Goal: Task Accomplishment & Management: Manage account settings

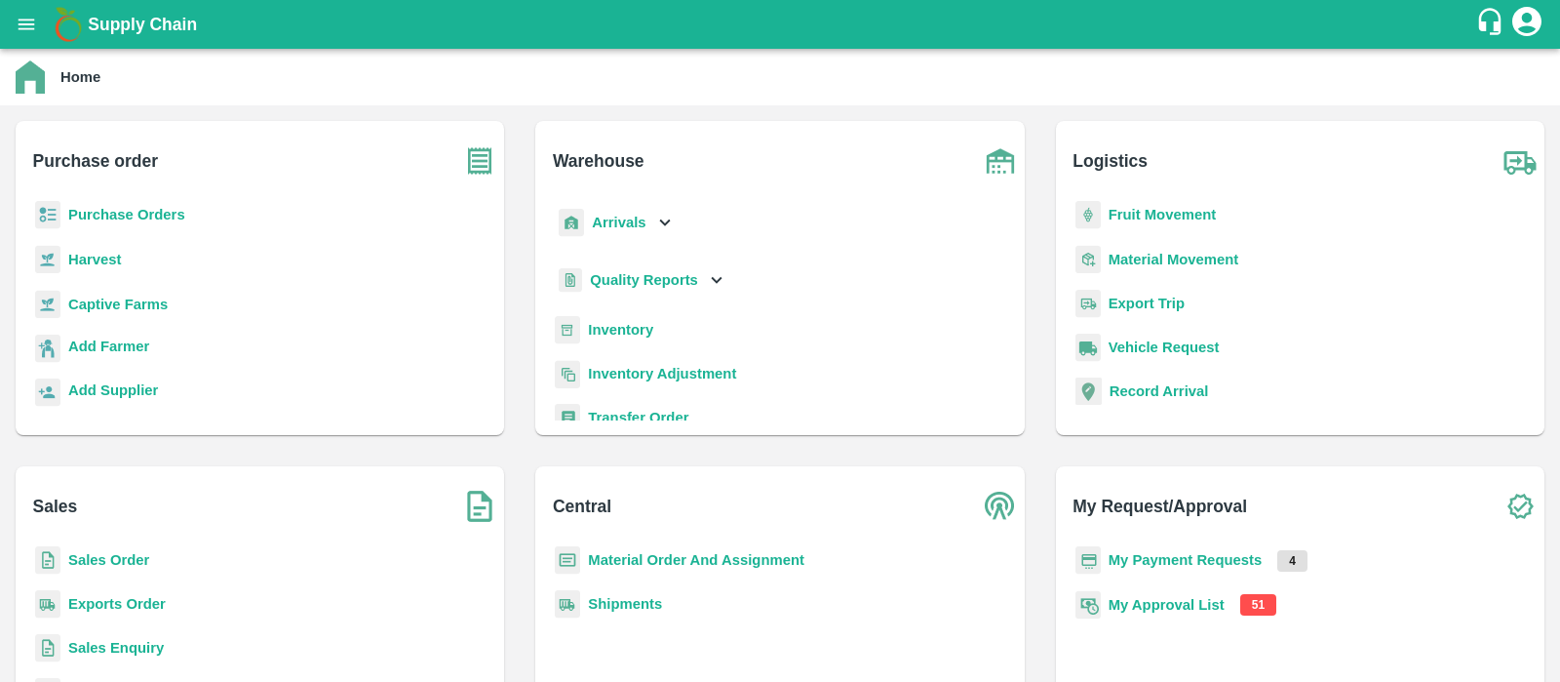
click at [1191, 597] on b "My Approval List" at bounding box center [1167, 605] width 116 height 16
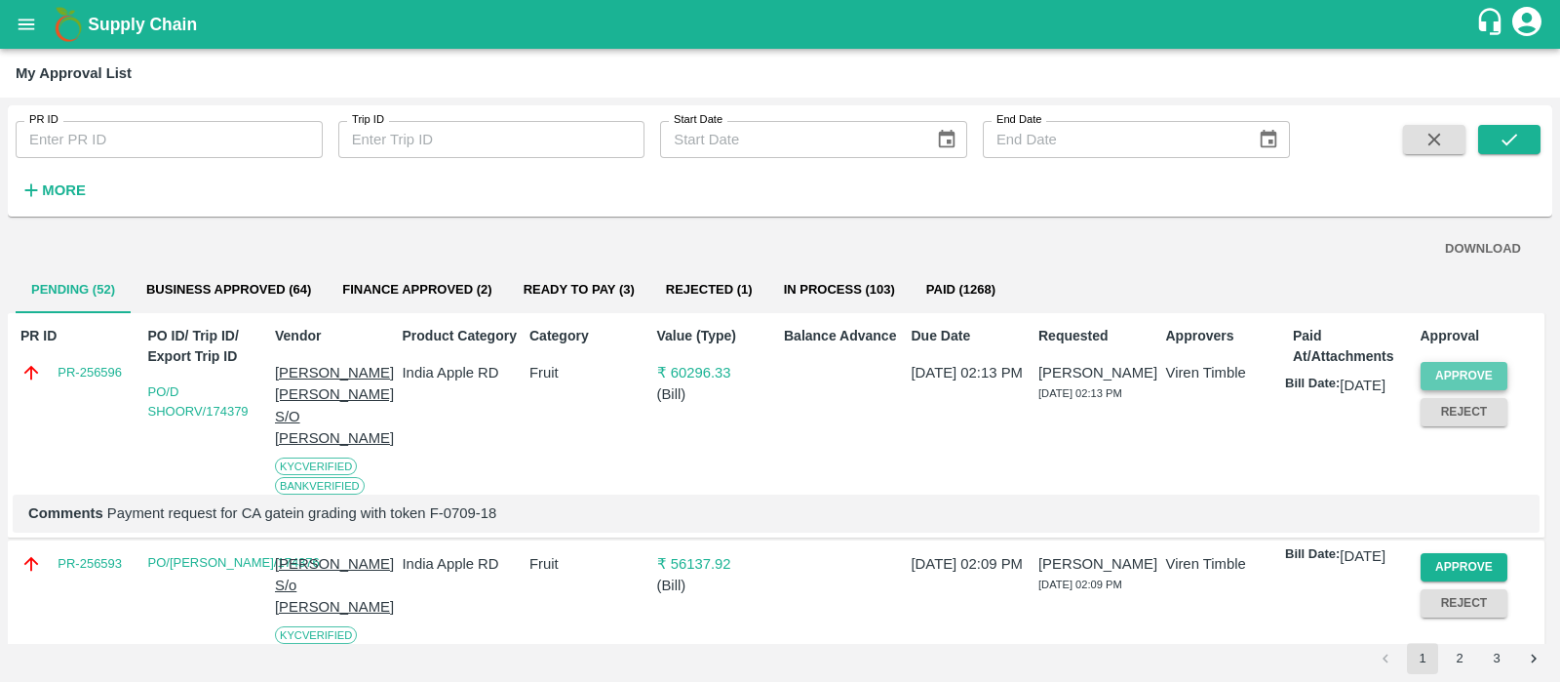
click at [1442, 375] on button "Approve" at bounding box center [1465, 376] width 88 height 28
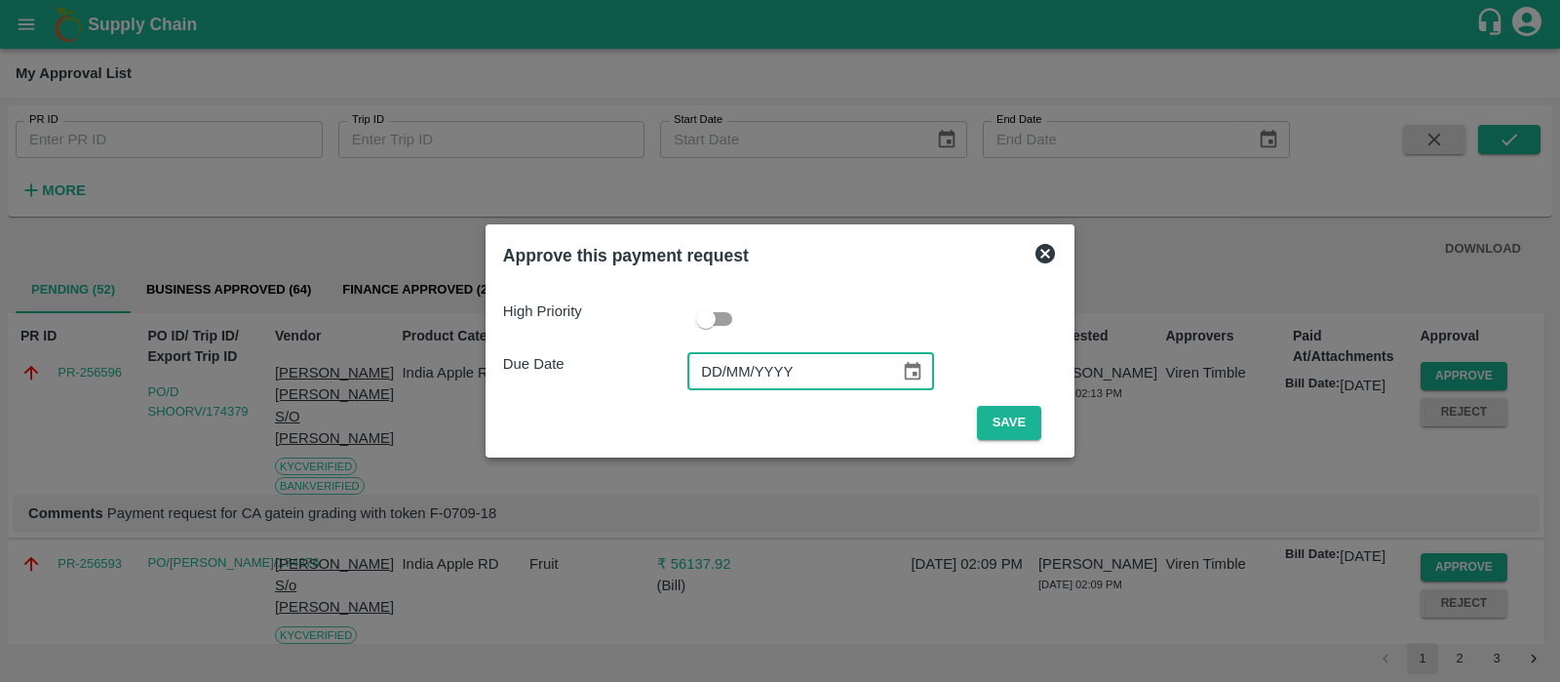
click at [720, 374] on input "DD/MM/YYYY" at bounding box center [787, 371] width 199 height 37
click at [704, 368] on input "DD/MM/YYYY" at bounding box center [787, 371] width 199 height 37
click at [710, 372] on input "DD/MM/YYYY" at bounding box center [787, 371] width 199 height 37
type input "[DATE]"
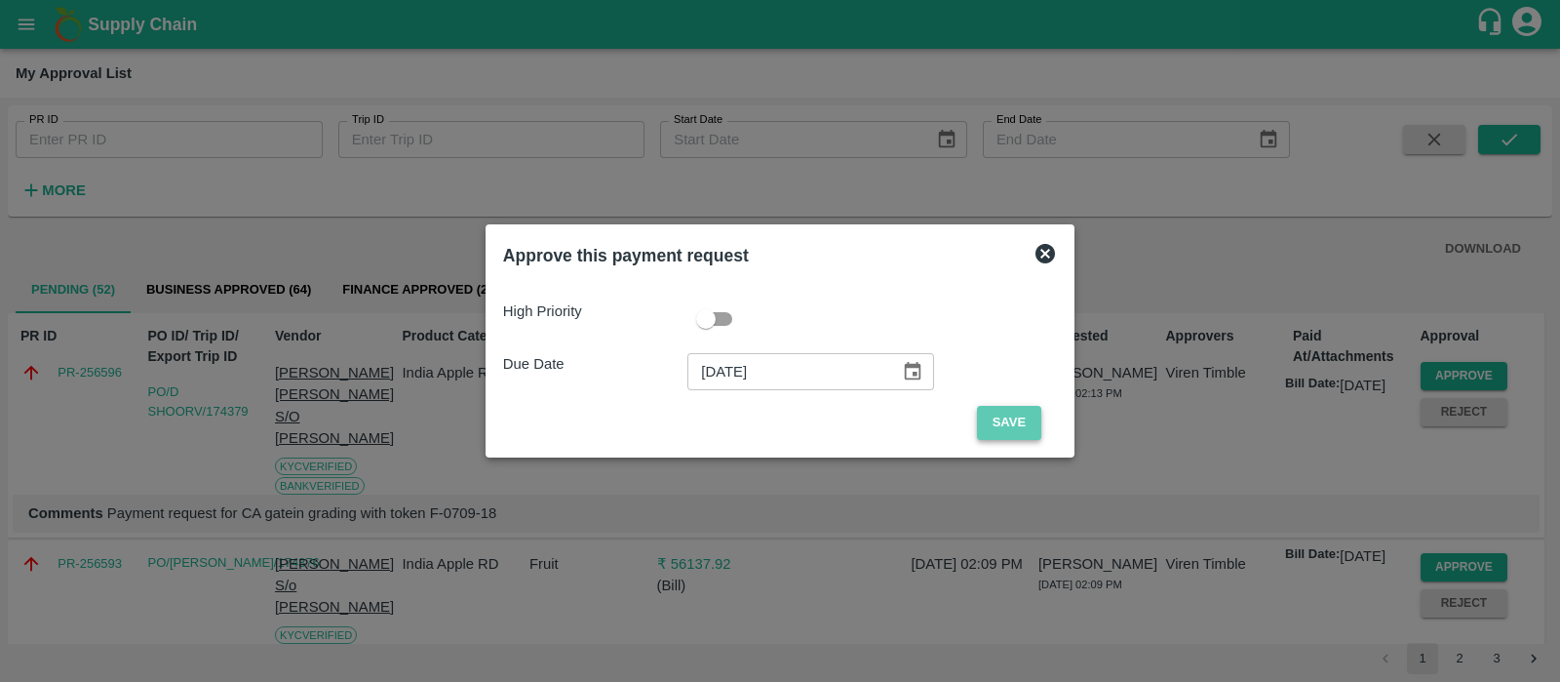
click at [985, 418] on button "Save" at bounding box center [1009, 423] width 64 height 34
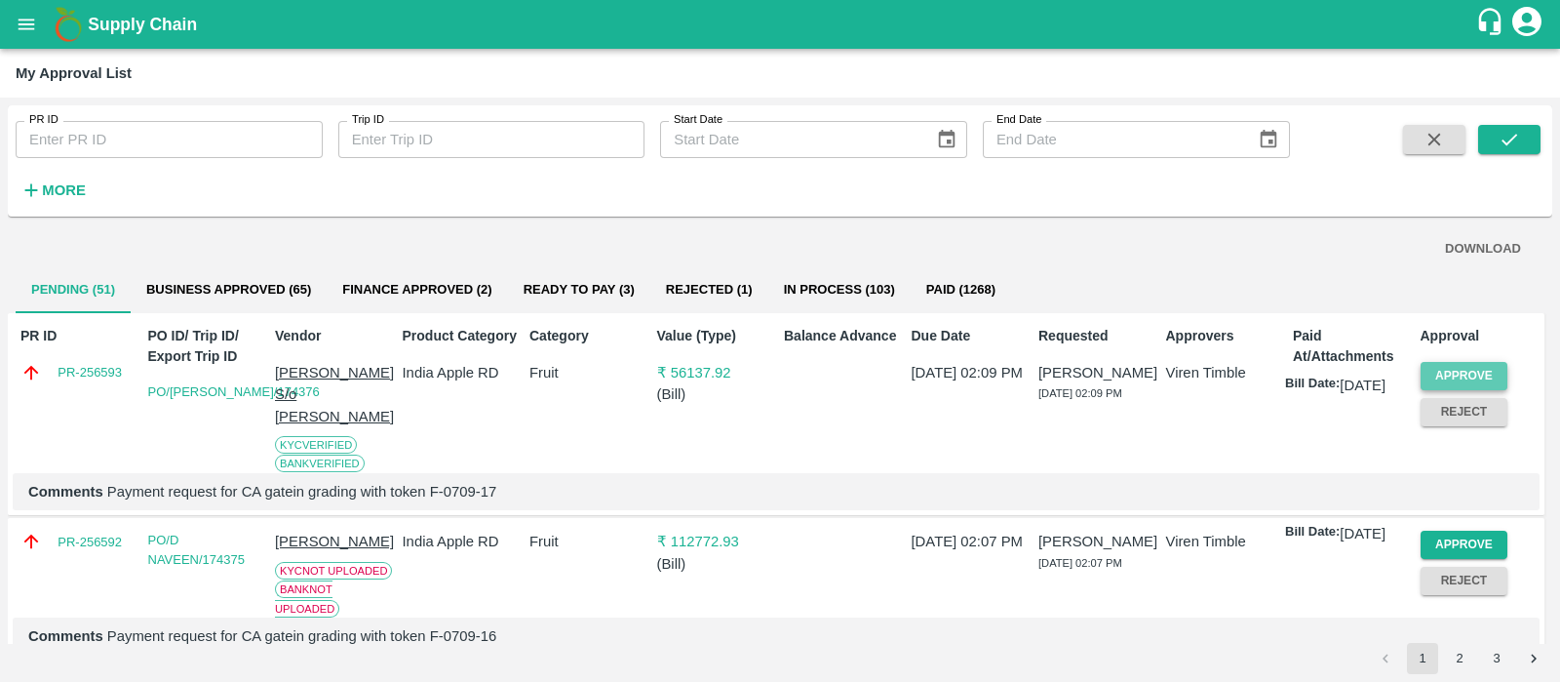
click at [1472, 373] on button "Approve" at bounding box center [1465, 376] width 88 height 28
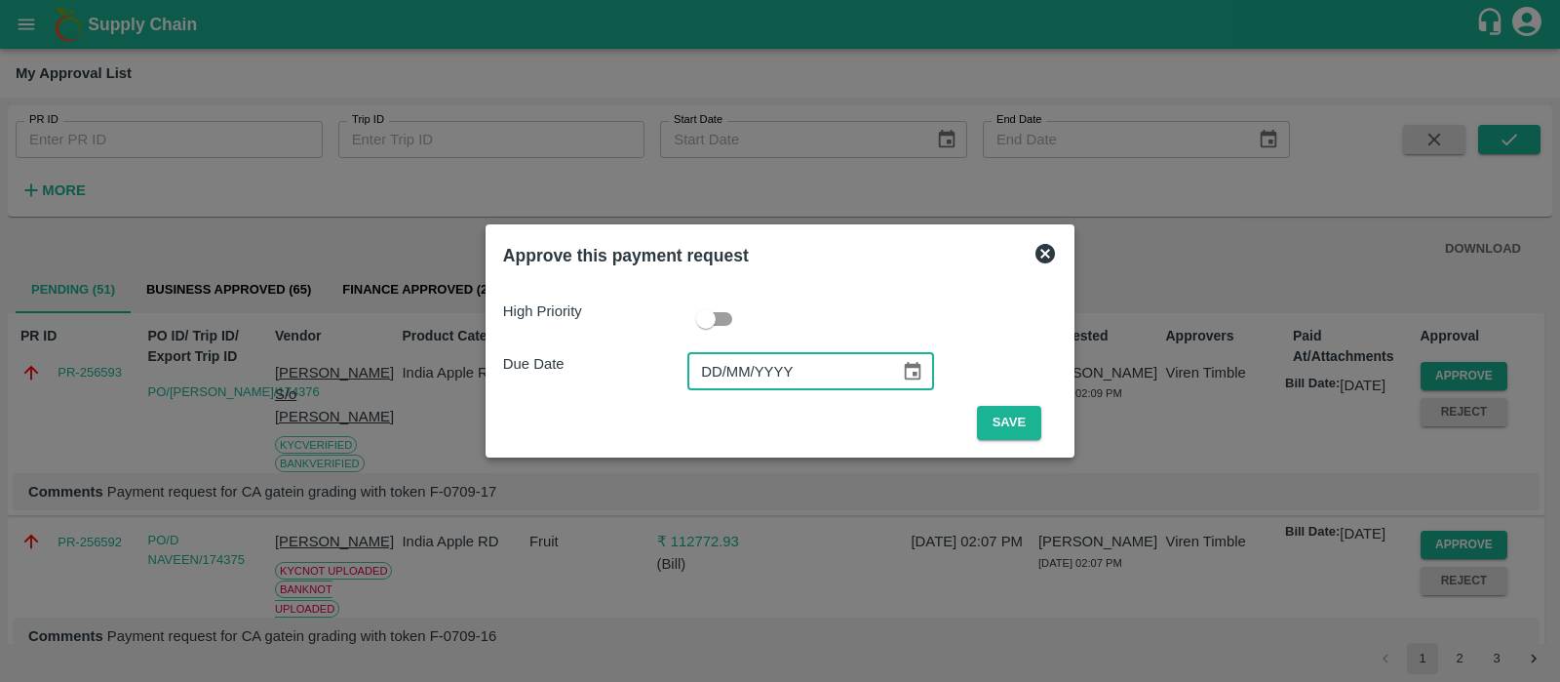
click at [717, 383] on input "DD/MM/YYYY" at bounding box center [787, 371] width 199 height 37
type input "[DATE]"
click at [994, 422] on button "Save" at bounding box center [1009, 423] width 64 height 34
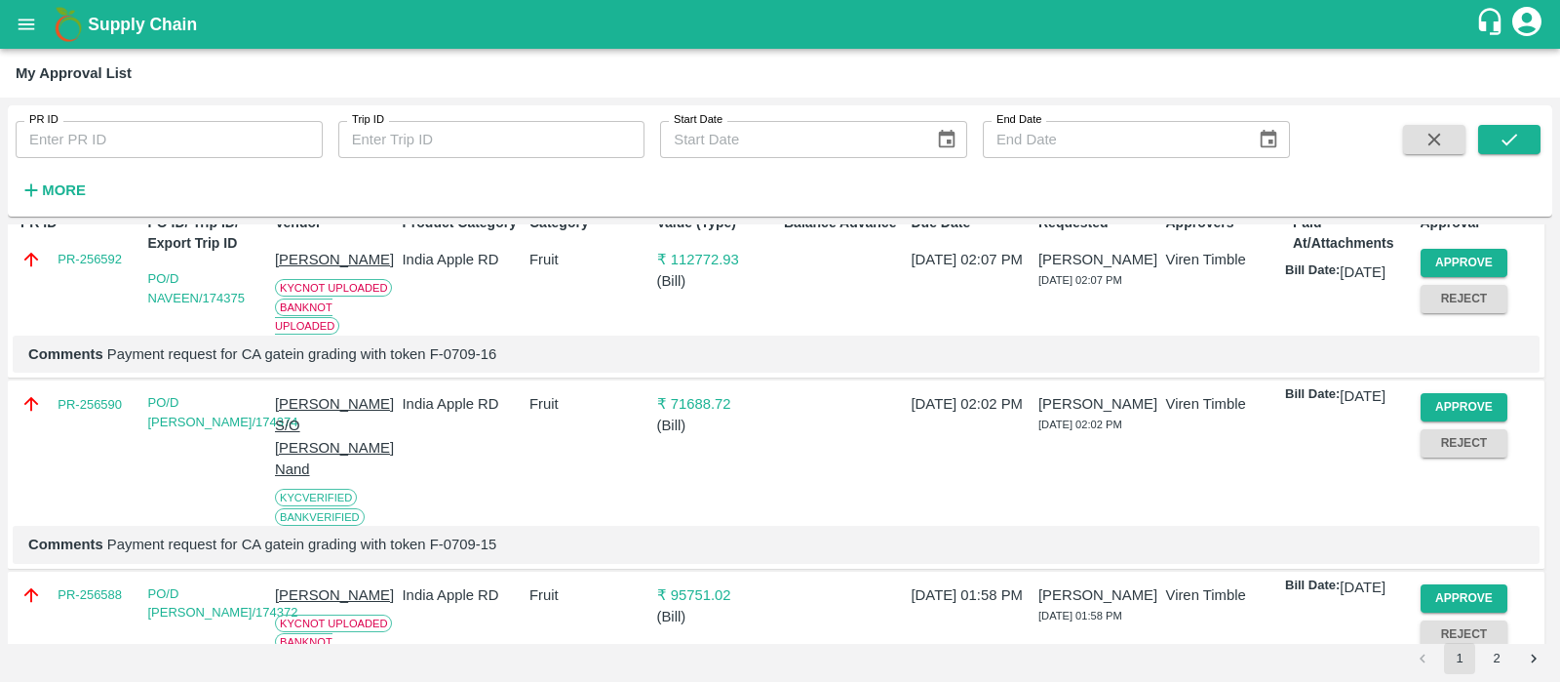
scroll to position [114, 0]
click at [1468, 420] on button "Approve" at bounding box center [1465, 406] width 88 height 28
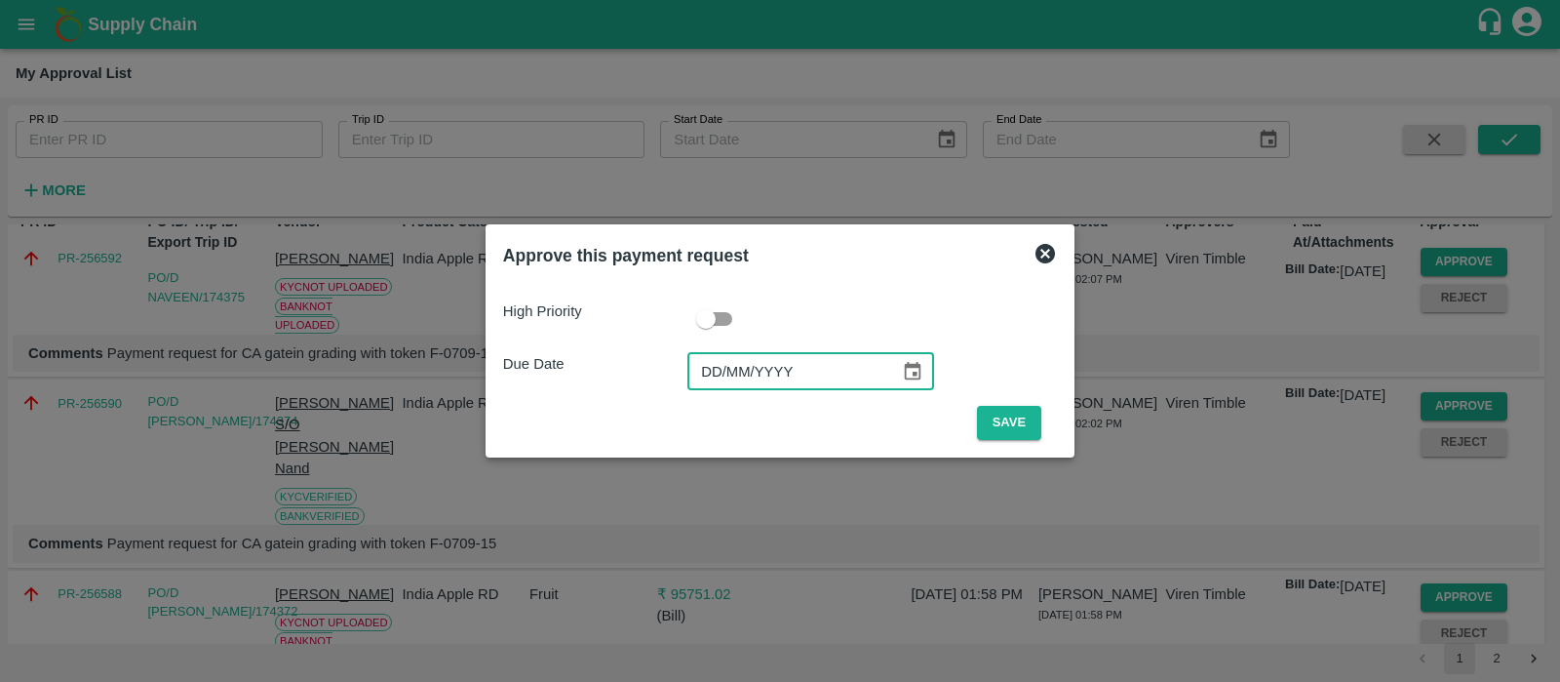
click at [715, 382] on input "DD/MM/YYYY" at bounding box center [787, 371] width 199 height 37
type input "[DATE]"
click at [982, 422] on button "Save" at bounding box center [1009, 423] width 64 height 34
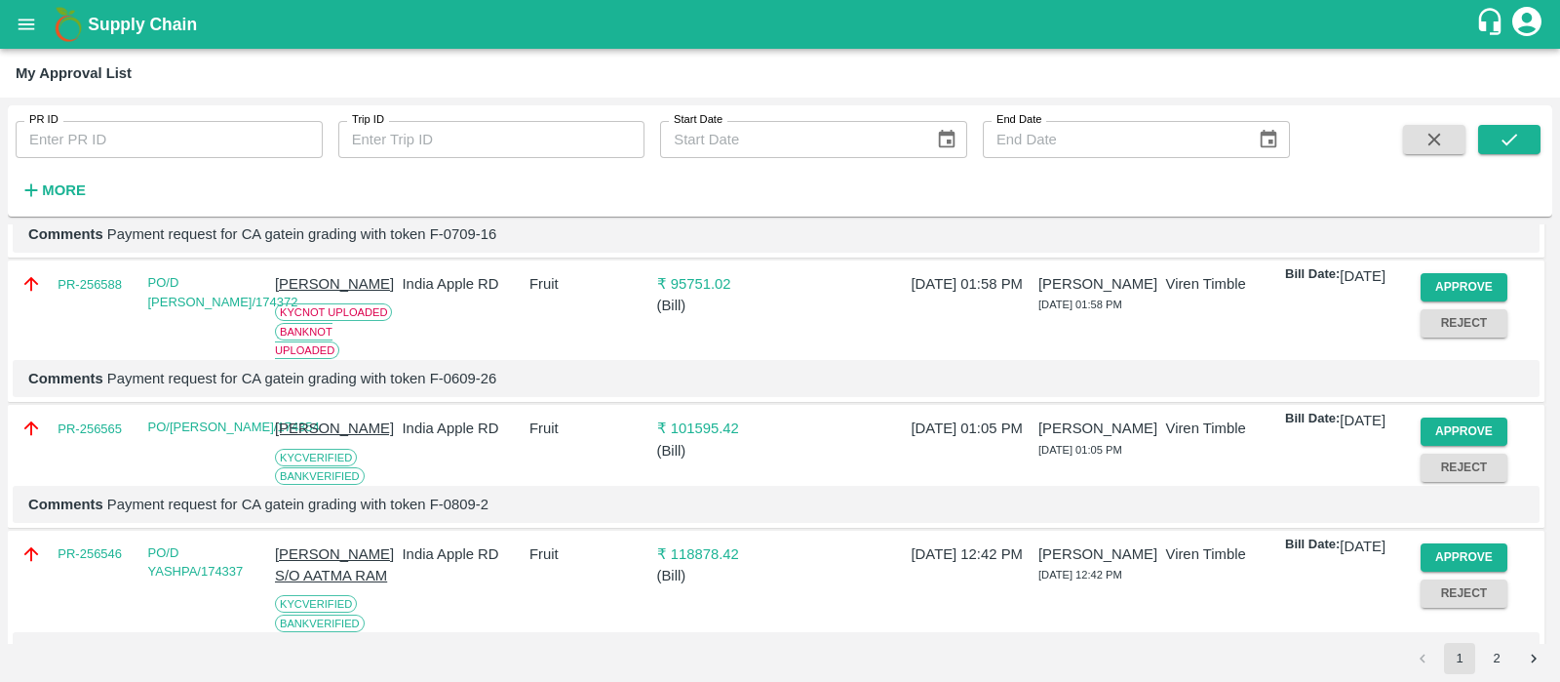
scroll to position [235, 0]
click at [1438, 444] on button "Approve" at bounding box center [1465, 429] width 88 height 28
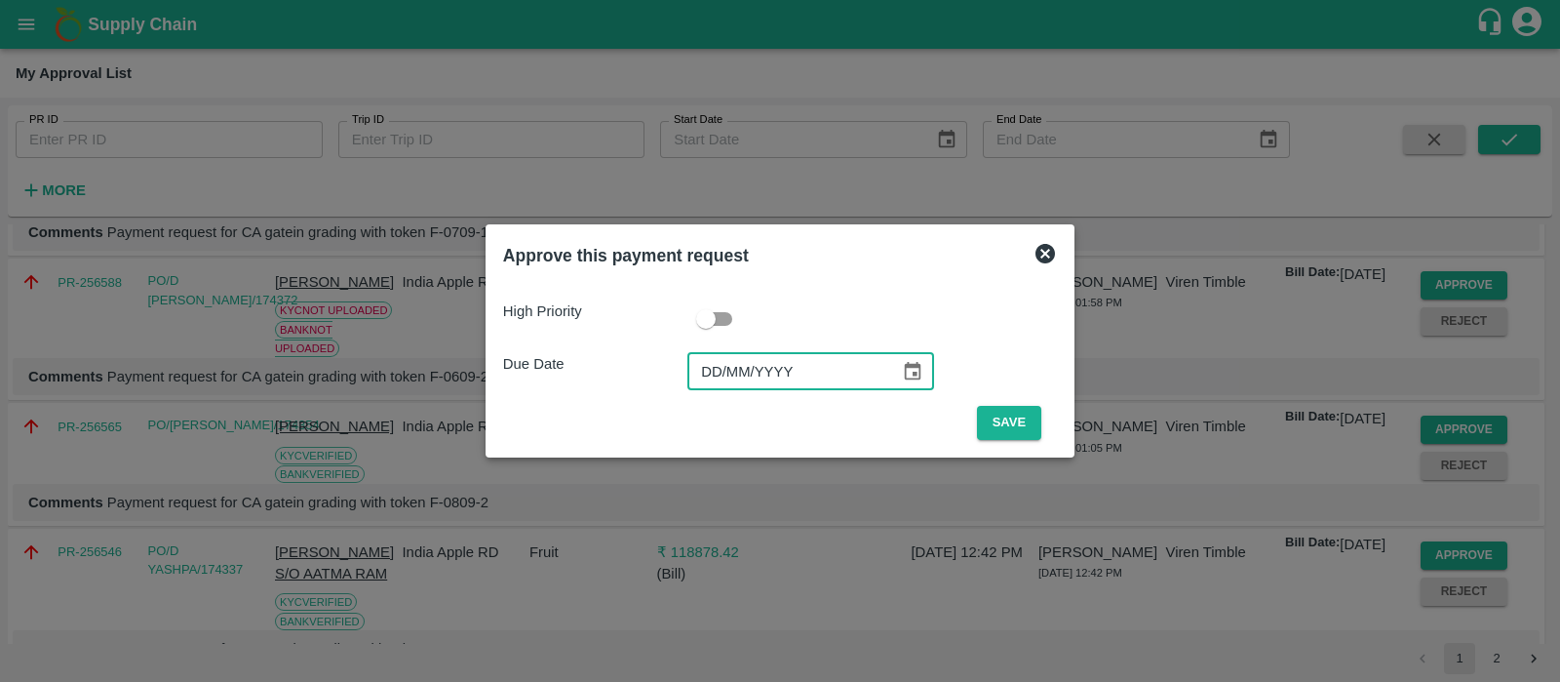
click at [706, 378] on input "DD/MM/YYYY" at bounding box center [787, 371] width 199 height 37
type input "[DATE]"
click at [1014, 423] on button "Save" at bounding box center [1009, 423] width 64 height 34
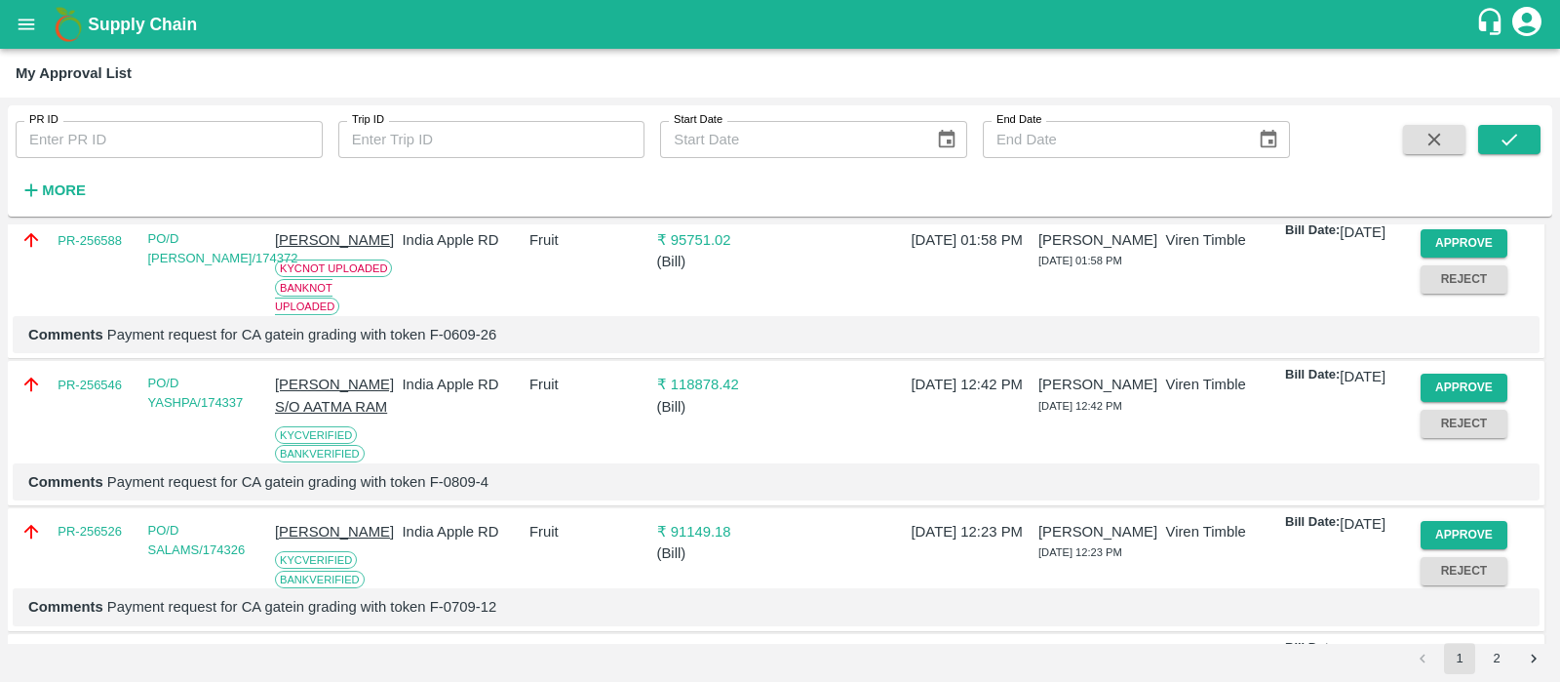
scroll to position [279, 0]
click at [1440, 400] on button "Approve" at bounding box center [1465, 386] width 88 height 28
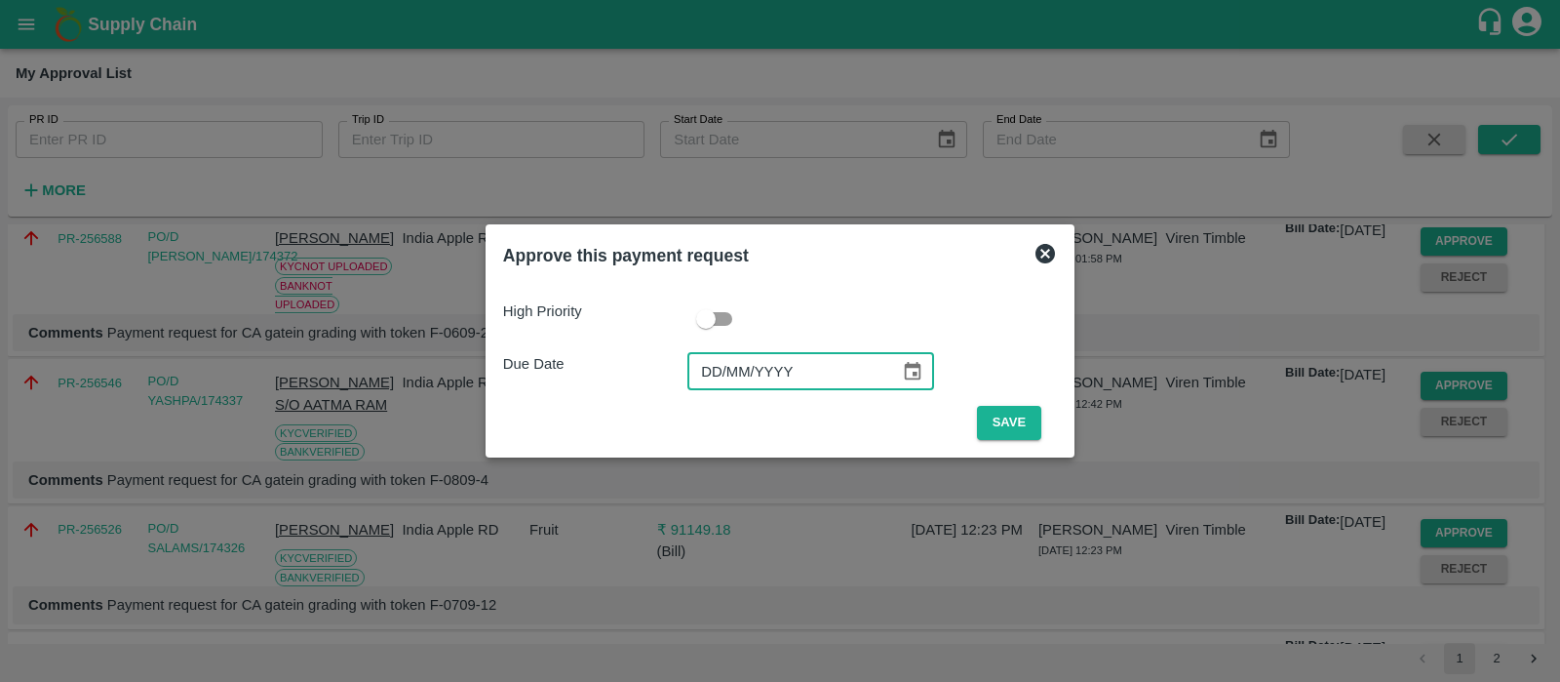
click at [706, 359] on input "DD/MM/YYYY" at bounding box center [787, 371] width 199 height 37
type input "[DATE]"
click at [985, 413] on button "Save" at bounding box center [1009, 423] width 64 height 34
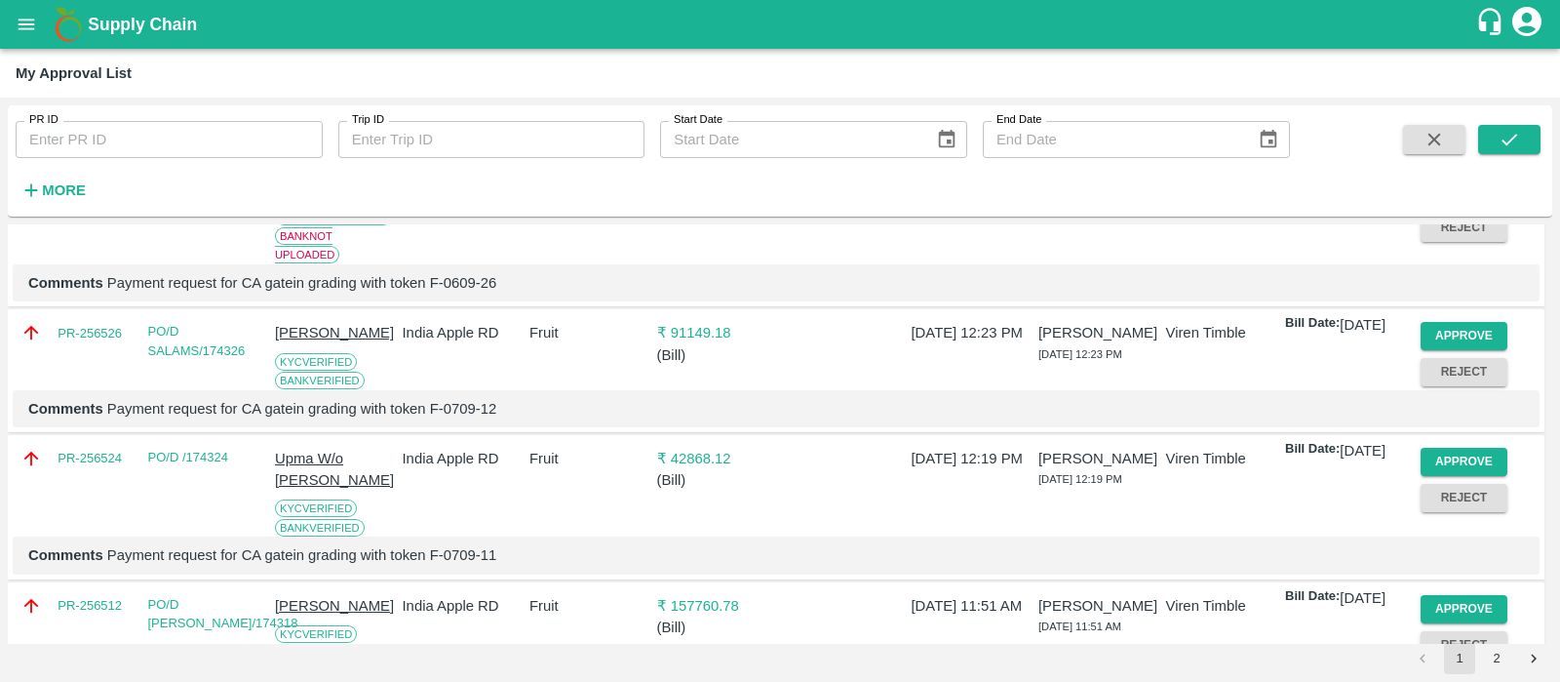
scroll to position [331, 0]
click at [1467, 348] on button "Approve" at bounding box center [1465, 334] width 88 height 28
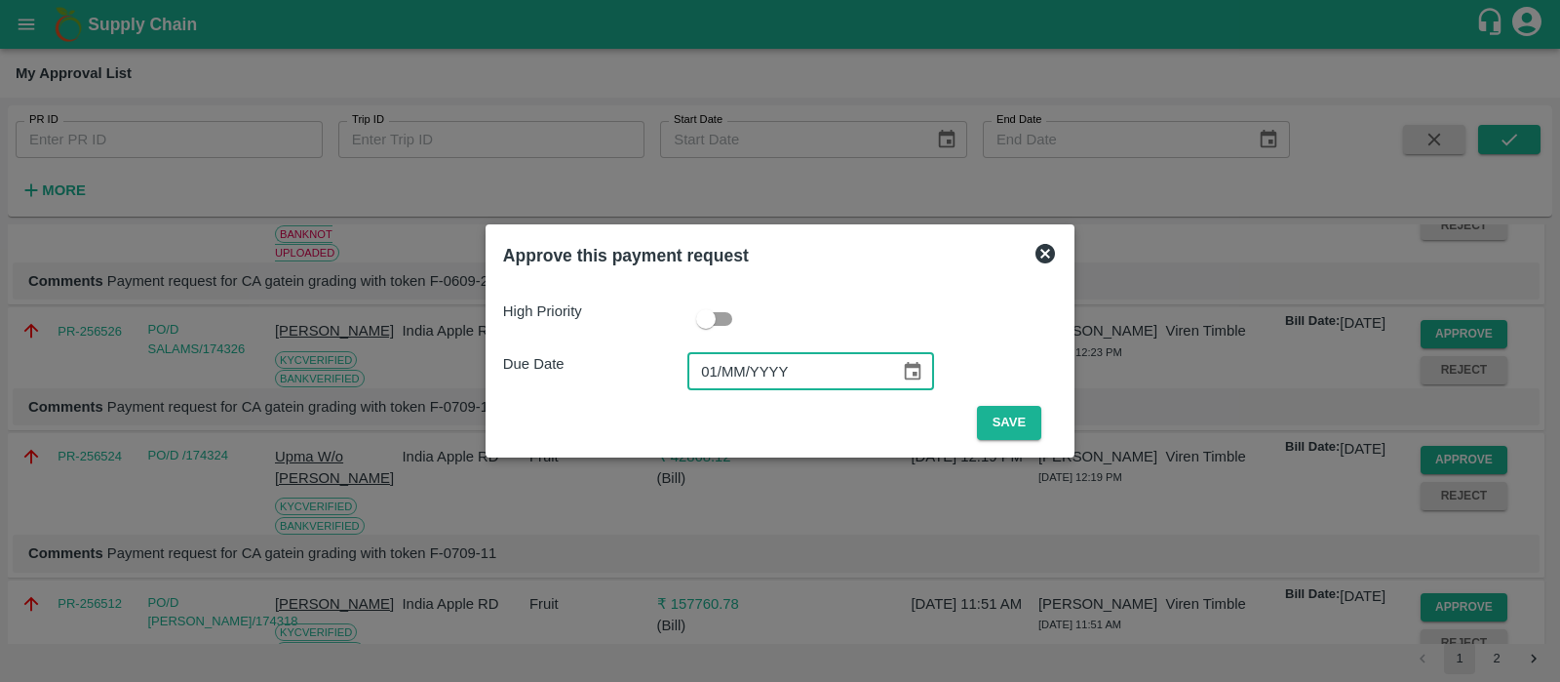
click at [717, 381] on input "01/MM/YYYY" at bounding box center [787, 371] width 199 height 37
type input "[DATE]"
click at [997, 421] on button "Save" at bounding box center [1009, 423] width 64 height 34
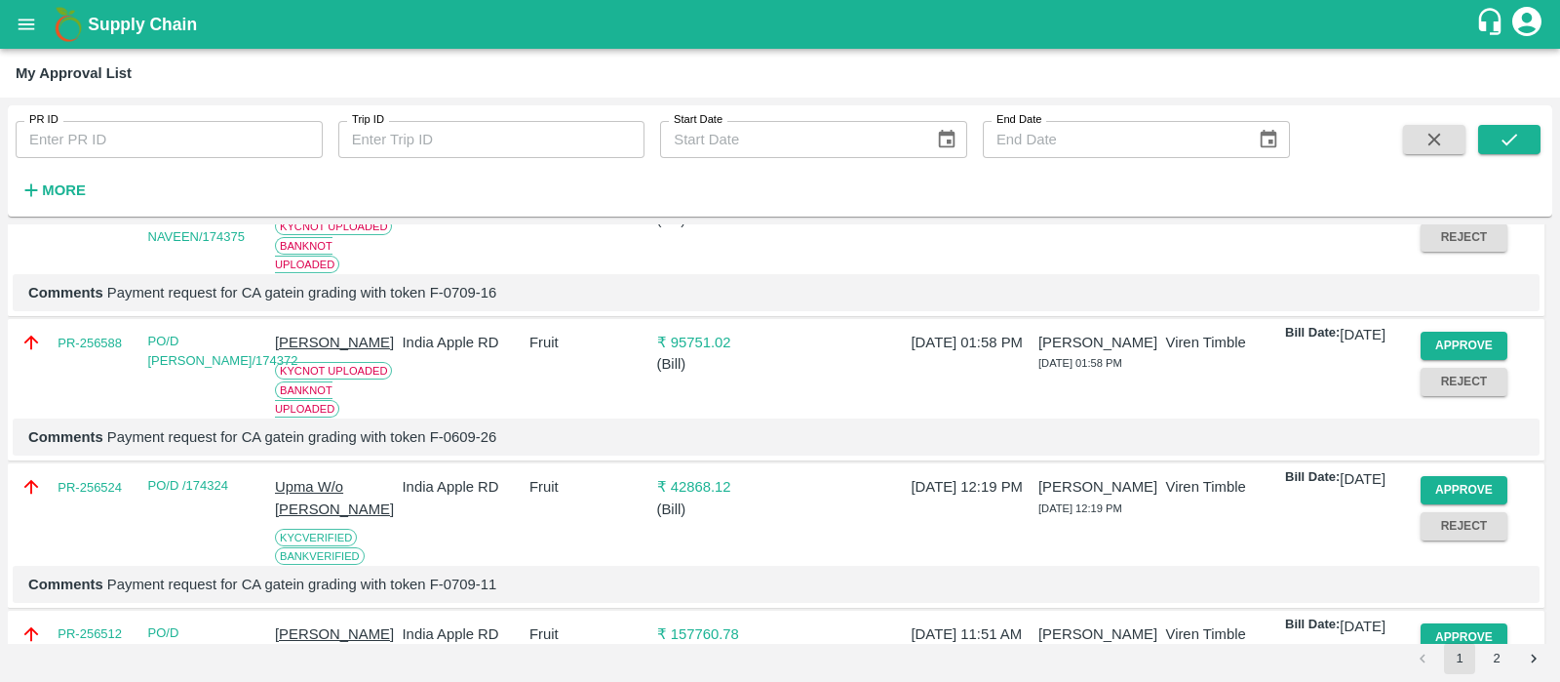
scroll to position [280, 0]
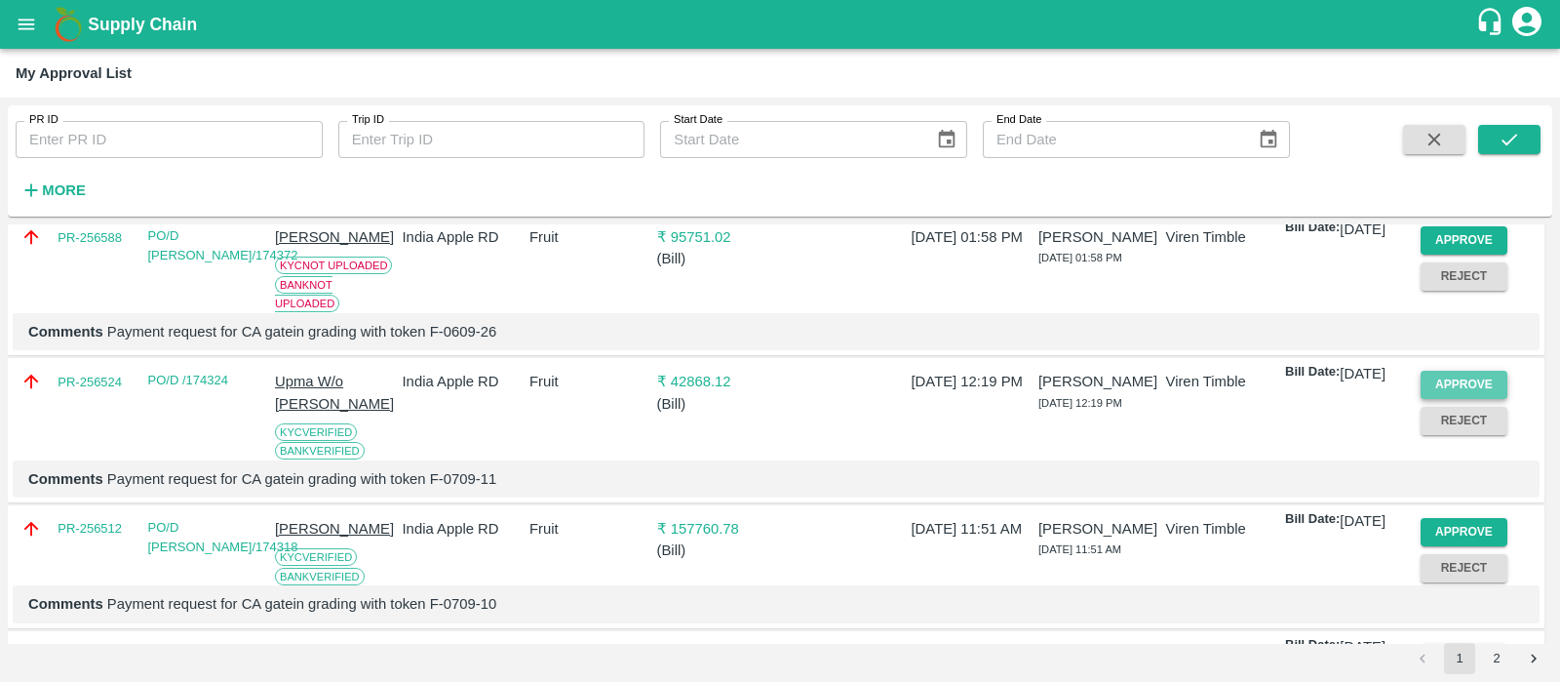
click at [1471, 399] on button "Approve" at bounding box center [1465, 385] width 88 height 28
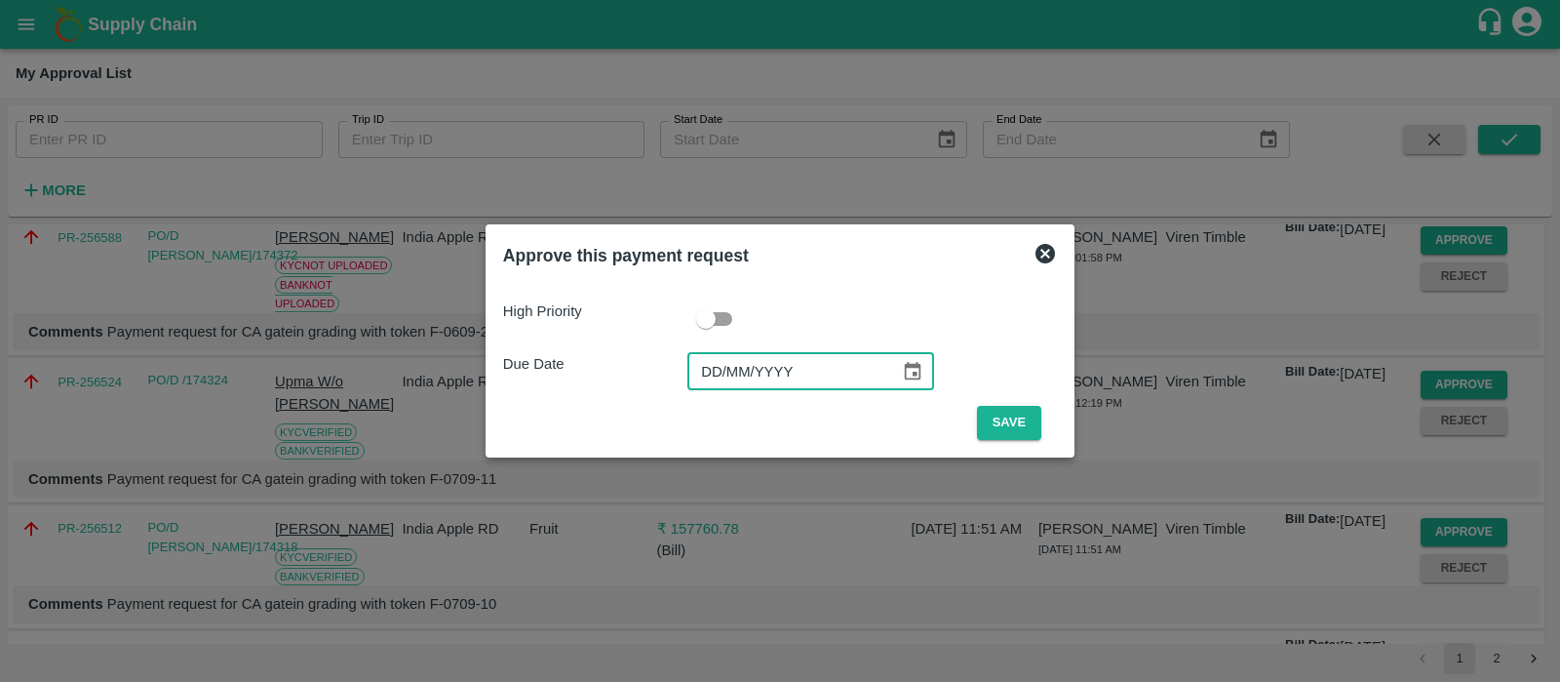
click at [719, 371] on input "DD/MM/YYYY" at bounding box center [787, 371] width 199 height 37
type input "[DATE]"
click at [1026, 427] on button "Save" at bounding box center [1009, 423] width 64 height 34
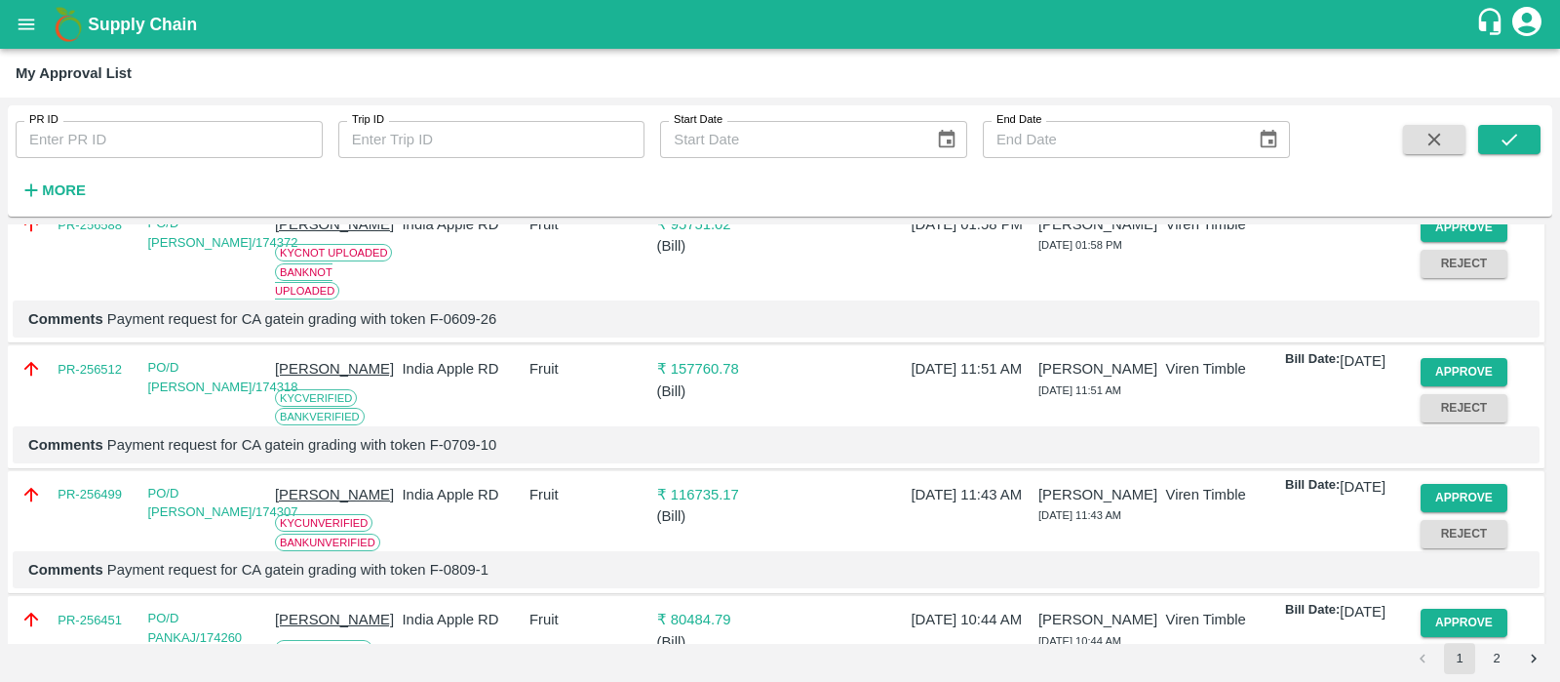
scroll to position [309, 0]
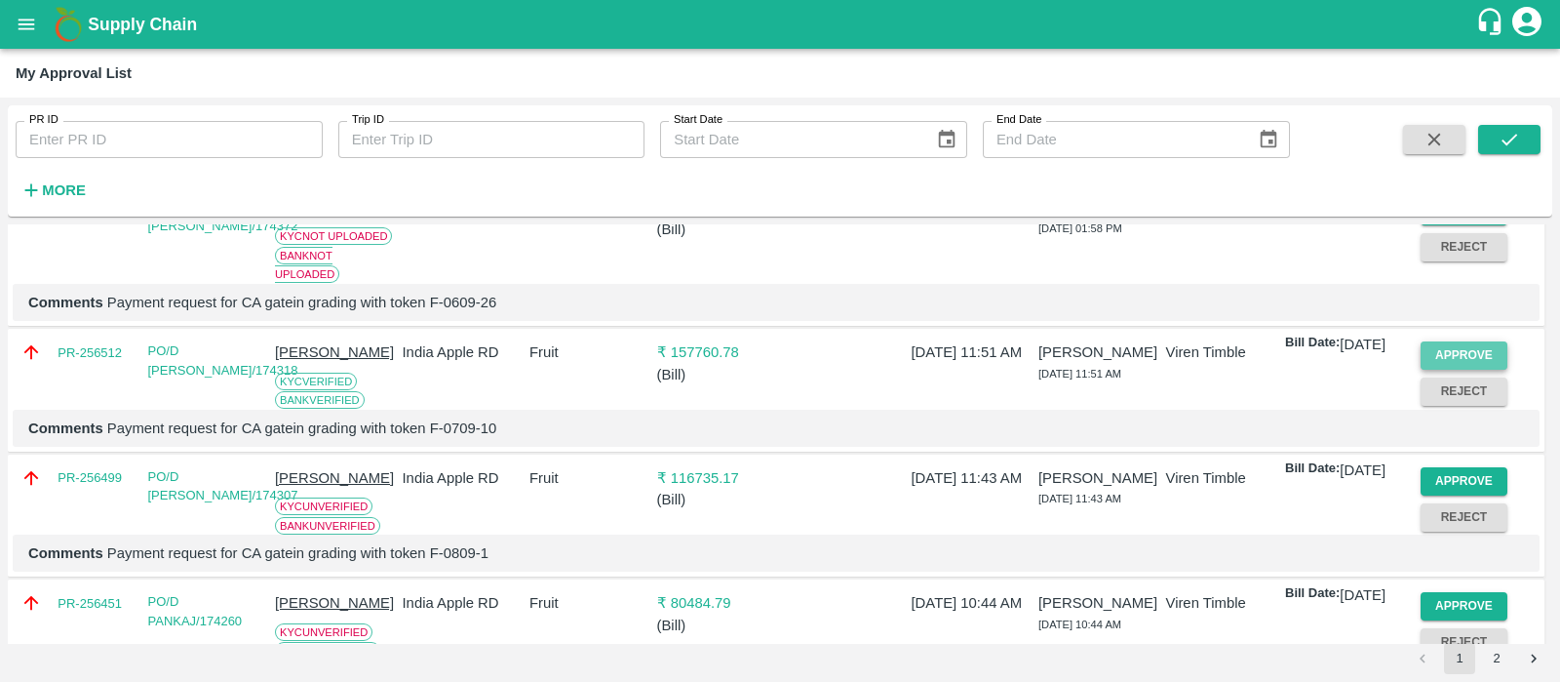
click at [1429, 370] on button "Approve" at bounding box center [1465, 355] width 88 height 28
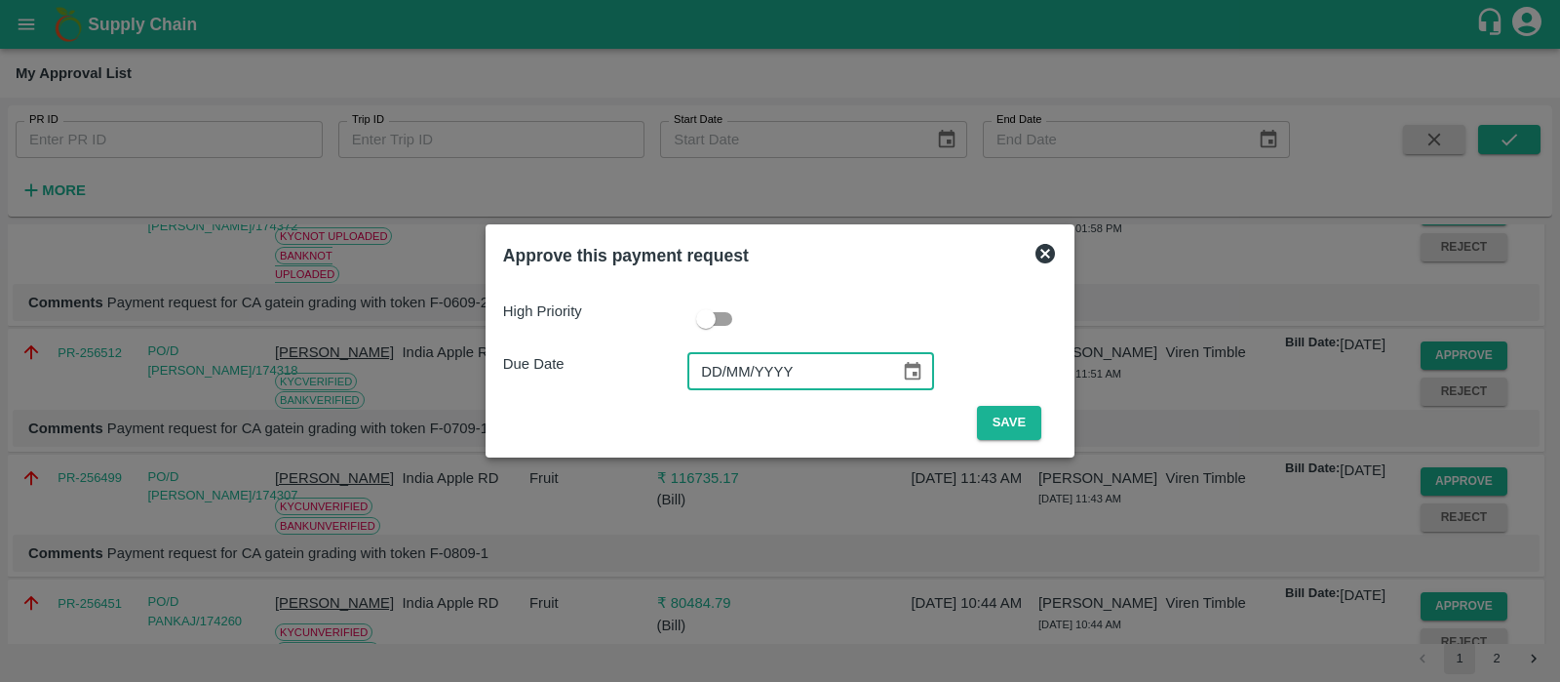
click at [720, 373] on input "DD/MM/YYYY" at bounding box center [787, 371] width 199 height 37
type input "[DATE]"
click at [1026, 422] on button "Save" at bounding box center [1009, 423] width 64 height 34
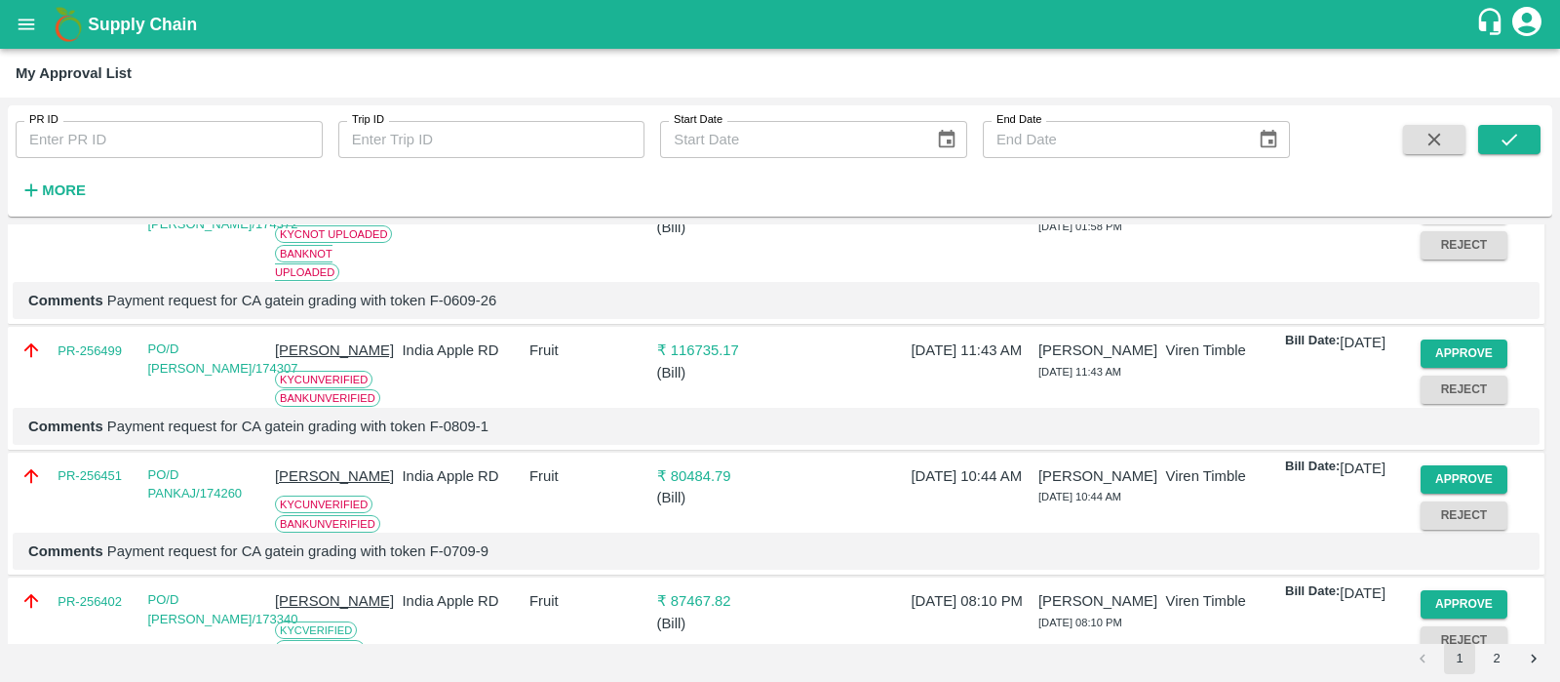
scroll to position [374, 0]
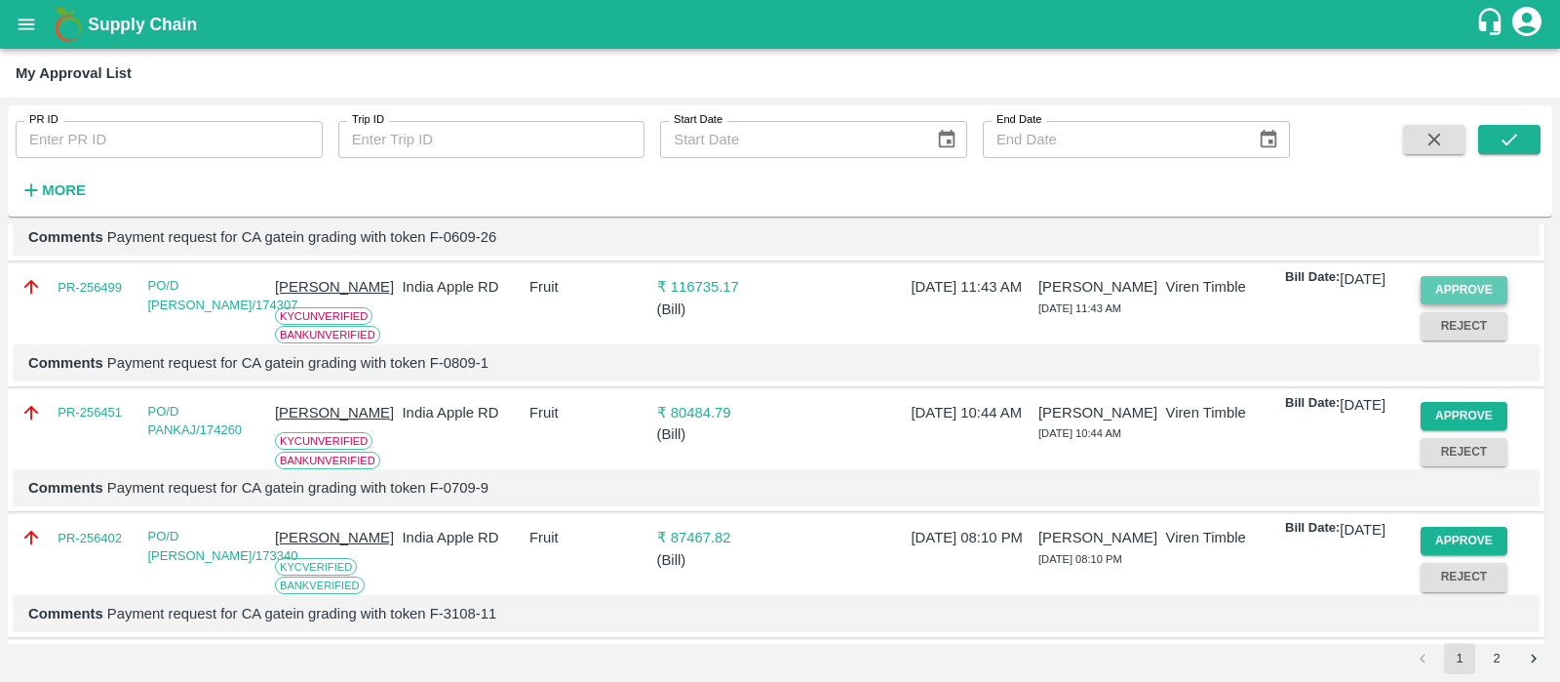
click at [1457, 304] on button "Approve" at bounding box center [1465, 290] width 88 height 28
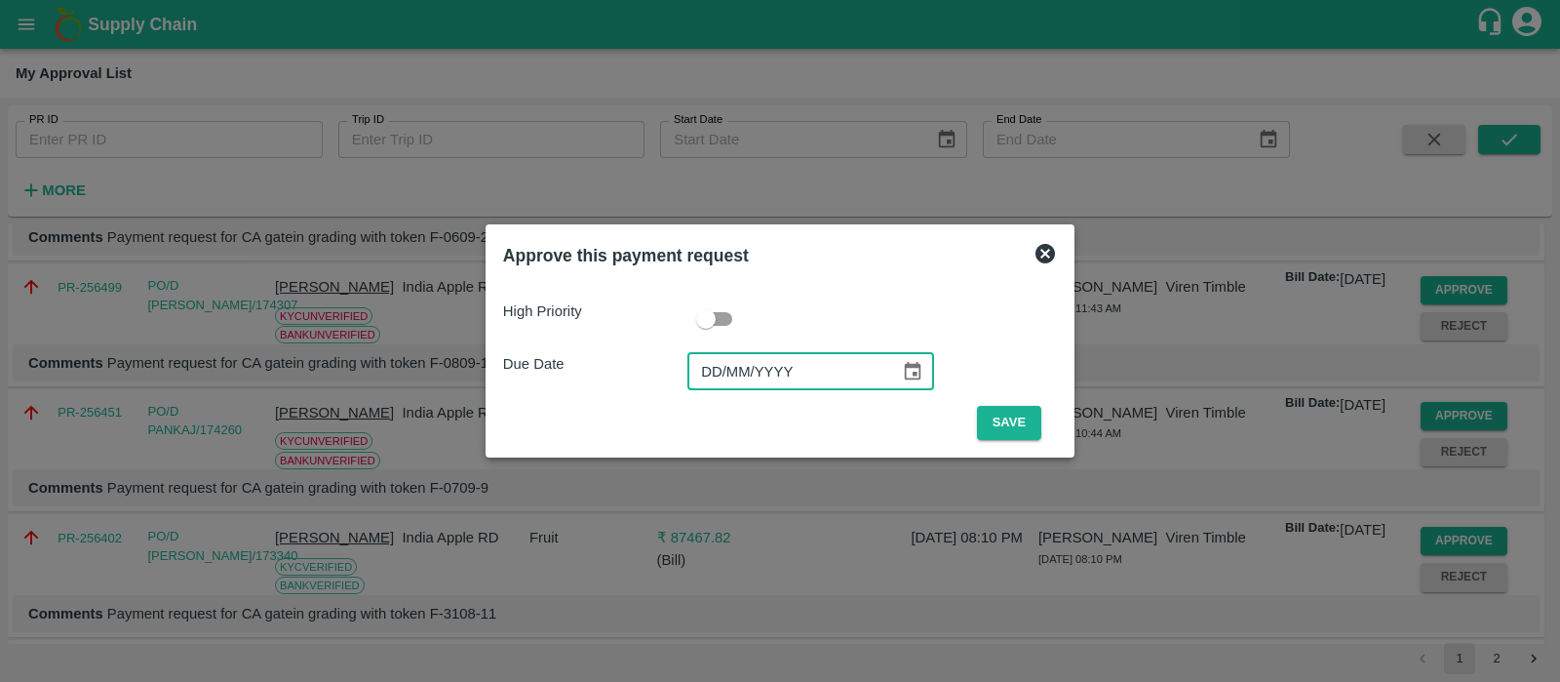
click at [697, 363] on input "DD/MM/YYYY" at bounding box center [787, 371] width 199 height 37
type input "[DATE]"
click at [1010, 433] on button "Save" at bounding box center [1009, 423] width 64 height 34
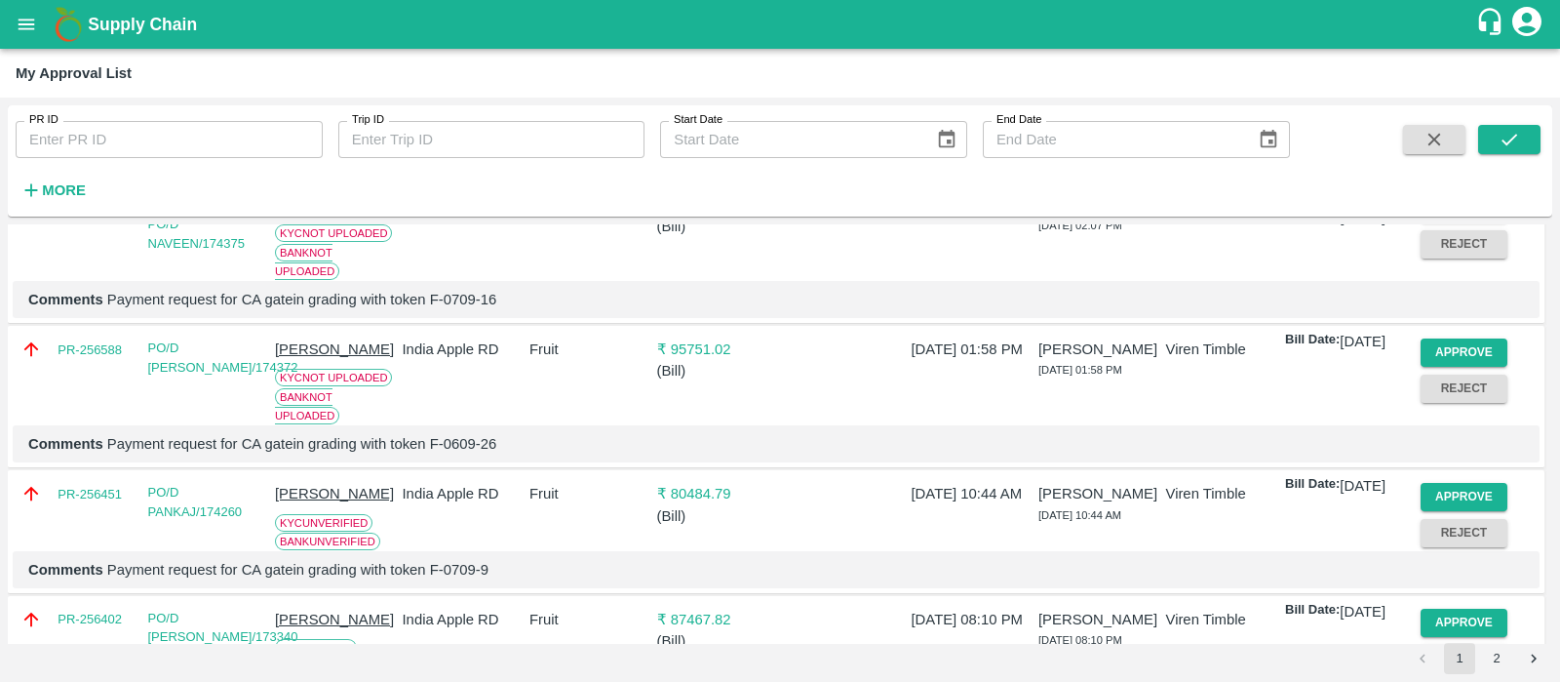
scroll to position [181, 0]
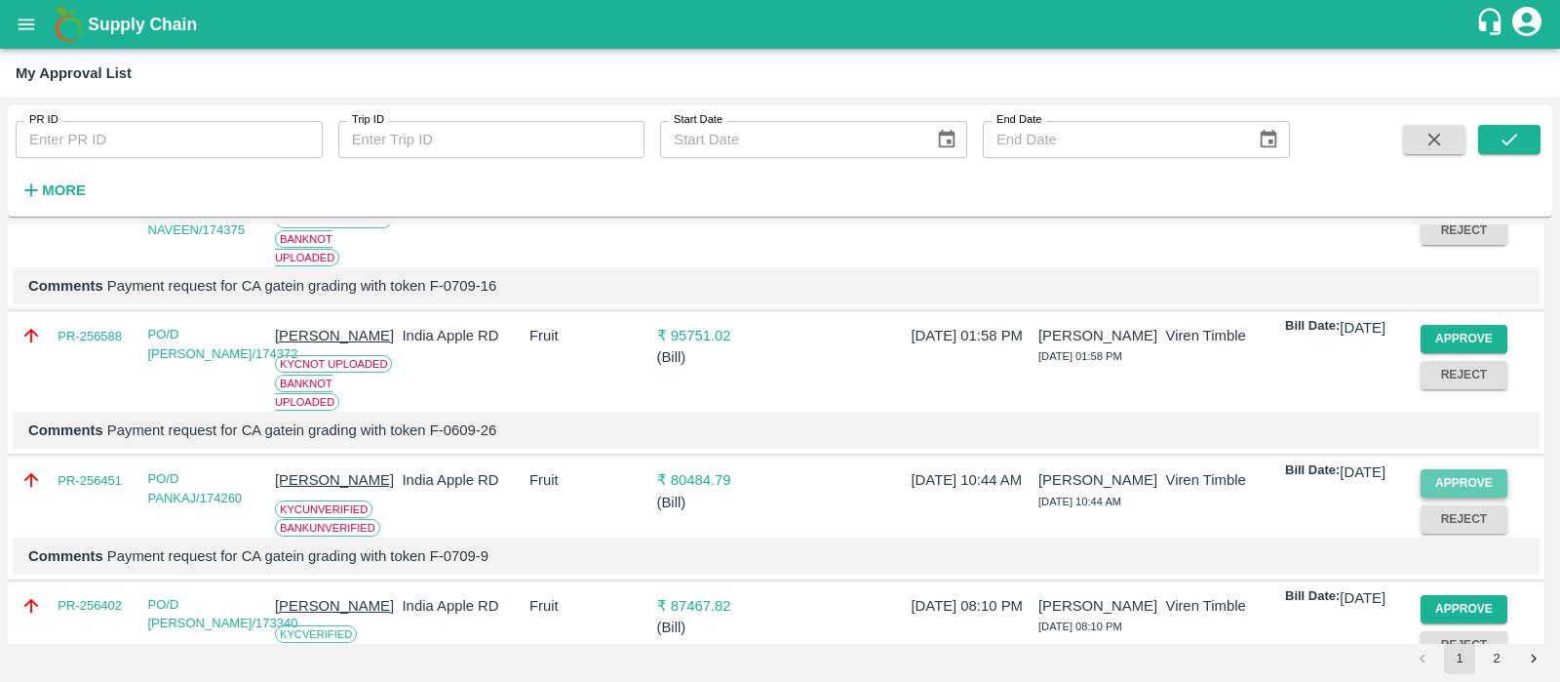
click at [1455, 497] on button "Approve" at bounding box center [1465, 483] width 88 height 28
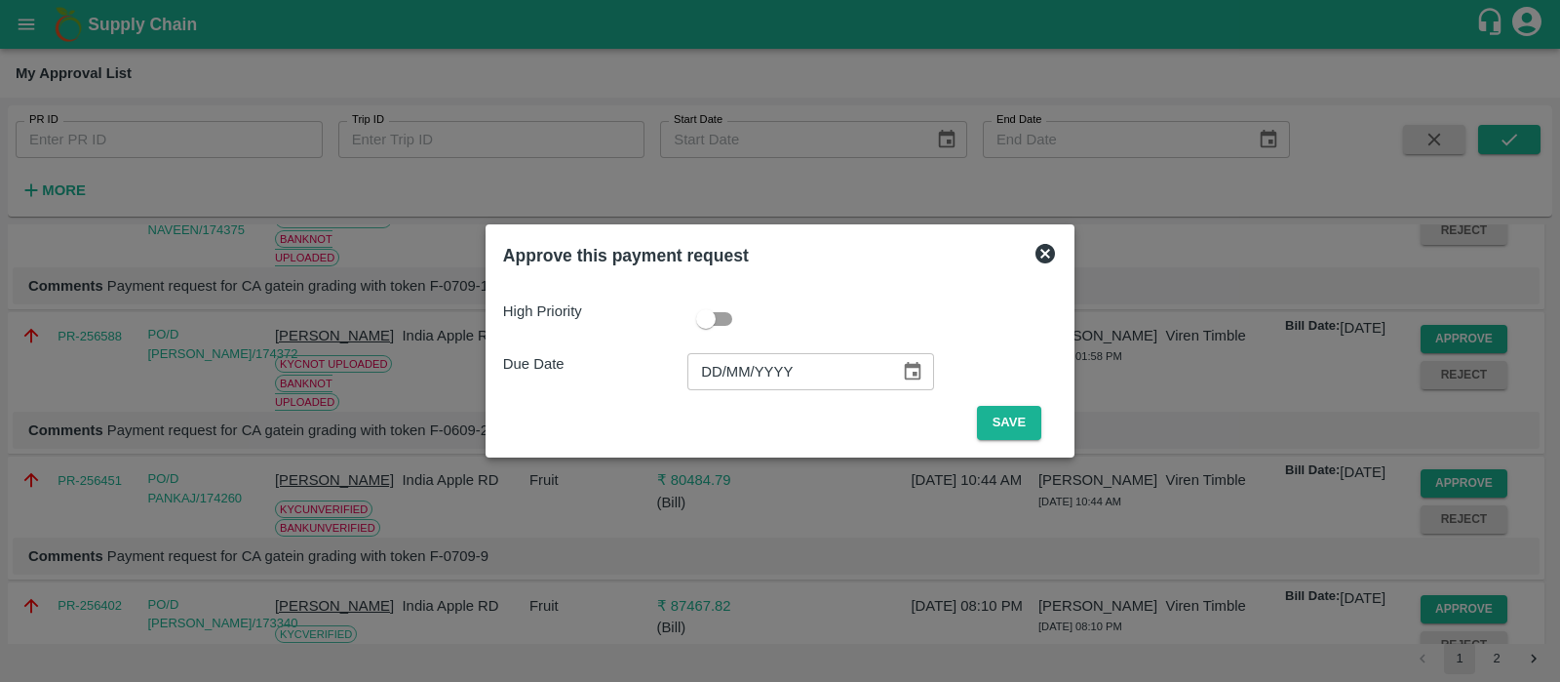
click at [712, 376] on input "DD/MM/YYYY" at bounding box center [787, 371] width 199 height 37
type input "[DATE]"
click at [1004, 419] on button "Save" at bounding box center [1009, 423] width 64 height 34
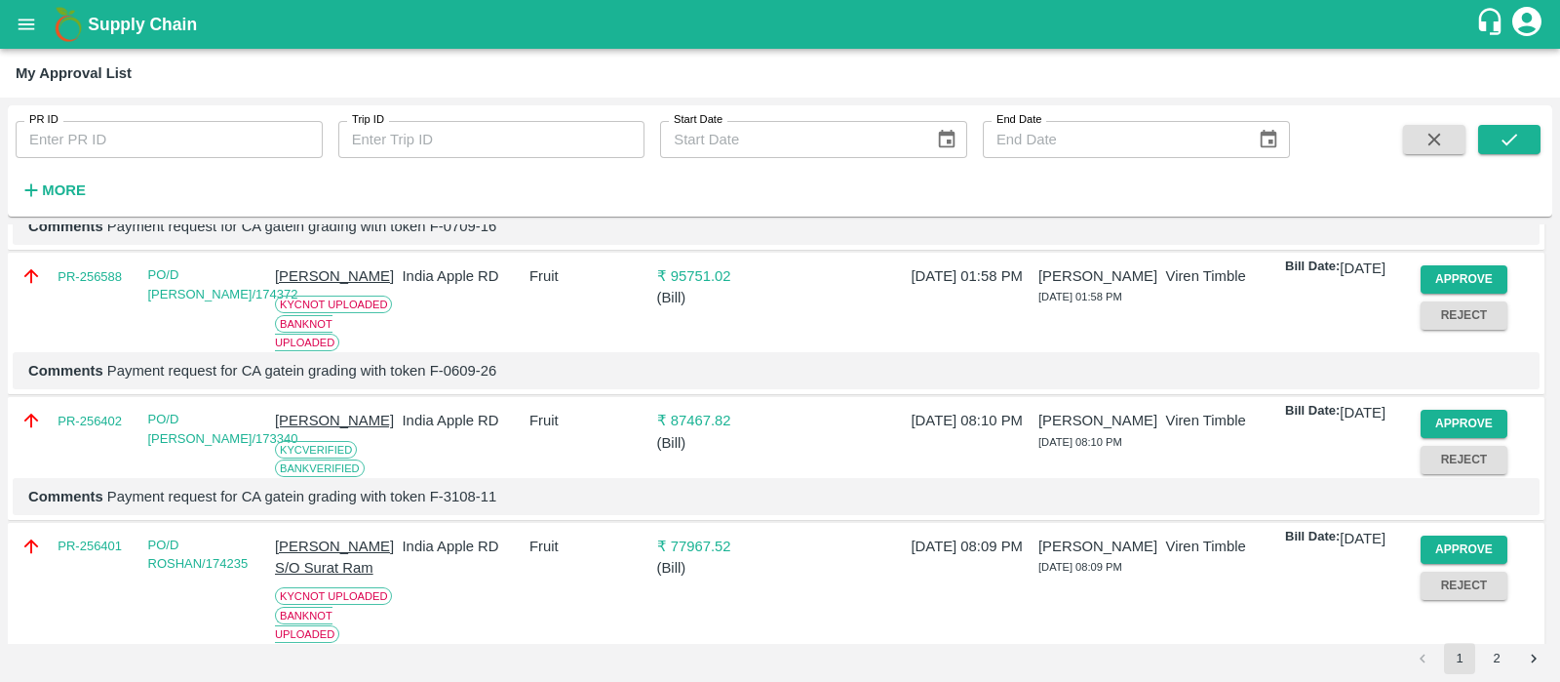
scroll to position [342, 0]
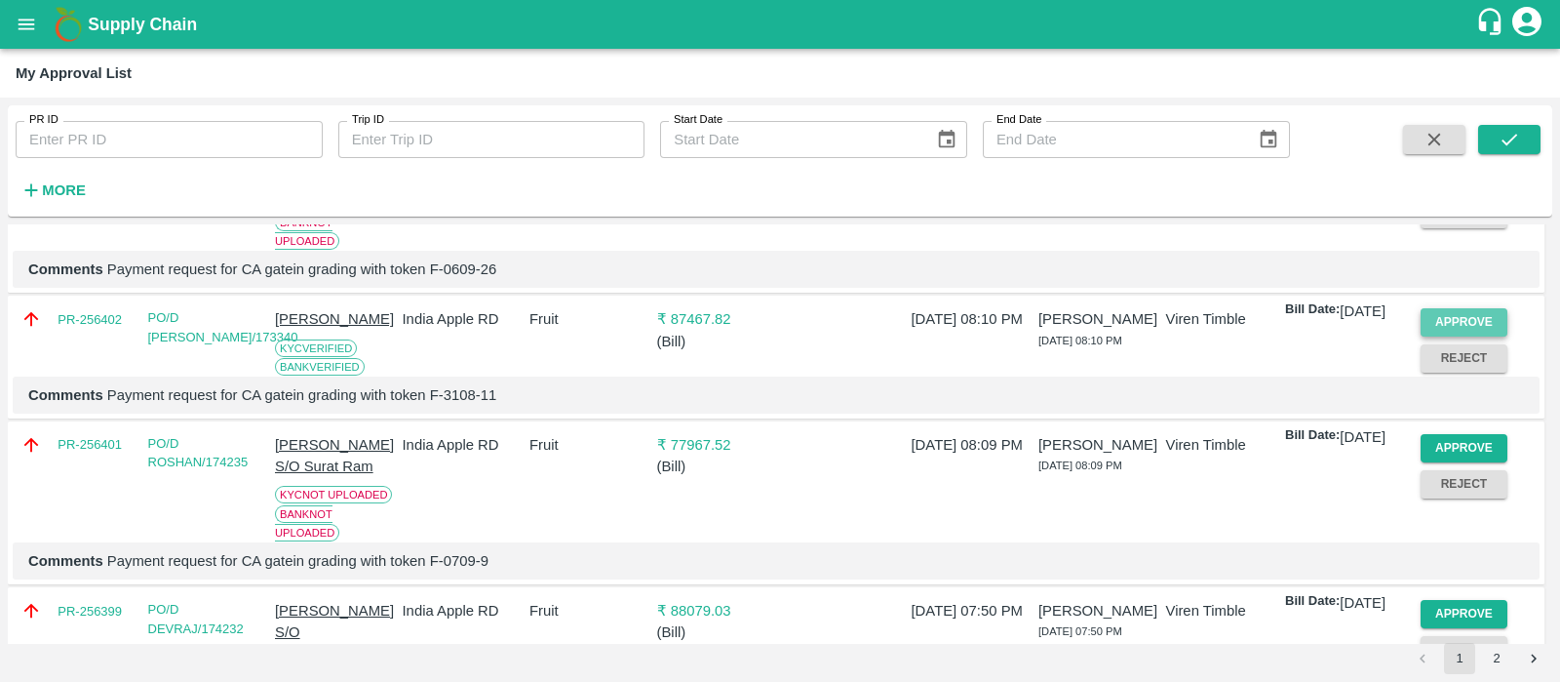
click at [1482, 336] on button "Approve" at bounding box center [1465, 322] width 88 height 28
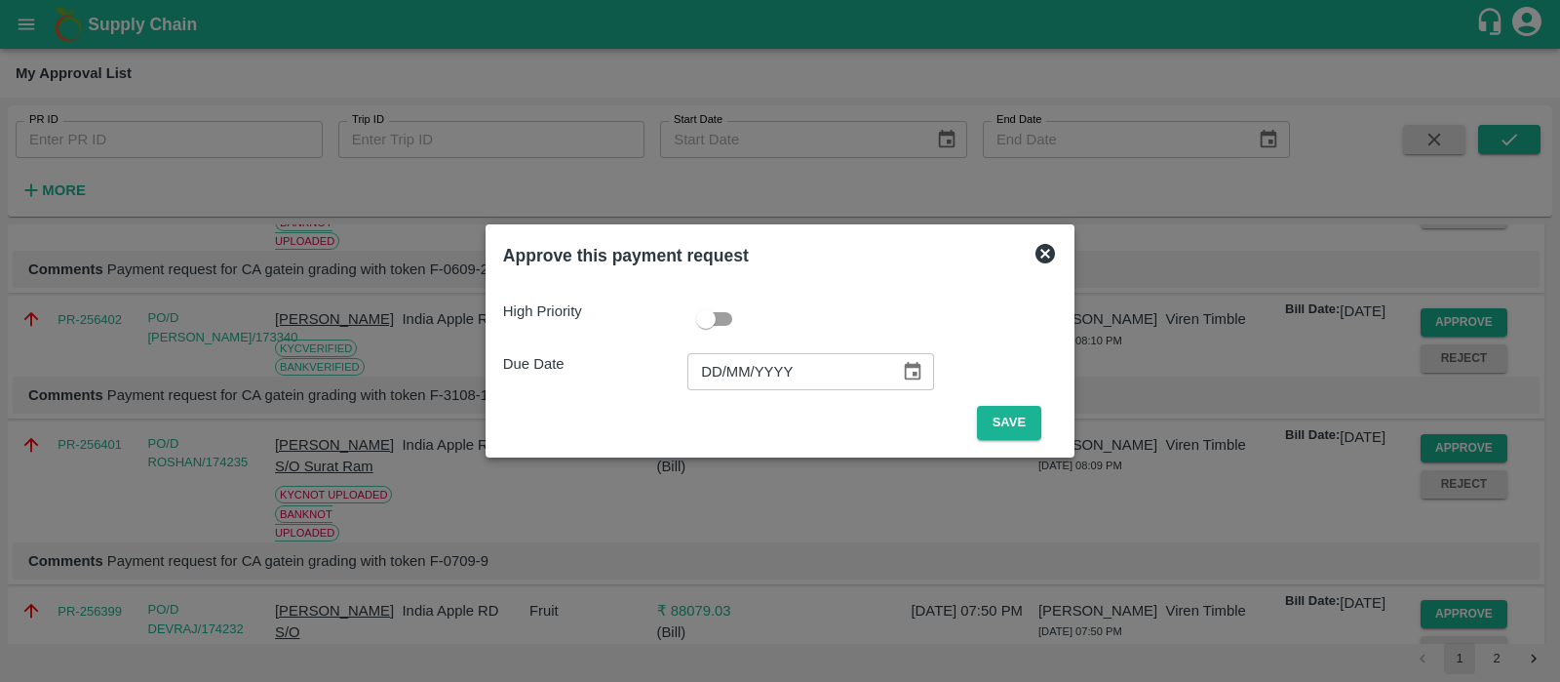
click at [731, 375] on input "DD/MM/YYYY" at bounding box center [787, 371] width 199 height 37
type input "[DATE]"
click at [1004, 425] on button "Save" at bounding box center [1009, 423] width 64 height 34
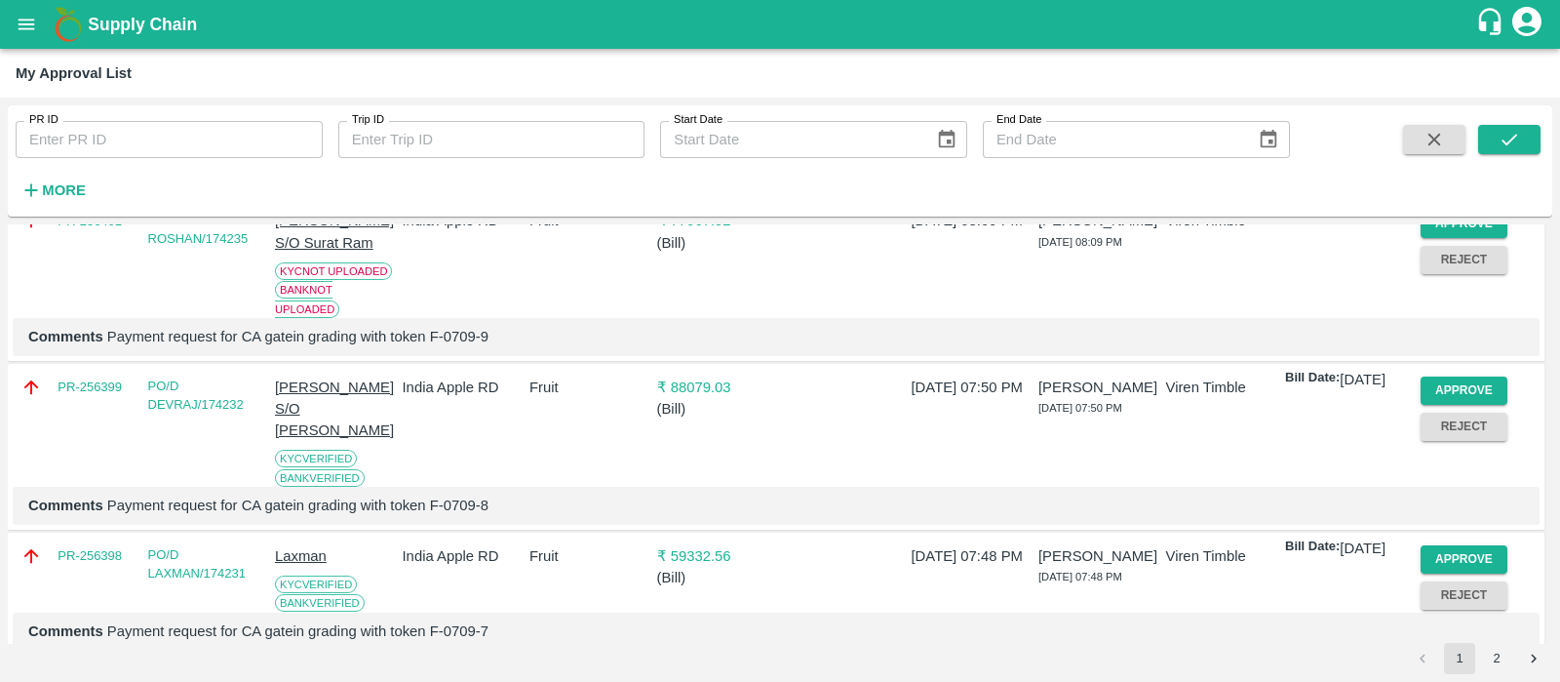
scroll to position [443, 0]
click at [1484, 403] on button "Approve" at bounding box center [1465, 388] width 88 height 28
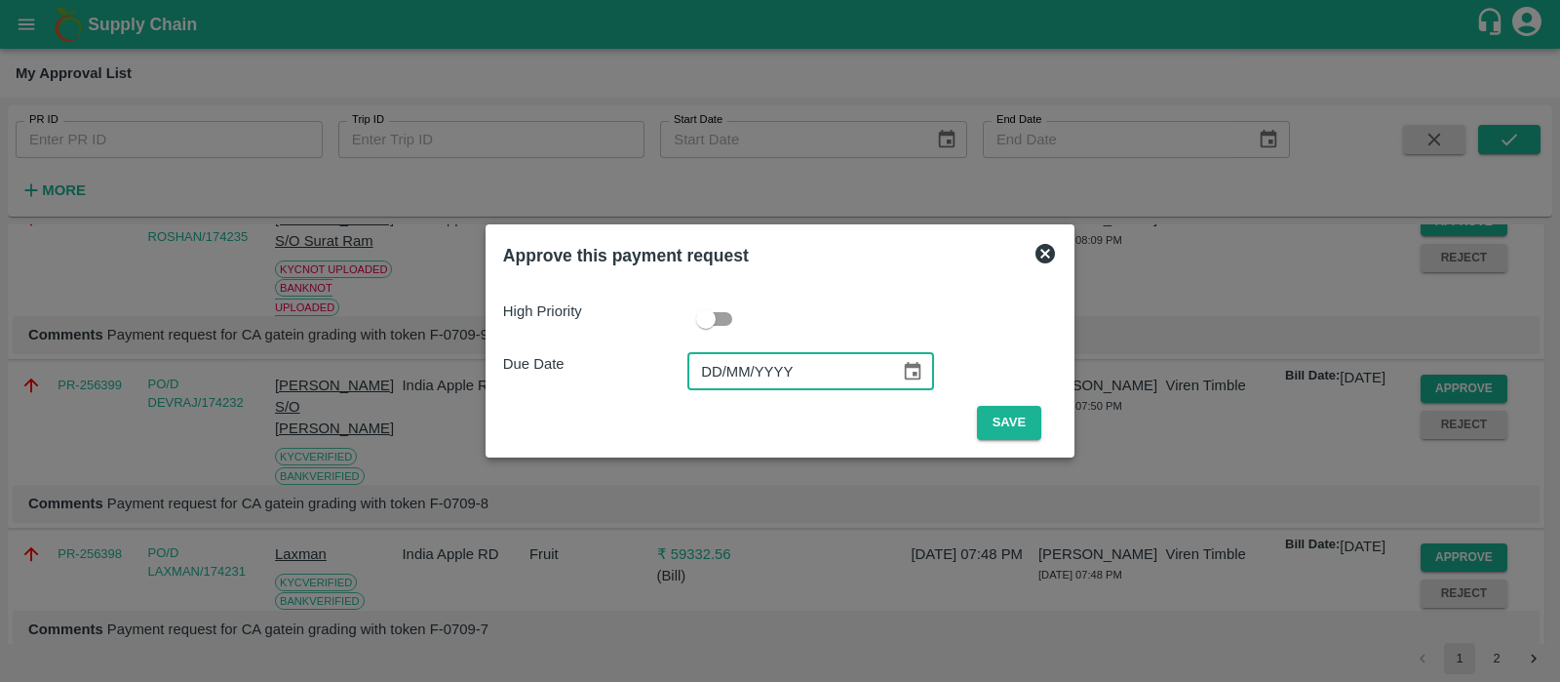
click at [702, 364] on input "DD/MM/YYYY" at bounding box center [787, 371] width 199 height 37
type input "[DATE]"
click at [990, 420] on button "Save" at bounding box center [1009, 423] width 64 height 34
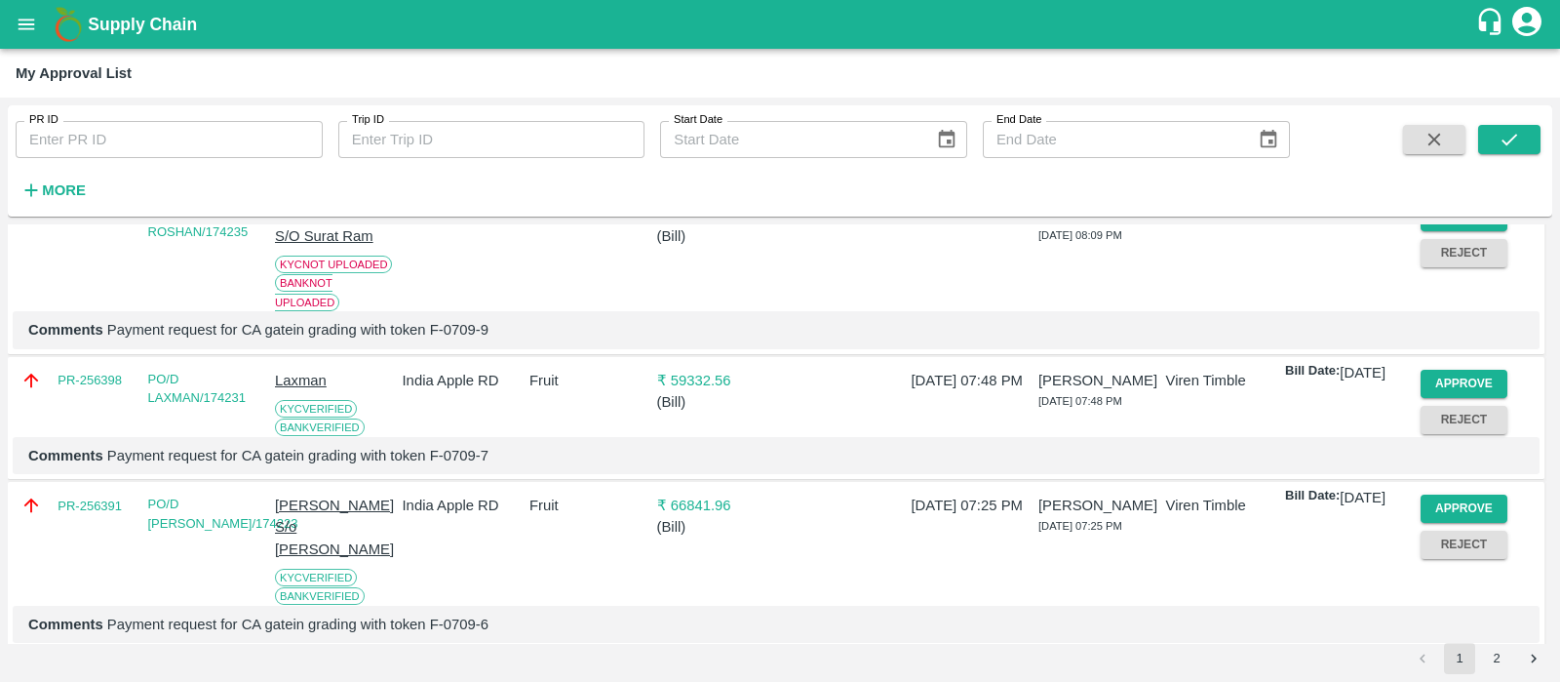
scroll to position [454, 0]
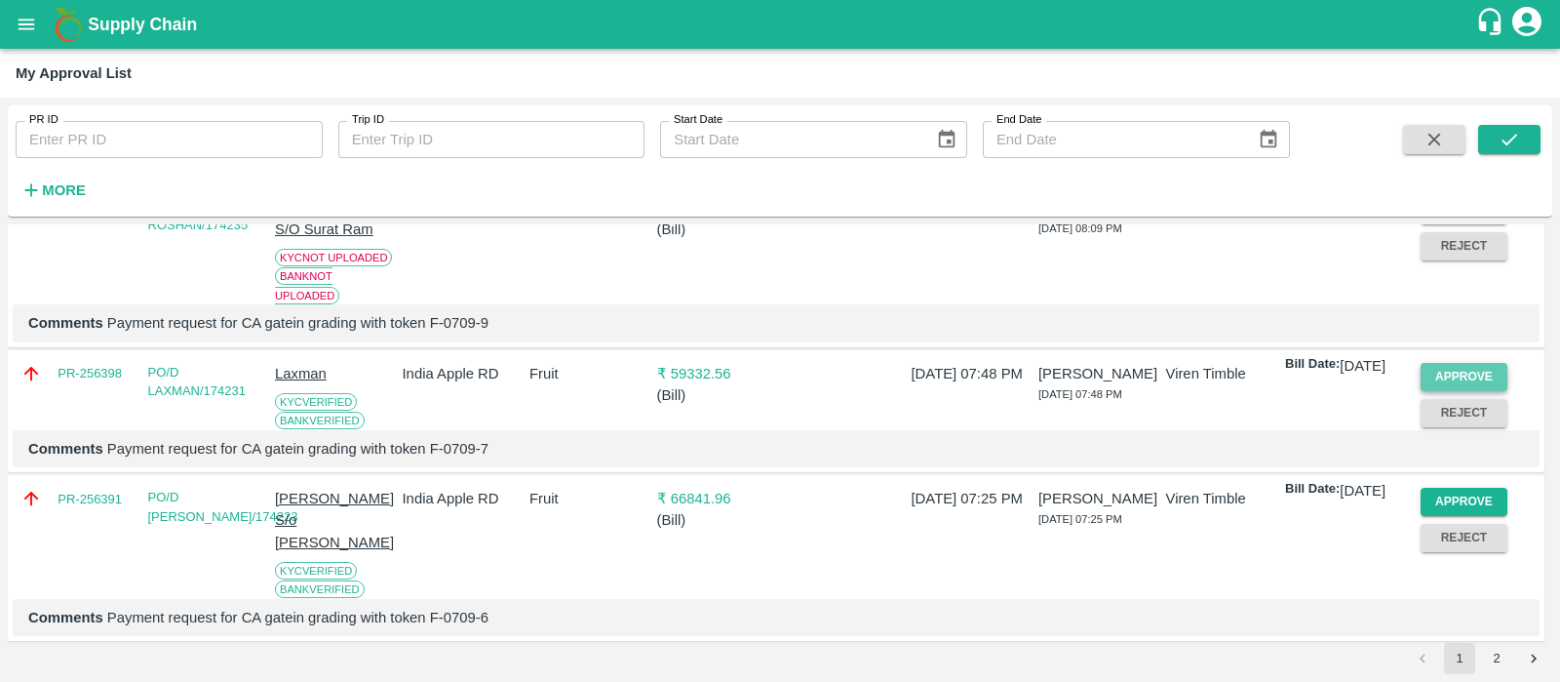
click at [1437, 391] on button "Approve" at bounding box center [1465, 377] width 88 height 28
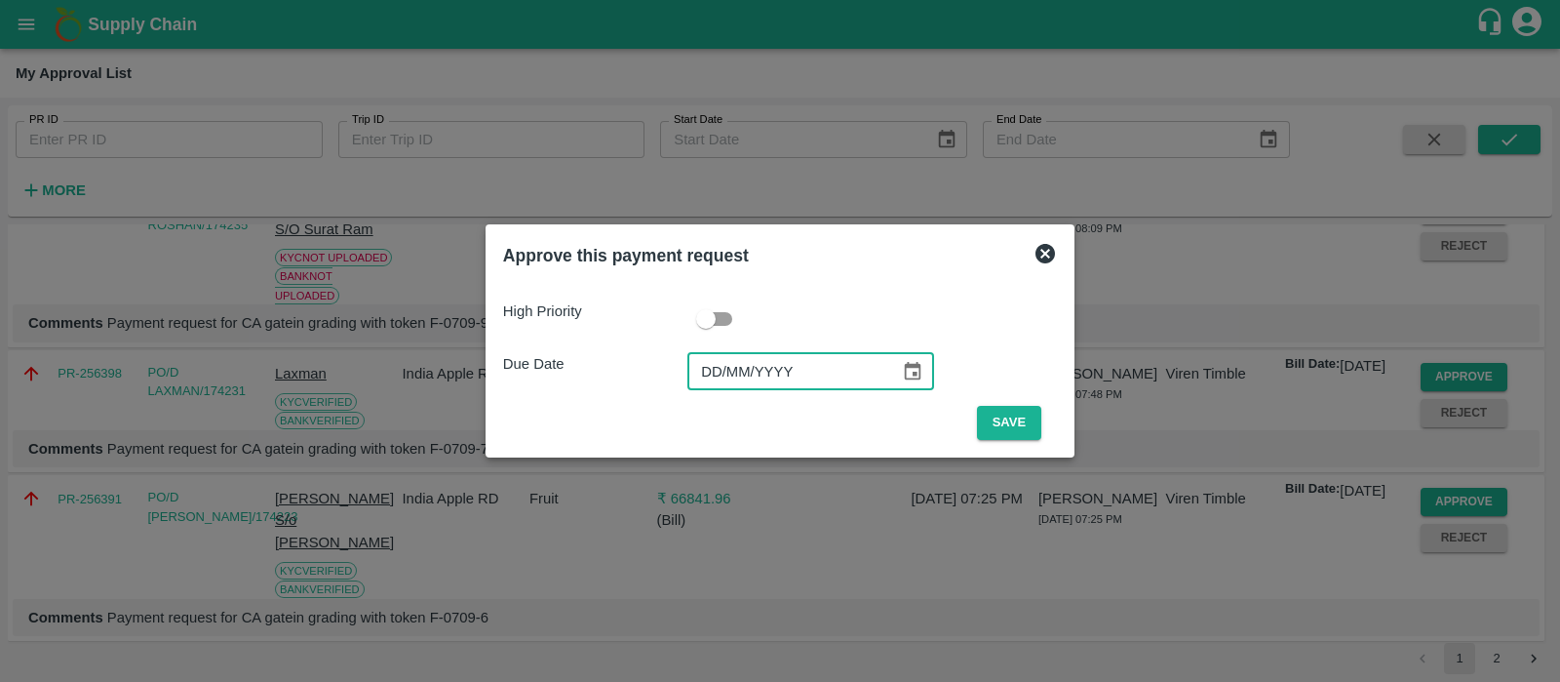
click at [728, 378] on input "DD/MM/YYYY" at bounding box center [787, 371] width 199 height 37
type input "[DATE]"
click at [1011, 428] on button "Save" at bounding box center [1009, 423] width 64 height 34
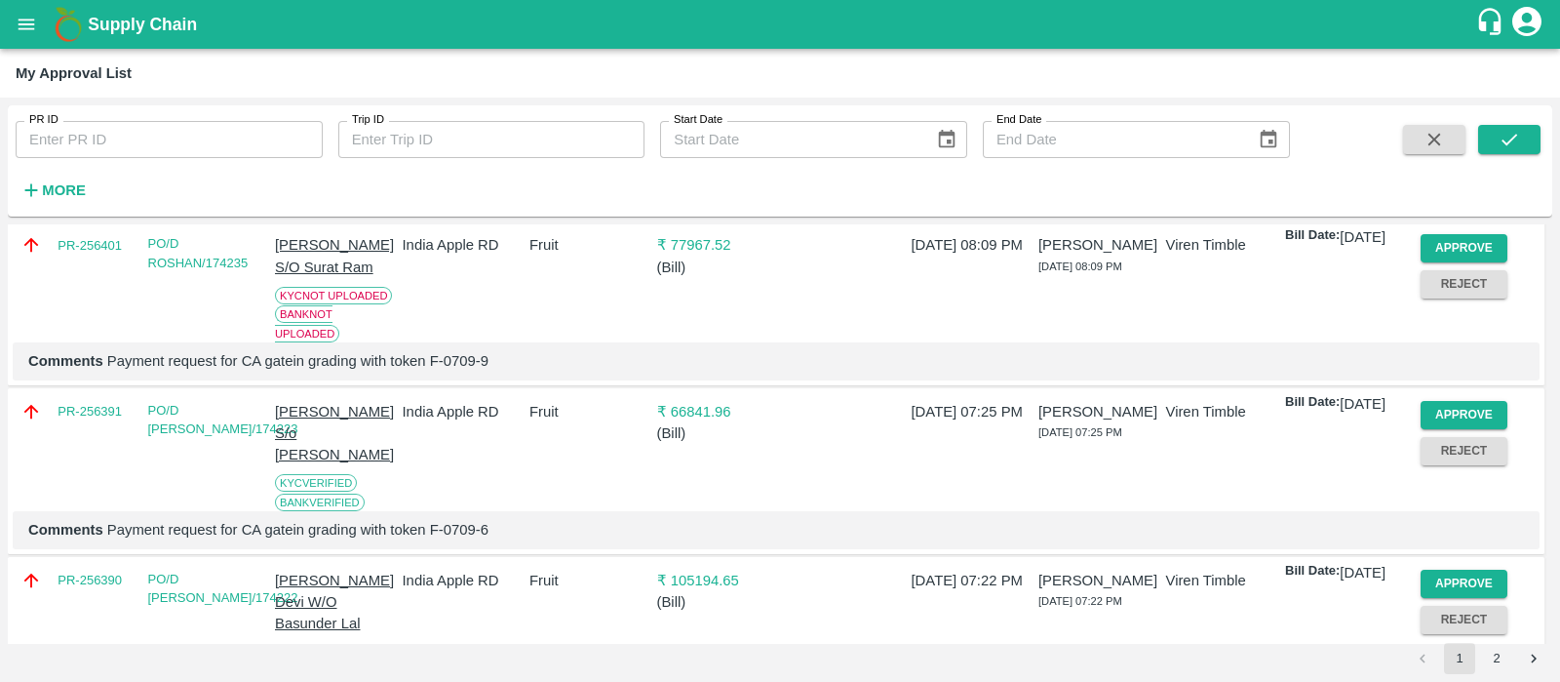
scroll to position [426, 0]
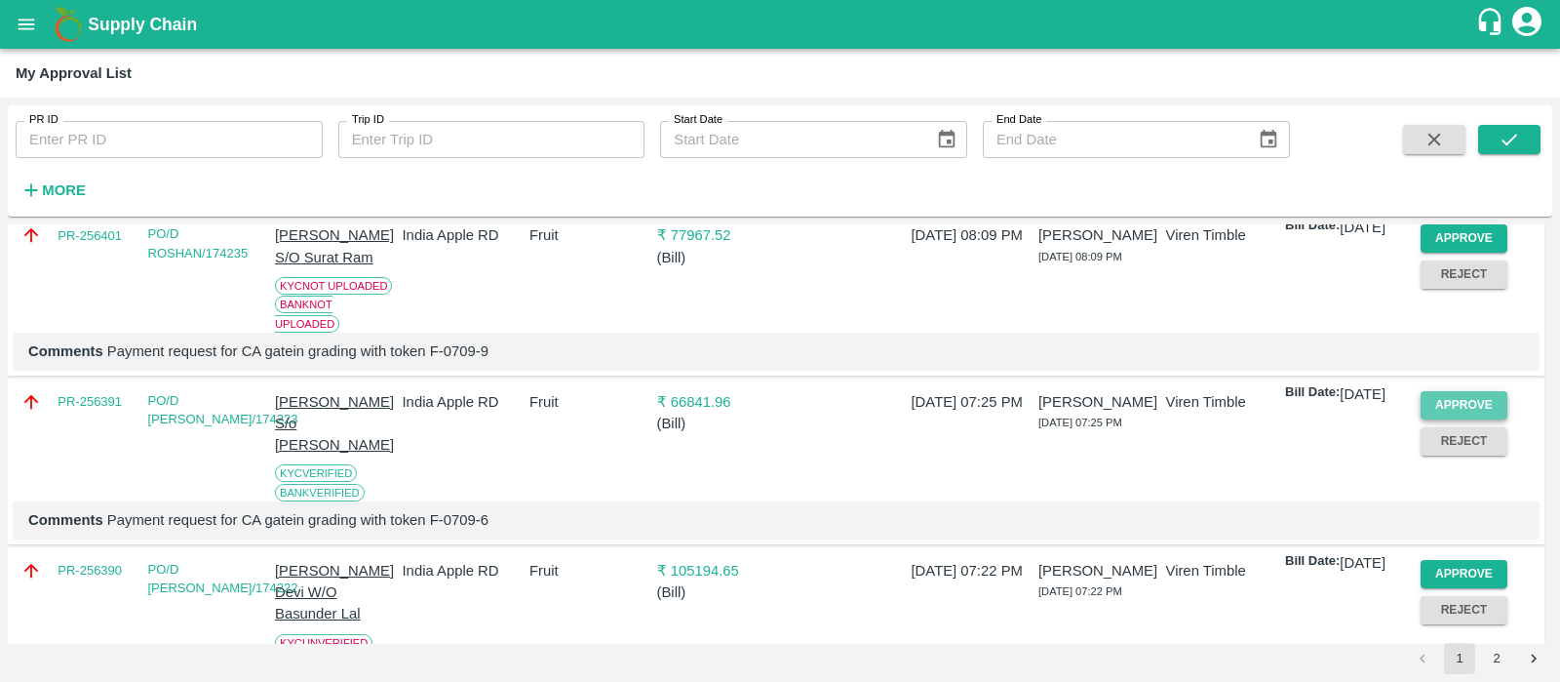
click at [1462, 419] on button "Approve" at bounding box center [1465, 405] width 88 height 28
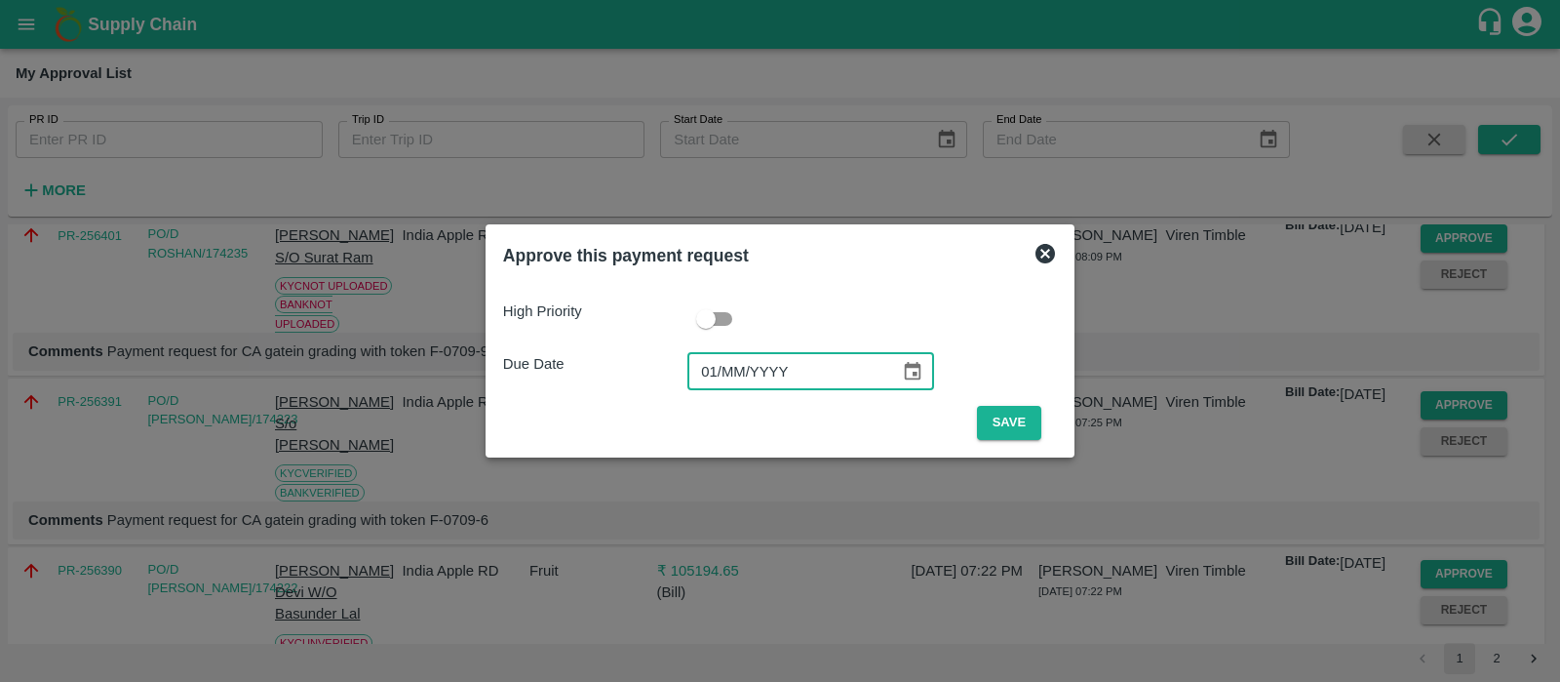
click at [712, 377] on input "01/MM/YYYY" at bounding box center [787, 371] width 199 height 37
type input "[DATE]"
click at [1000, 424] on button "Save" at bounding box center [1009, 423] width 64 height 34
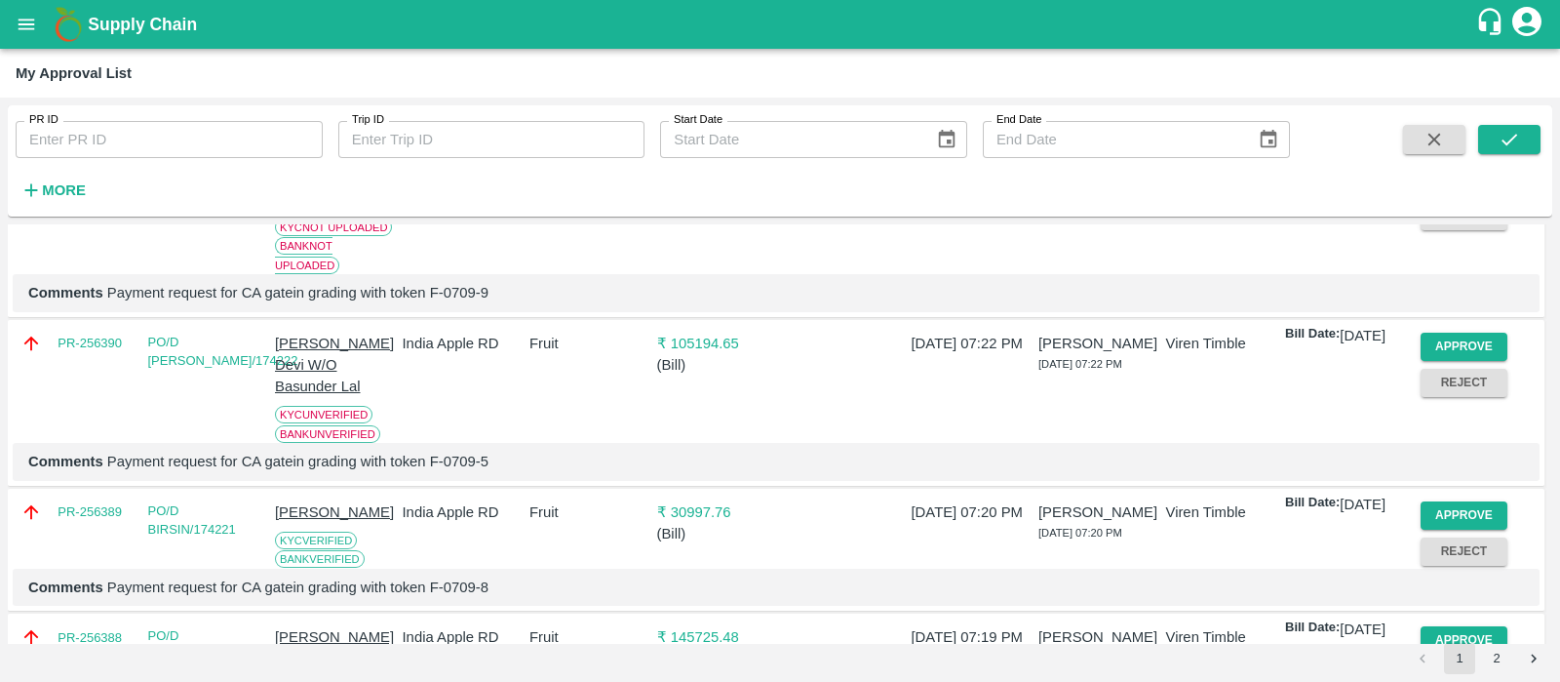
scroll to position [489, 0]
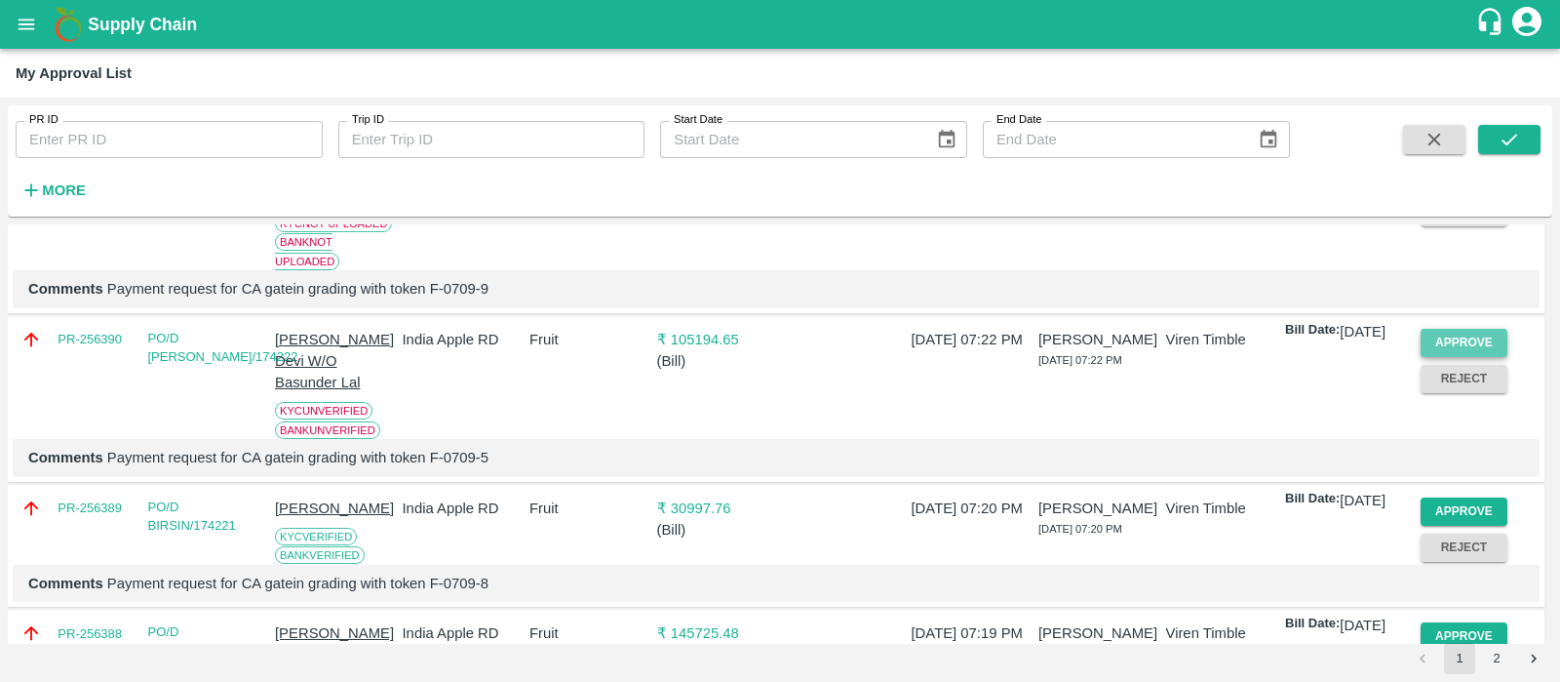
click at [1463, 357] on button "Approve" at bounding box center [1465, 343] width 88 height 28
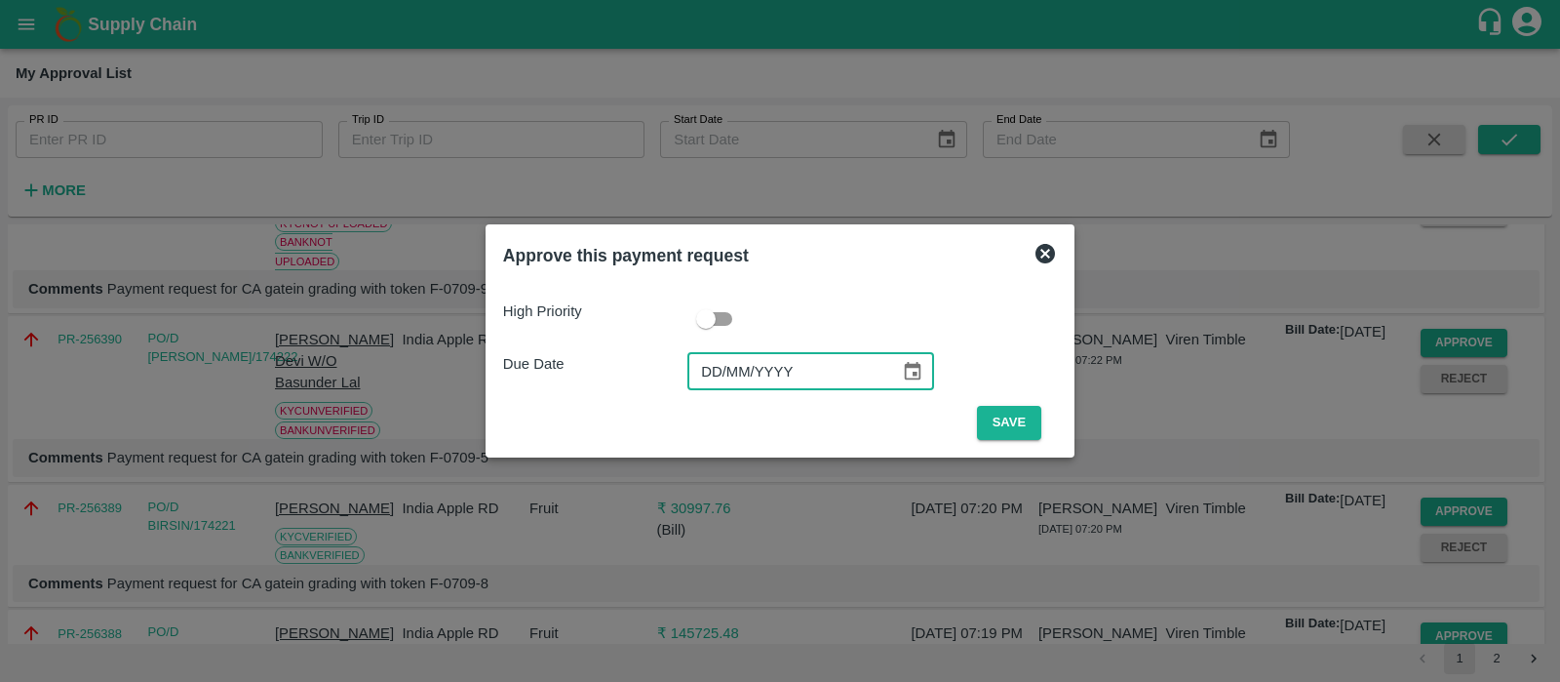
click at [702, 362] on input "DD/MM/YYYY" at bounding box center [787, 371] width 199 height 37
type input "[DATE]"
click at [996, 416] on button "Save" at bounding box center [1009, 423] width 64 height 34
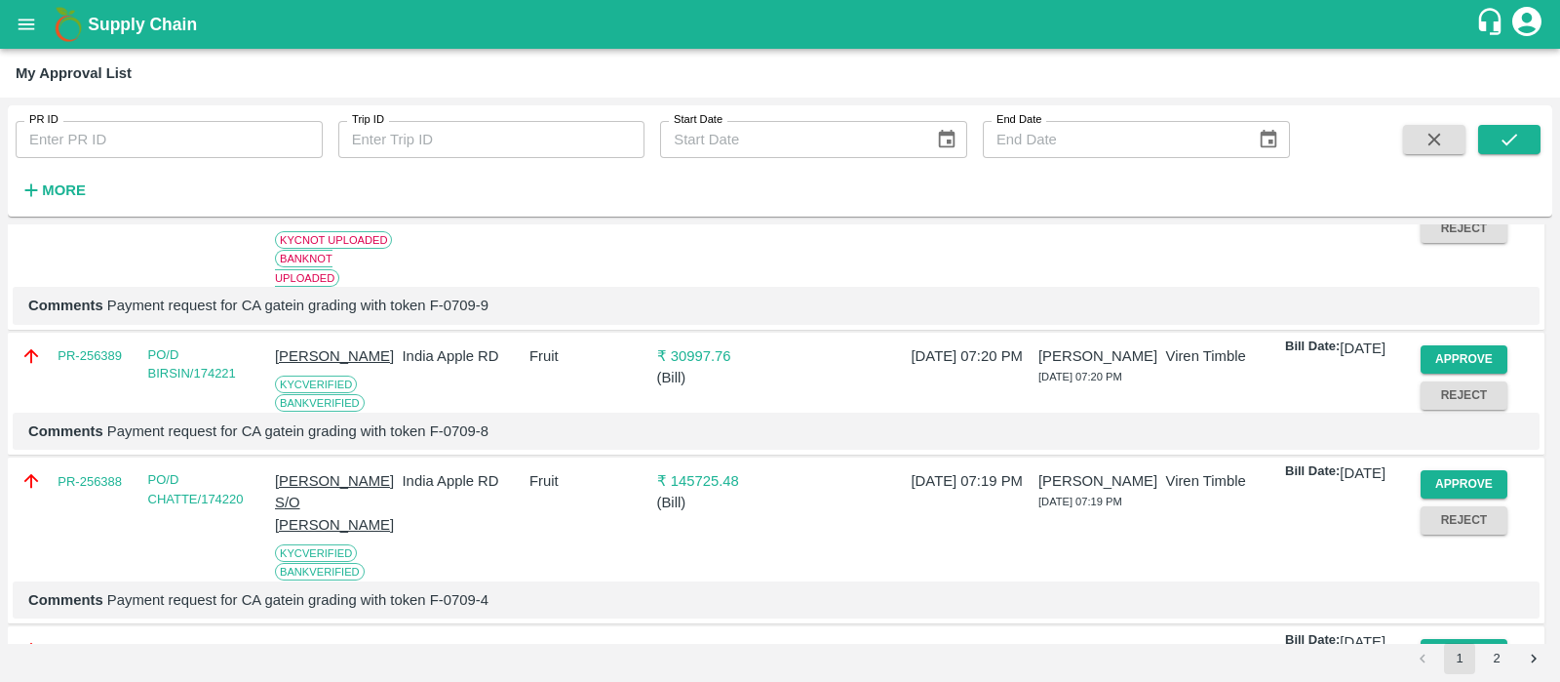
scroll to position [521, 0]
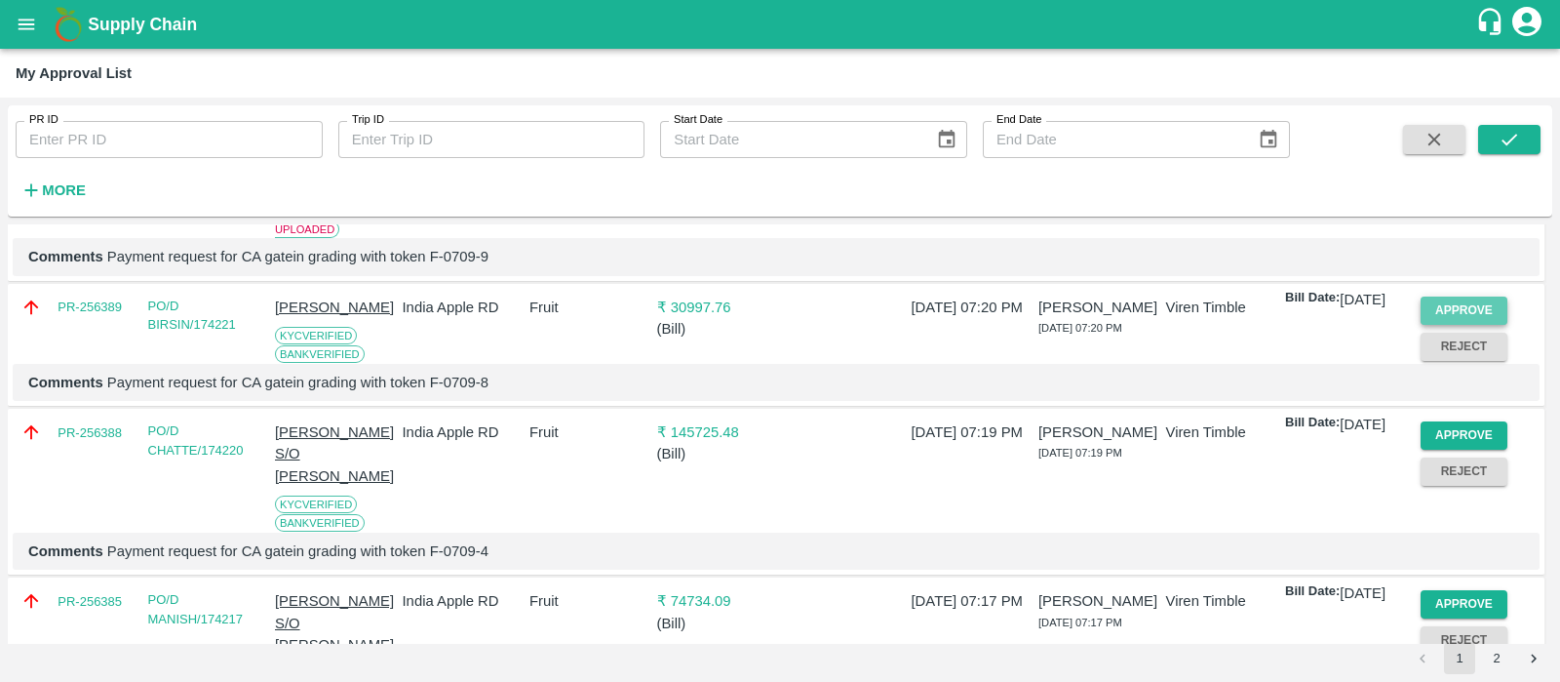
click at [1459, 325] on button "Approve" at bounding box center [1465, 310] width 88 height 28
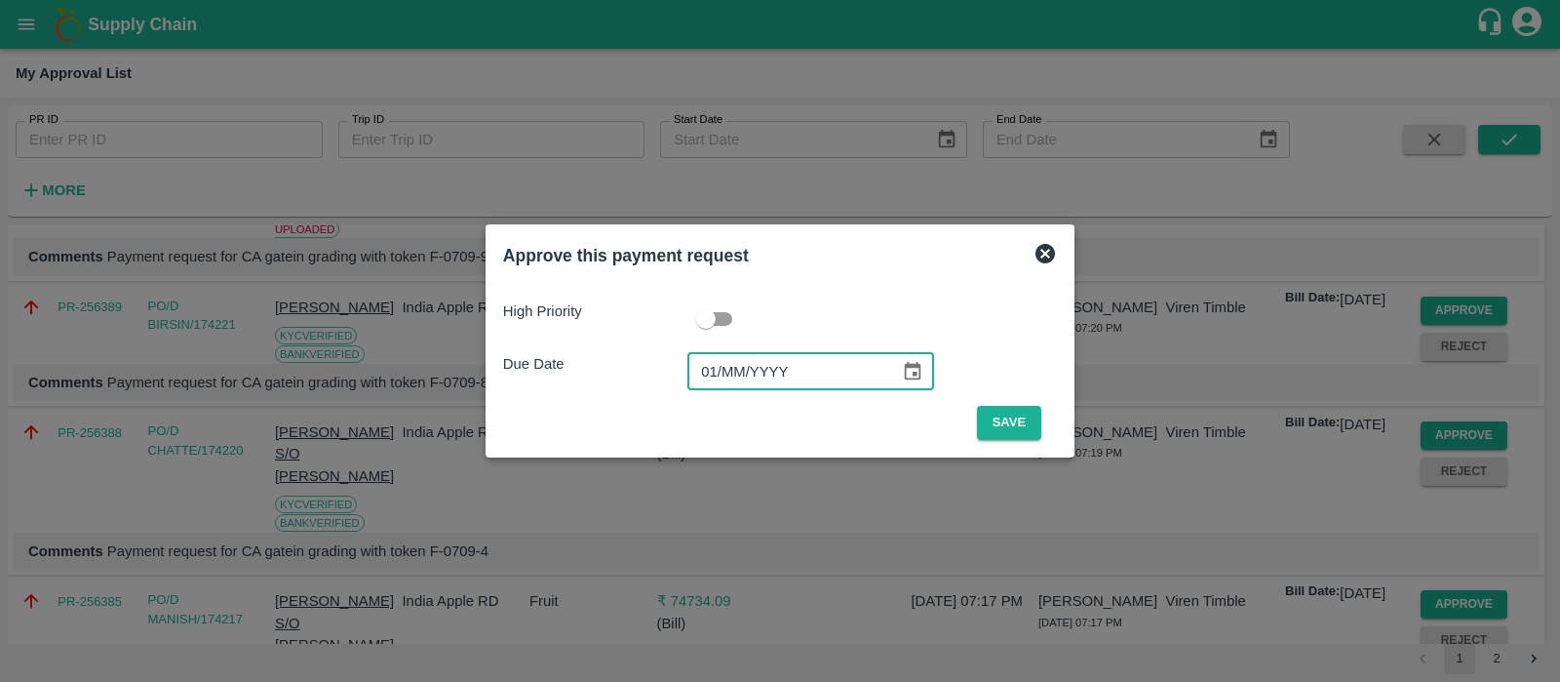
click at [718, 376] on input "01/MM/YYYY" at bounding box center [787, 371] width 199 height 37
type input "[DATE]"
click at [1006, 424] on button "Save" at bounding box center [1009, 423] width 64 height 34
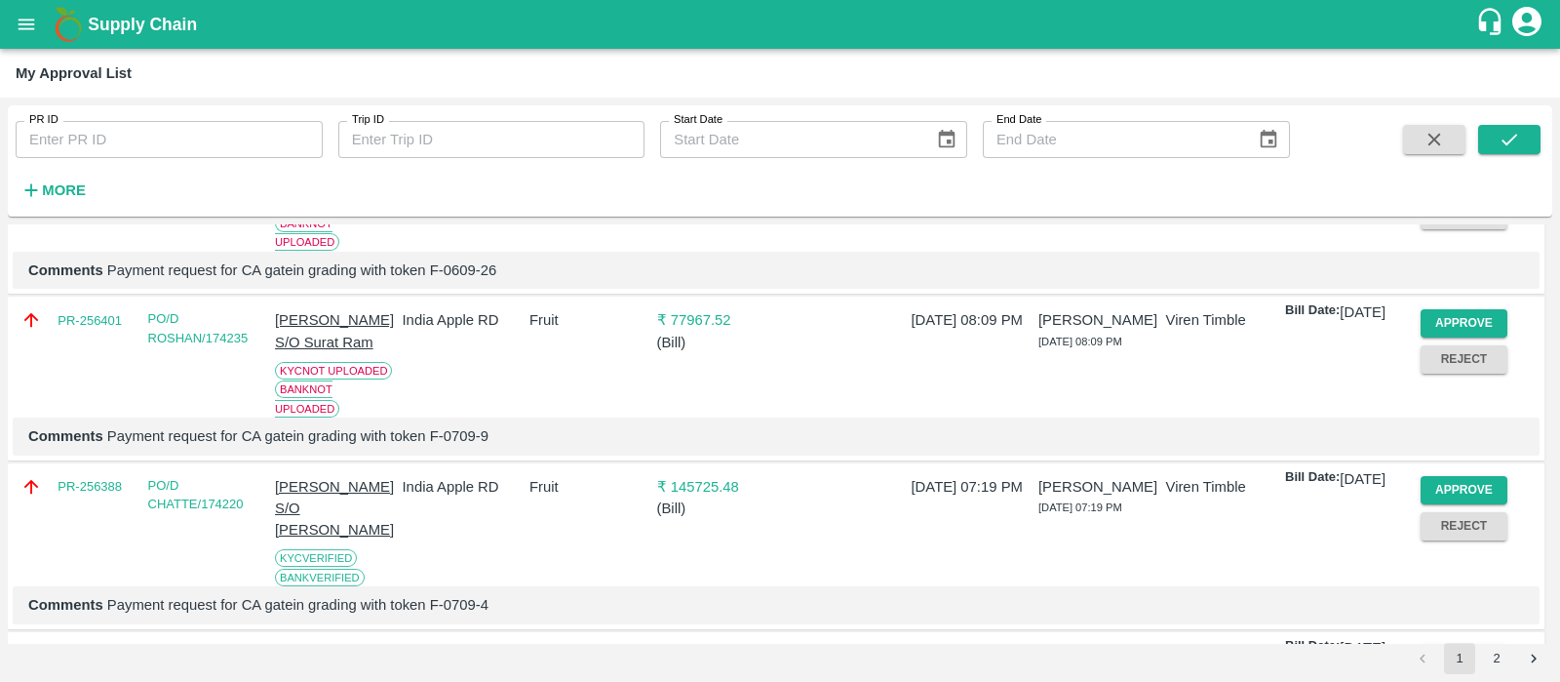
scroll to position [524, 0]
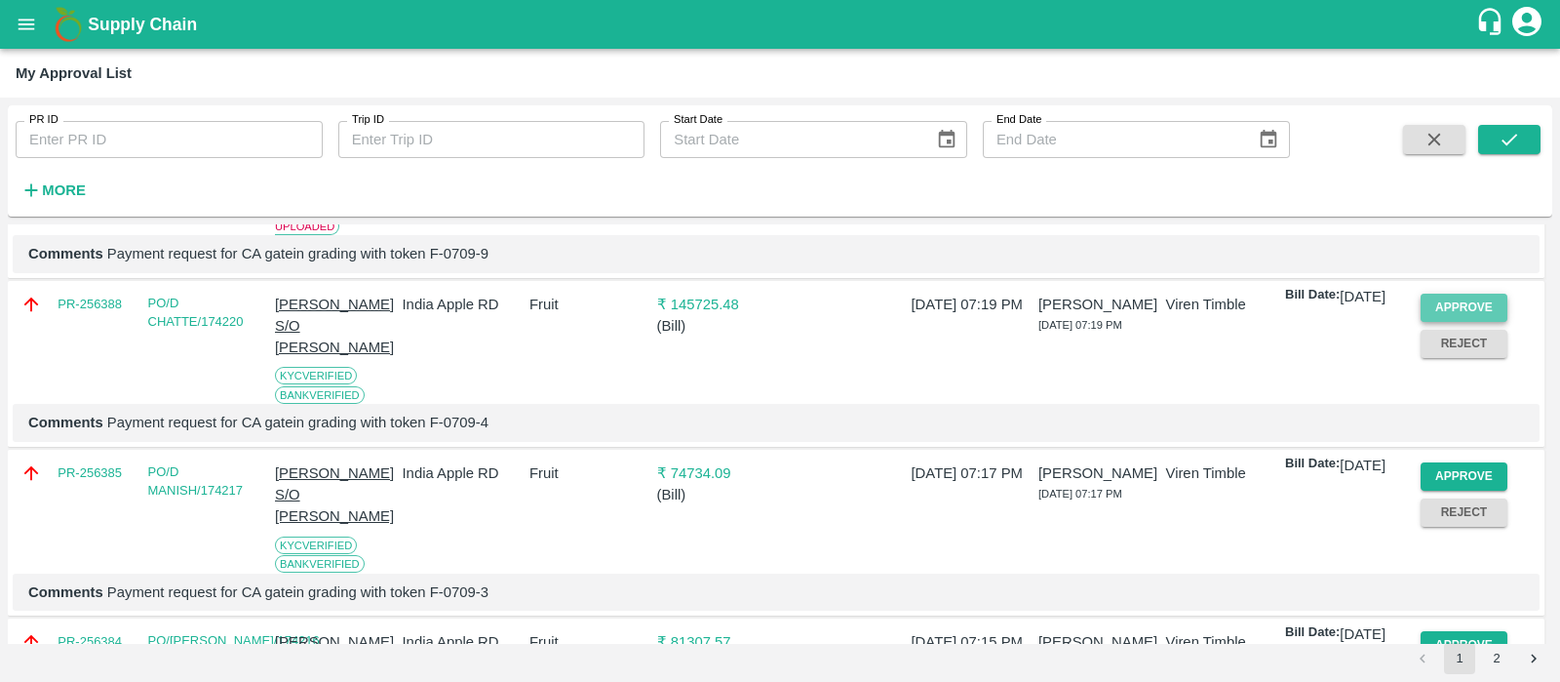
click at [1449, 322] on button "Approve" at bounding box center [1465, 308] width 88 height 28
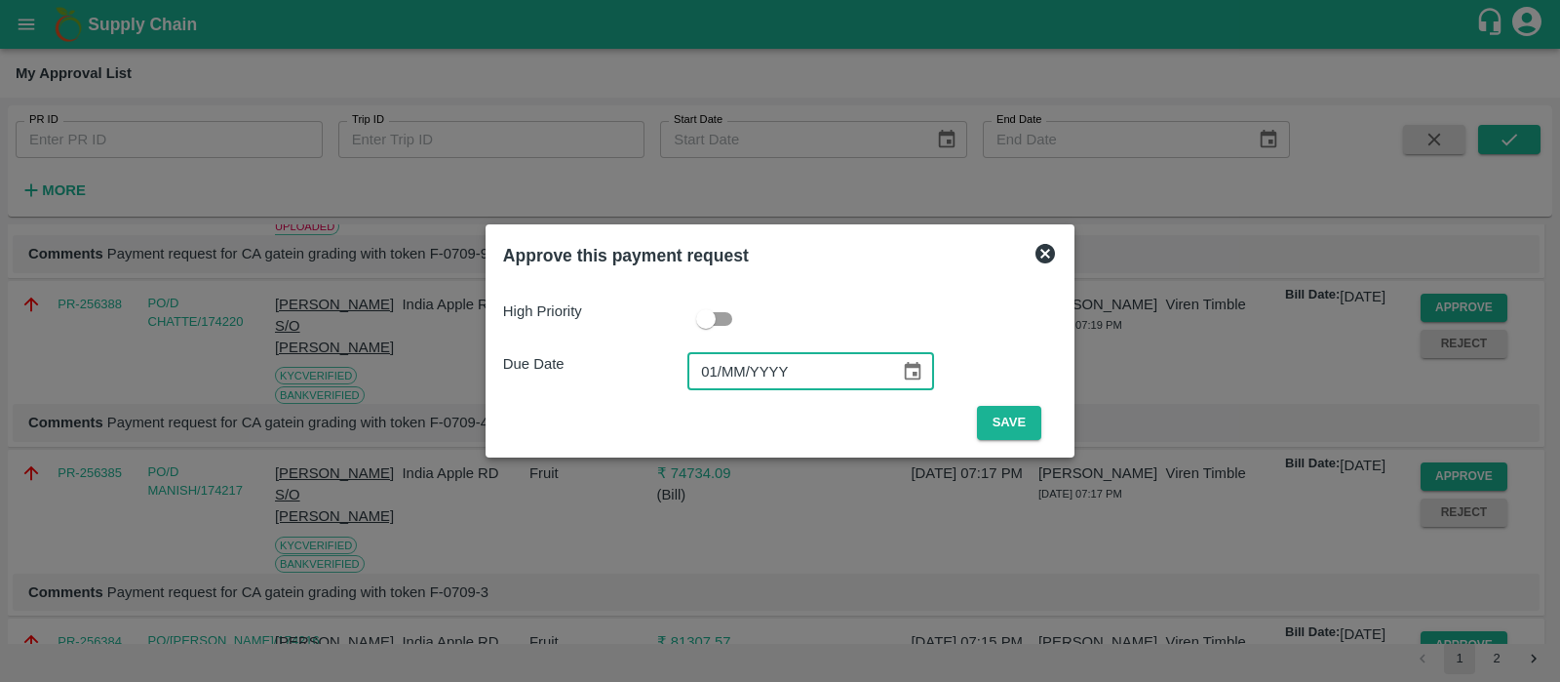
click at [712, 363] on input "01/MM/YYYY" at bounding box center [787, 371] width 199 height 37
type input "[DATE]"
click at [1022, 412] on button "Save" at bounding box center [1009, 423] width 64 height 34
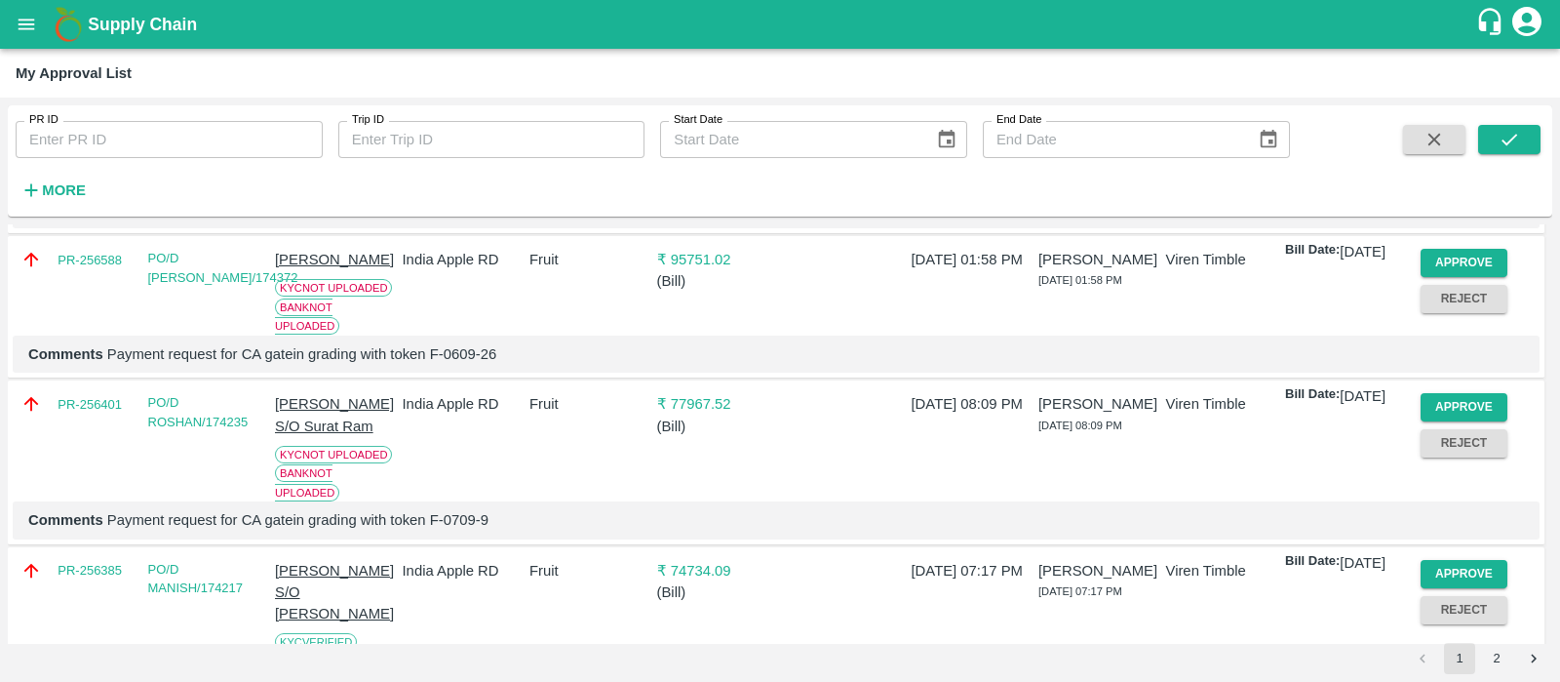
scroll to position [485, 0]
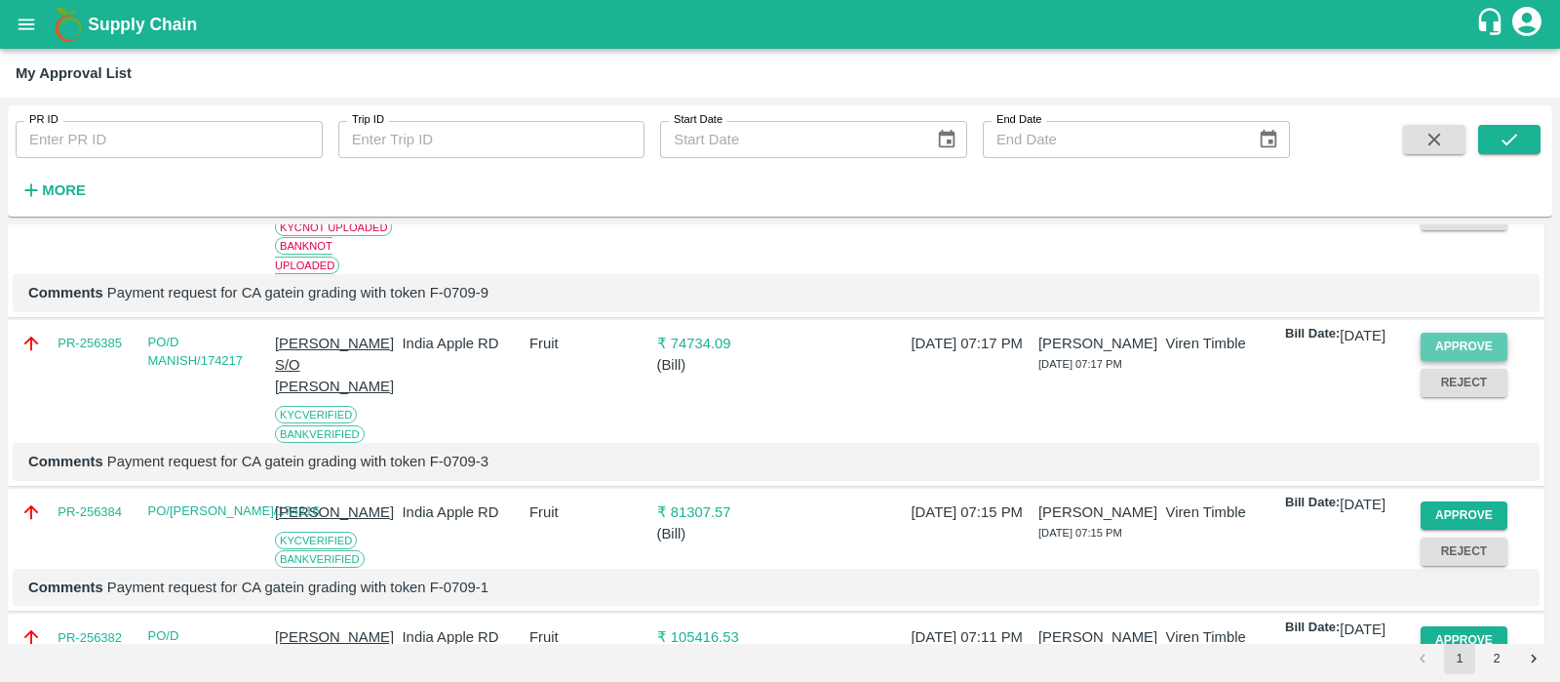
click at [1479, 361] on button "Approve" at bounding box center [1465, 347] width 88 height 28
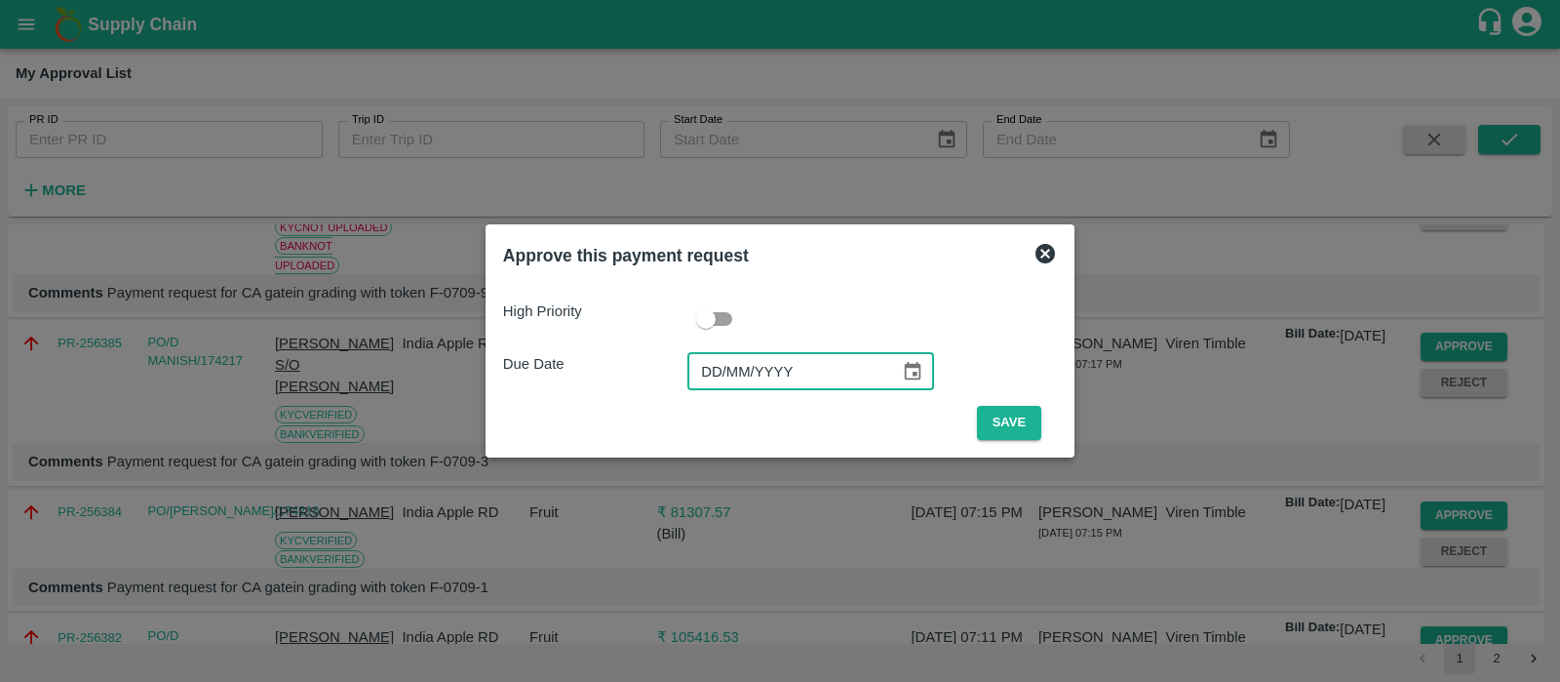
click at [724, 374] on input "DD/MM/YYYY" at bounding box center [787, 371] width 199 height 37
type input "[DATE]"
click at [1018, 412] on button "Save" at bounding box center [1009, 423] width 64 height 34
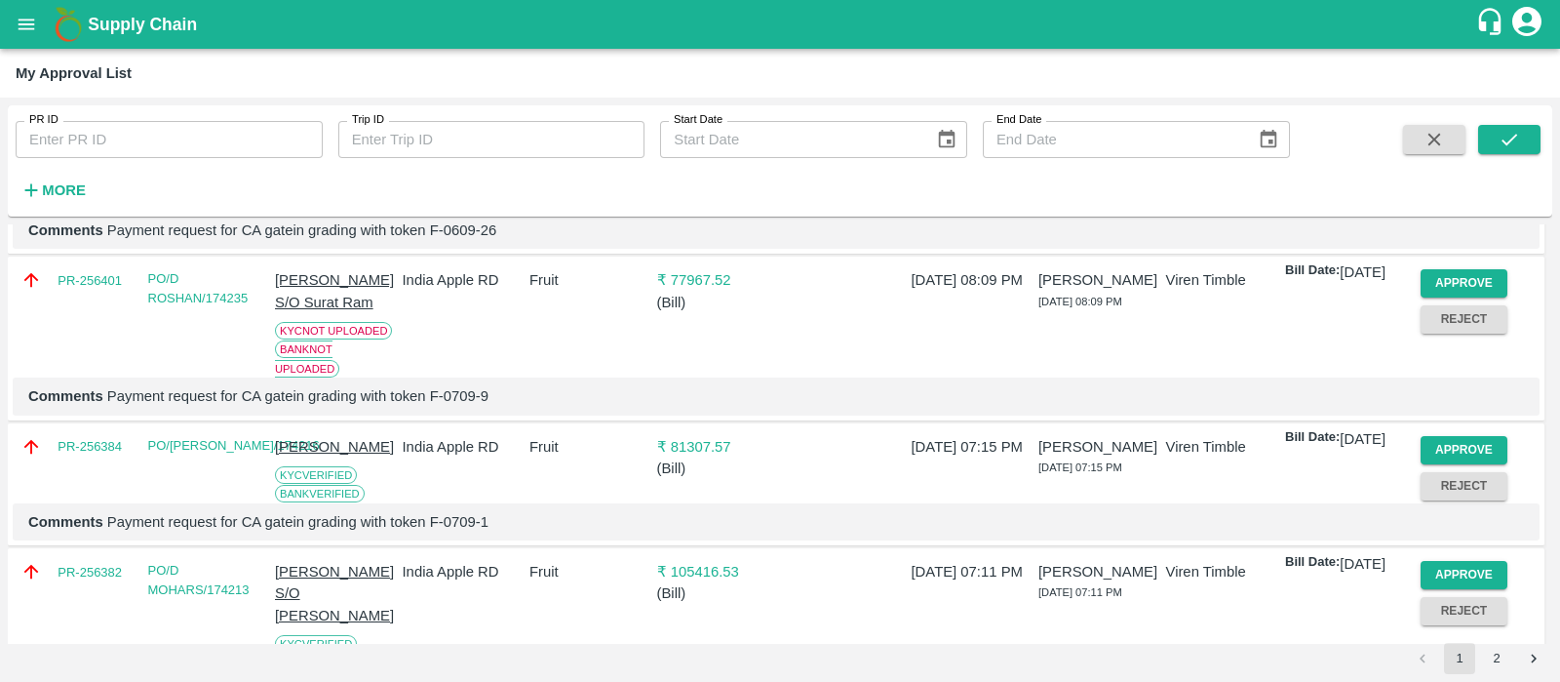
scroll to position [382, 0]
click at [1457, 463] on button "Approve" at bounding box center [1465, 449] width 88 height 28
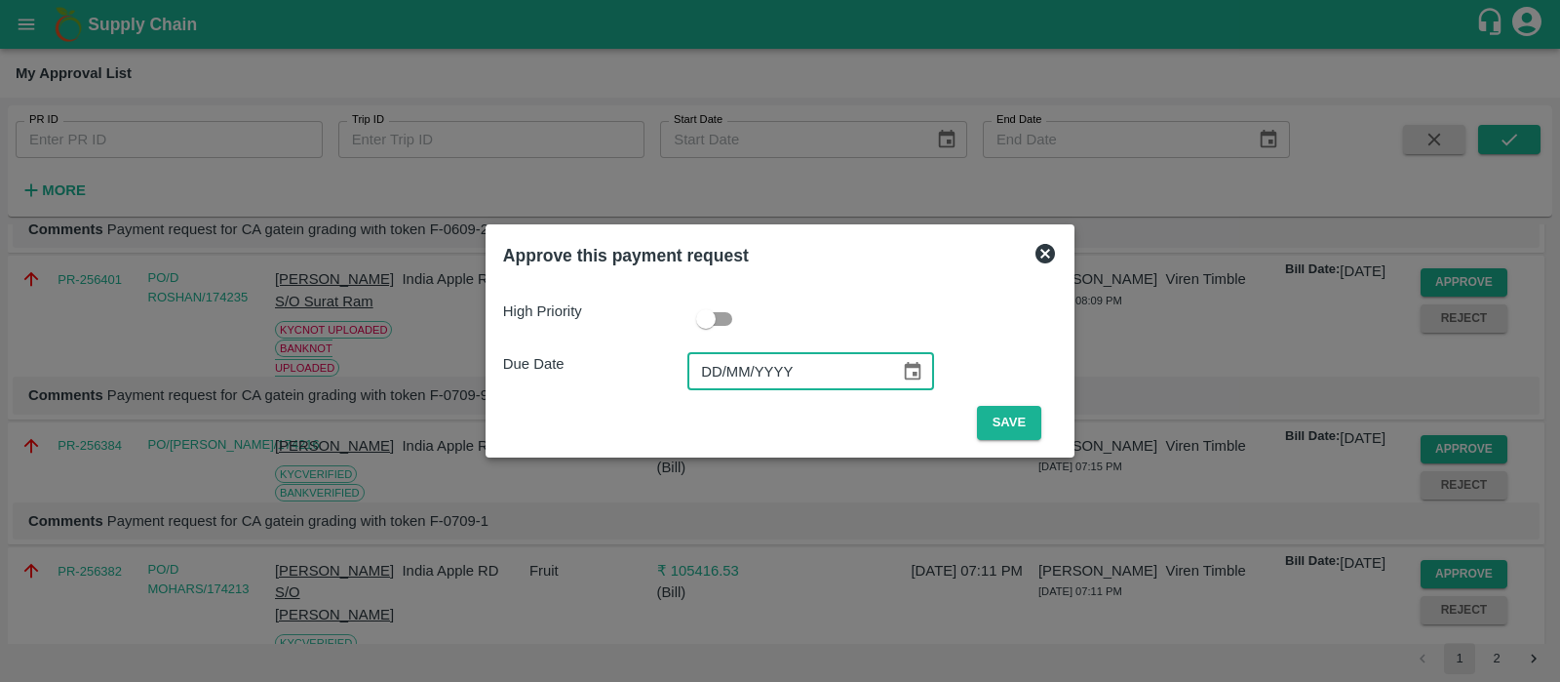
click at [712, 370] on input "DD/MM/YYYY" at bounding box center [787, 371] width 199 height 37
type input "[DATE]"
click at [1000, 412] on button "Save" at bounding box center [1009, 423] width 64 height 34
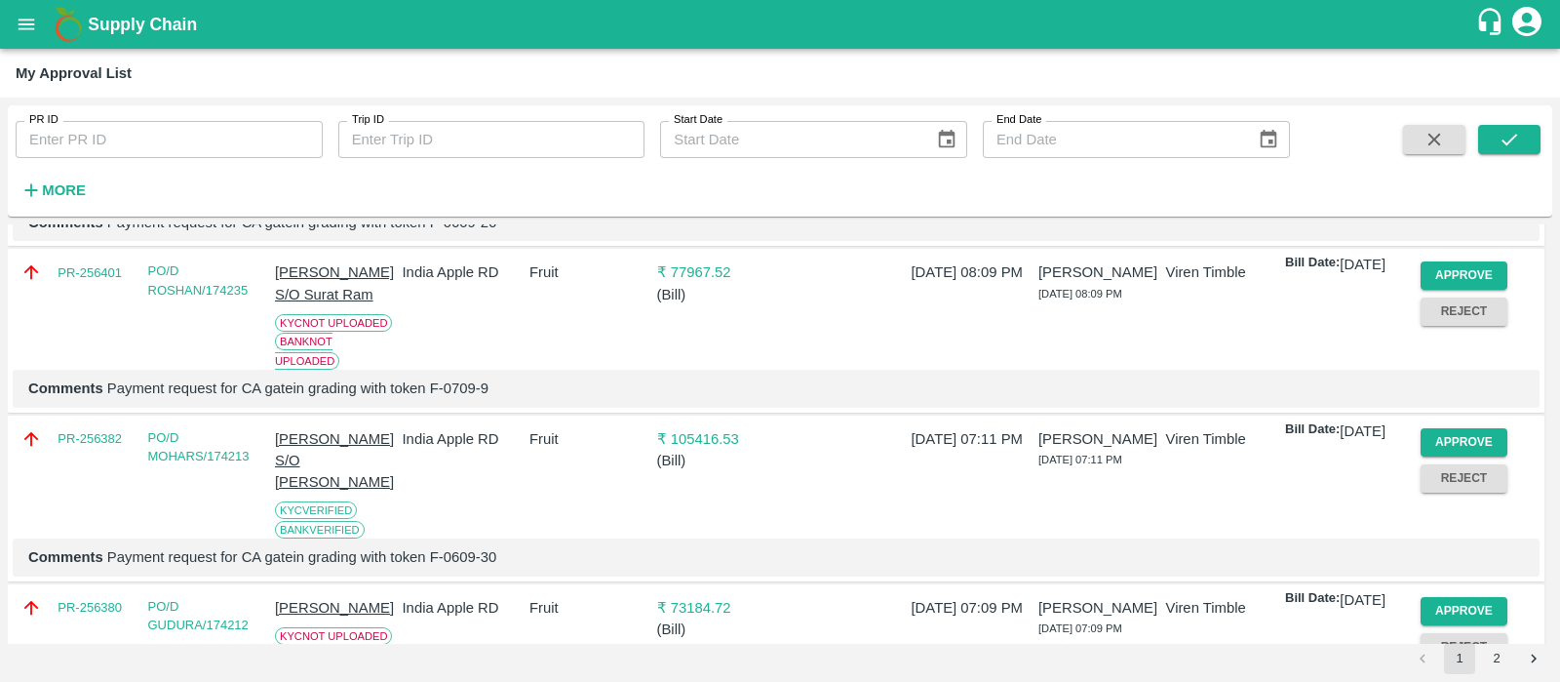
scroll to position [482, 0]
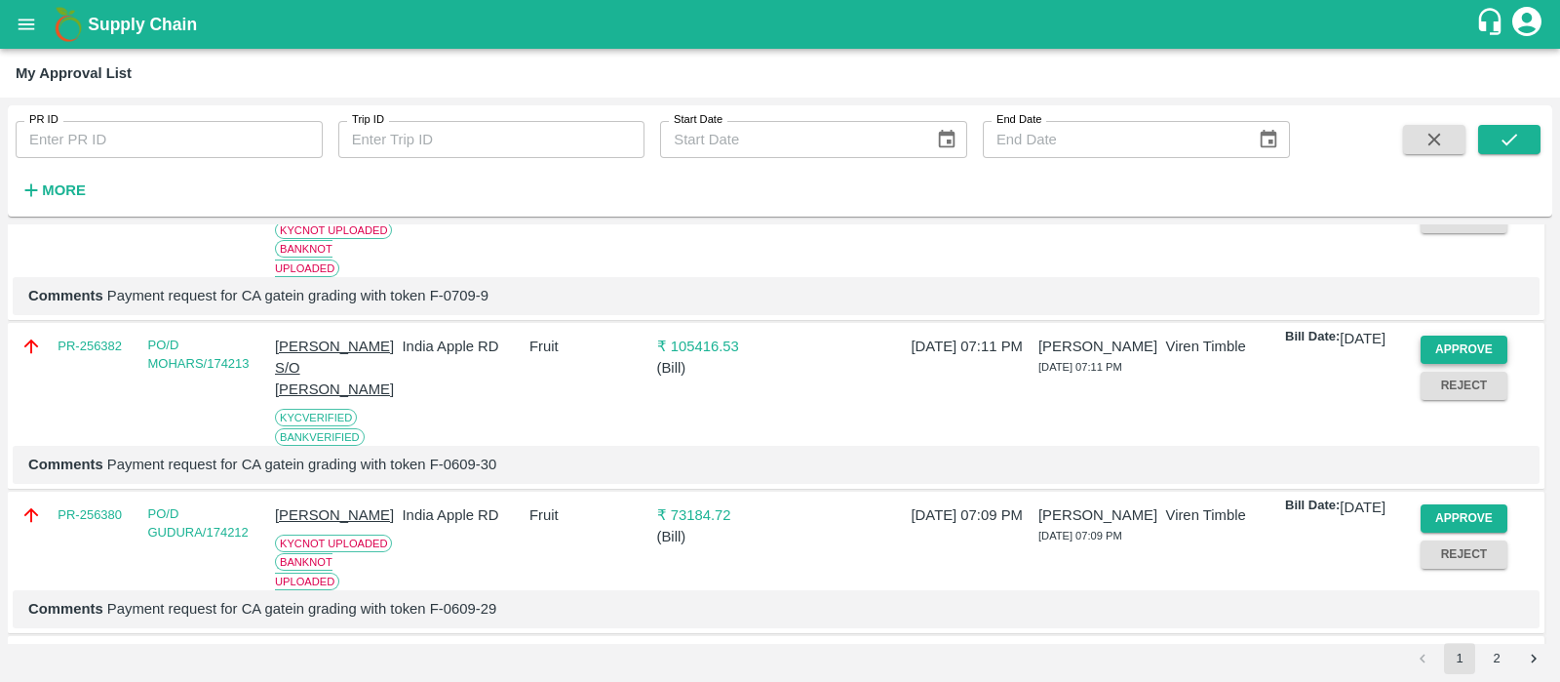
click at [1459, 364] on button "Approve" at bounding box center [1465, 349] width 88 height 28
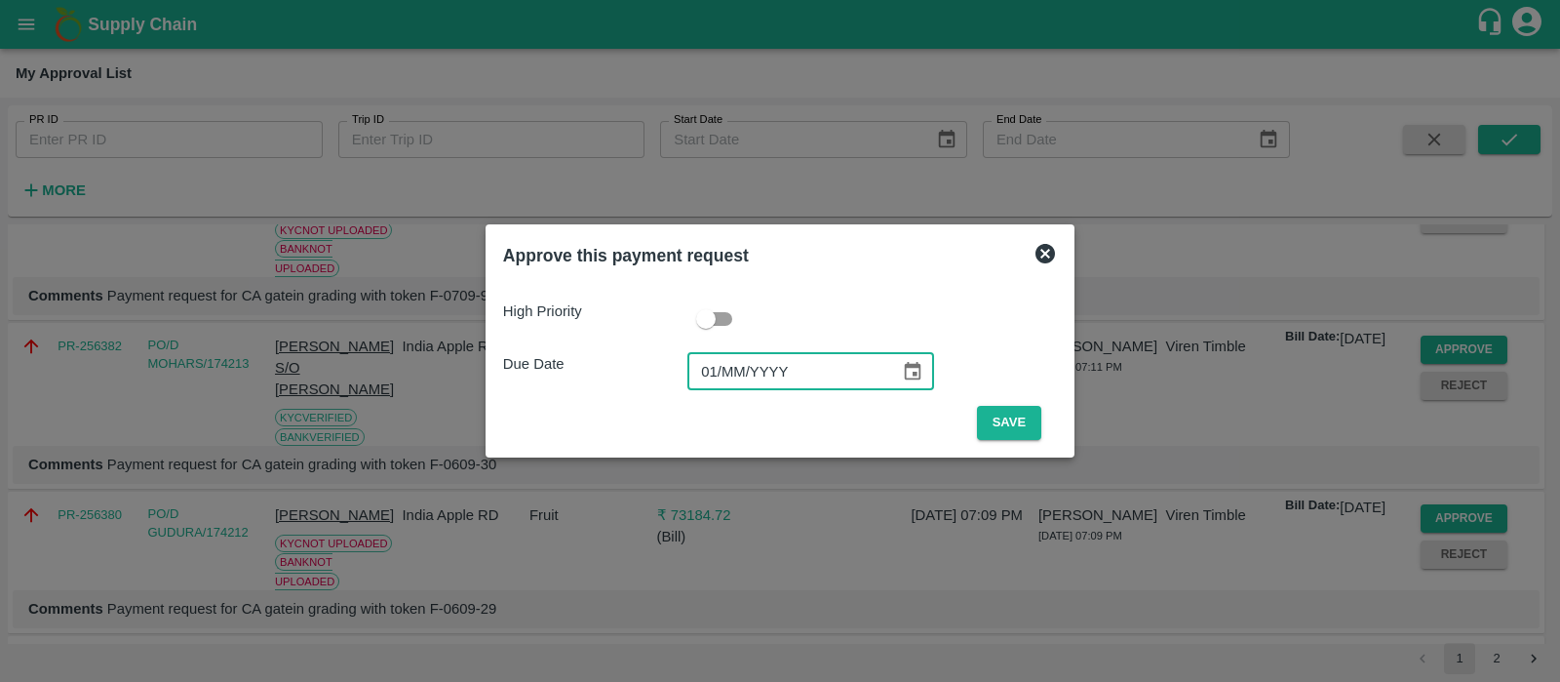
click at [702, 360] on input "01/MM/YYYY" at bounding box center [787, 371] width 199 height 37
type input "[DATE]"
click at [1000, 426] on button "Save" at bounding box center [1009, 423] width 64 height 34
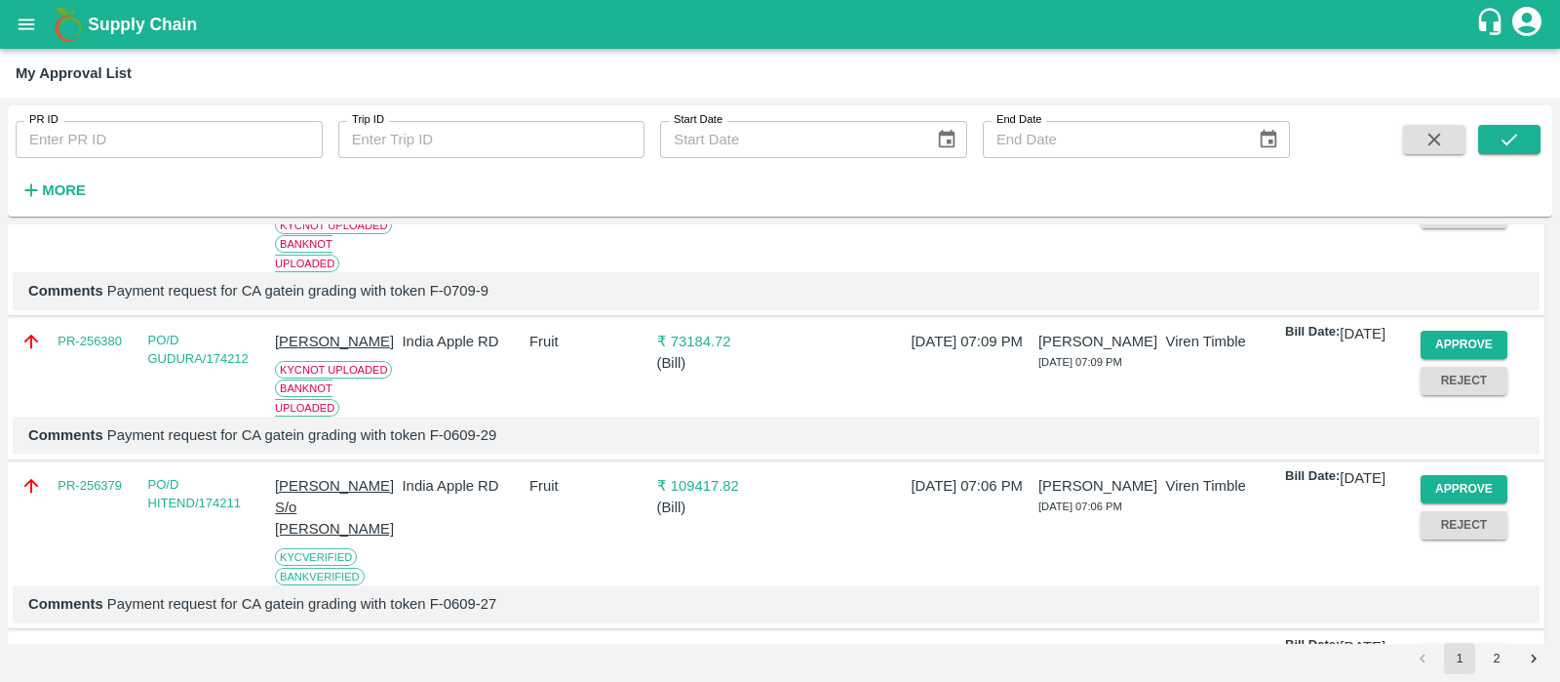
scroll to position [499, 0]
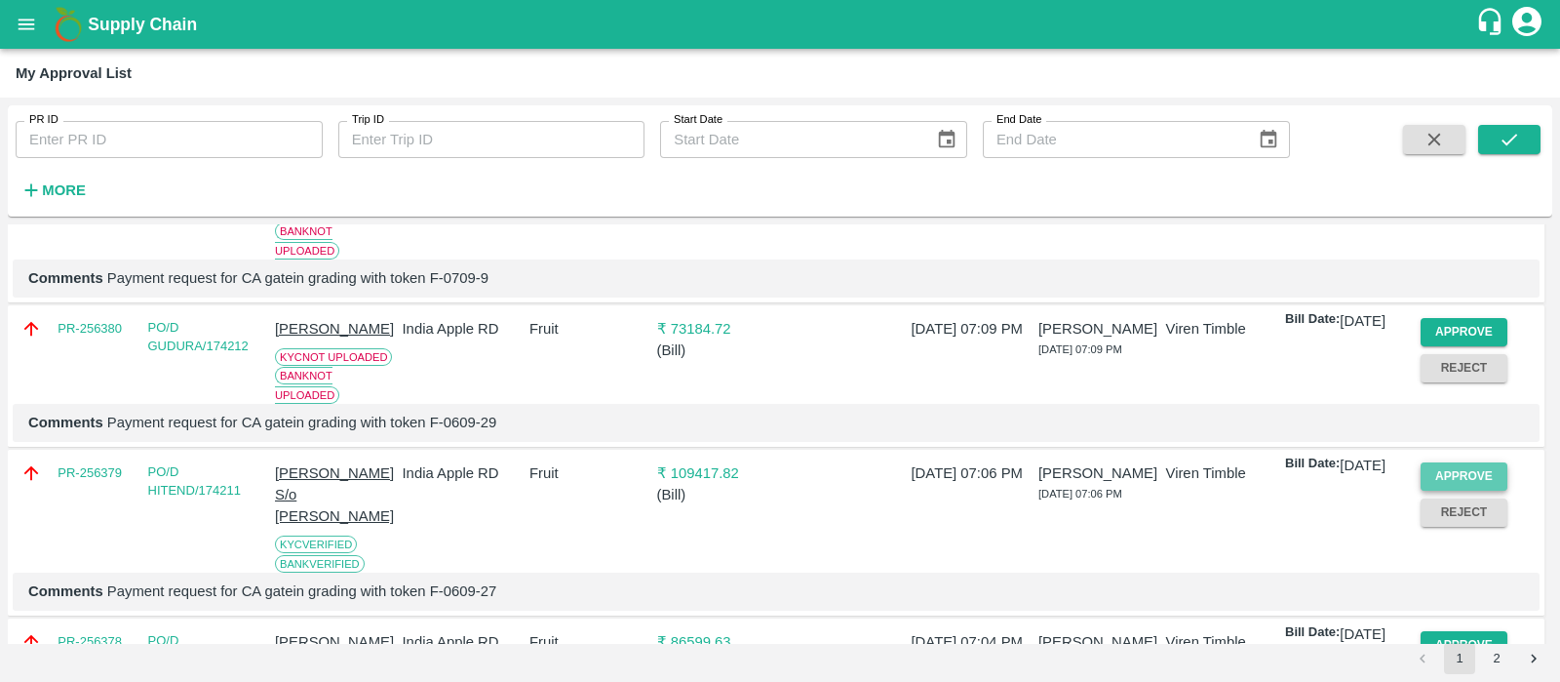
click at [1460, 491] on button "Approve" at bounding box center [1465, 476] width 88 height 28
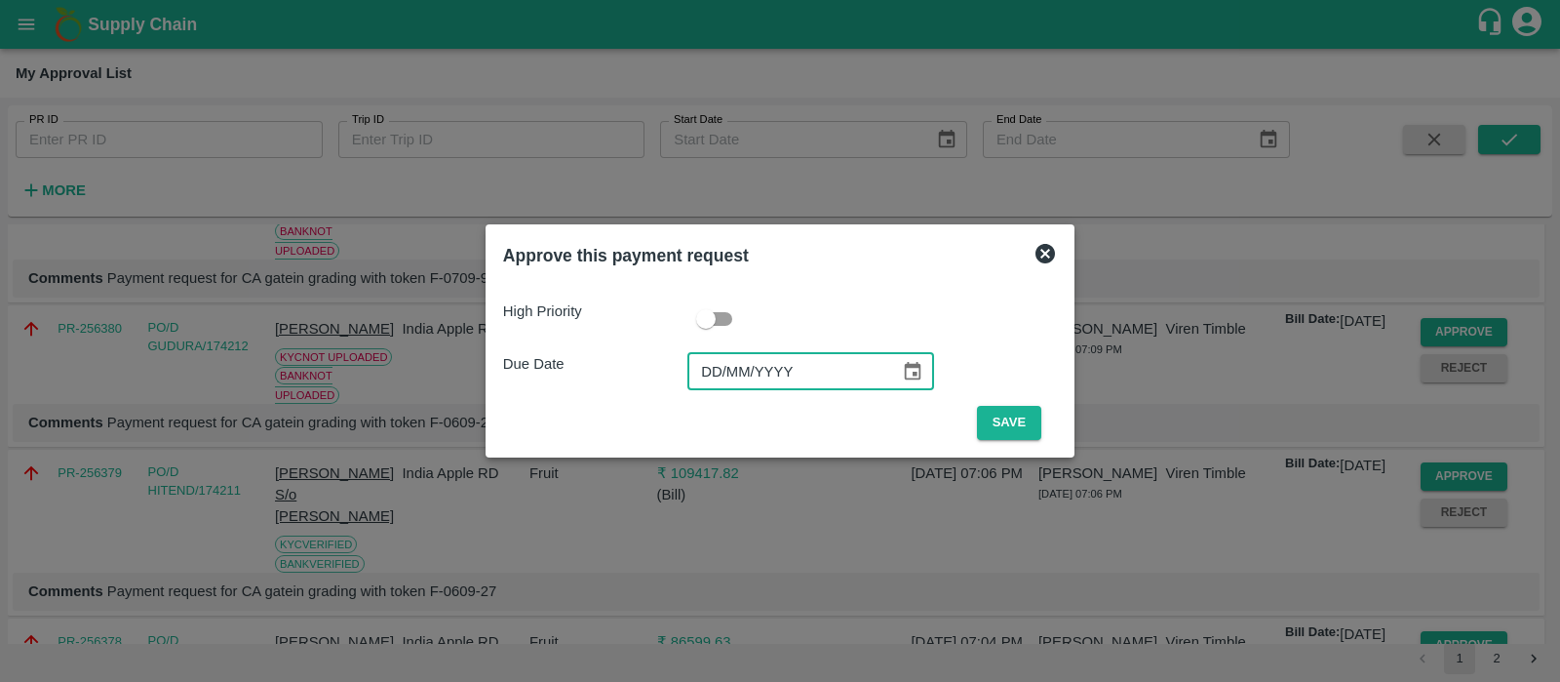
click at [714, 382] on input "DD/MM/YYYY" at bounding box center [787, 371] width 199 height 37
type input "[DATE]"
click at [1022, 439] on button "Save" at bounding box center [1009, 423] width 64 height 34
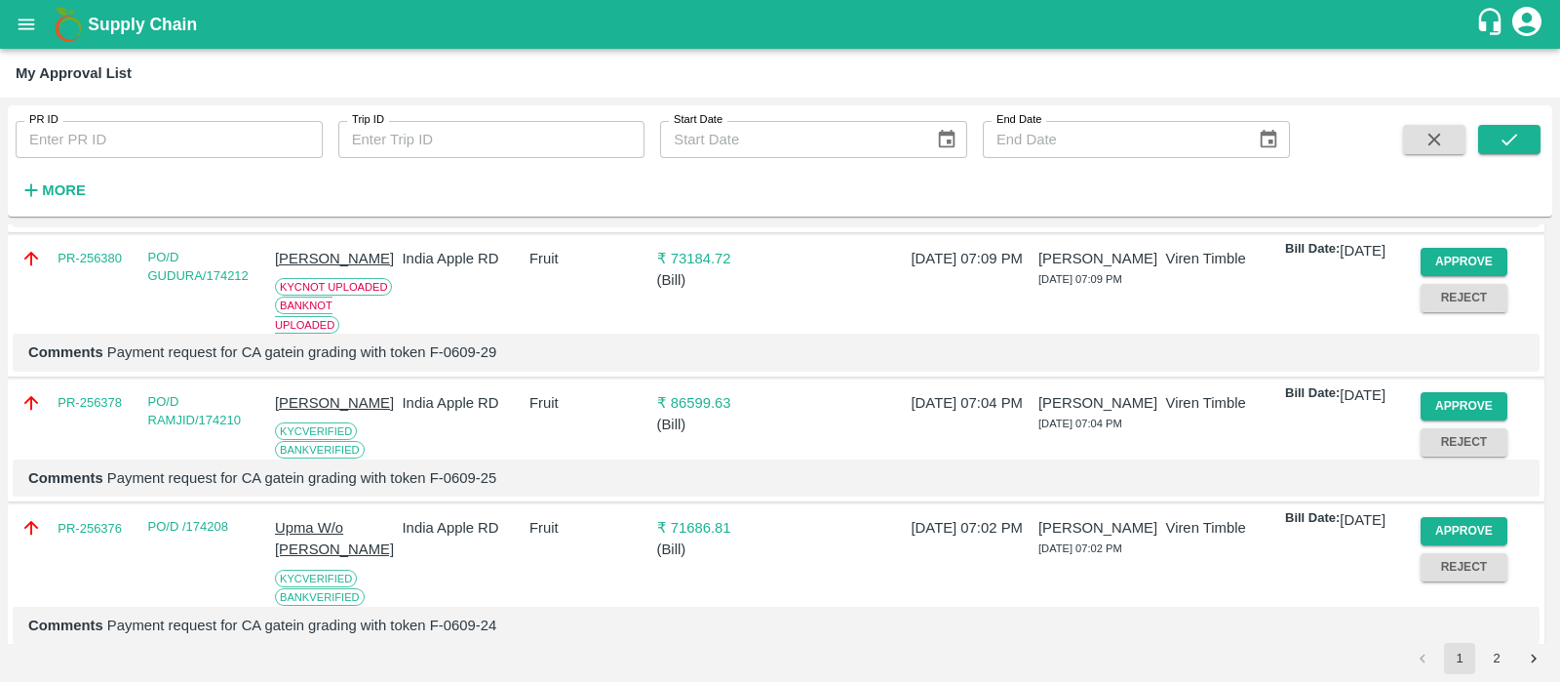
scroll to position [586, 0]
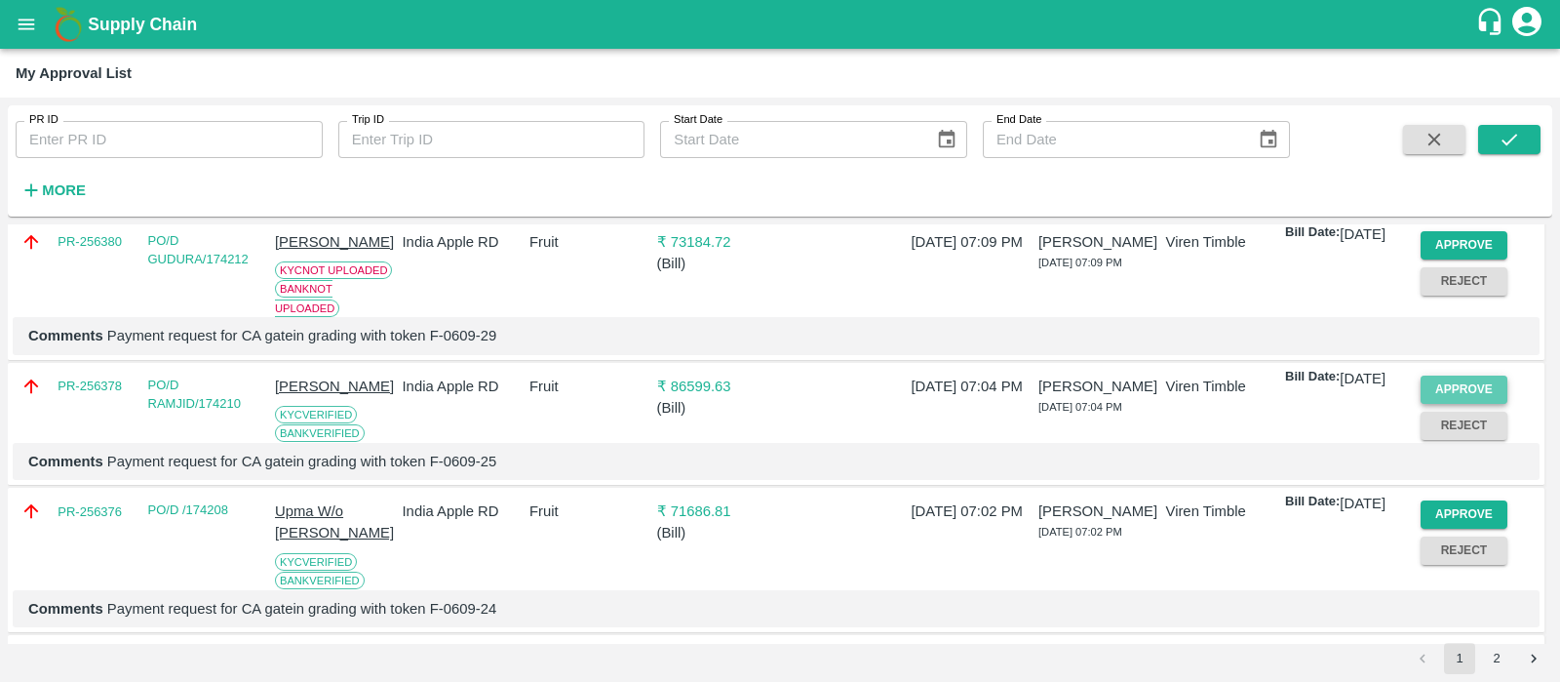
click at [1467, 404] on button "Approve" at bounding box center [1465, 389] width 88 height 28
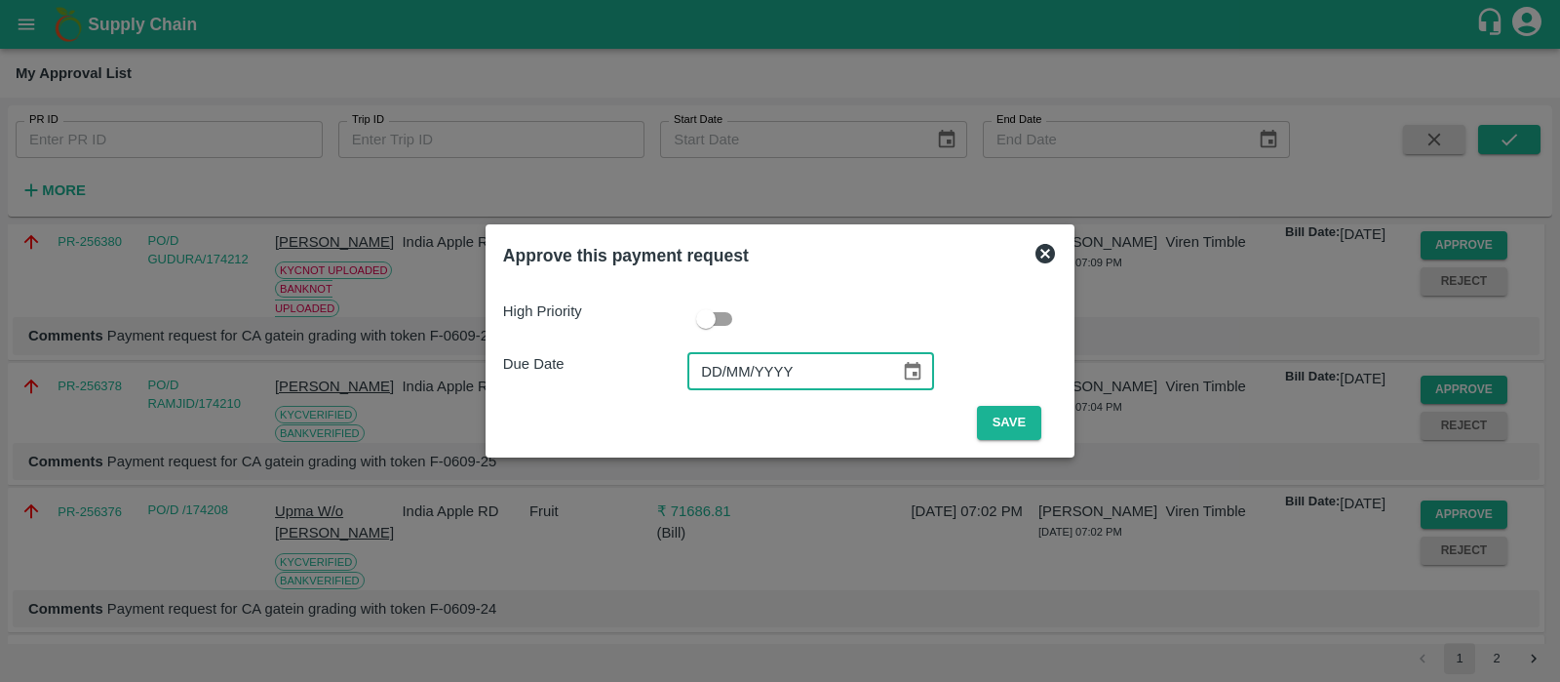
click at [706, 372] on input "DD/MM/YYYY" at bounding box center [787, 371] width 199 height 37
type input "[DATE]"
click at [985, 413] on button "Save" at bounding box center [1009, 423] width 64 height 34
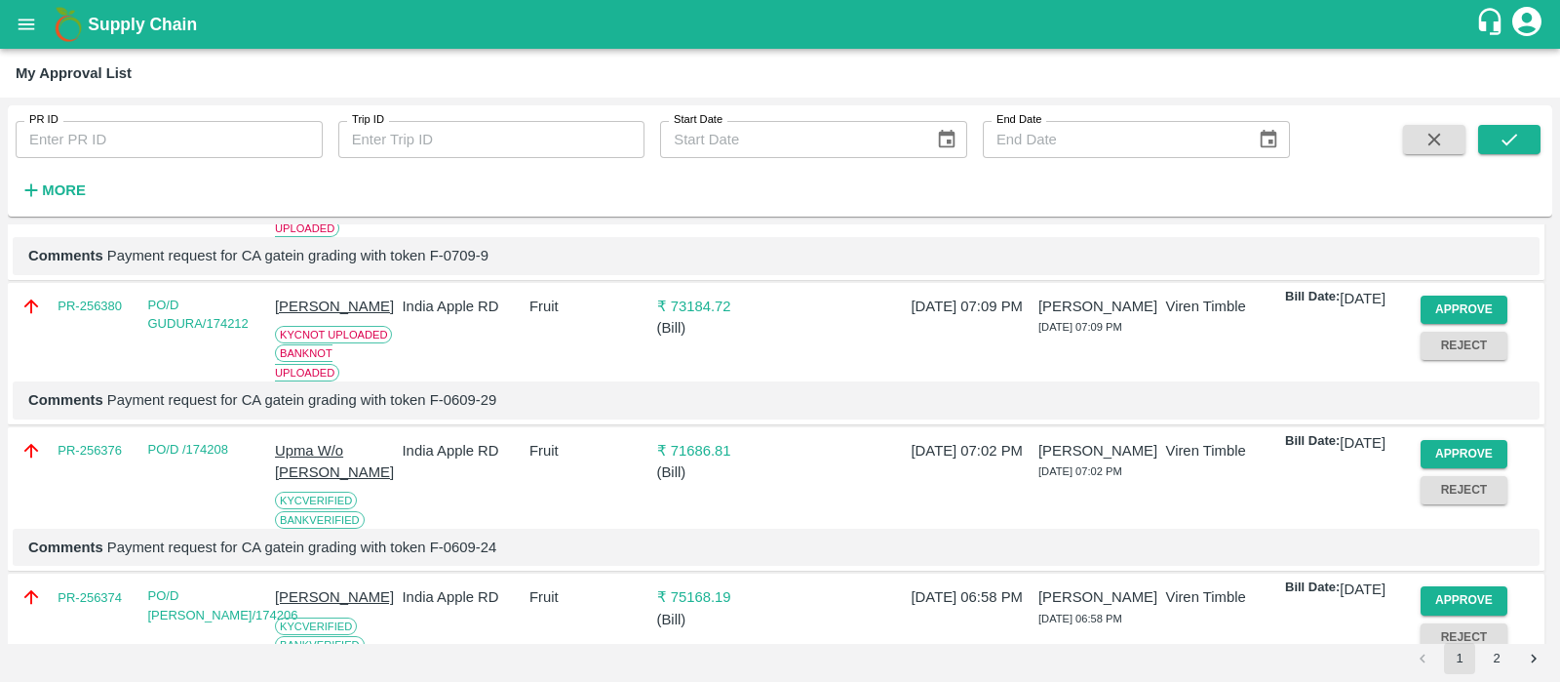
scroll to position [523, 0]
click at [1473, 467] on button "Approve" at bounding box center [1465, 453] width 88 height 28
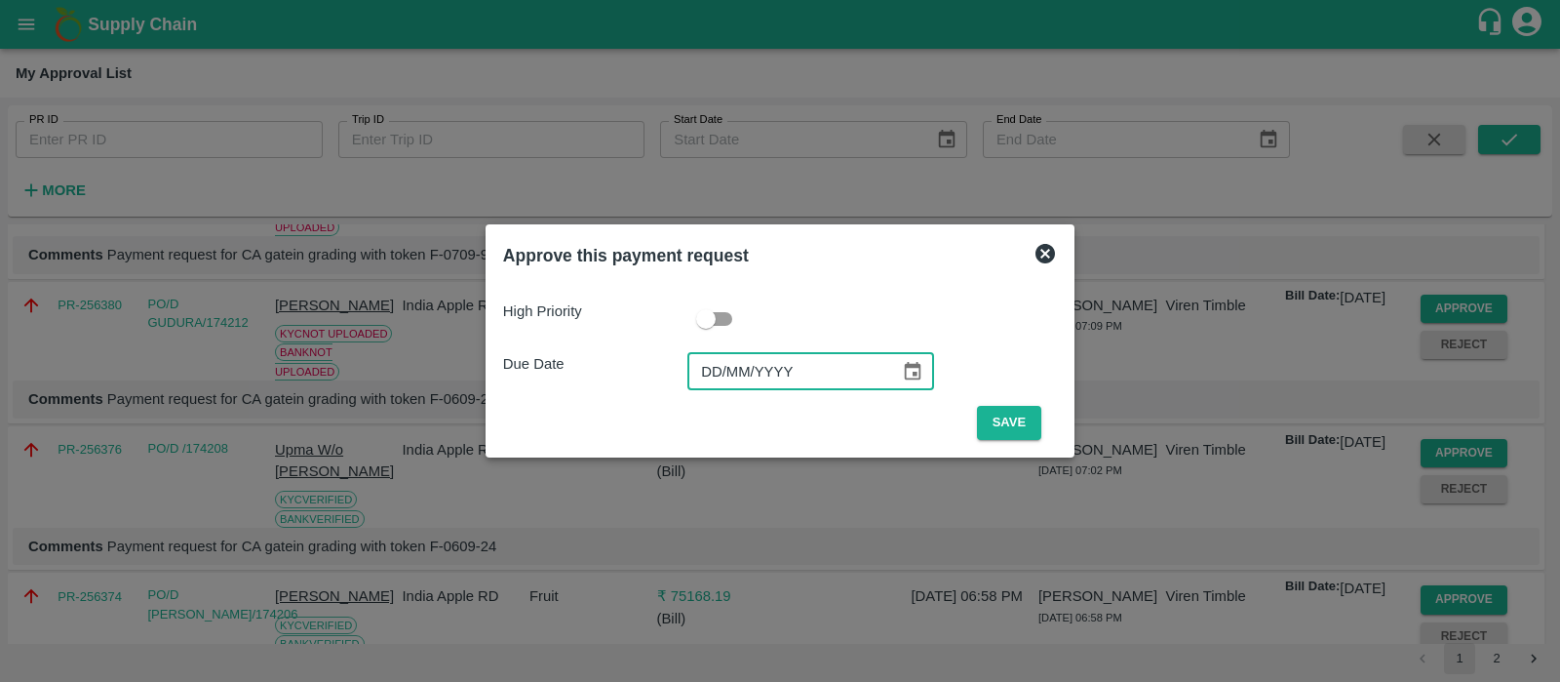
click at [703, 373] on input "DD/MM/YYYY" at bounding box center [787, 371] width 199 height 37
type input "[DATE]"
click at [1017, 424] on button "Save" at bounding box center [1009, 423] width 64 height 34
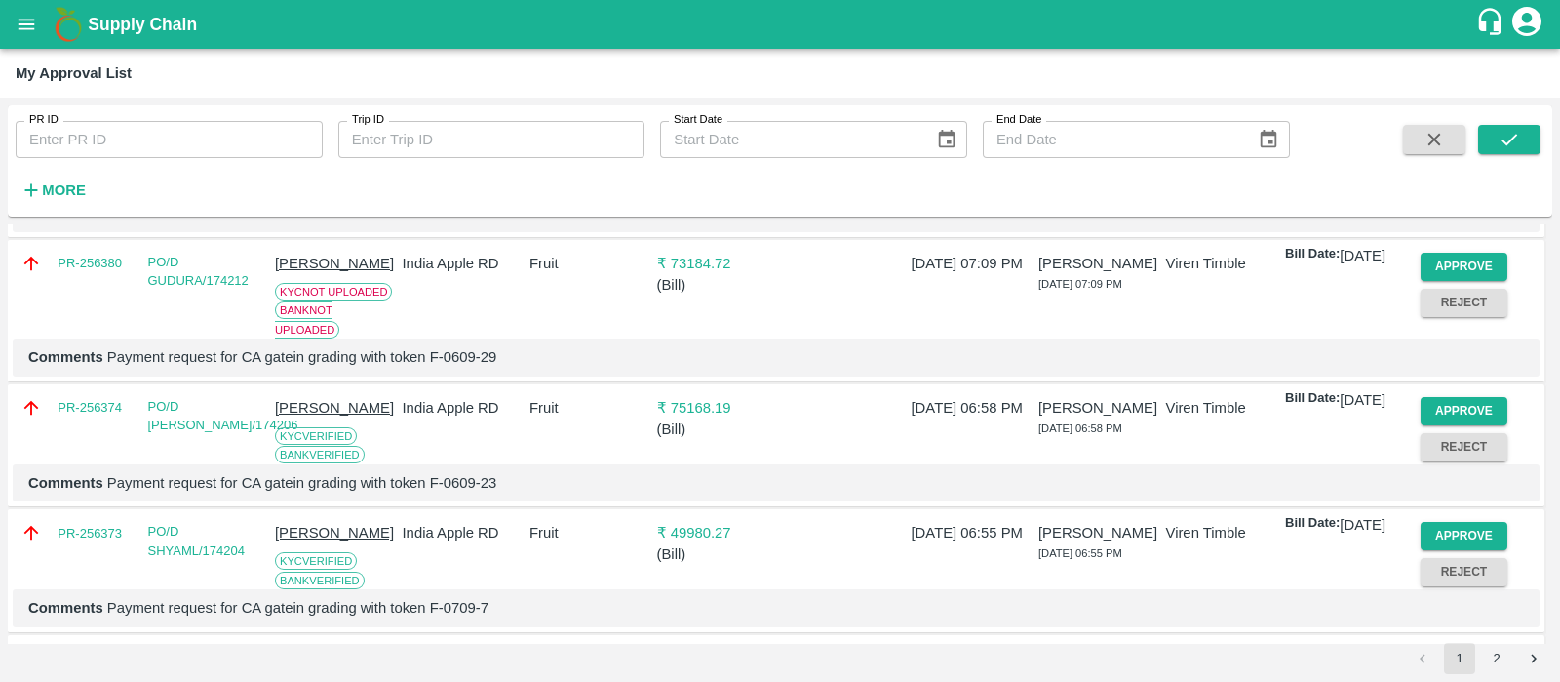
scroll to position [572, 0]
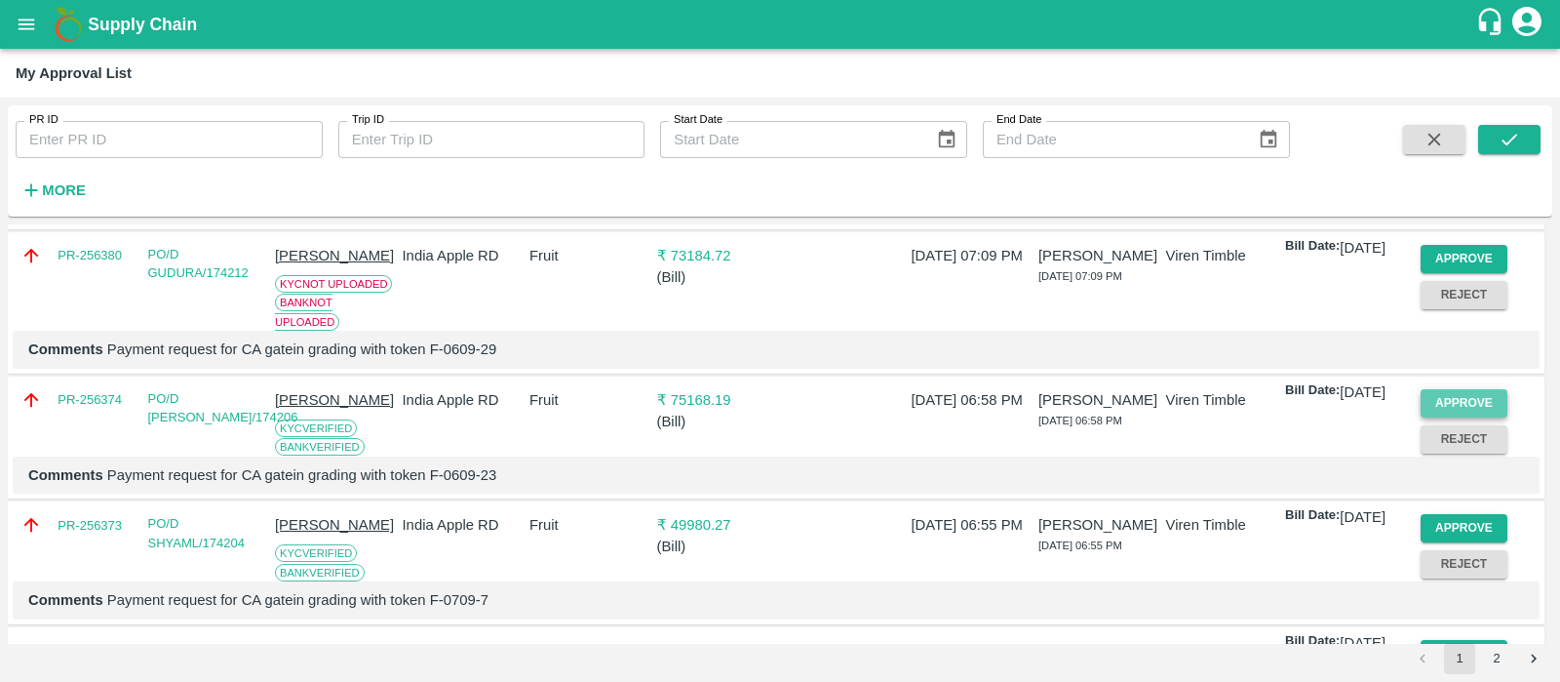
click at [1445, 417] on button "Approve" at bounding box center [1465, 403] width 88 height 28
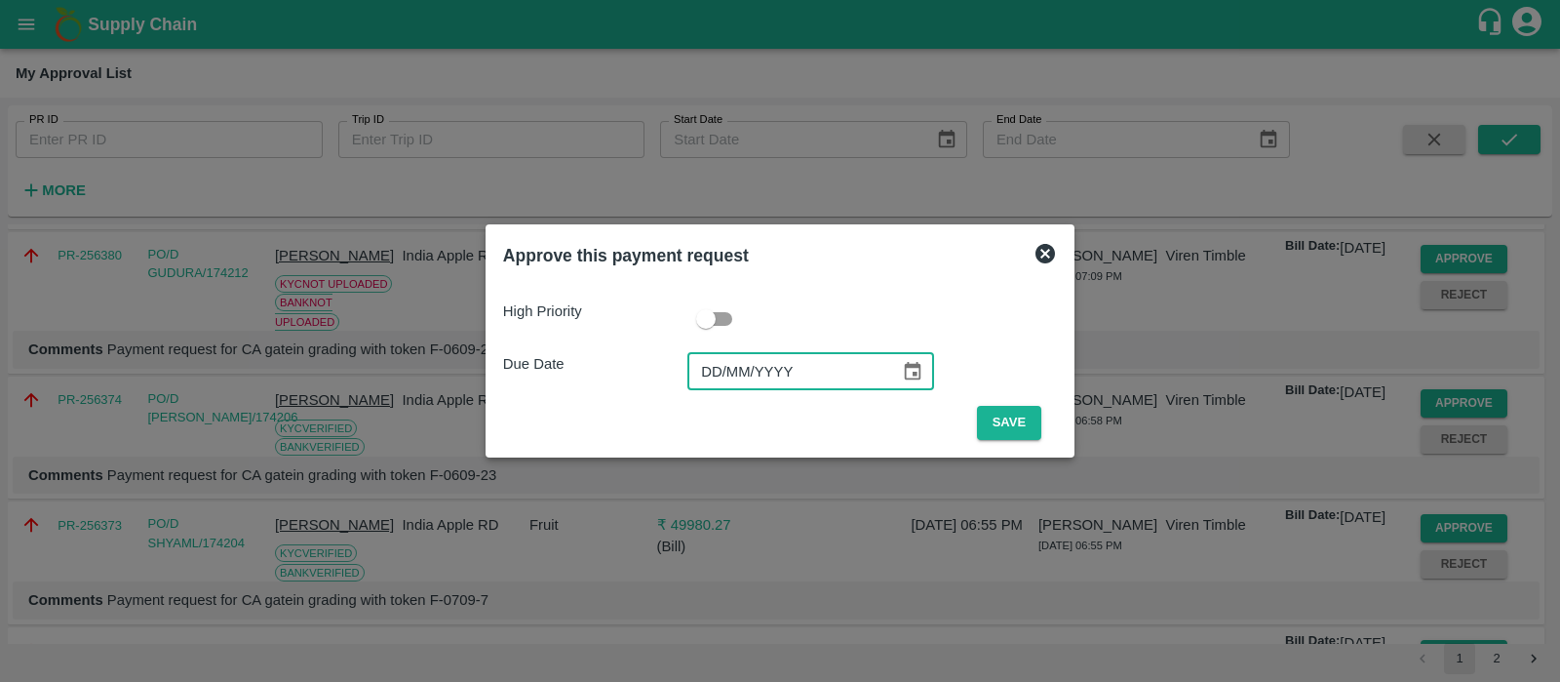
click at [712, 369] on input "DD/MM/YYYY" at bounding box center [787, 371] width 199 height 37
type input "[DATE]"
click at [1024, 407] on button "Save" at bounding box center [1009, 423] width 64 height 34
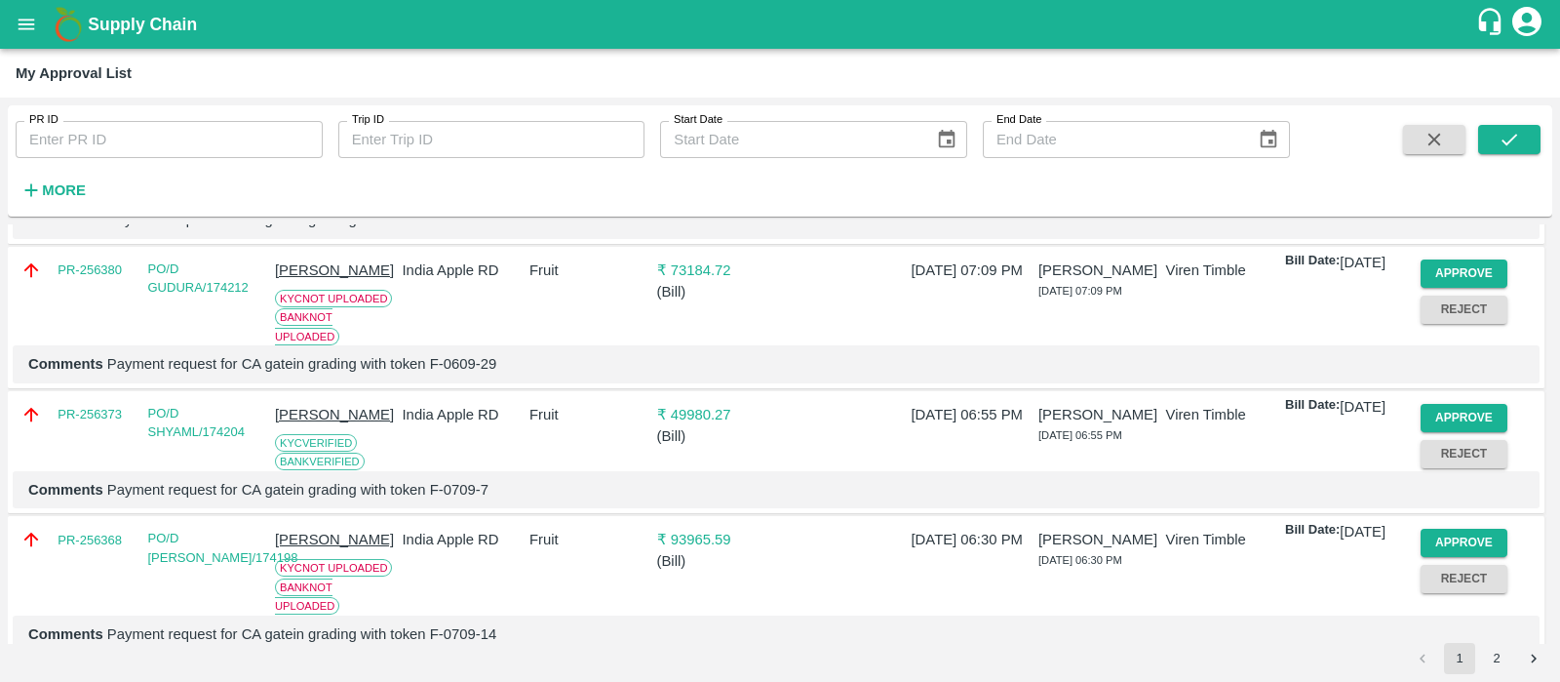
scroll to position [678, 0]
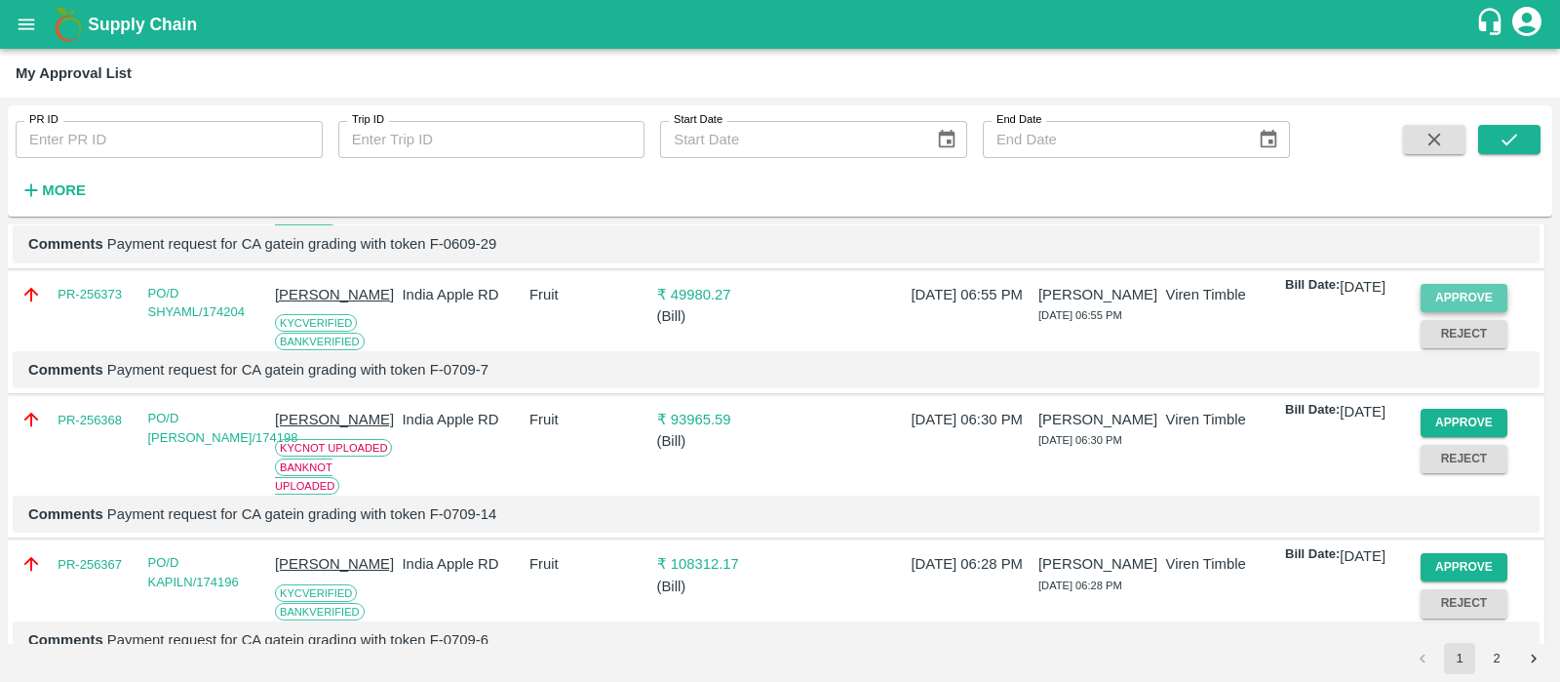
click at [1454, 312] on button "Approve" at bounding box center [1465, 298] width 88 height 28
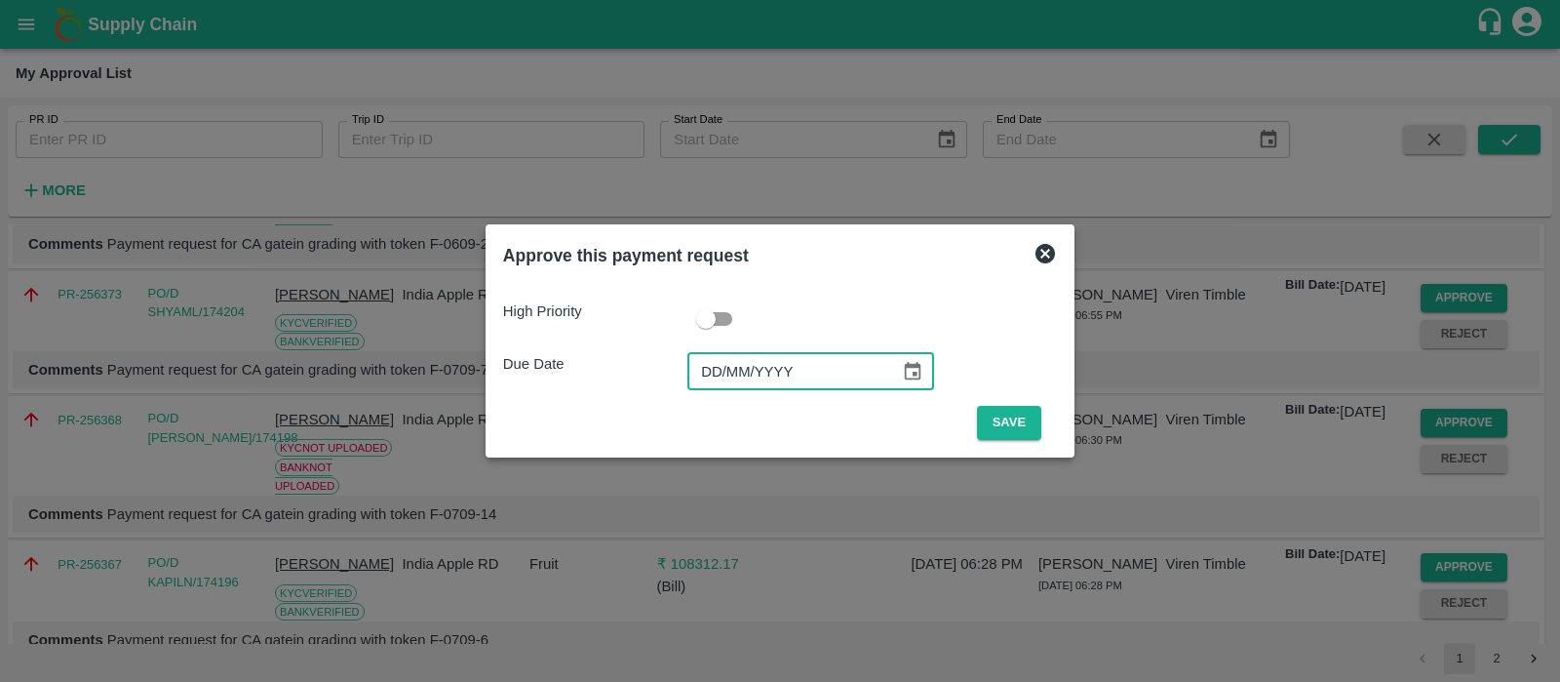
click at [705, 368] on input "DD/MM/YYYY" at bounding box center [787, 371] width 199 height 37
type input "[DATE]"
click at [1018, 422] on button "Save" at bounding box center [1009, 423] width 64 height 34
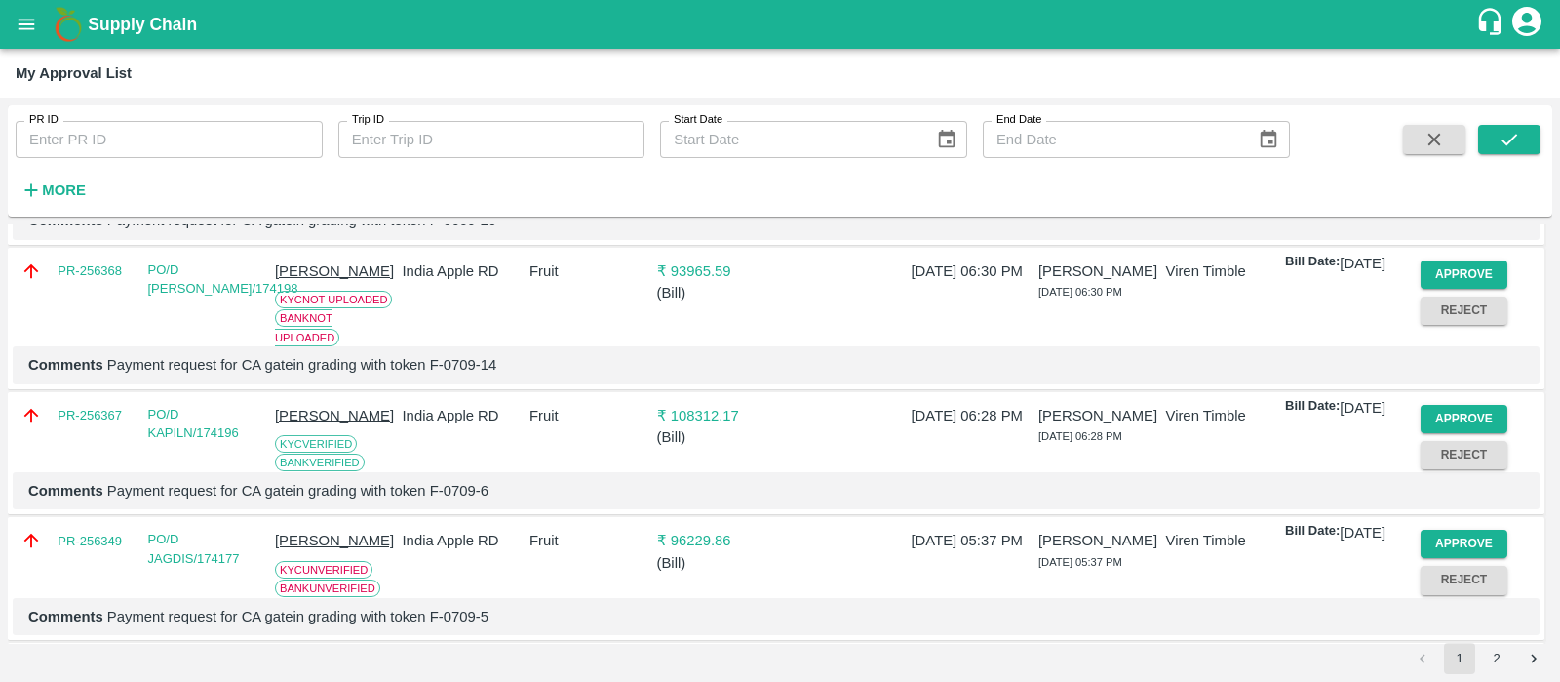
scroll to position [713, 0]
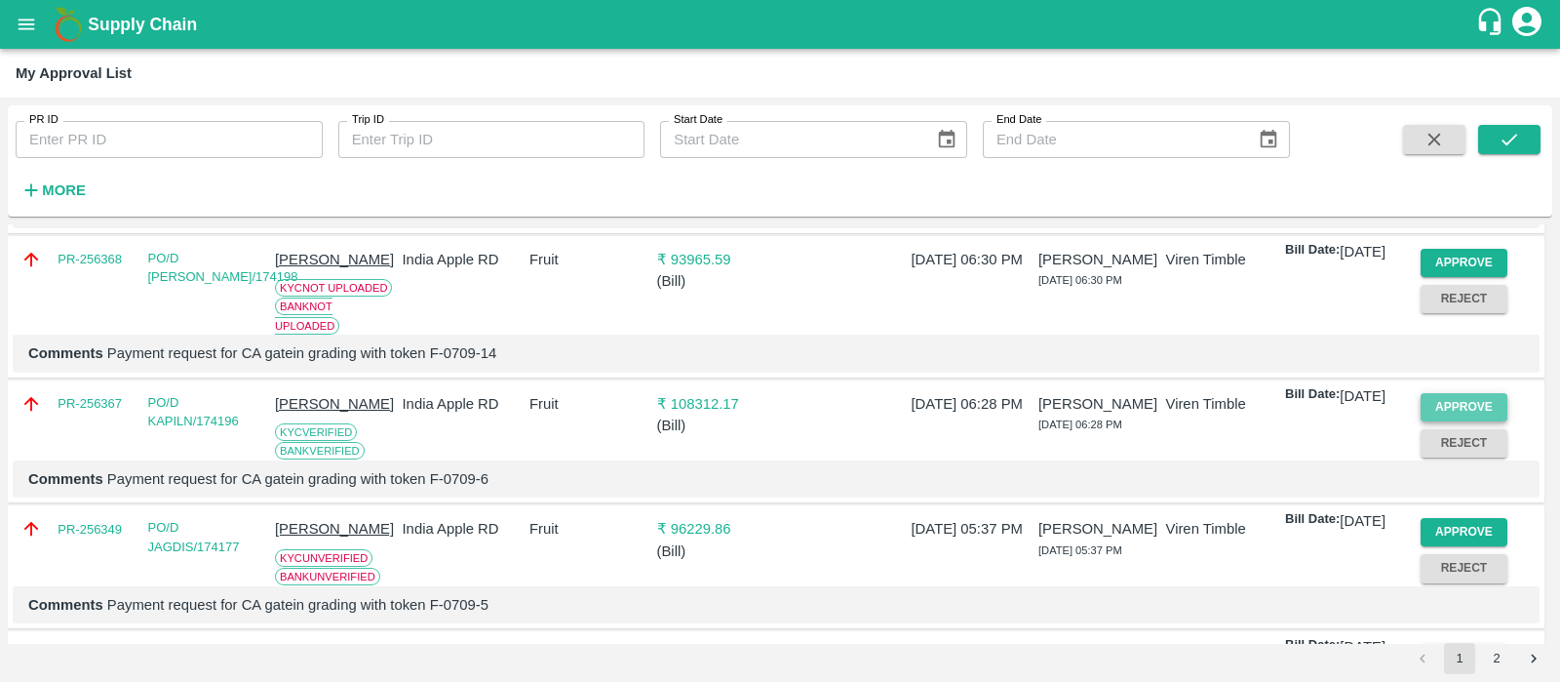
click at [1476, 421] on button "Approve" at bounding box center [1465, 407] width 88 height 28
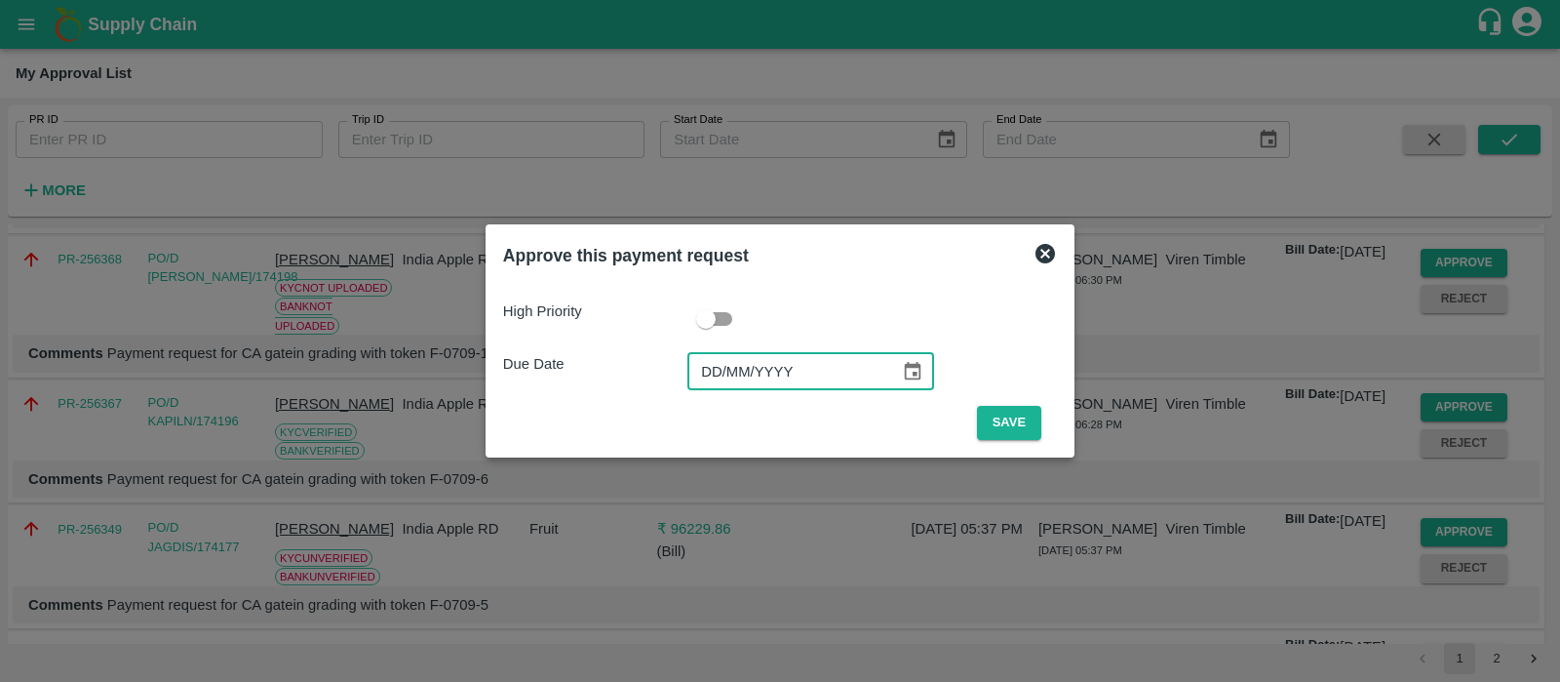
click at [716, 363] on input "DD/MM/YYYY" at bounding box center [787, 371] width 199 height 37
type input "[DATE]"
click at [1000, 432] on button "Save" at bounding box center [1009, 423] width 64 height 34
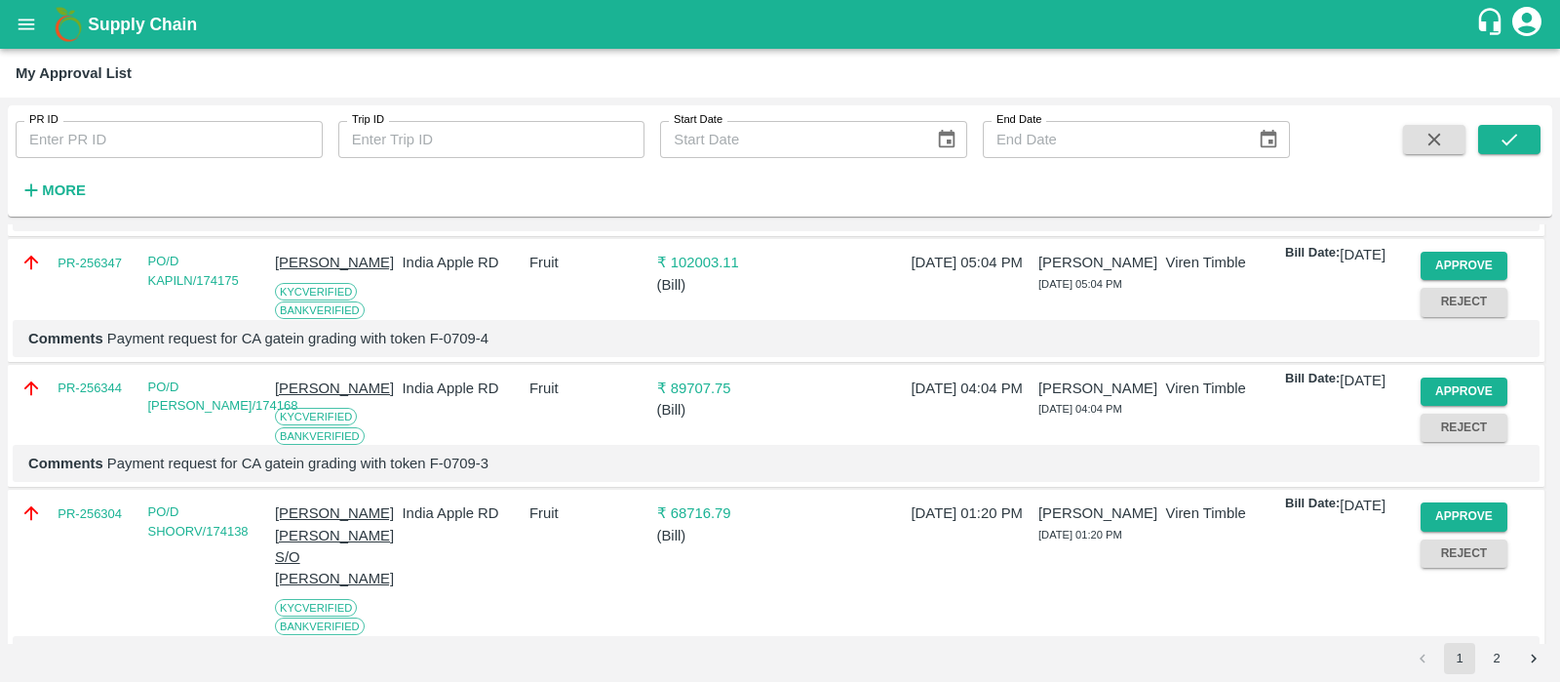
scroll to position [984, 0]
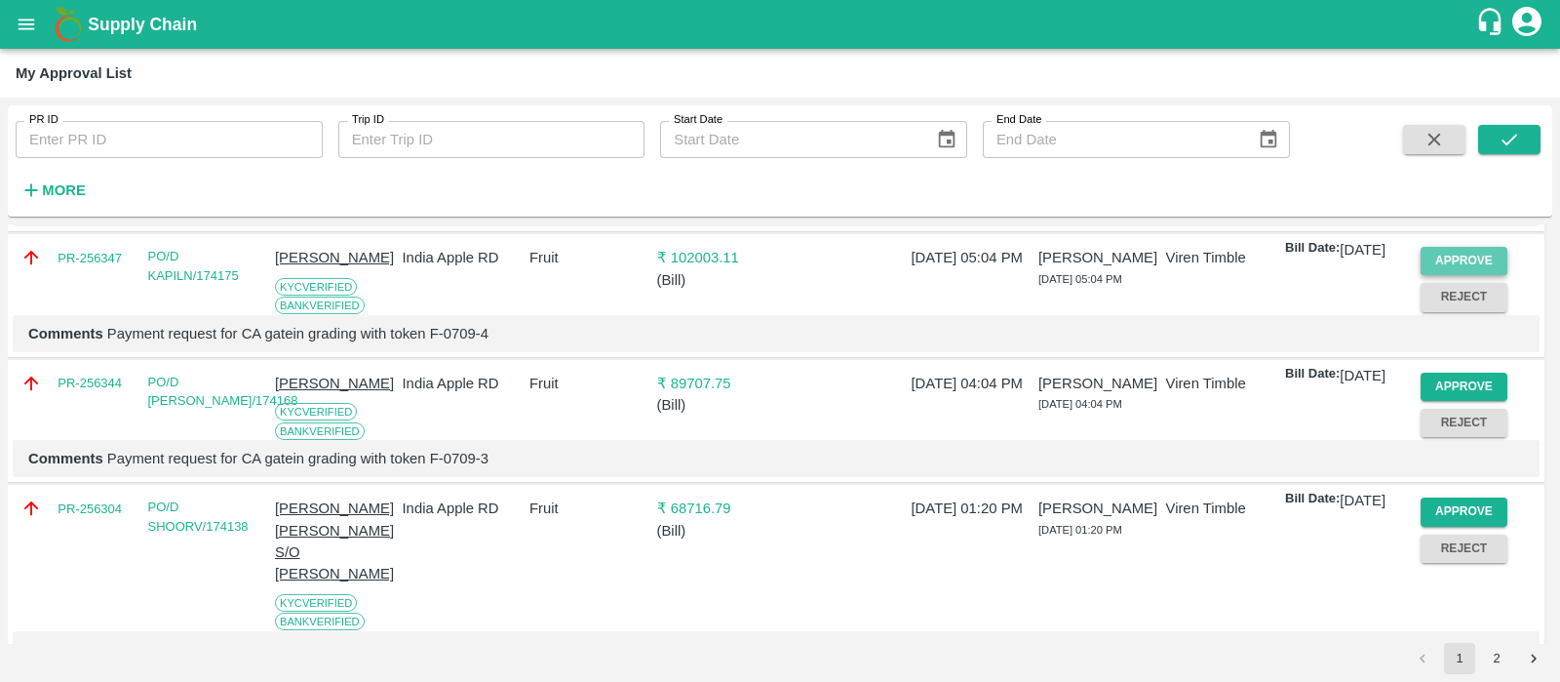
click at [1453, 275] on button "Approve" at bounding box center [1465, 261] width 88 height 28
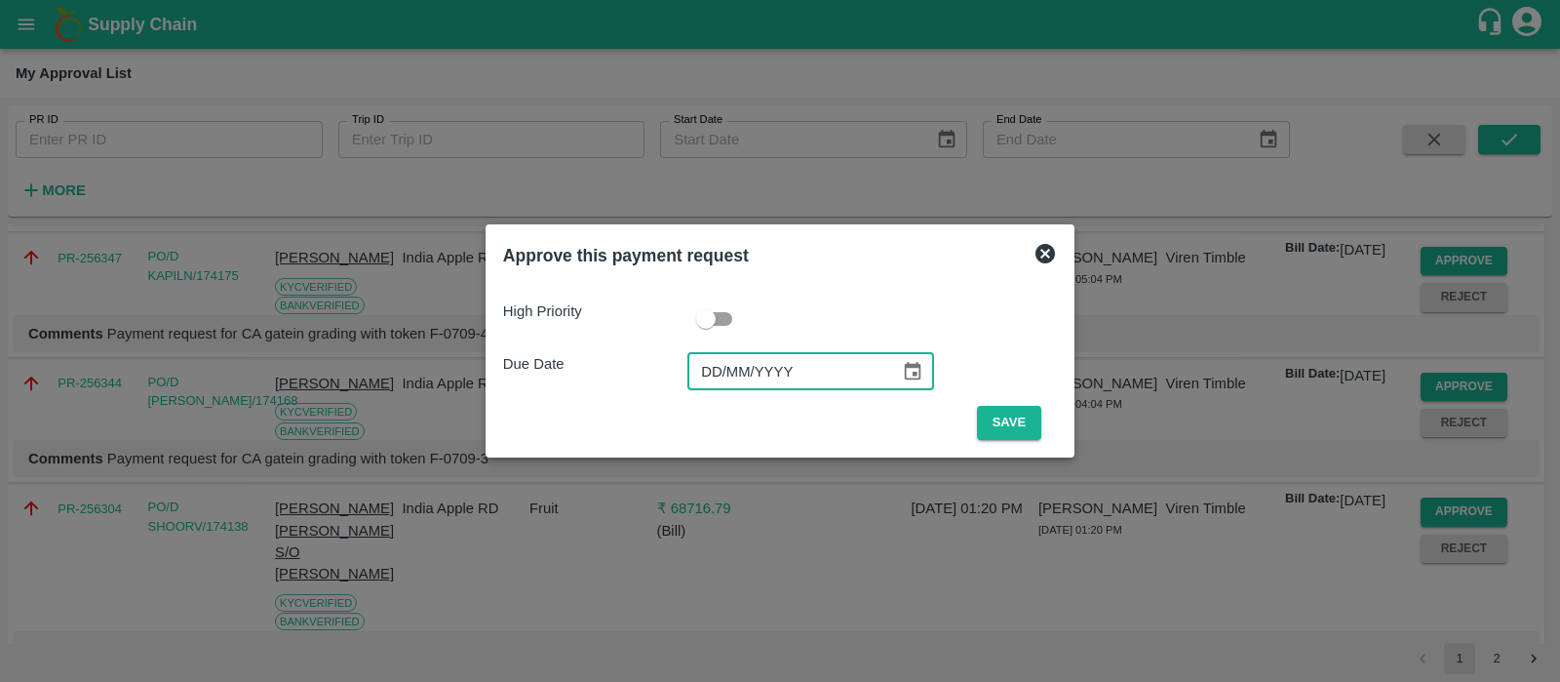
click at [720, 368] on input "DD/MM/YYYY" at bounding box center [787, 371] width 199 height 37
type input "[DATE]"
click at [1029, 419] on button "Save" at bounding box center [1009, 423] width 64 height 34
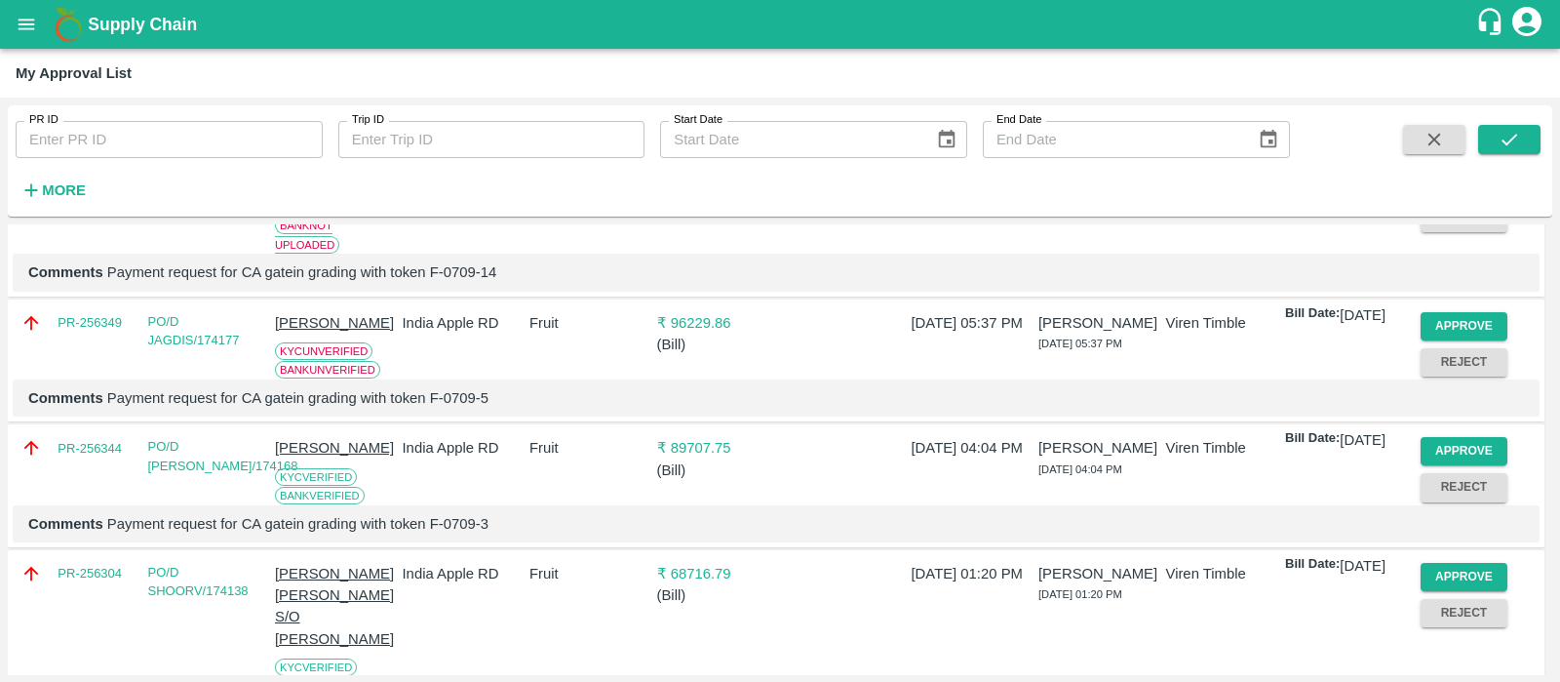
scroll to position [823, 0]
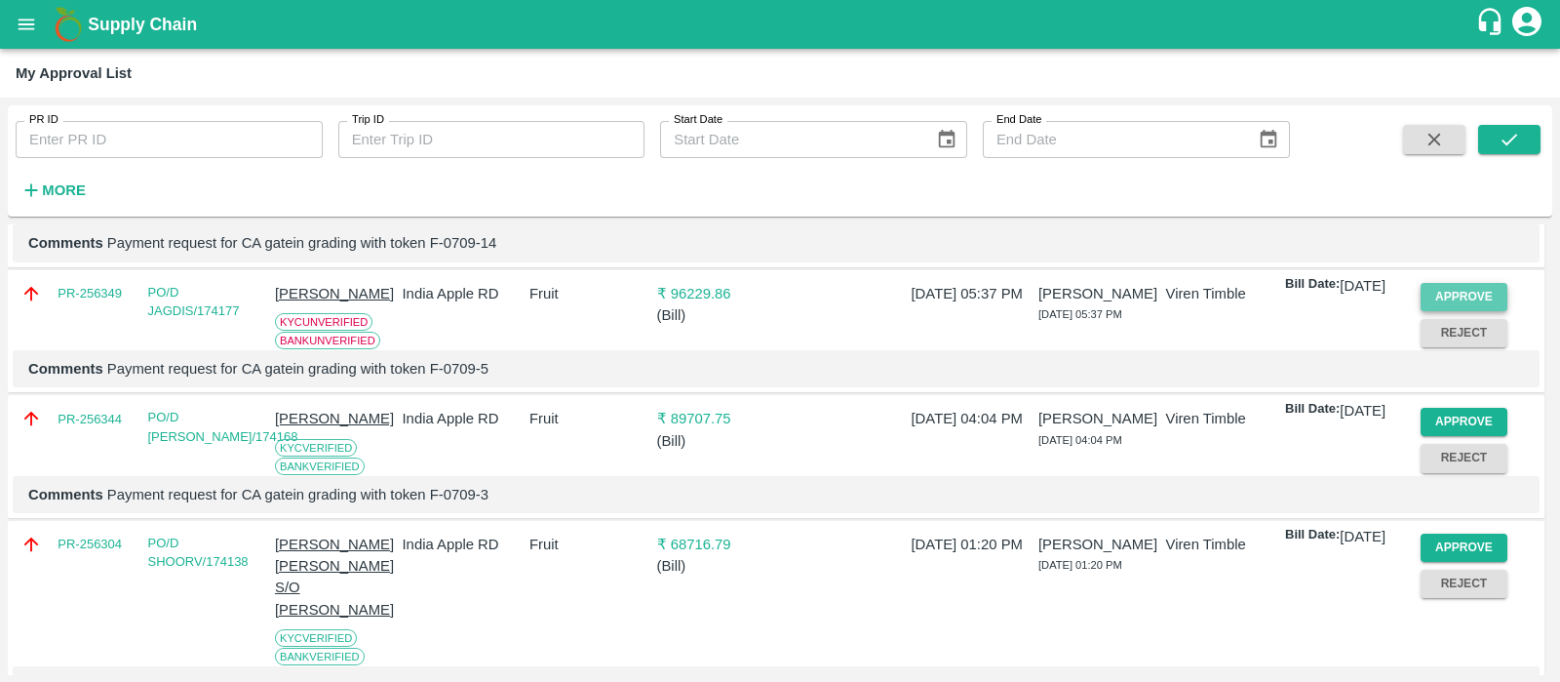
click at [1454, 311] on button "Approve" at bounding box center [1465, 297] width 88 height 28
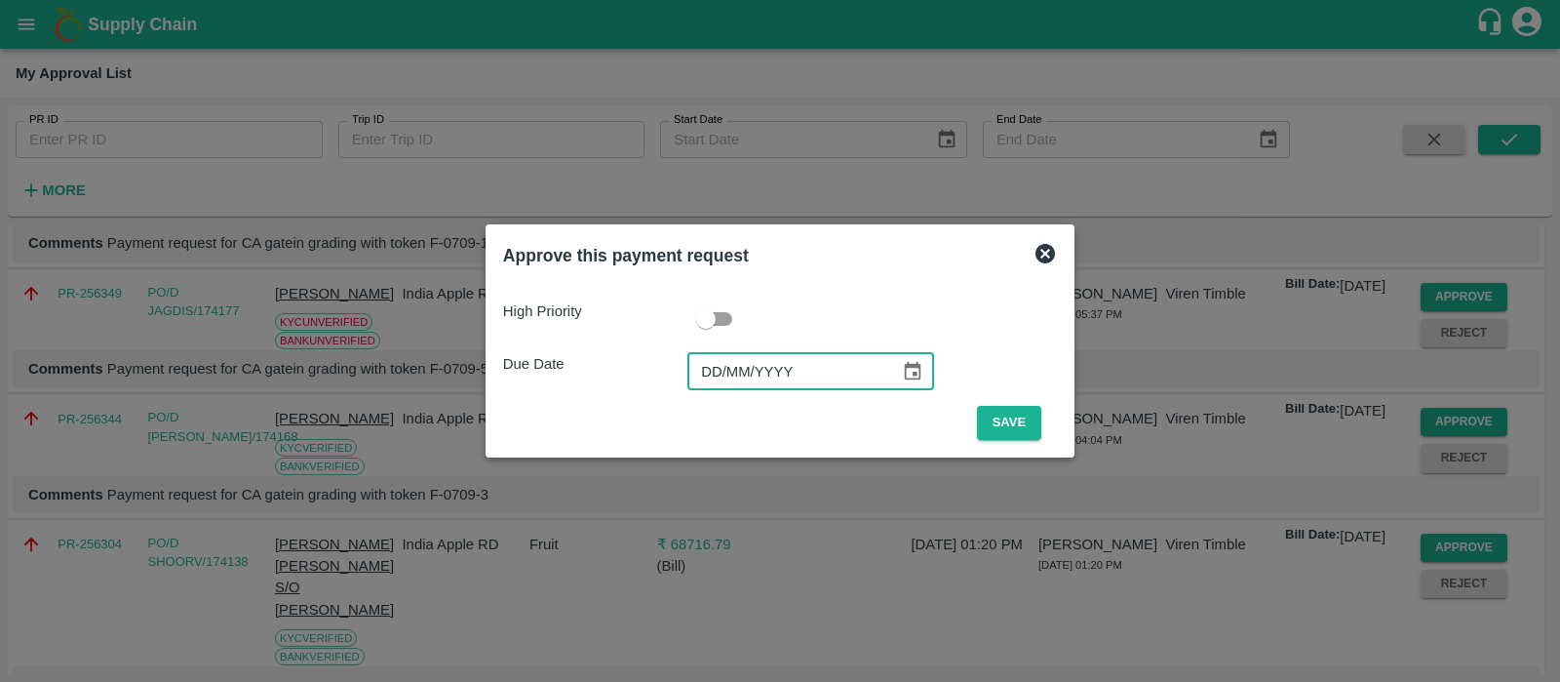
click at [717, 376] on input "DD/MM/YYYY" at bounding box center [787, 371] width 199 height 37
type input "[DATE]"
click at [991, 426] on button "Save" at bounding box center [1009, 423] width 64 height 34
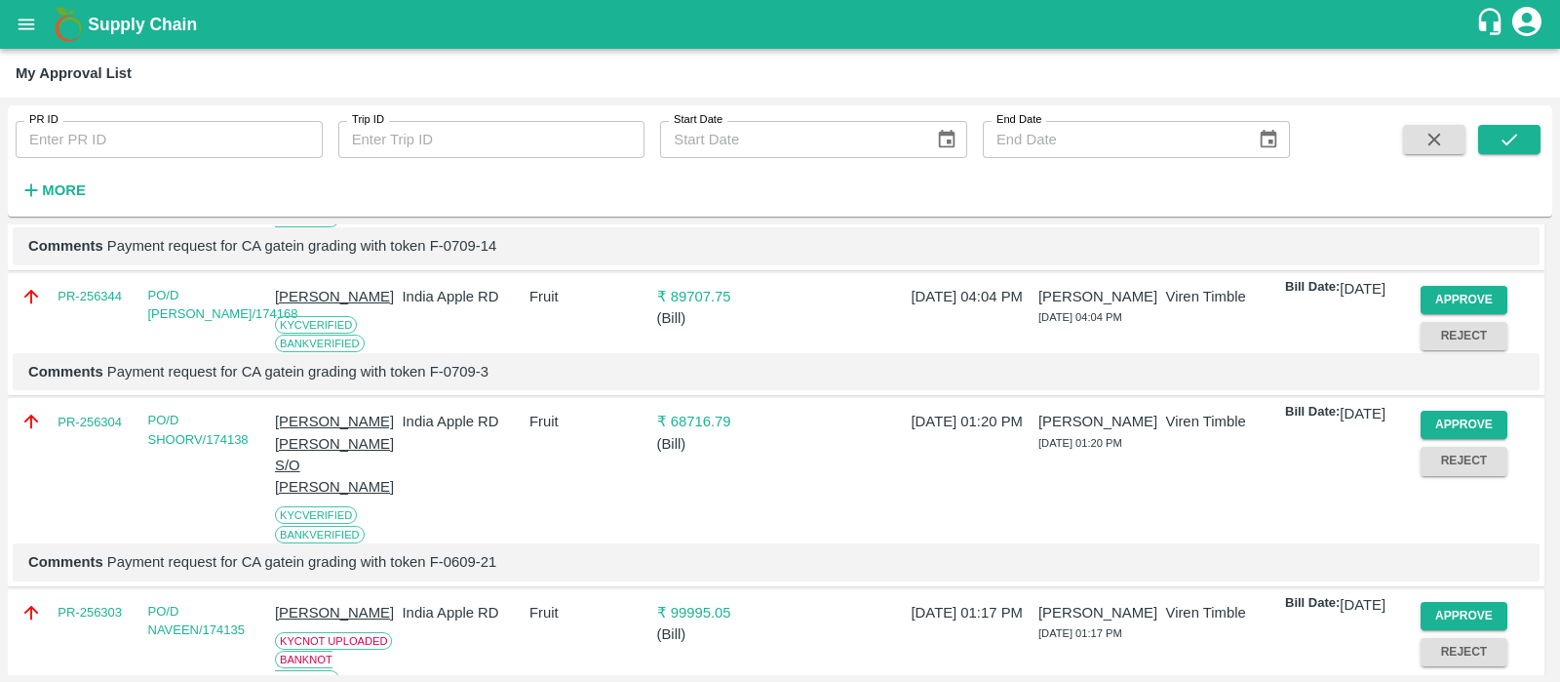
scroll to position [836, 0]
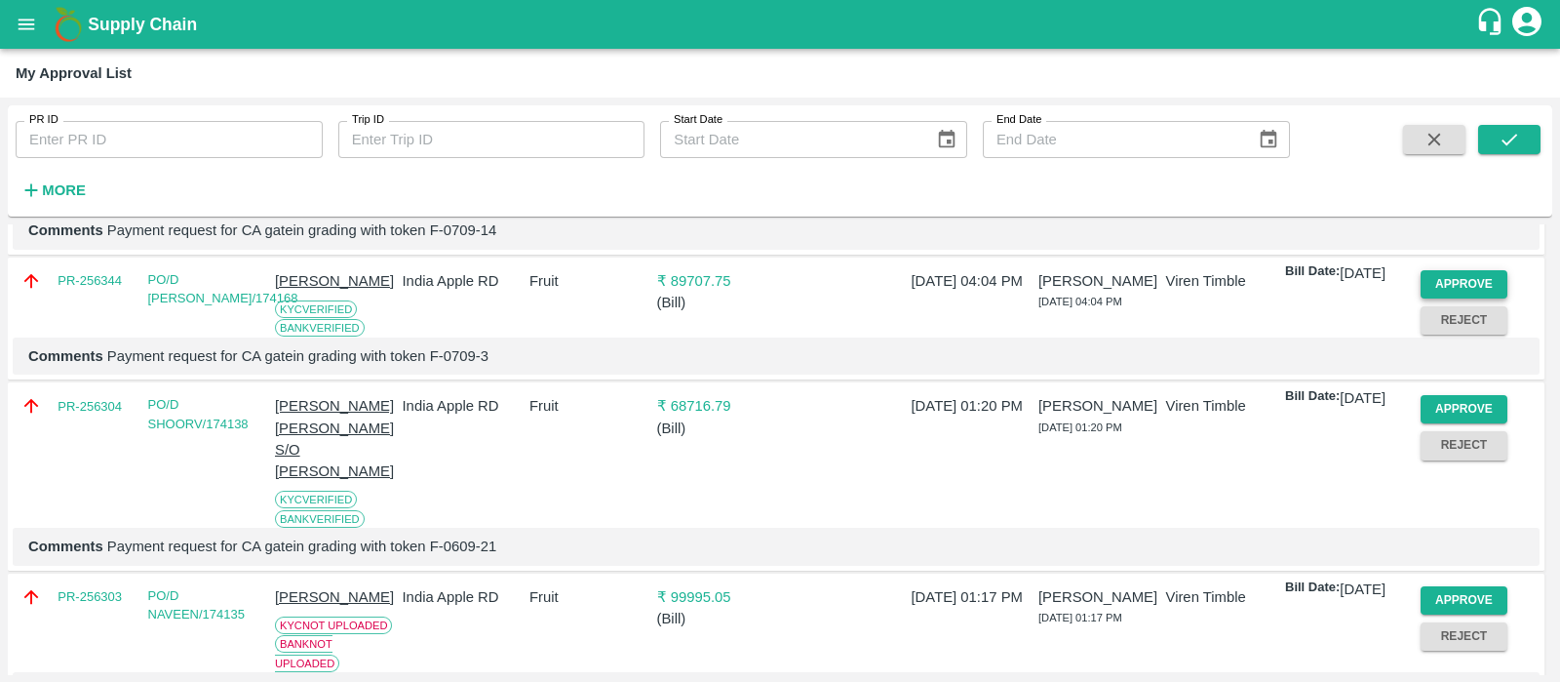
click at [1460, 298] on button "Approve" at bounding box center [1465, 284] width 88 height 28
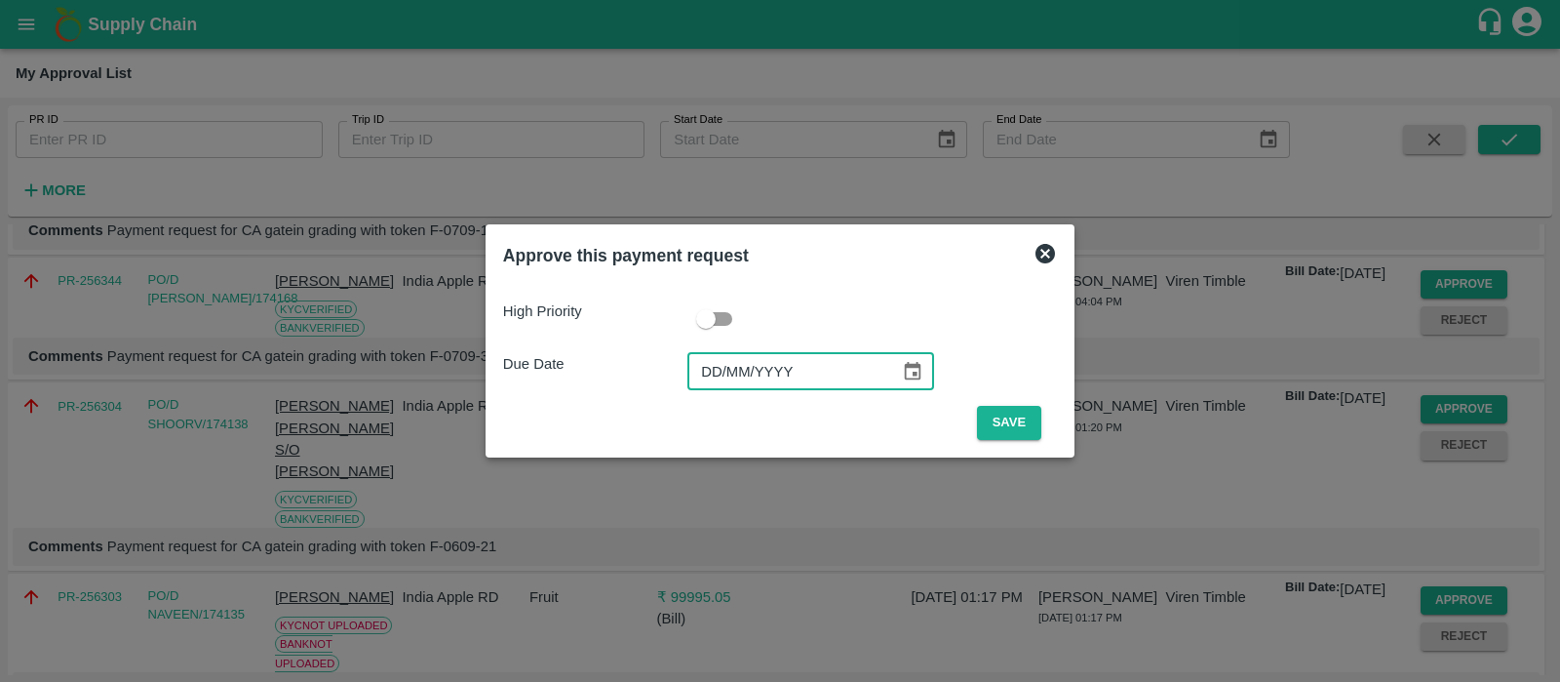
click at [717, 367] on input "DD/MM/YYYY" at bounding box center [787, 371] width 199 height 37
type input "[DATE]"
click at [1014, 429] on button "Save" at bounding box center [1009, 423] width 64 height 34
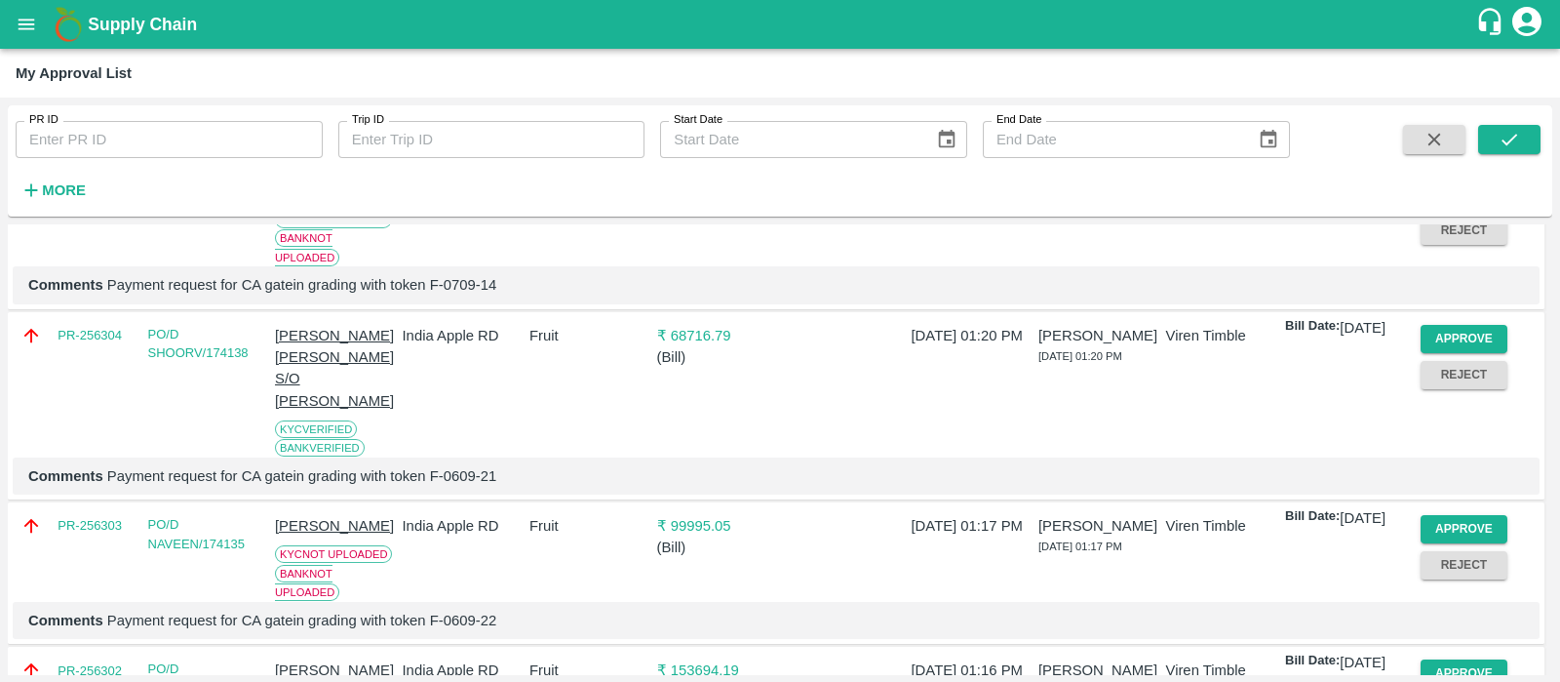
scroll to position [784, 0]
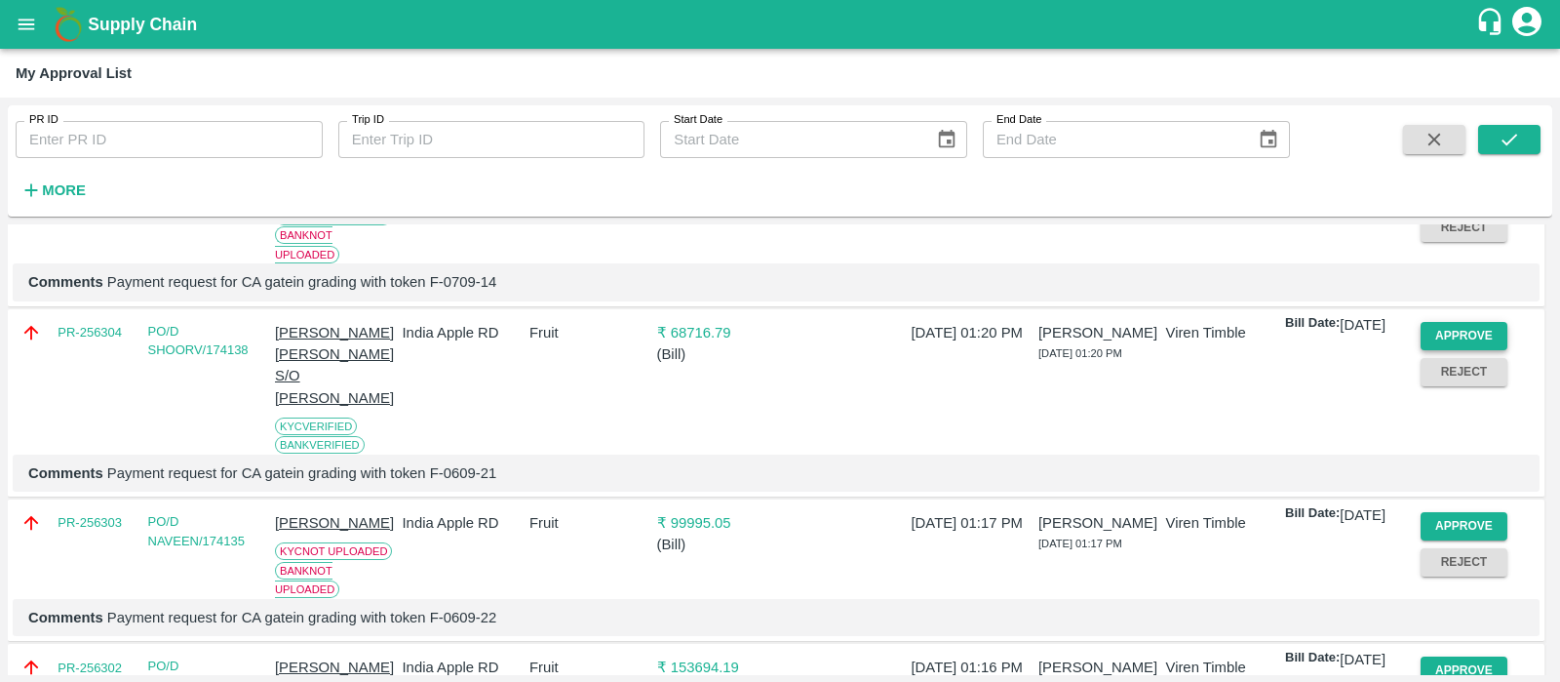
click at [1475, 350] on button "Approve" at bounding box center [1465, 336] width 88 height 28
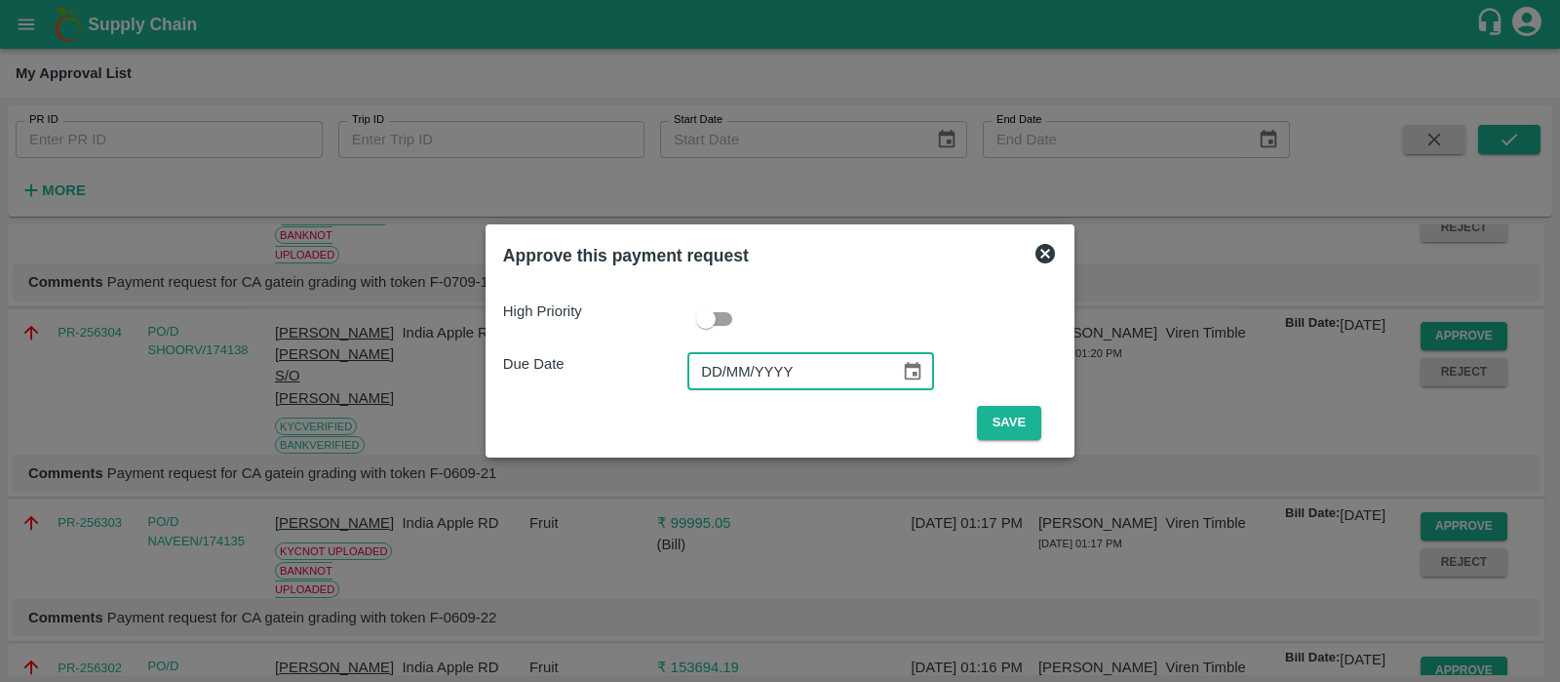
click at [713, 361] on input "DD/MM/YYYY" at bounding box center [787, 371] width 199 height 37
type input "[DATE]"
click at [980, 421] on button "Save" at bounding box center [1009, 423] width 64 height 34
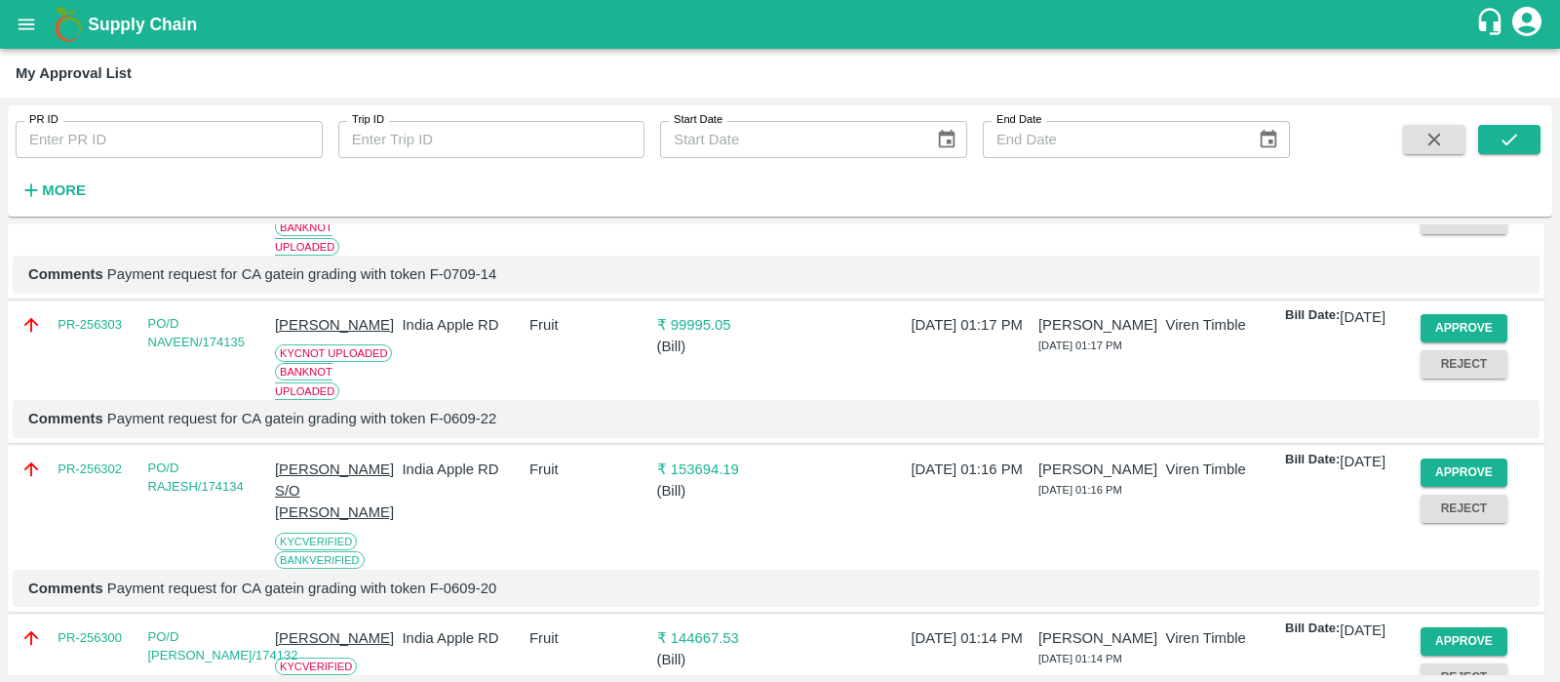
scroll to position [964, 0]
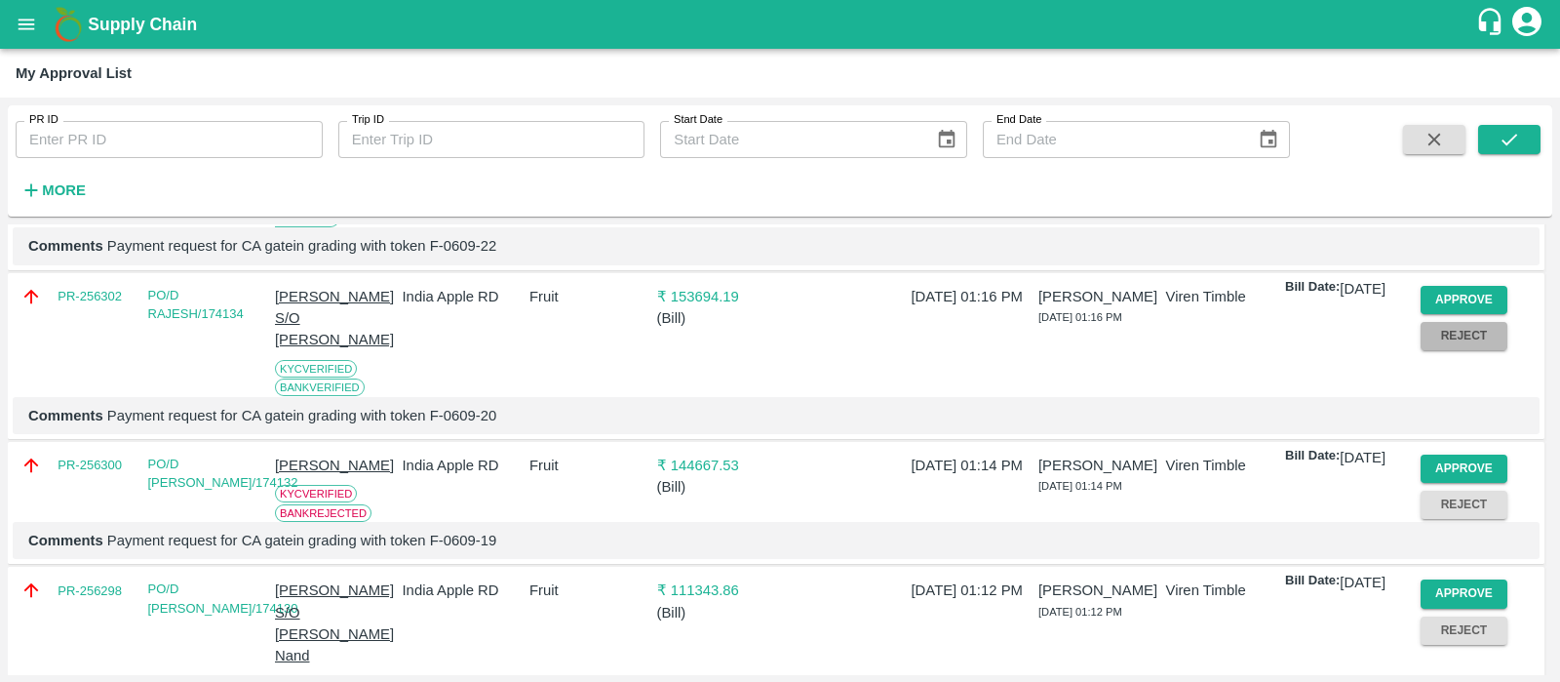
click at [1479, 350] on button "Reject" at bounding box center [1465, 336] width 88 height 28
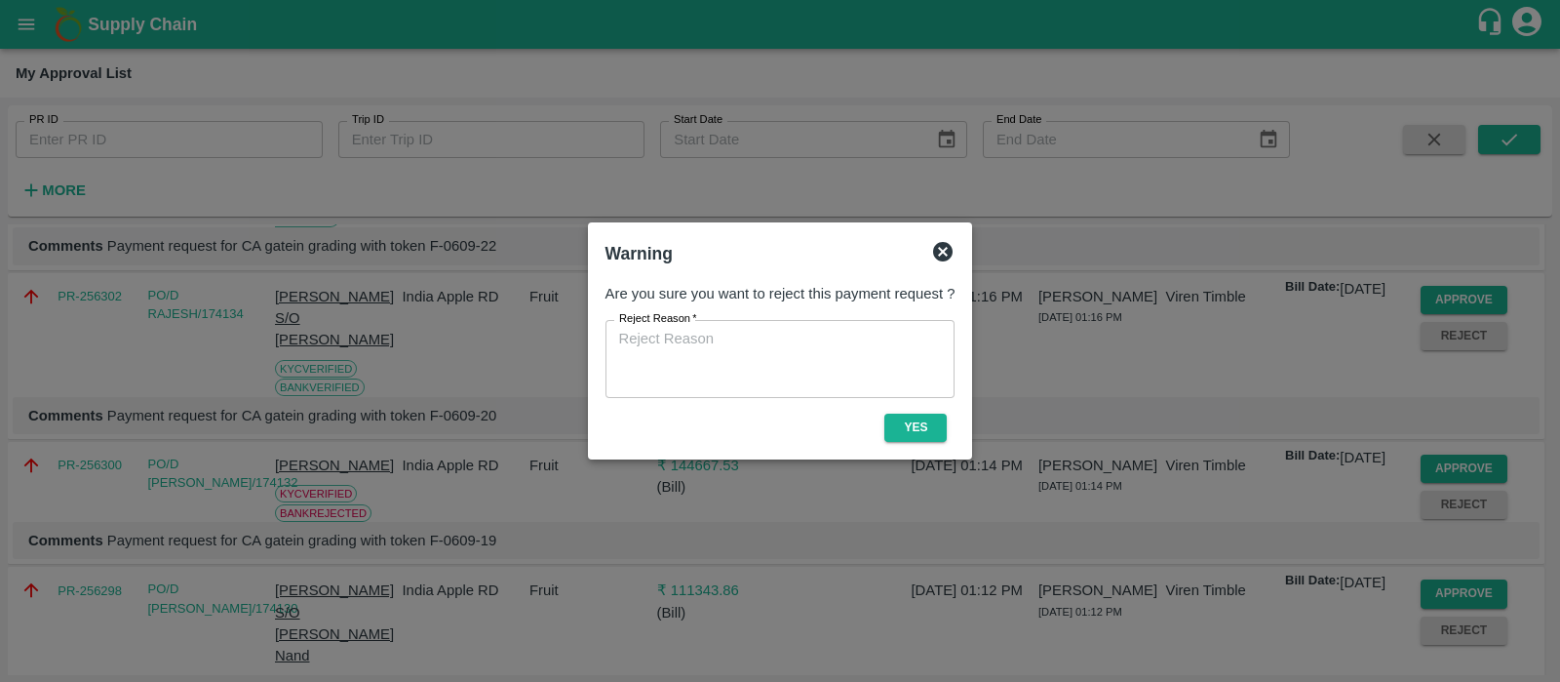
click at [948, 249] on icon at bounding box center [943, 252] width 20 height 20
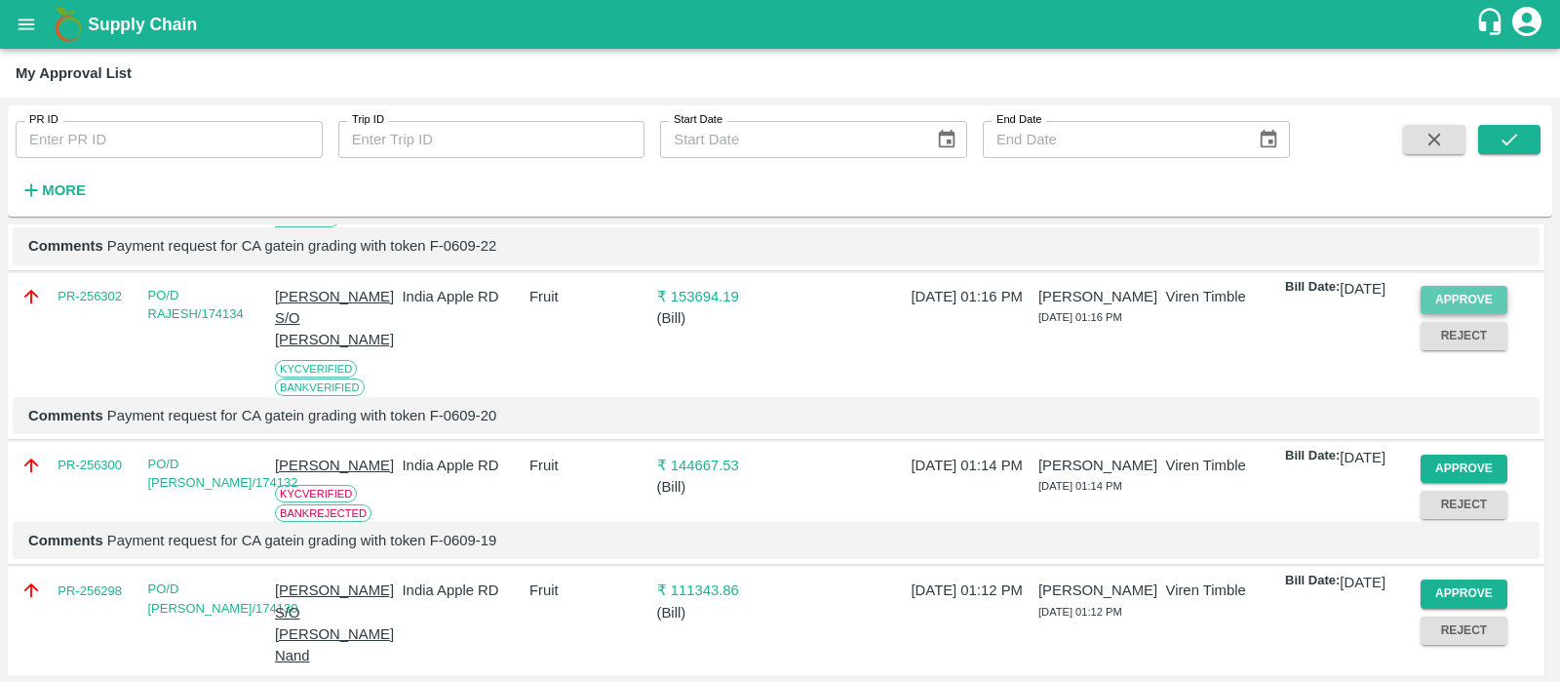
click at [1473, 314] on button "Approve" at bounding box center [1465, 300] width 88 height 28
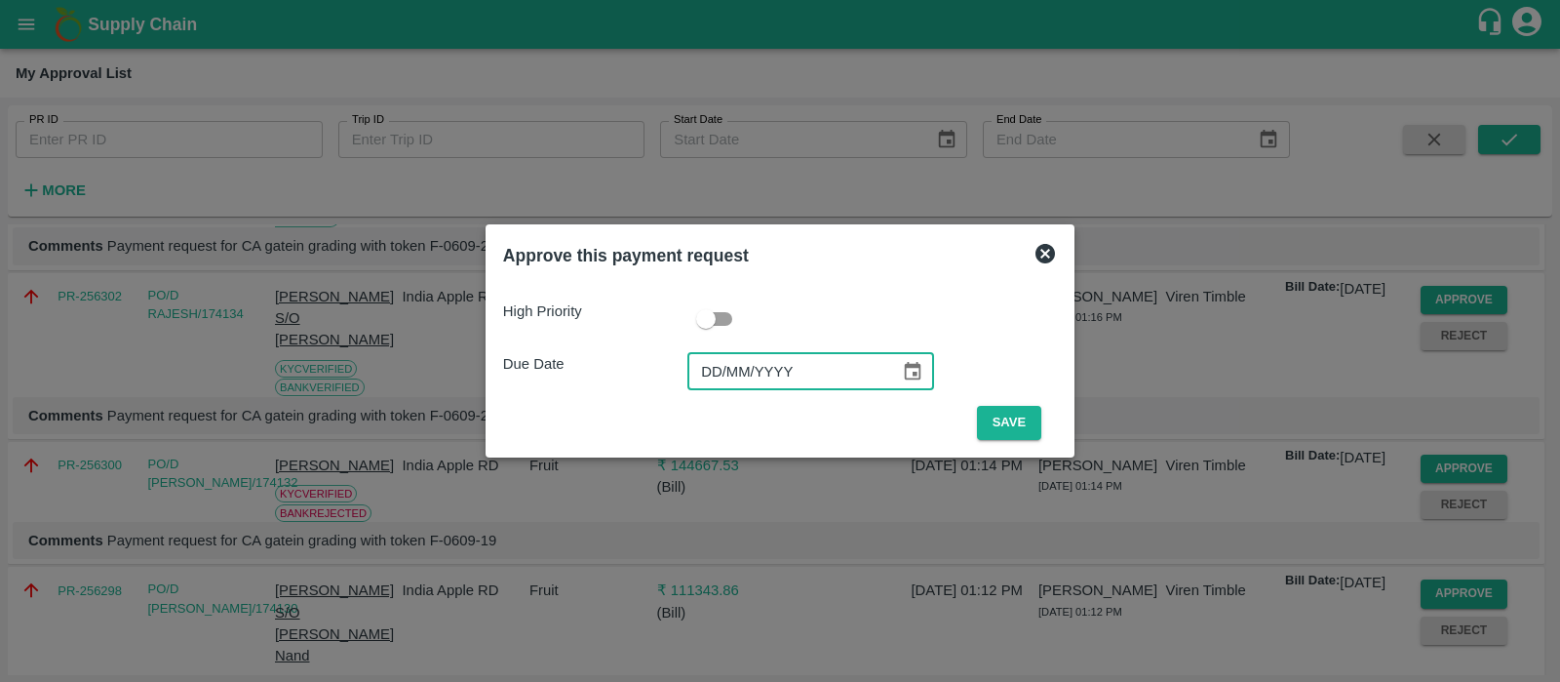
click at [711, 368] on input "DD/MM/YYYY" at bounding box center [787, 371] width 199 height 37
type input "[DATE]"
click at [1013, 414] on button "Save" at bounding box center [1009, 423] width 64 height 34
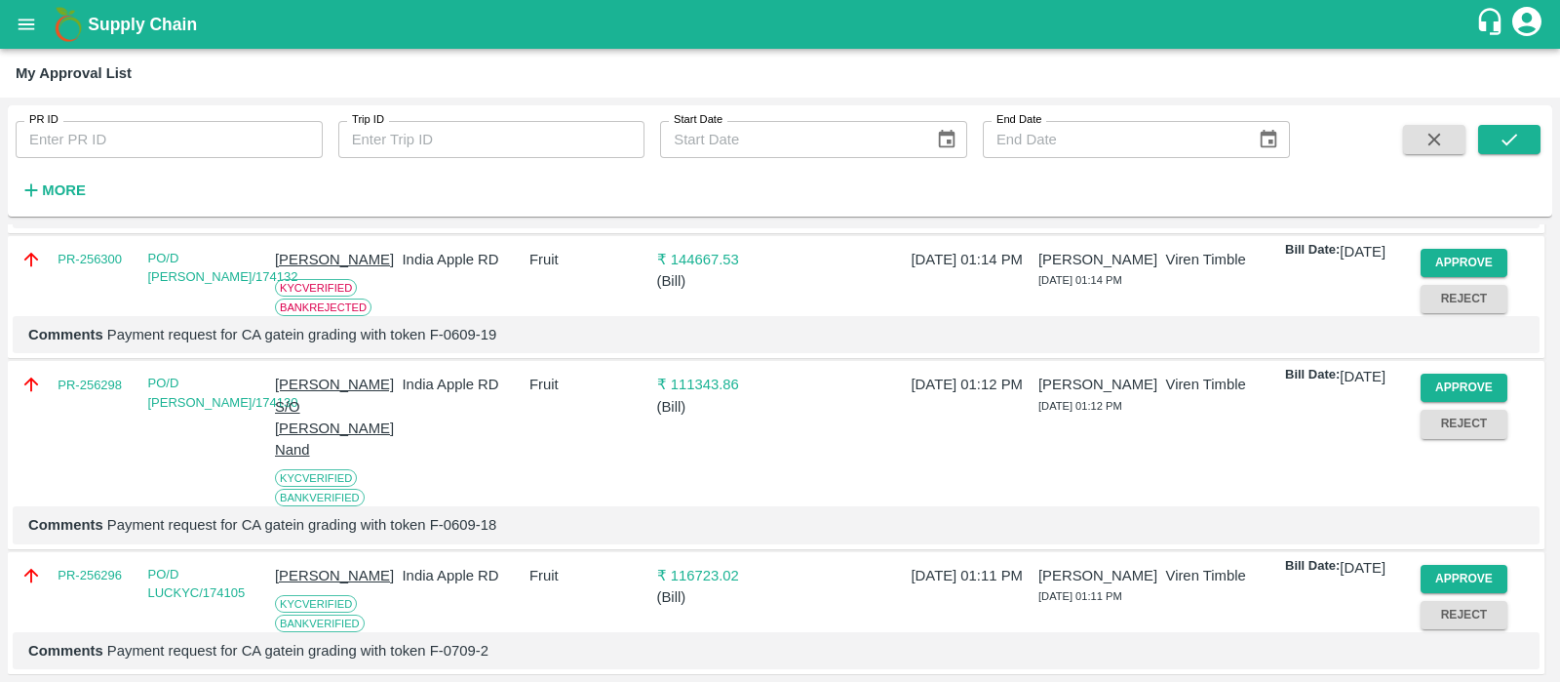
scroll to position [1004, 0]
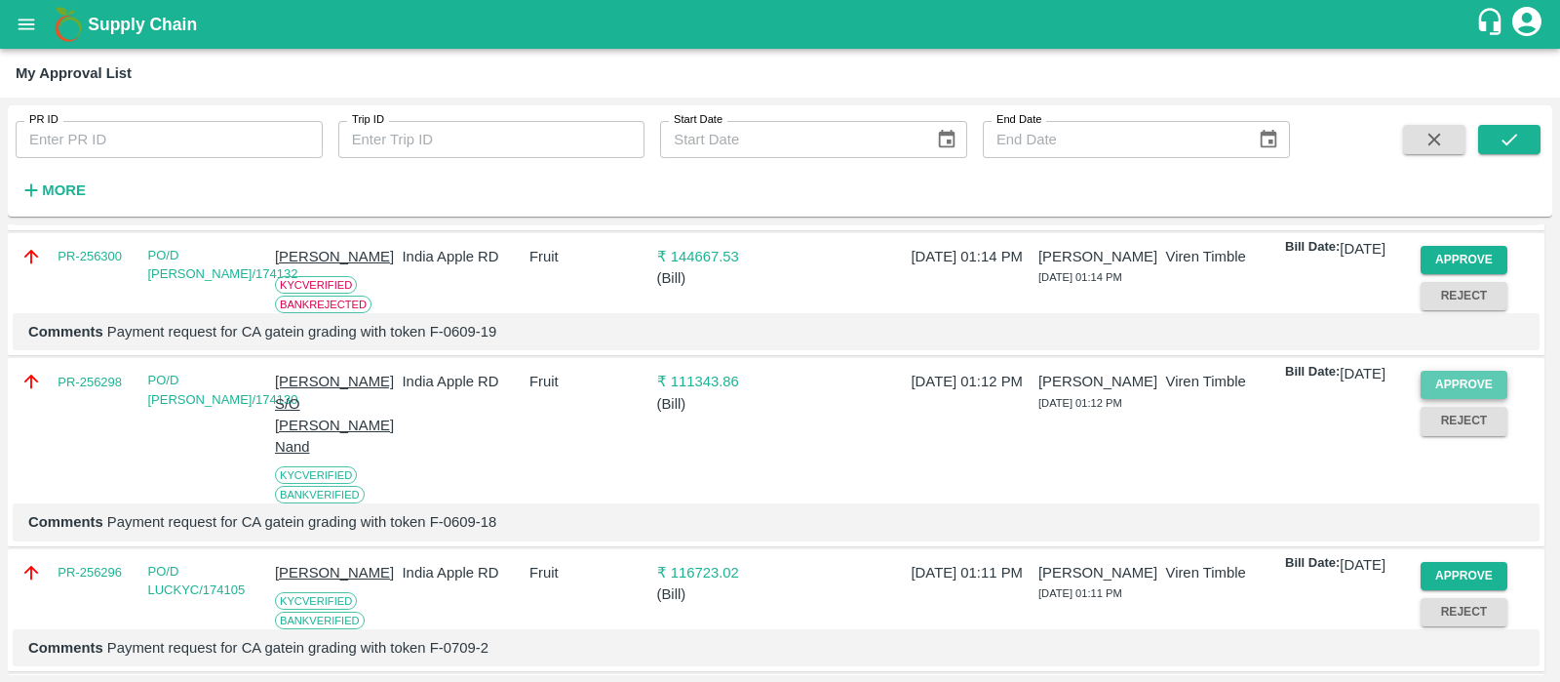
click at [1467, 399] on button "Approve" at bounding box center [1465, 385] width 88 height 28
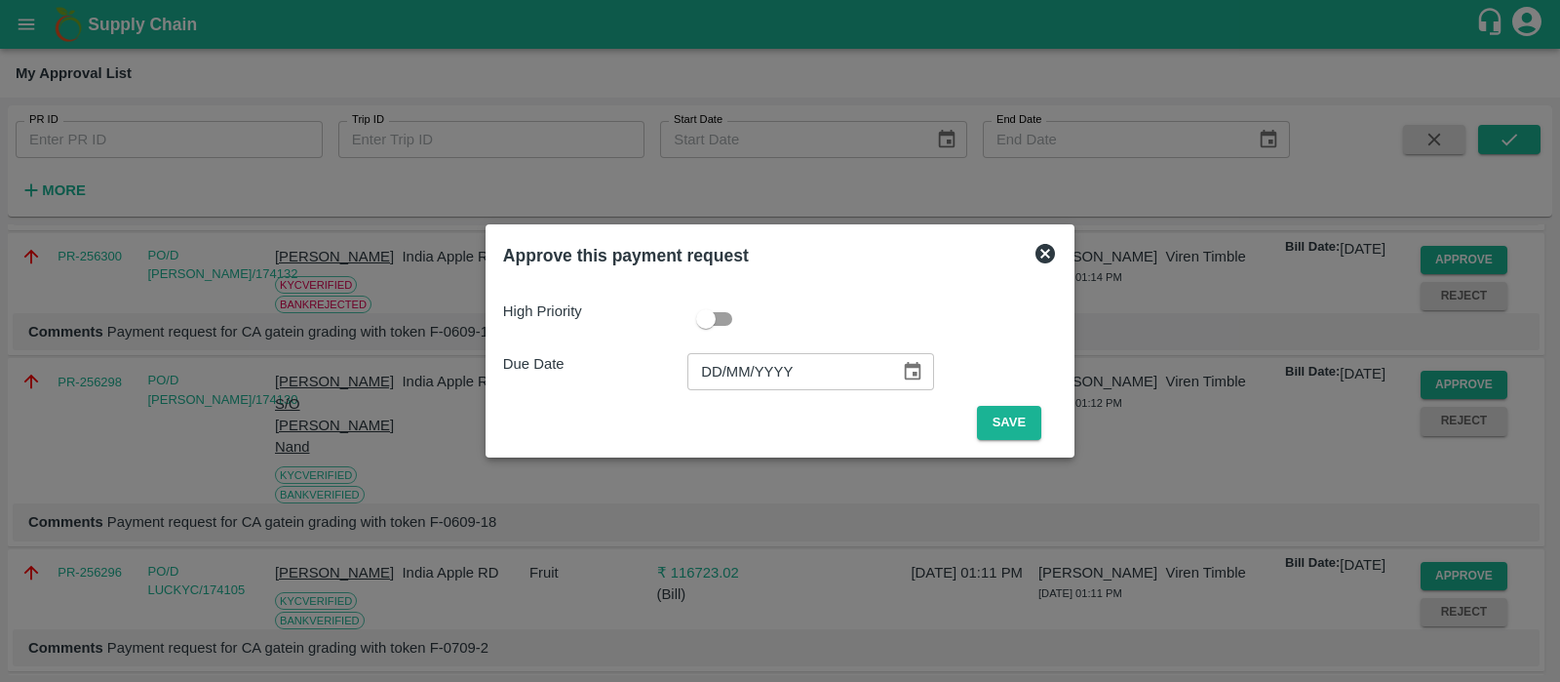
click at [729, 369] on input "DD/MM/YYYY" at bounding box center [787, 371] width 199 height 37
type input "[DATE]"
click at [995, 413] on button "Save" at bounding box center [1009, 423] width 64 height 34
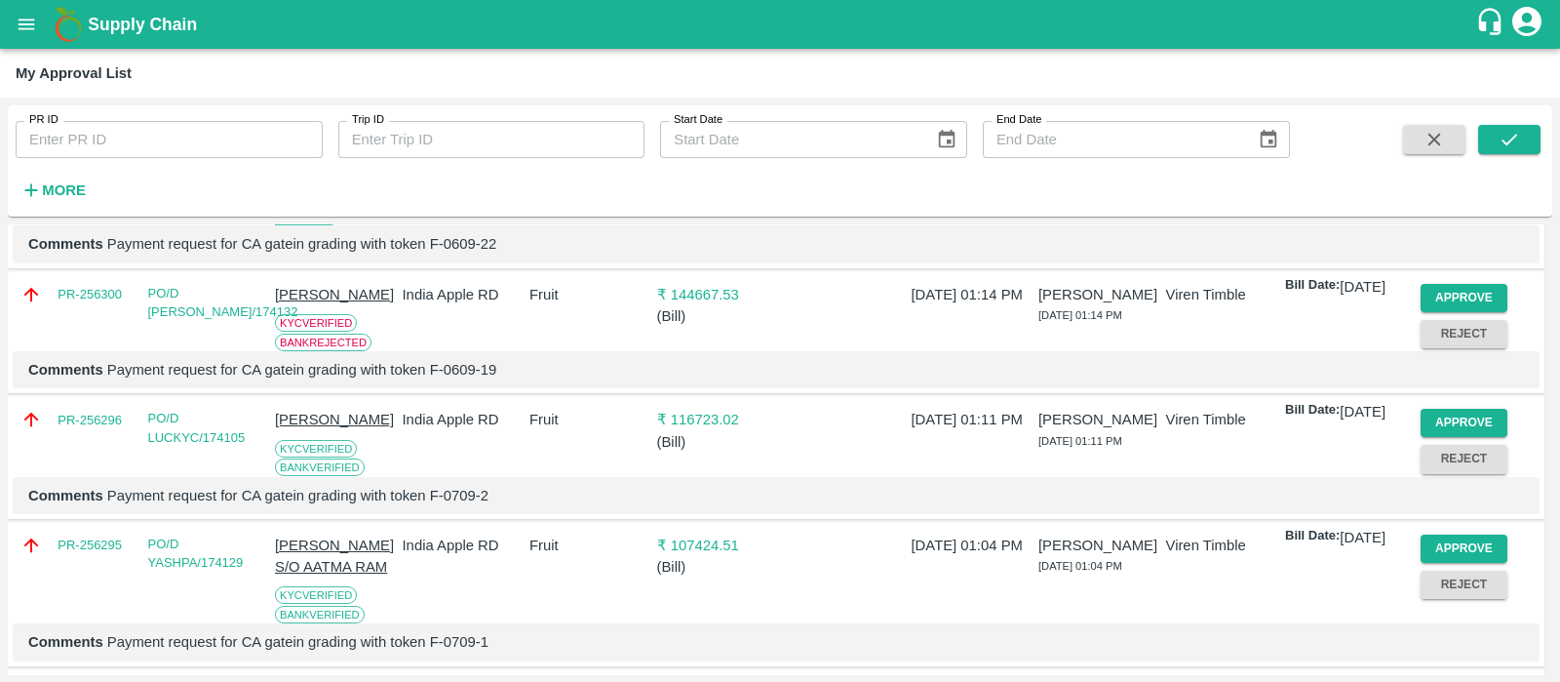
scroll to position [1002, 0]
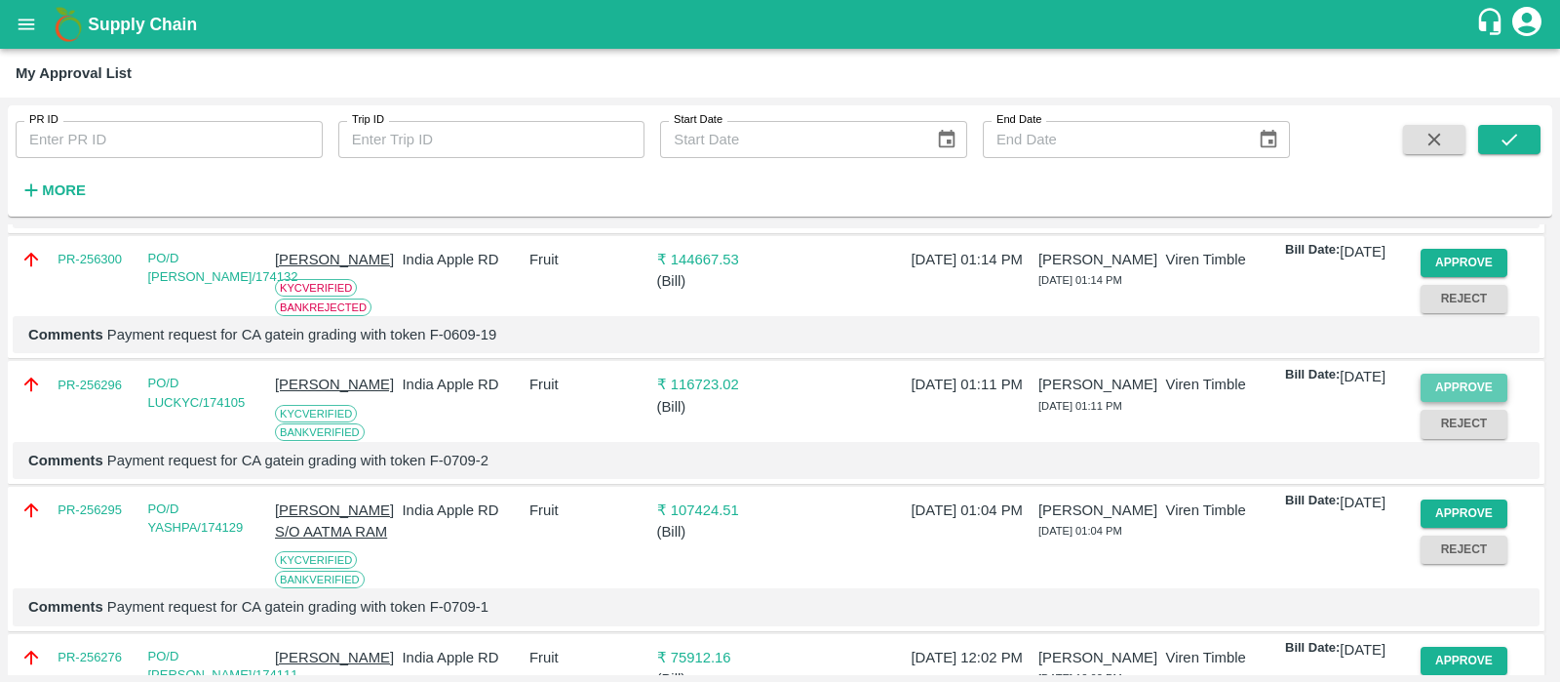
click at [1472, 402] on button "Approve" at bounding box center [1465, 388] width 88 height 28
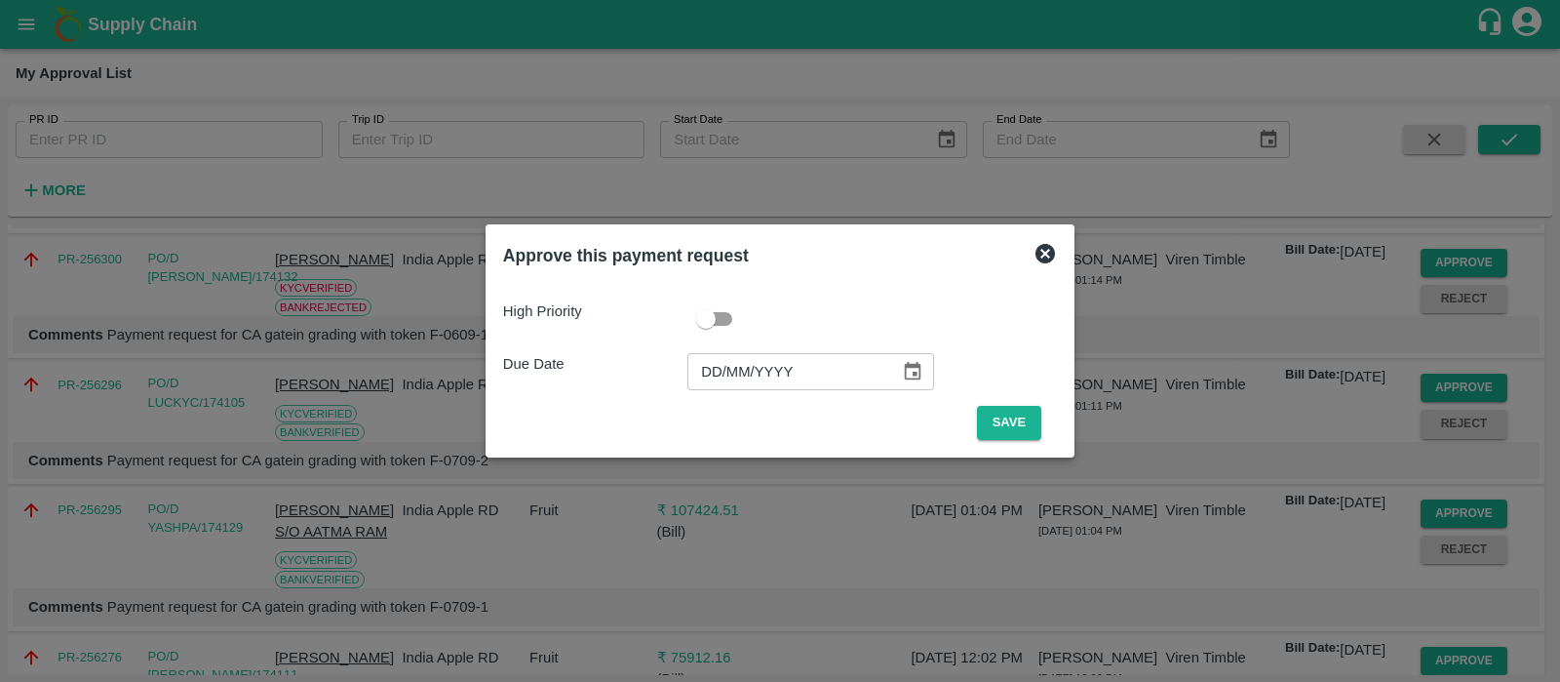
click at [699, 368] on input "DD/MM/YYYY" at bounding box center [787, 371] width 199 height 37
type input "[DATE]"
click at [1022, 430] on button "Save" at bounding box center [1009, 423] width 64 height 34
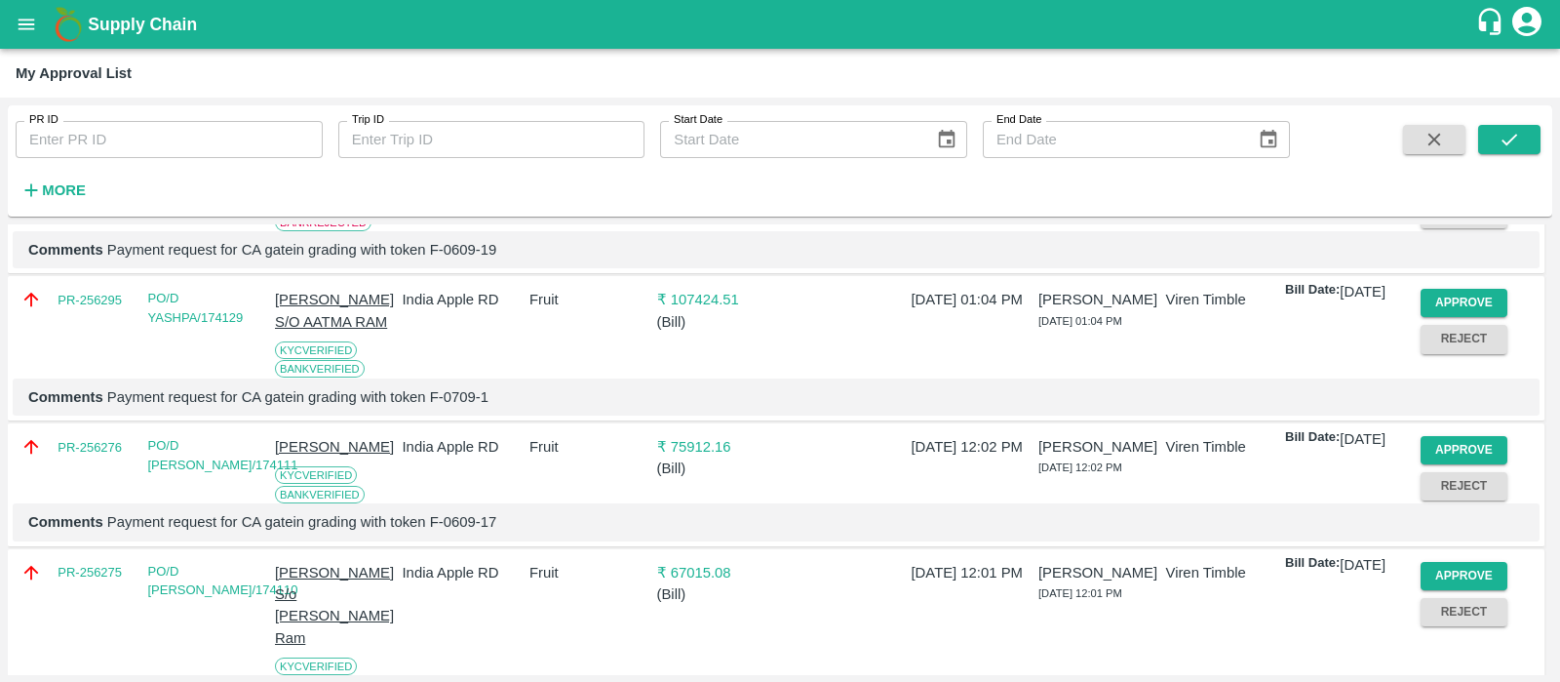
scroll to position [1101, 0]
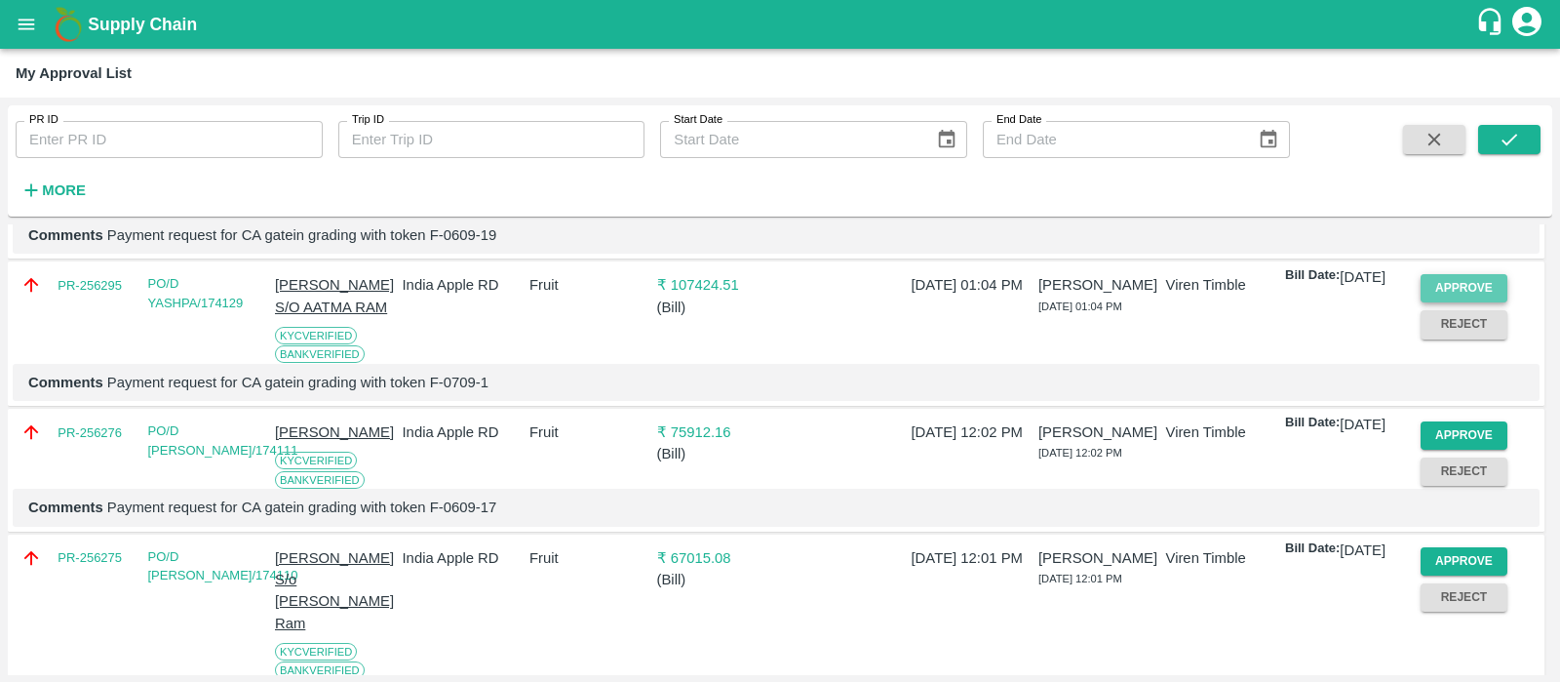
click at [1482, 302] on button "Approve" at bounding box center [1465, 288] width 88 height 28
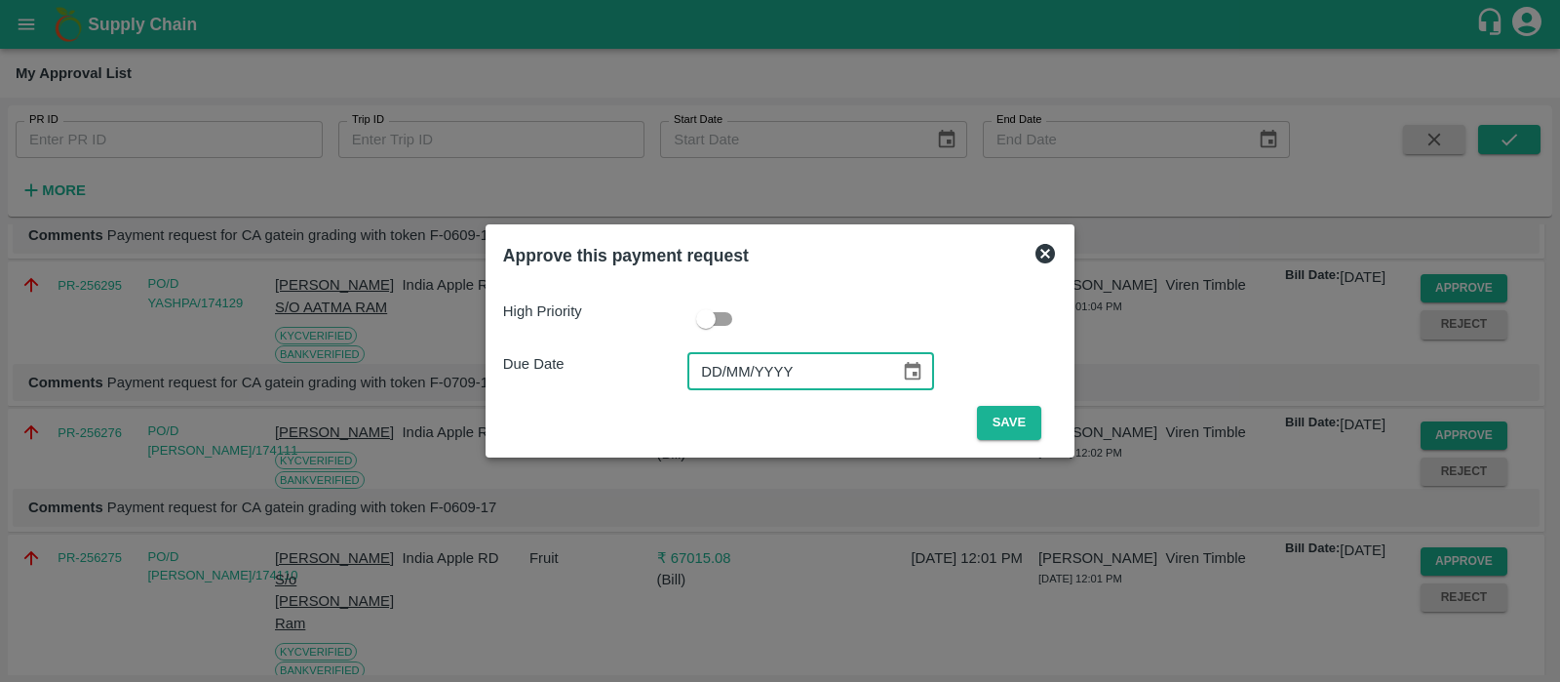
click at [721, 366] on input "DD/MM/YYYY" at bounding box center [787, 371] width 199 height 37
type input "DD/MM/YYYY"
click at [721, 366] on input "DD/MM/YYYY" at bounding box center [787, 371] width 199 height 37
type input "[DATE]"
click at [1005, 422] on button "Save" at bounding box center [1009, 423] width 64 height 34
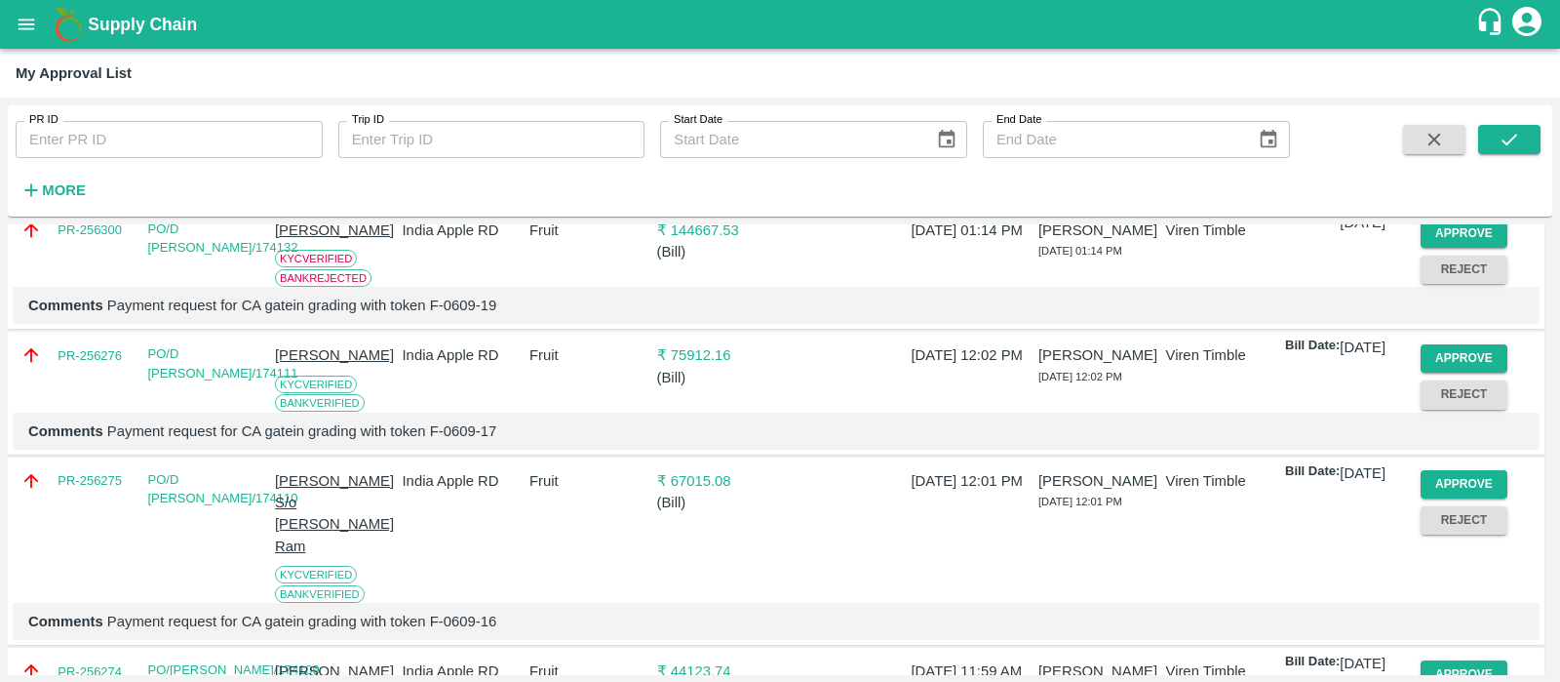
scroll to position [1033, 0]
click at [1439, 371] on button "Approve" at bounding box center [1465, 356] width 88 height 28
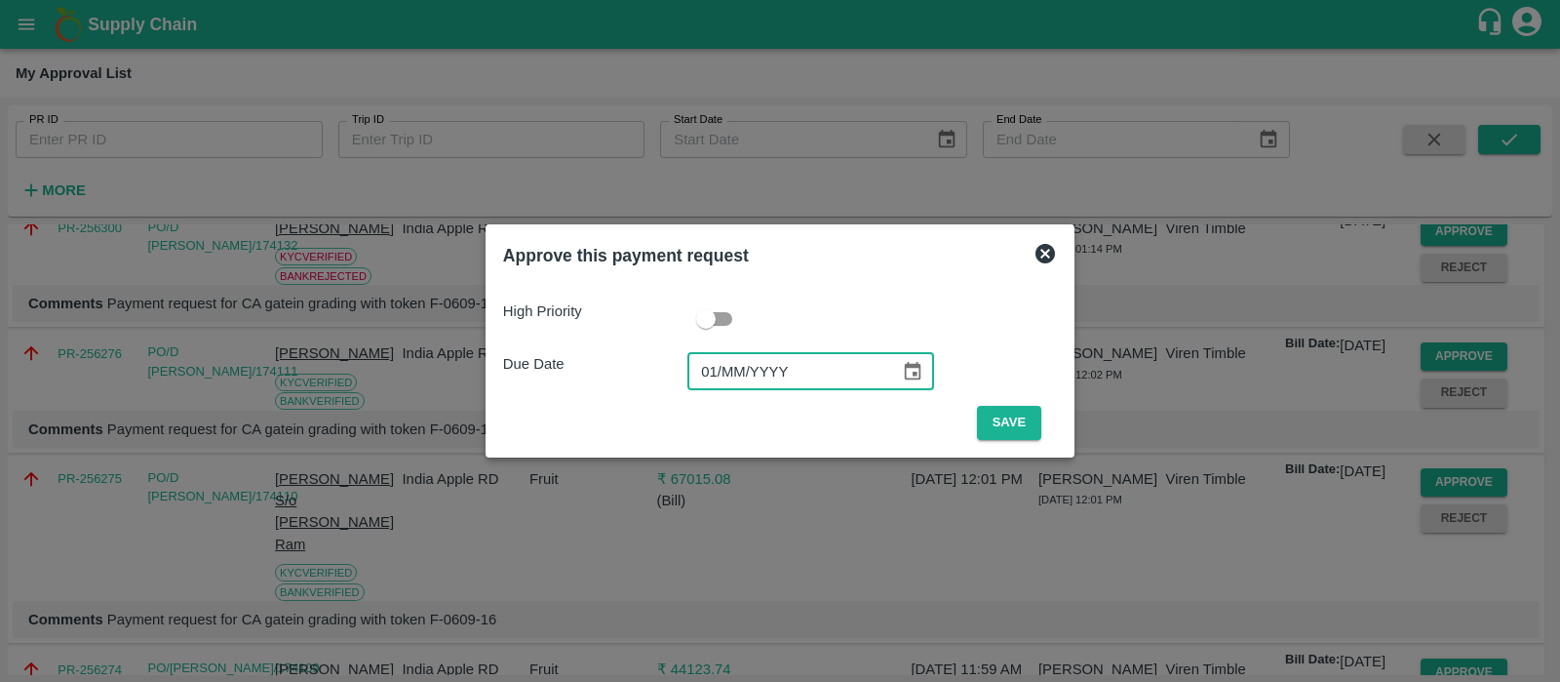
click at [717, 375] on input "01/MM/YYYY" at bounding box center [787, 371] width 199 height 37
type input "[DATE]"
click at [1021, 430] on button "Save" at bounding box center [1009, 423] width 64 height 34
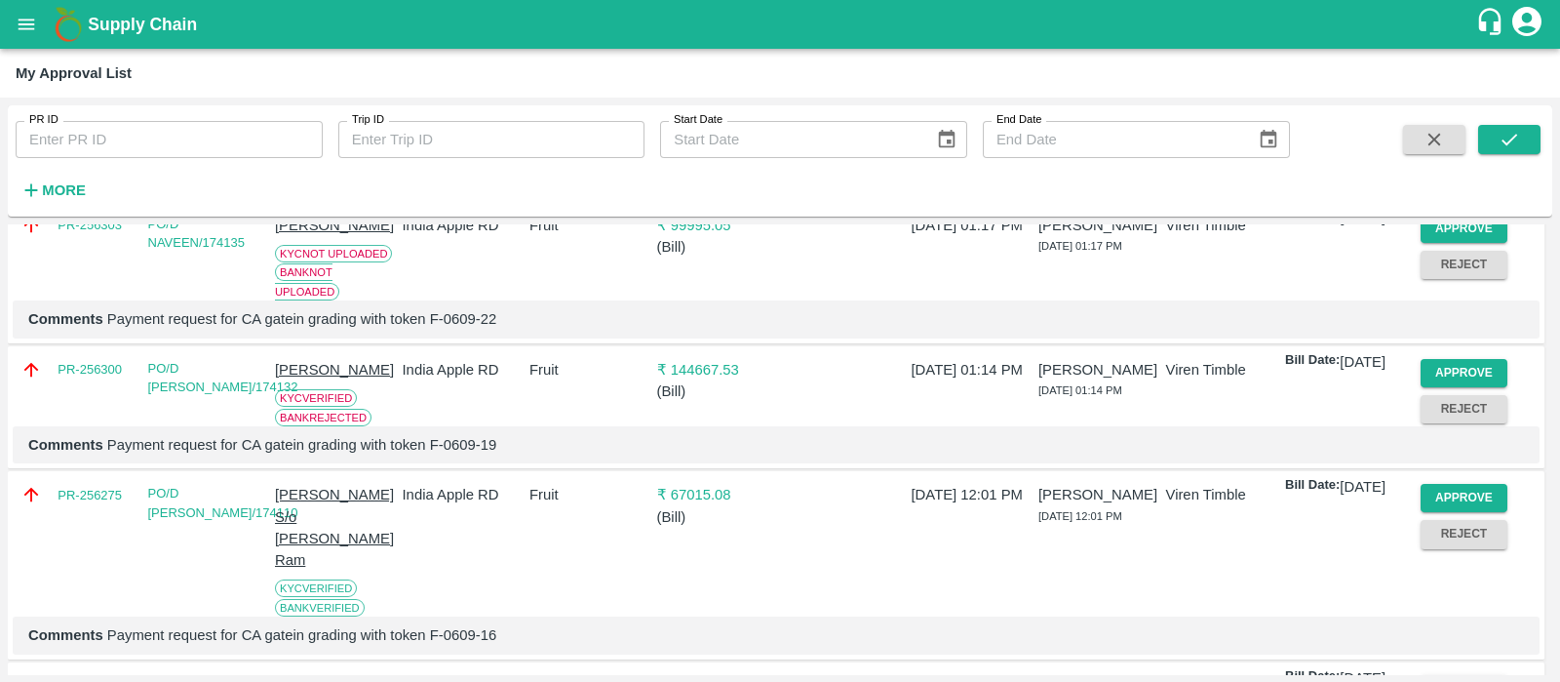
scroll to position [1018, 0]
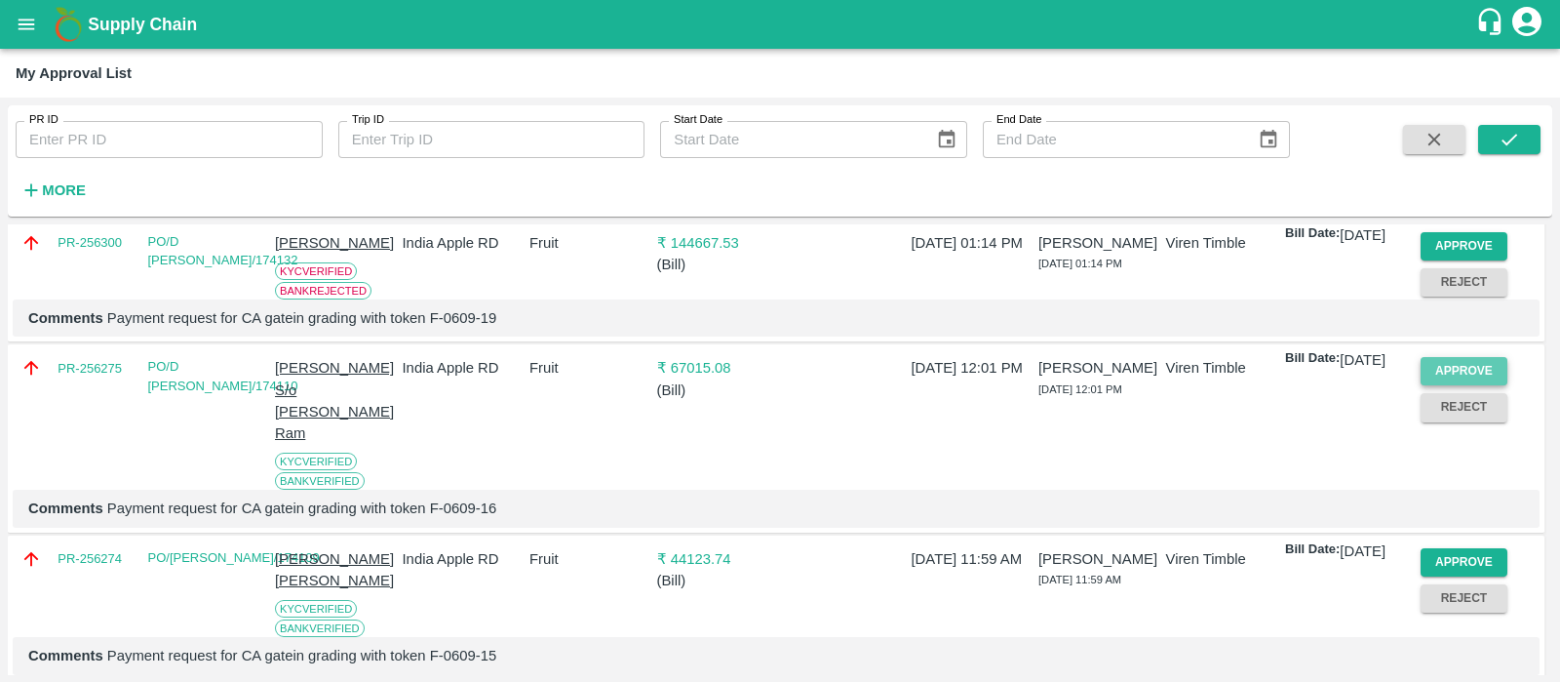
click at [1439, 385] on button "Approve" at bounding box center [1465, 371] width 88 height 28
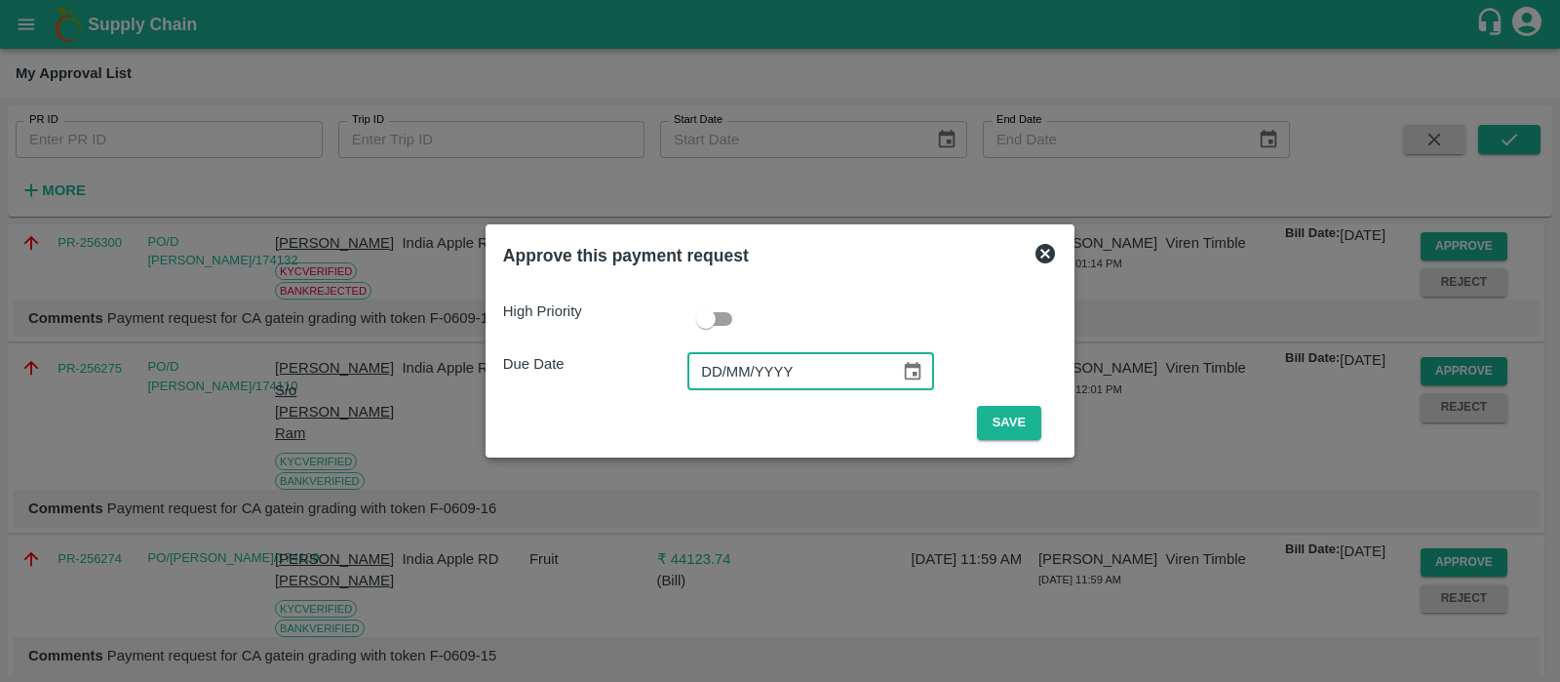
click at [710, 373] on input "DD/MM/YYYY" at bounding box center [787, 371] width 199 height 37
type input "[DATE]"
click at [1019, 424] on button "Save" at bounding box center [1009, 423] width 64 height 34
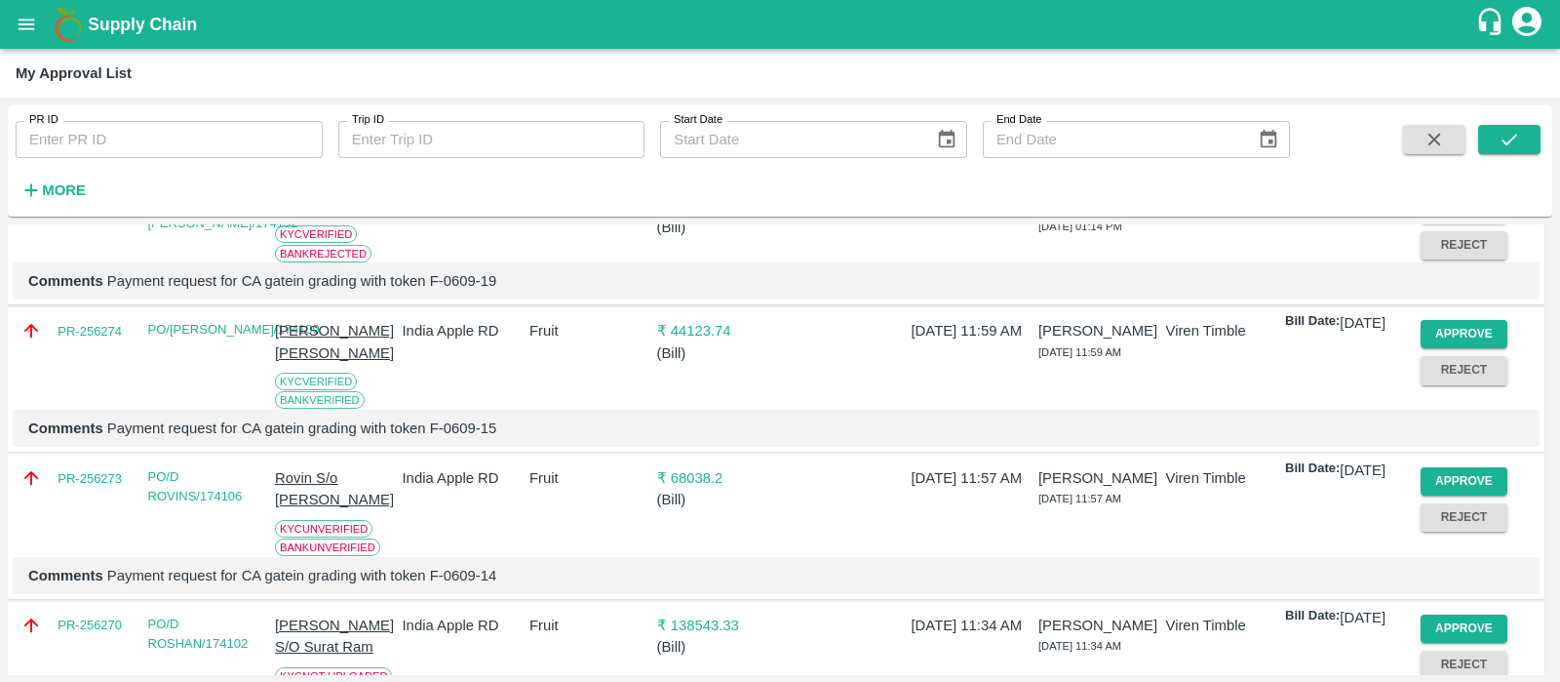
scroll to position [1084, 0]
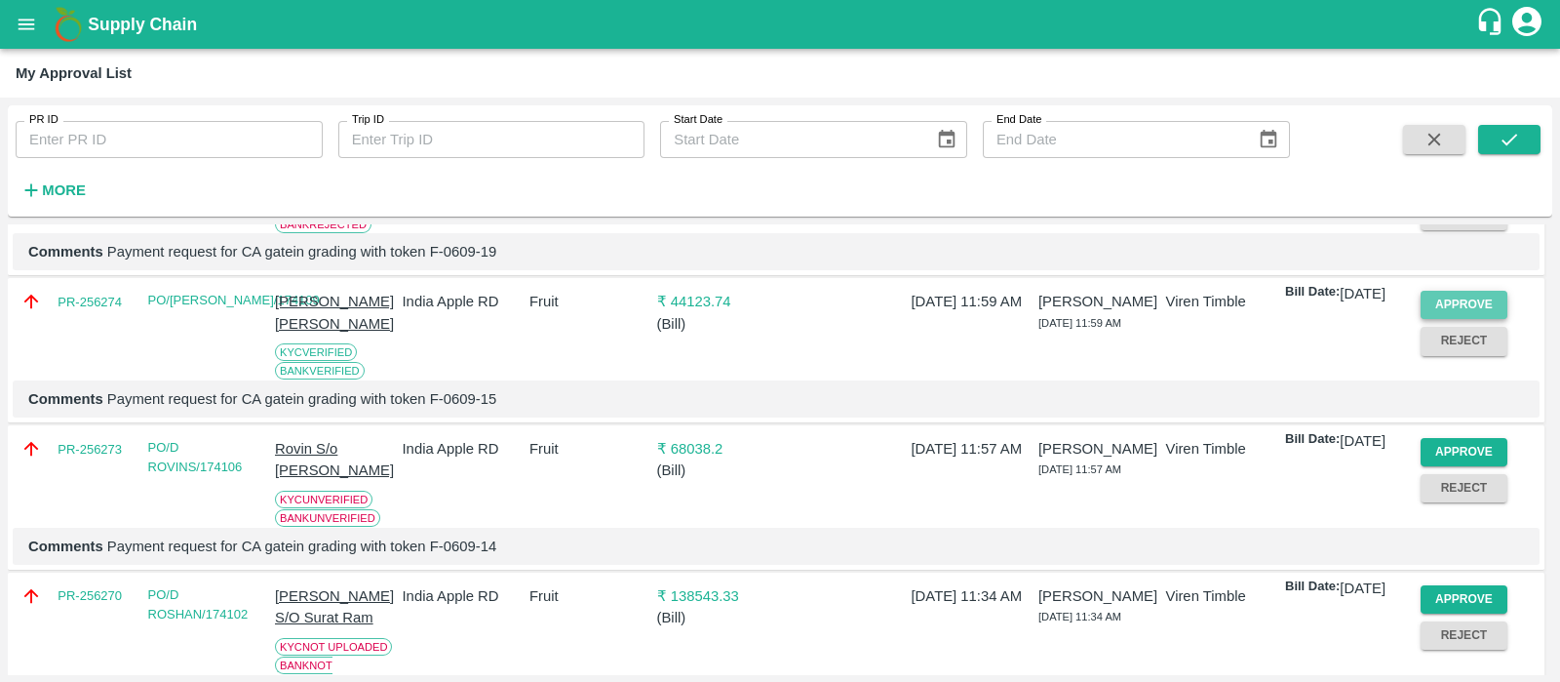
click at [1442, 319] on button "Approve" at bounding box center [1465, 305] width 88 height 28
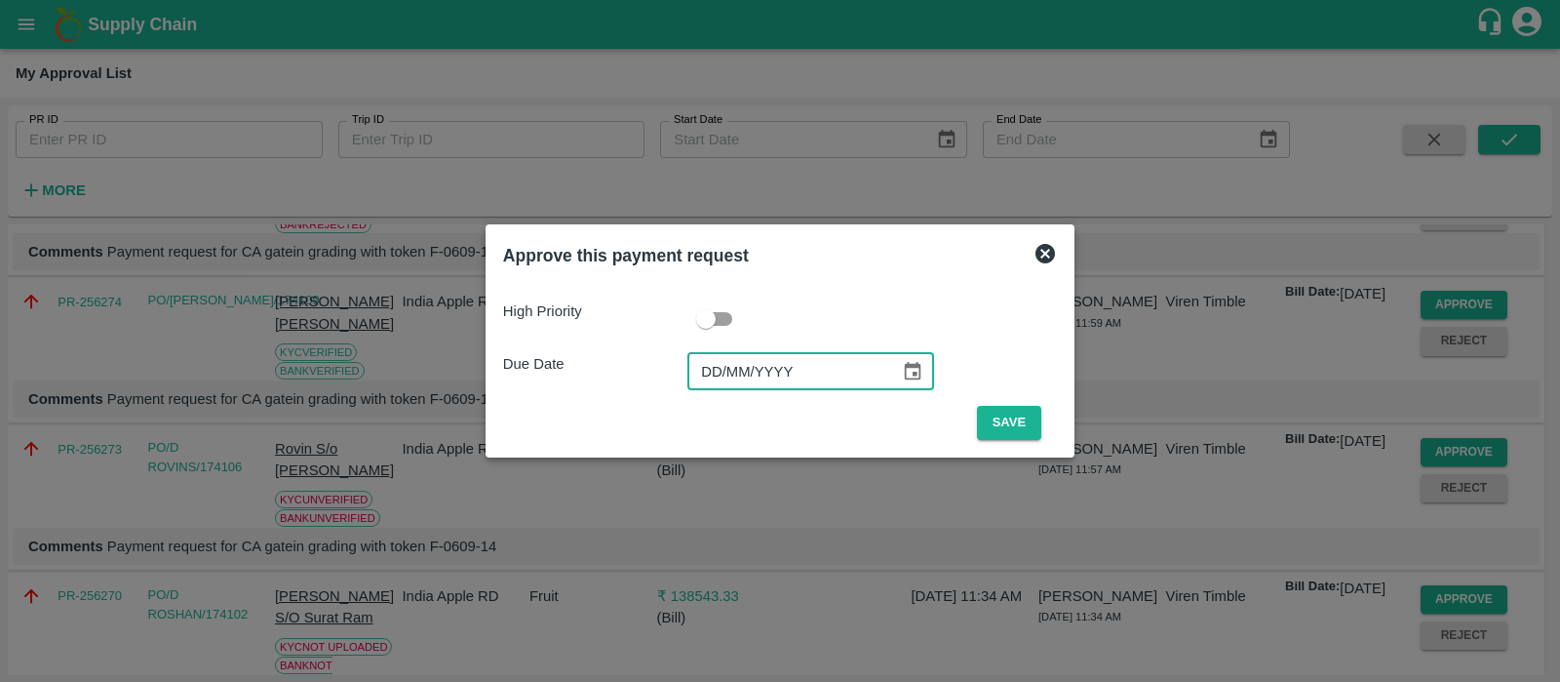
click at [722, 373] on input "DD/MM/YYYY" at bounding box center [787, 371] width 199 height 37
type input "[DATE]"
click at [1016, 414] on button "Save" at bounding box center [1009, 423] width 64 height 34
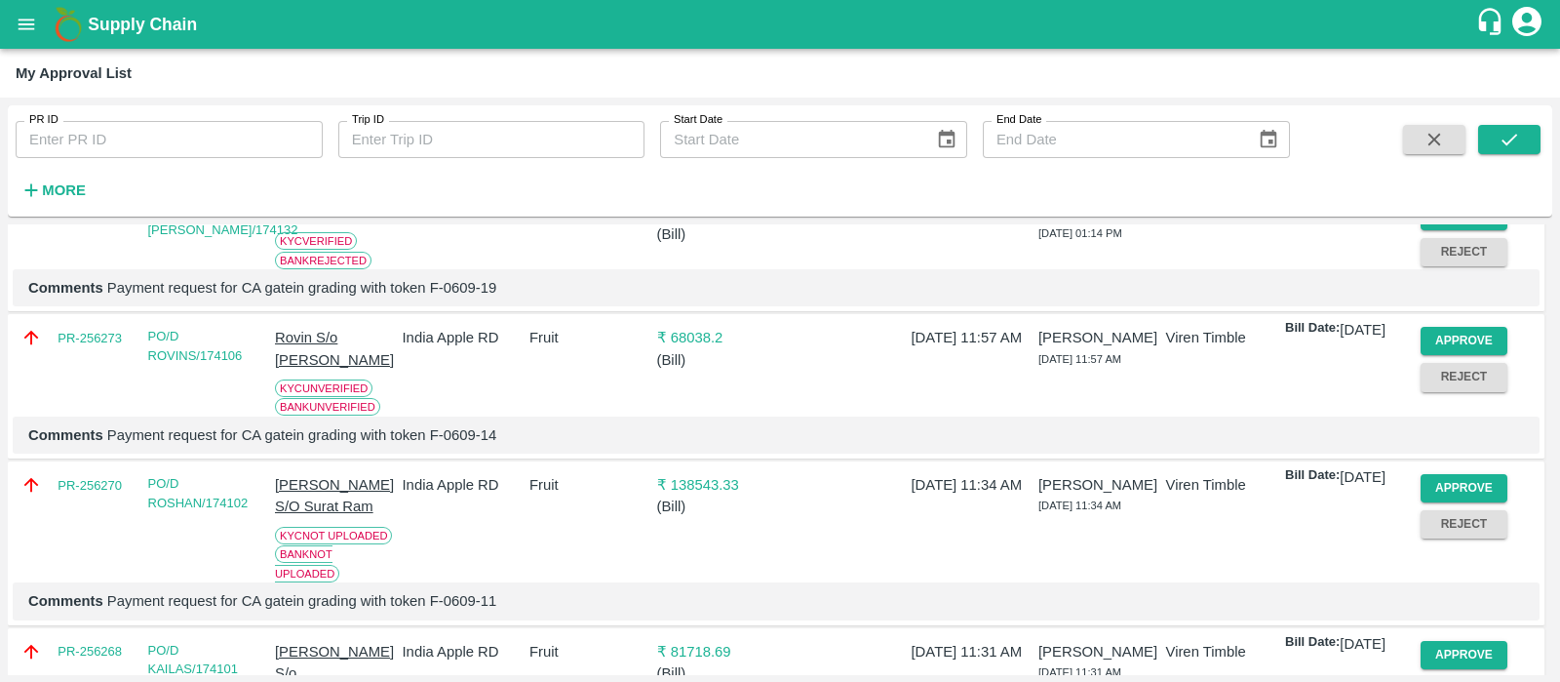
scroll to position [1058, 0]
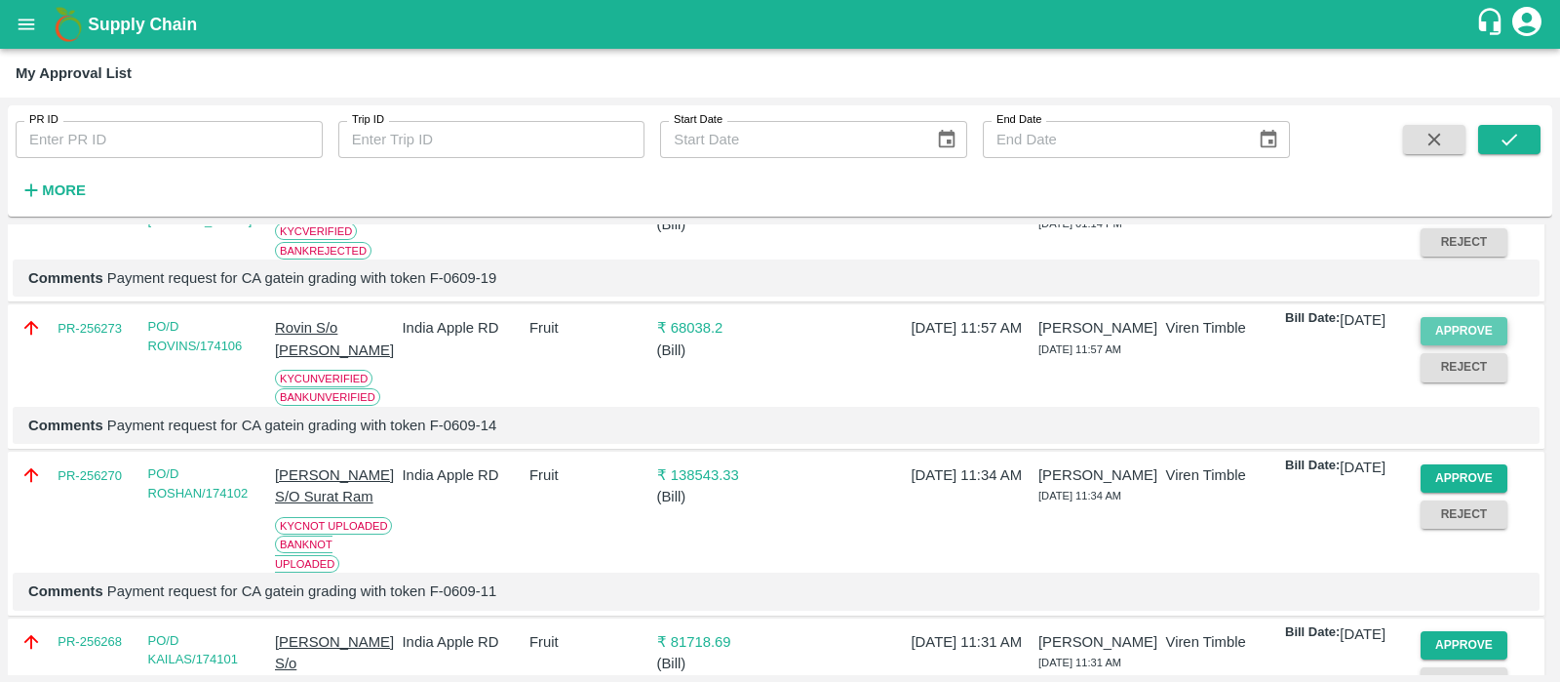
click at [1455, 345] on button "Approve" at bounding box center [1465, 331] width 88 height 28
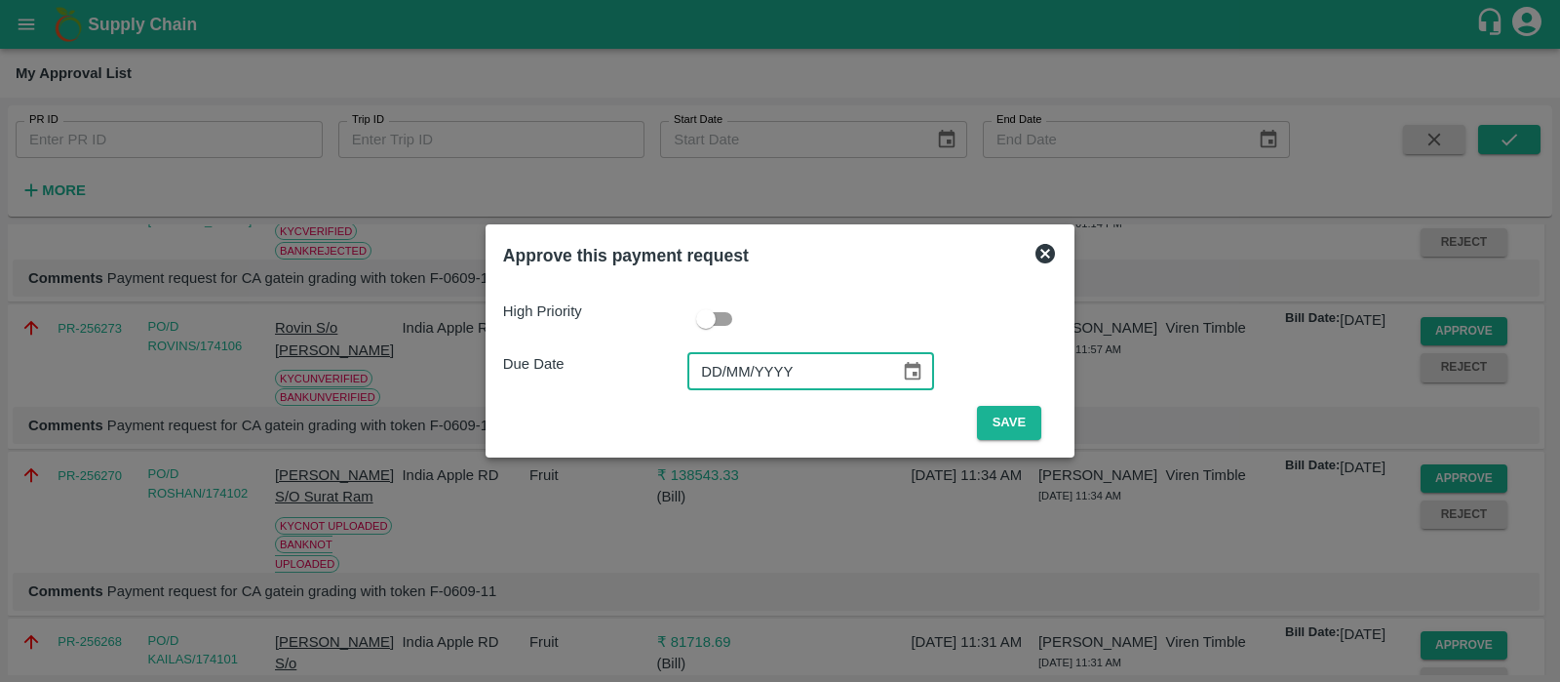
click at [714, 382] on input "DD/MM/YYYY" at bounding box center [787, 371] width 199 height 37
type input "[DATE]"
click at [1036, 415] on button "Save" at bounding box center [1009, 423] width 64 height 34
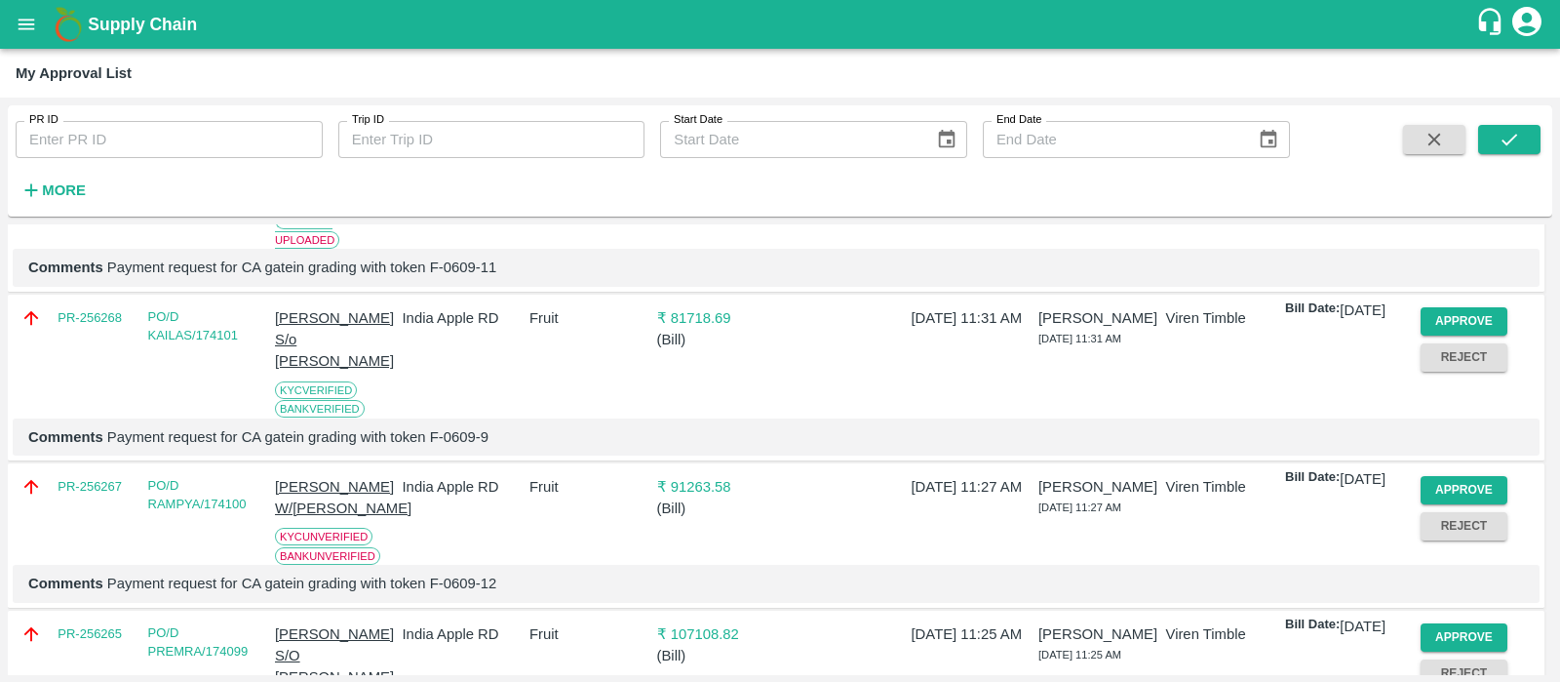
scroll to position [1236, 0]
click at [1476, 335] on button "Approve" at bounding box center [1465, 320] width 88 height 28
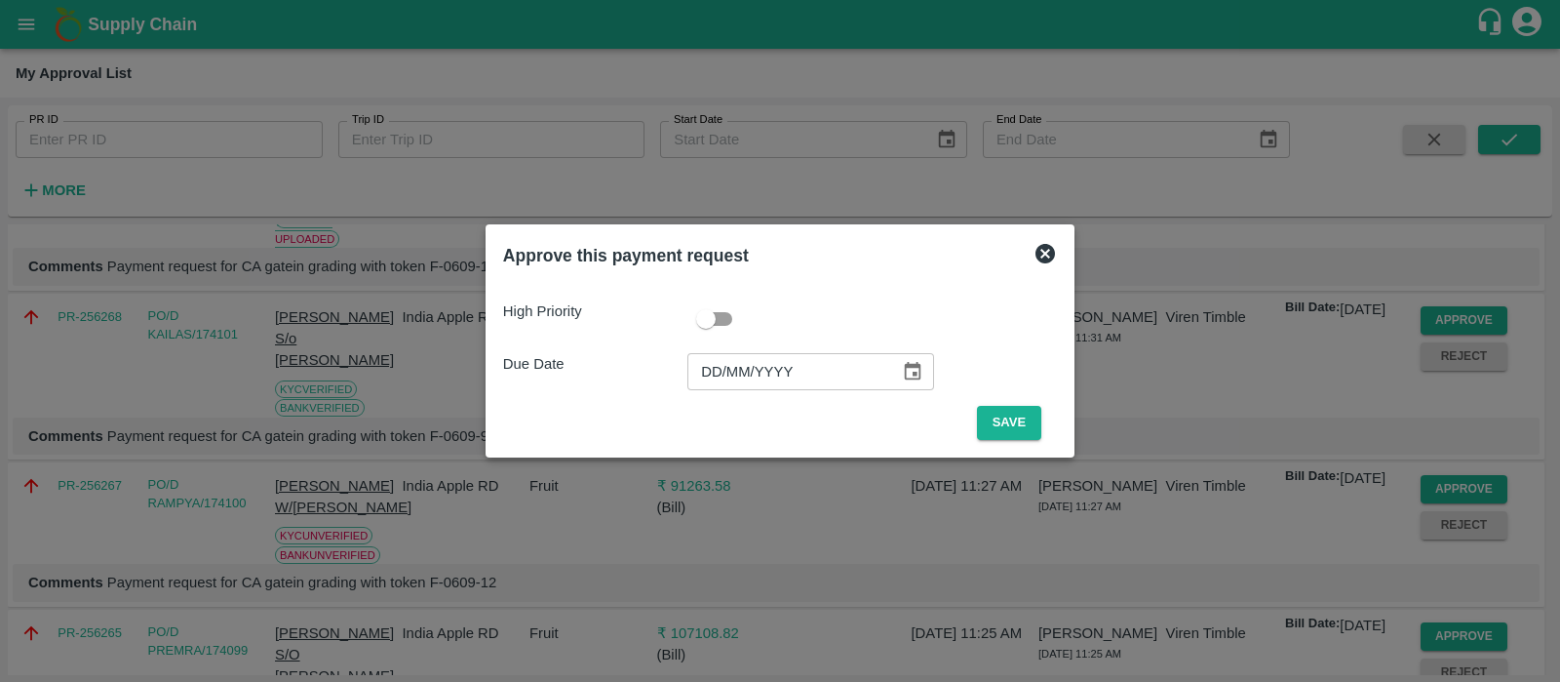
click at [717, 363] on input "DD/MM/YYYY" at bounding box center [787, 371] width 199 height 37
type input "[DATE]"
click at [1019, 421] on button "Save" at bounding box center [1009, 423] width 64 height 34
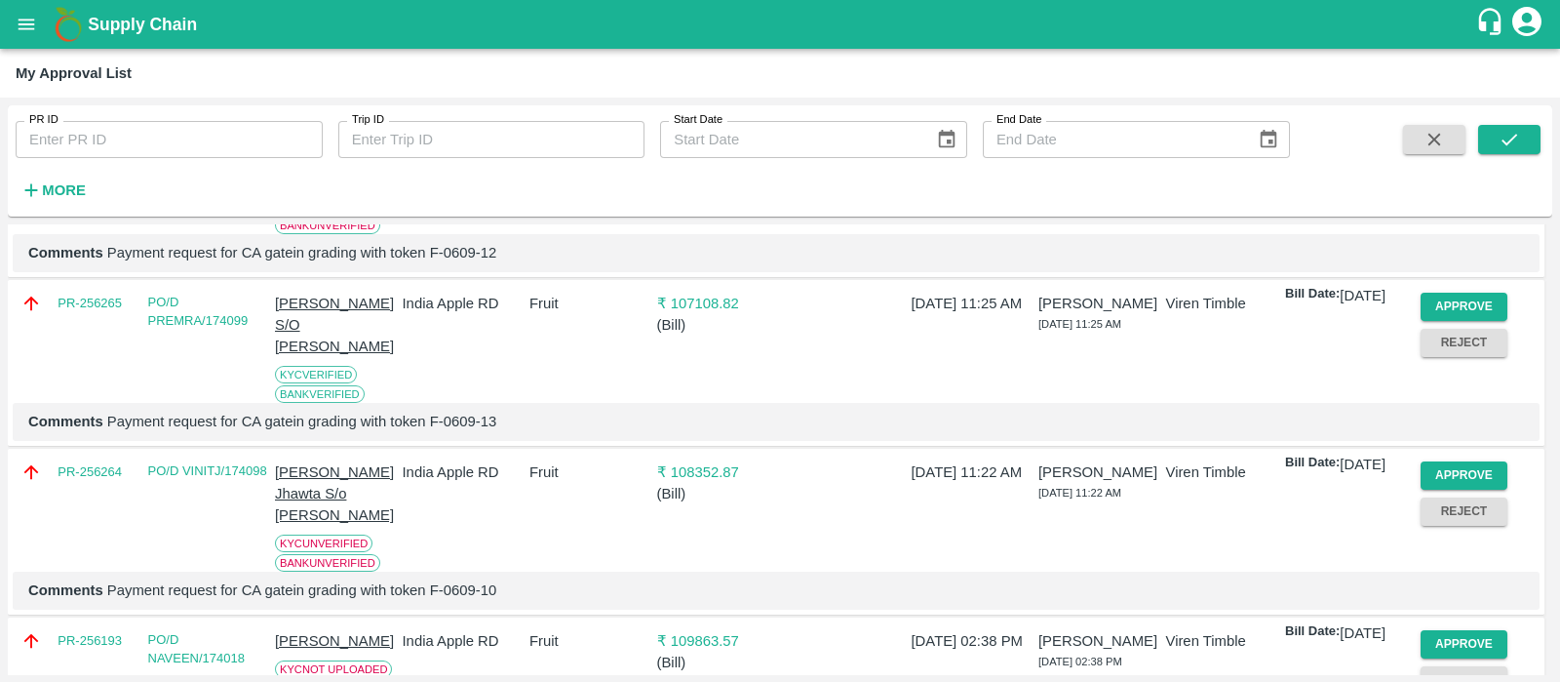
scroll to position [1399, 0]
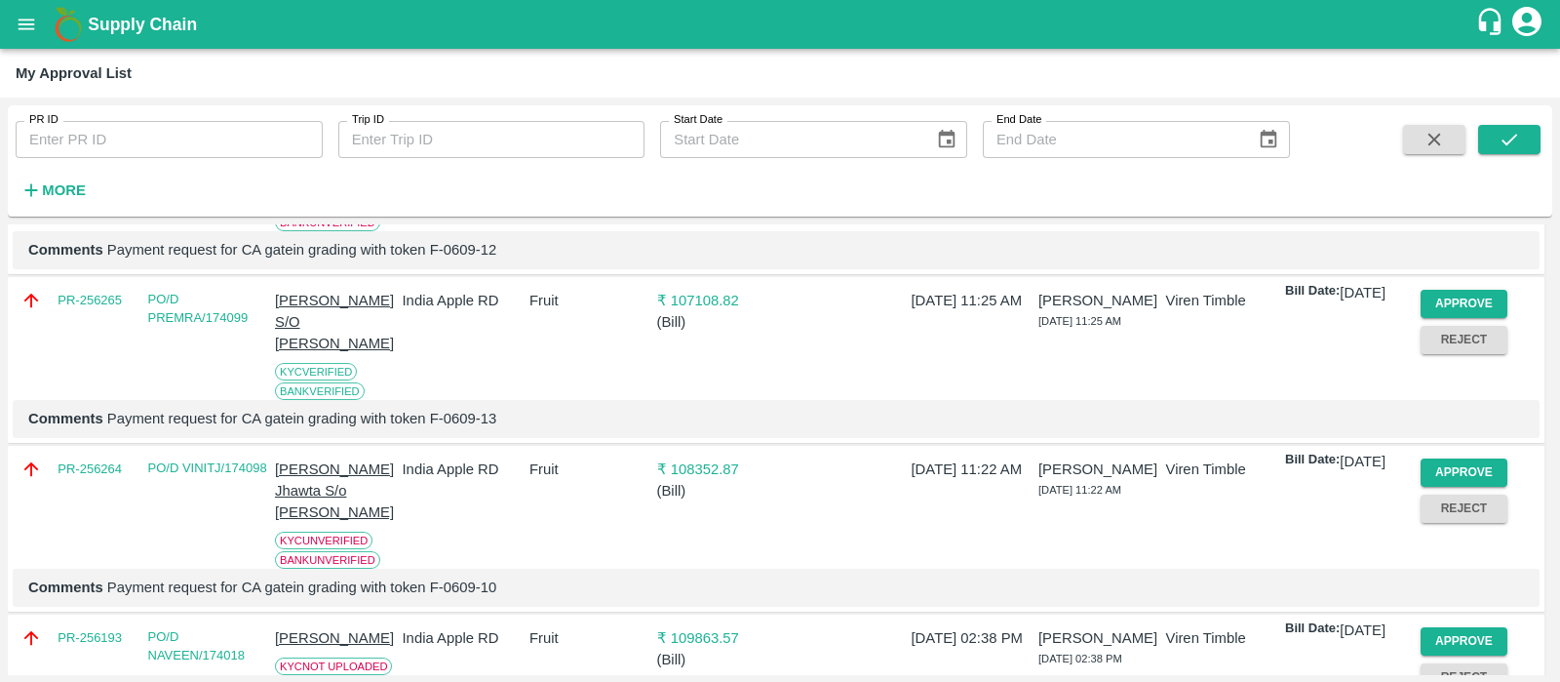
click at [1465, 171] on button "Approve" at bounding box center [1465, 156] width 88 height 28
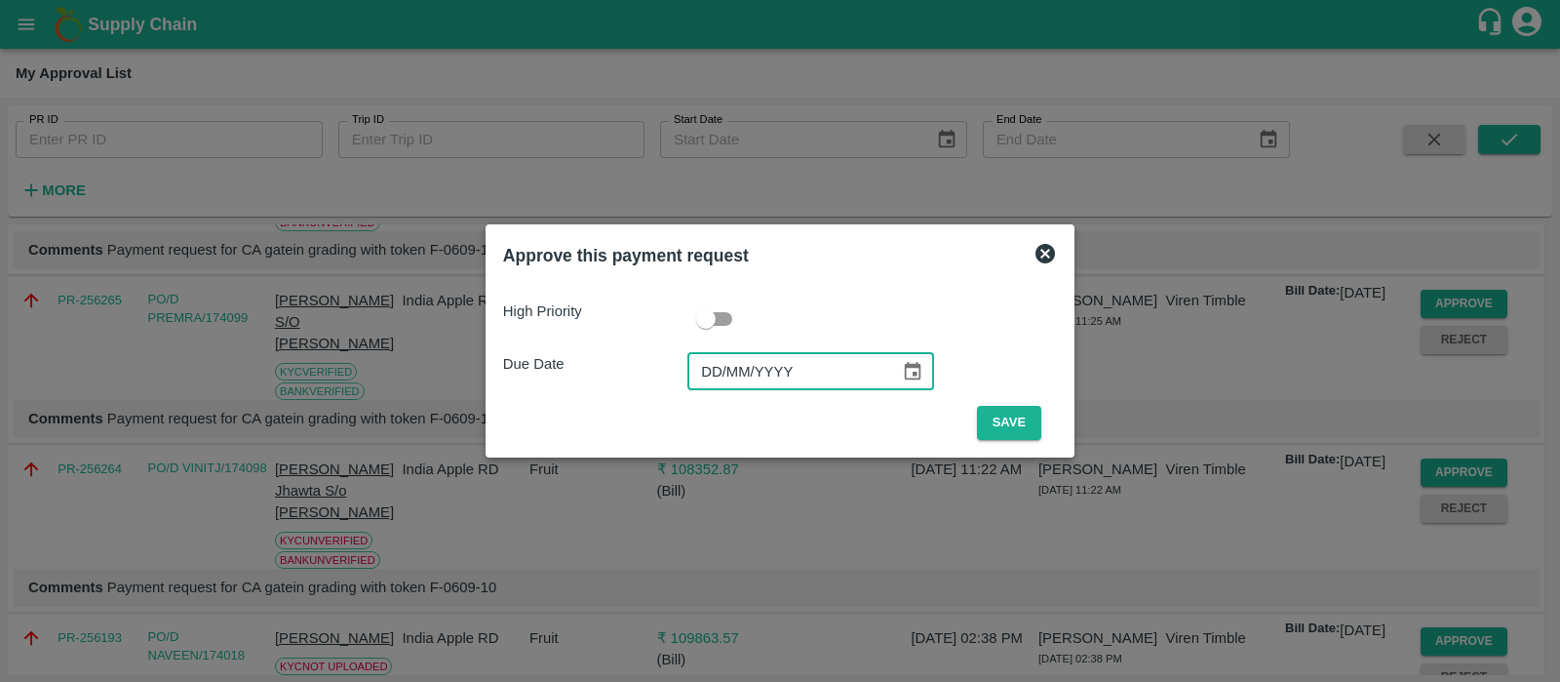
click at [725, 377] on input "DD/MM/YYYY" at bounding box center [787, 371] width 199 height 37
type input "[DATE]"
click at [995, 427] on button "Save" at bounding box center [1009, 423] width 64 height 34
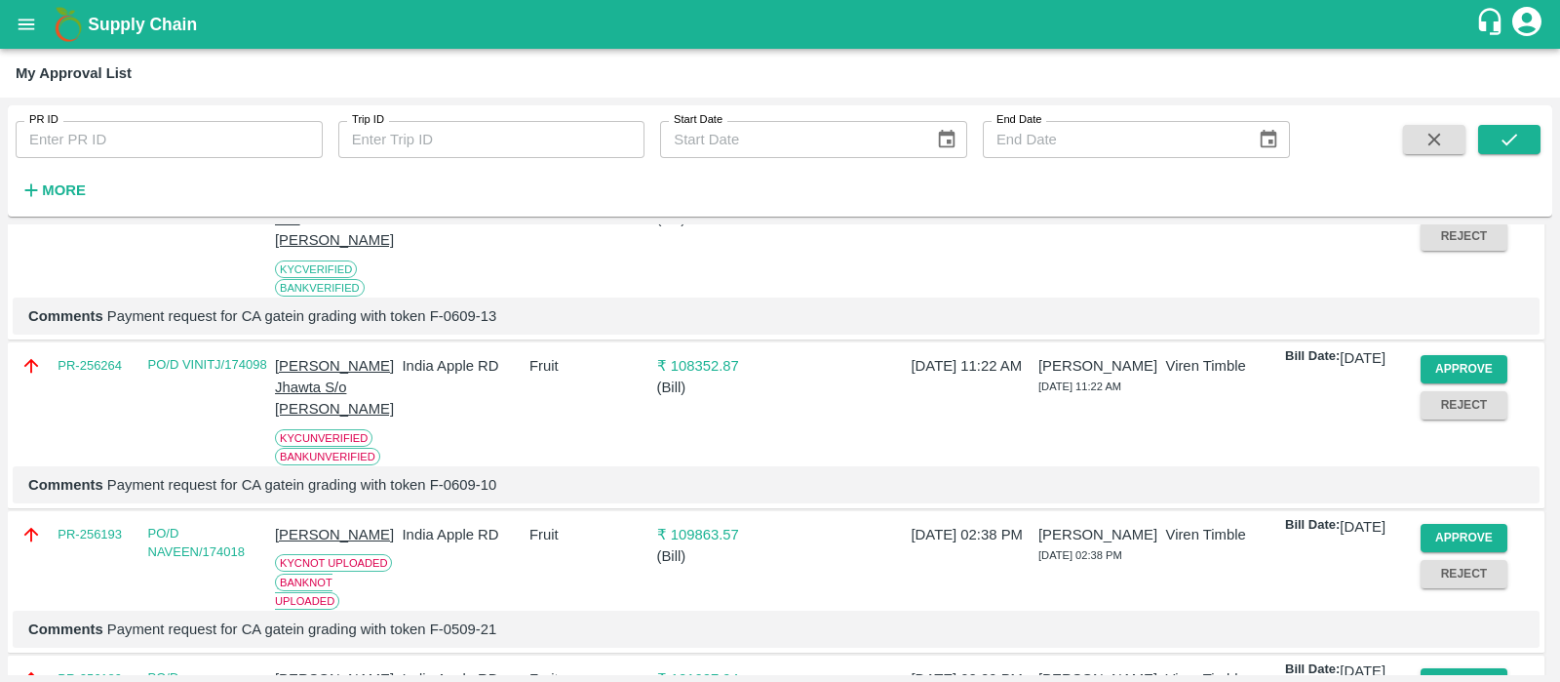
scroll to position [1357, 0]
click at [1430, 214] on button "Approve" at bounding box center [1465, 199] width 88 height 28
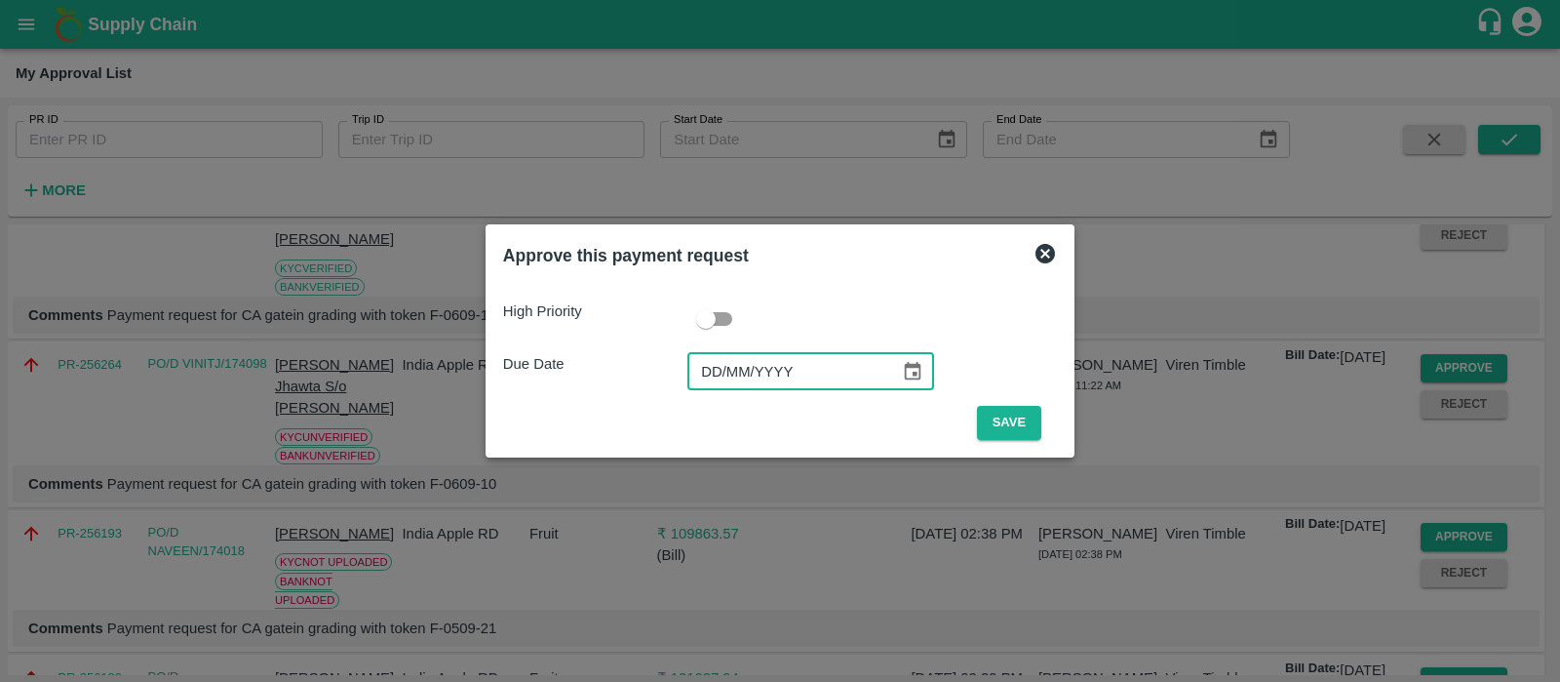
click at [718, 380] on input "DD/MM/YYYY" at bounding box center [787, 371] width 199 height 37
type input "[DATE]"
click at [1024, 416] on button "Save" at bounding box center [1009, 423] width 64 height 34
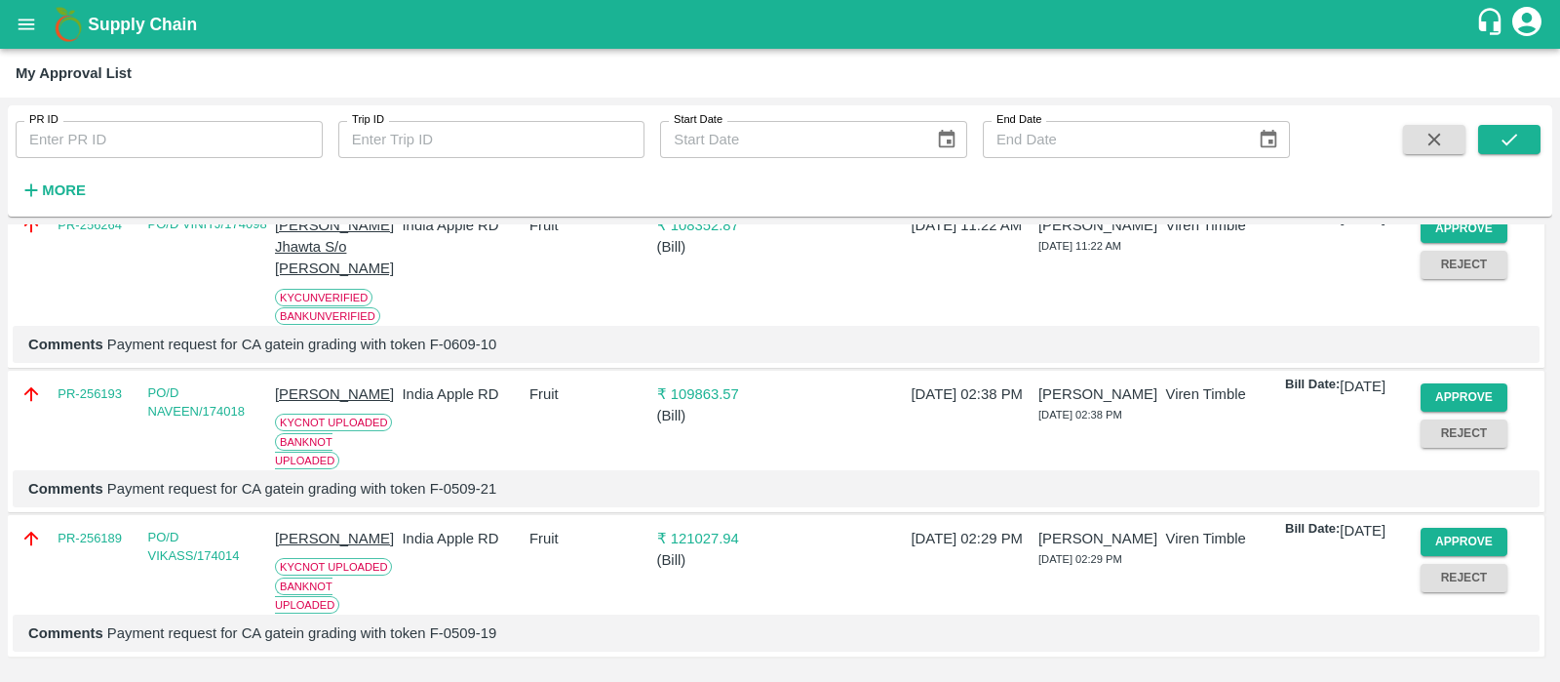
scroll to position [1336, 0]
click at [1472, 243] on button "Approve" at bounding box center [1465, 229] width 88 height 28
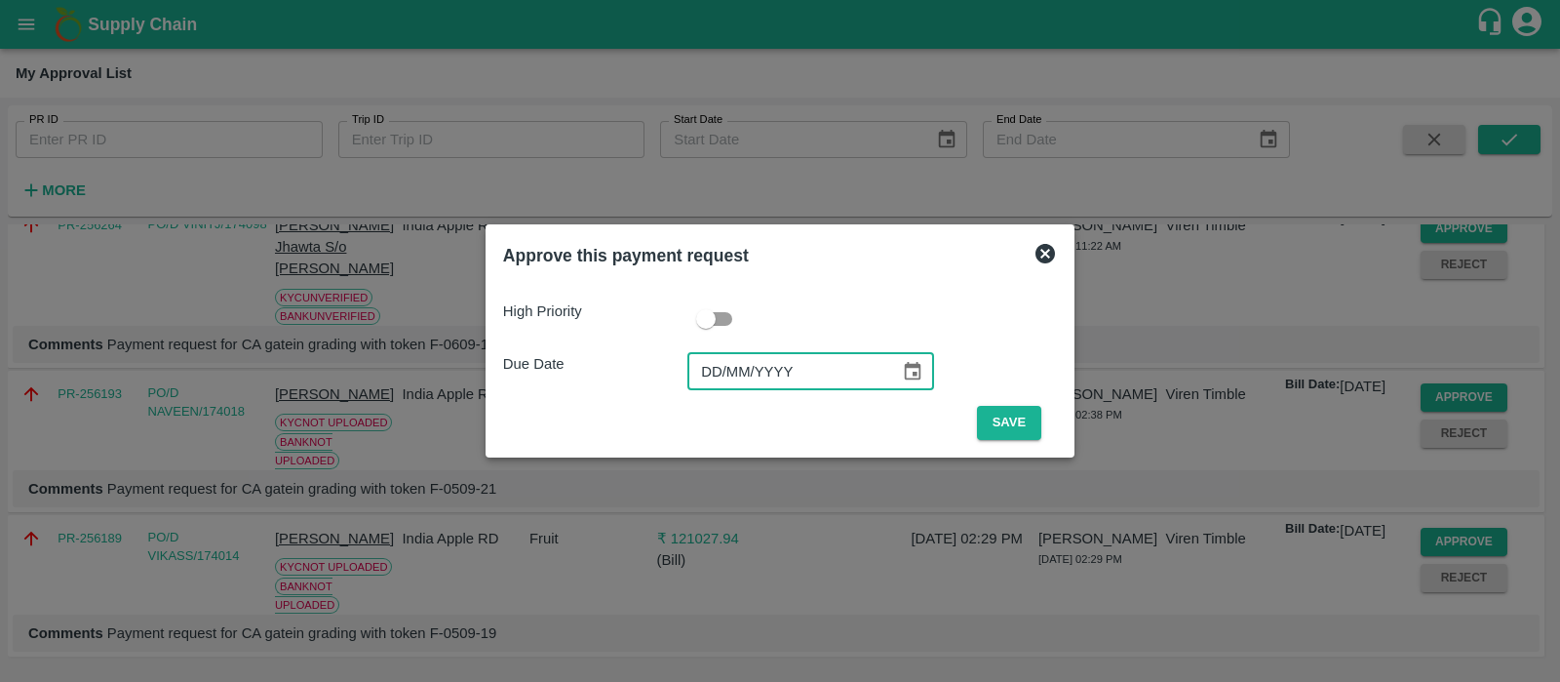
click at [711, 368] on input "DD/MM/YYYY" at bounding box center [787, 371] width 199 height 37
type input "[DATE]"
click at [988, 416] on button "Save" at bounding box center [1009, 423] width 64 height 34
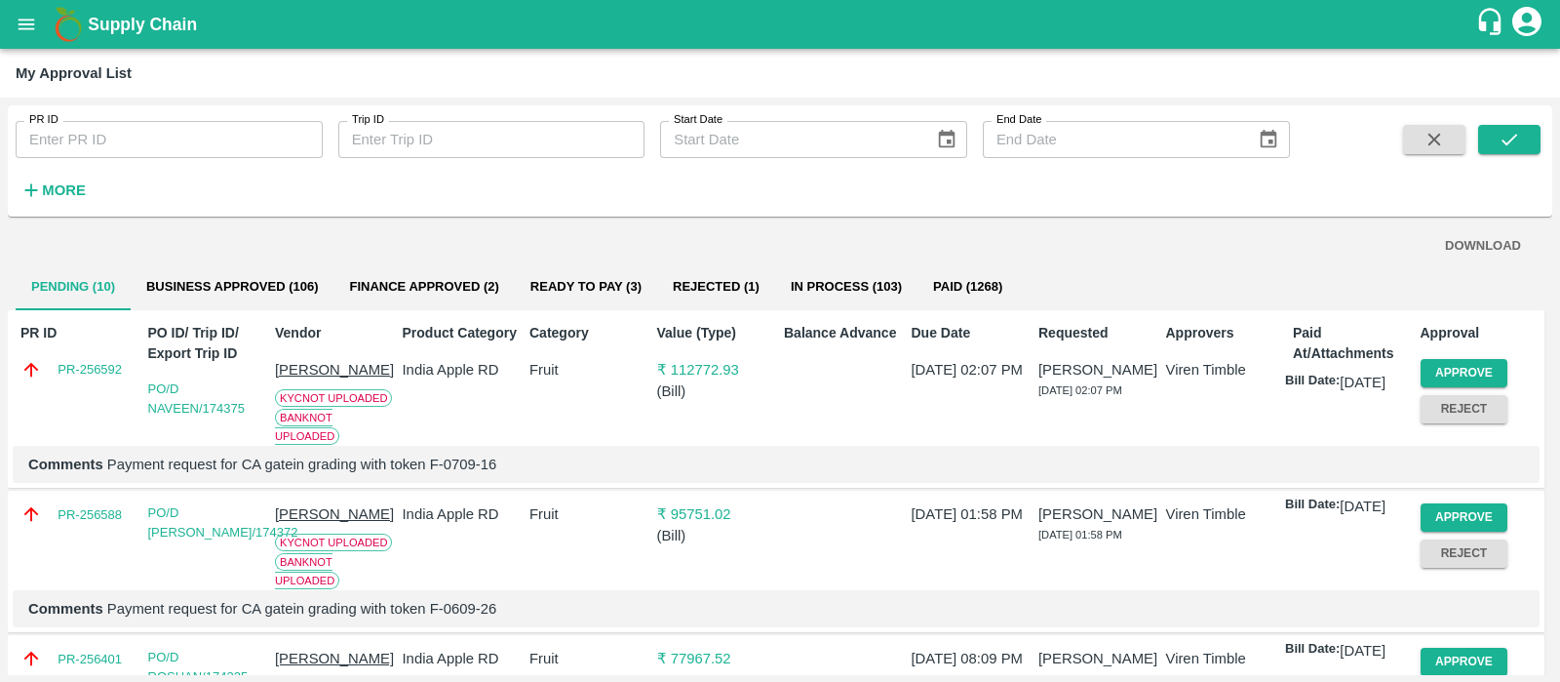
scroll to position [0, 0]
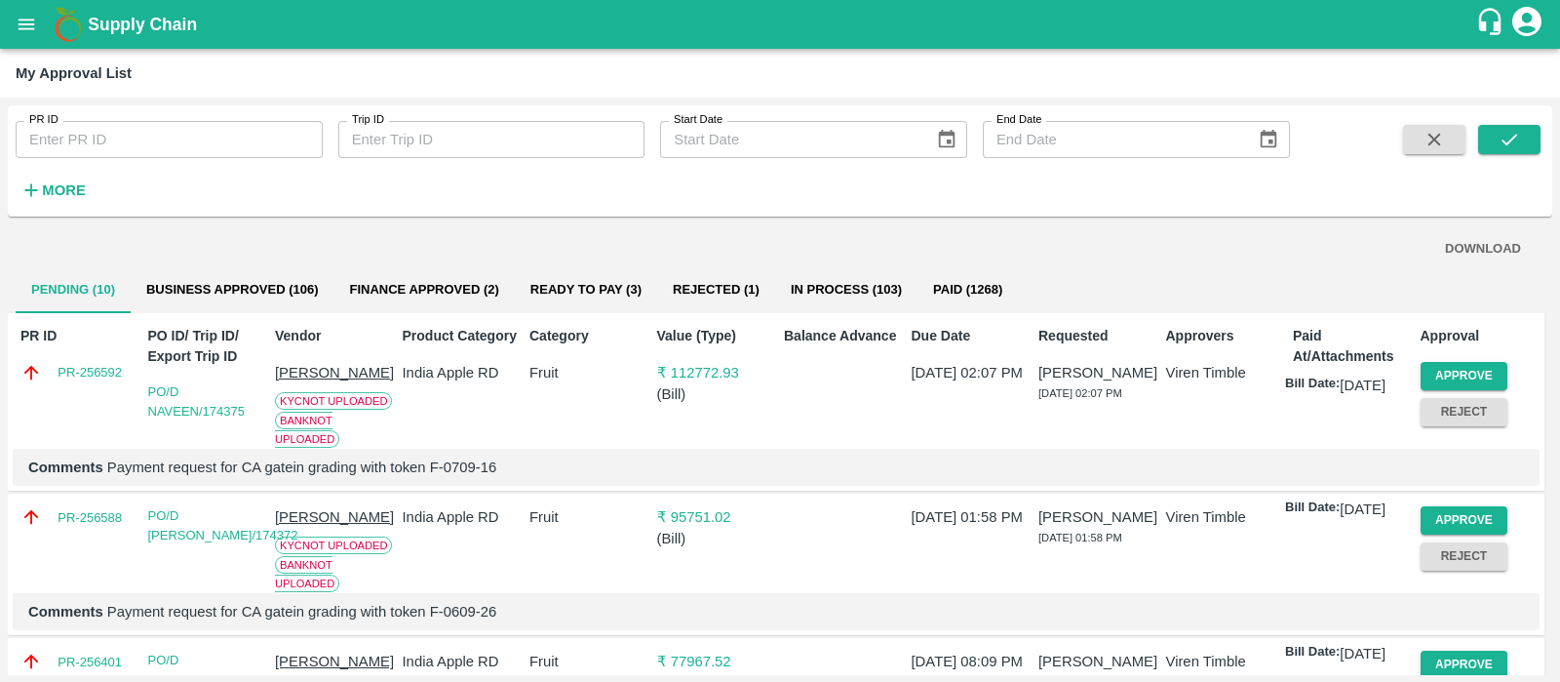
click at [1465, 256] on button "DOWNLOAD" at bounding box center [1483, 249] width 92 height 34
click at [283, 281] on button "Business Approved (106)" at bounding box center [233, 289] width 204 height 47
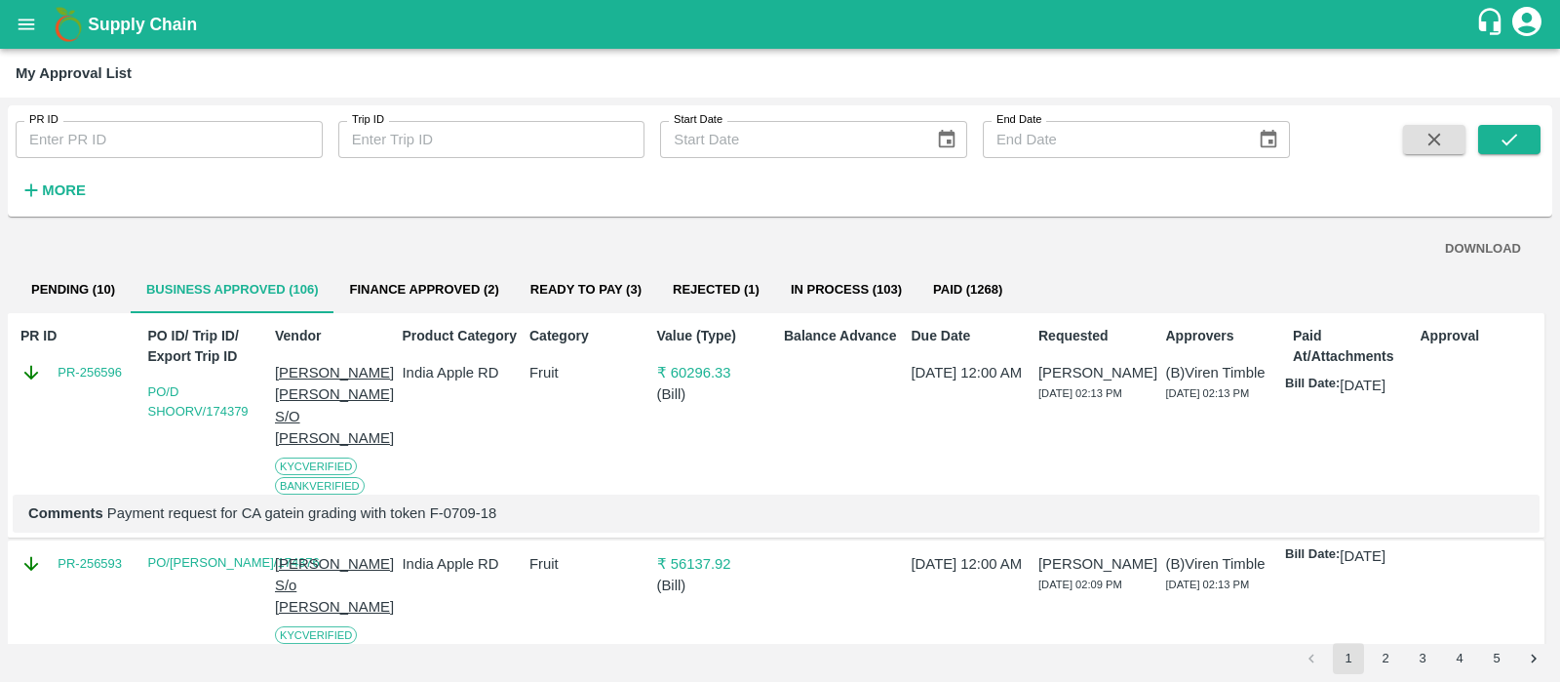
scroll to position [185, 0]
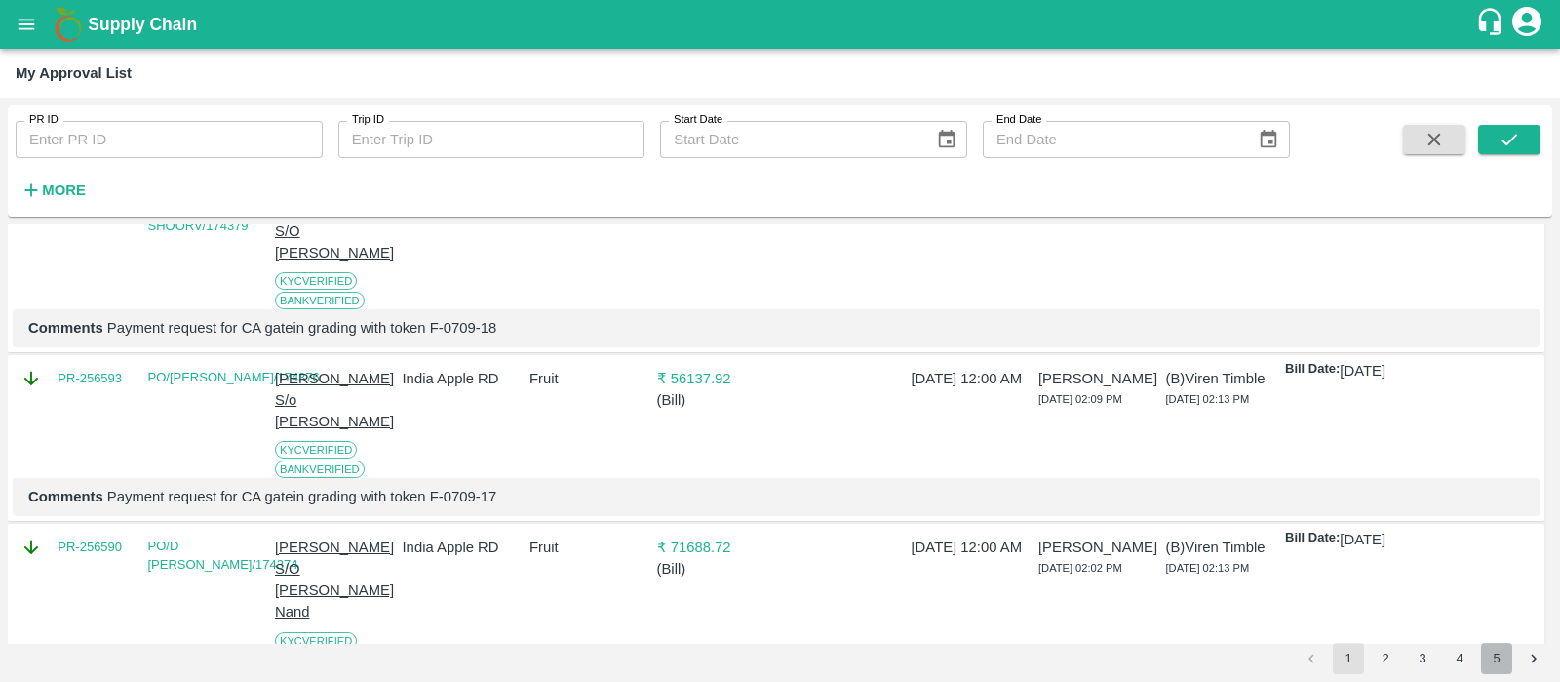
click at [1502, 660] on button "5" at bounding box center [1496, 658] width 31 height 31
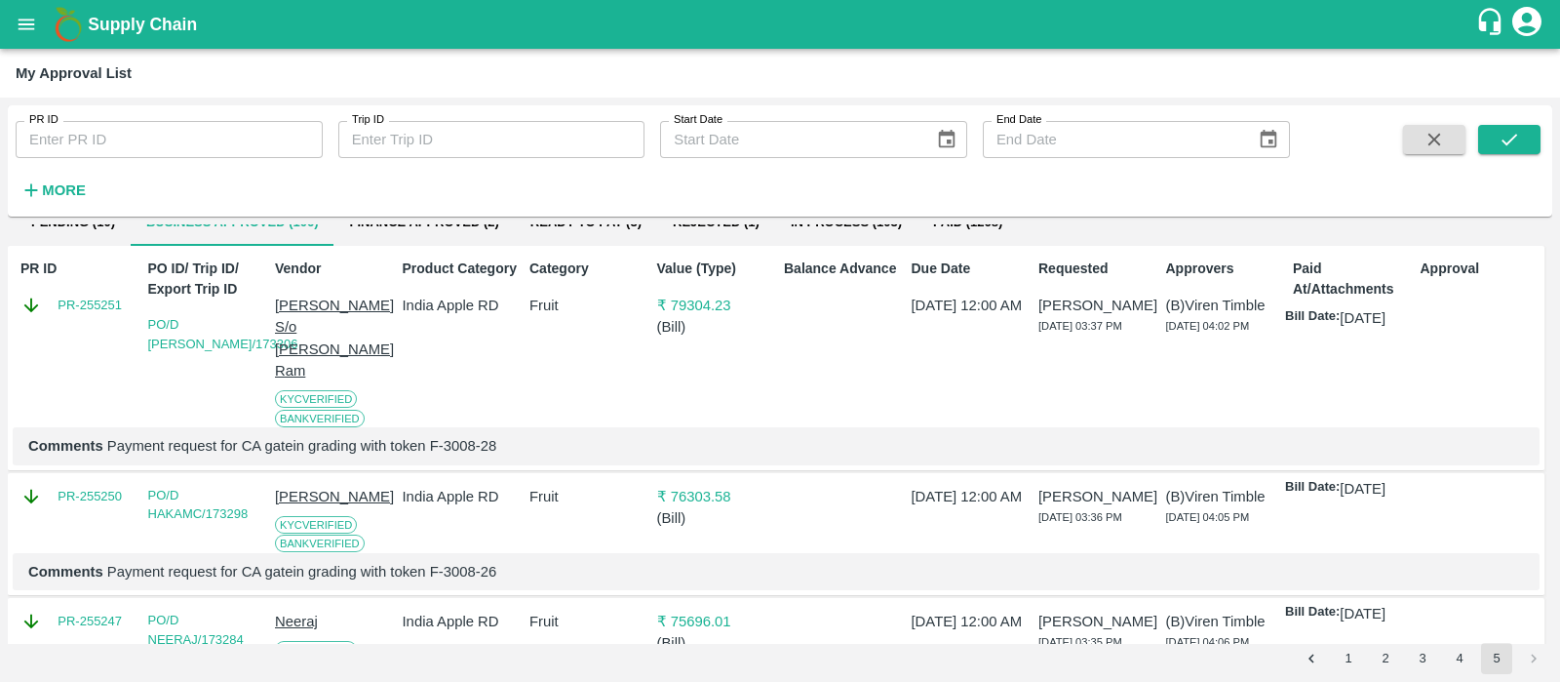
scroll to position [0, 0]
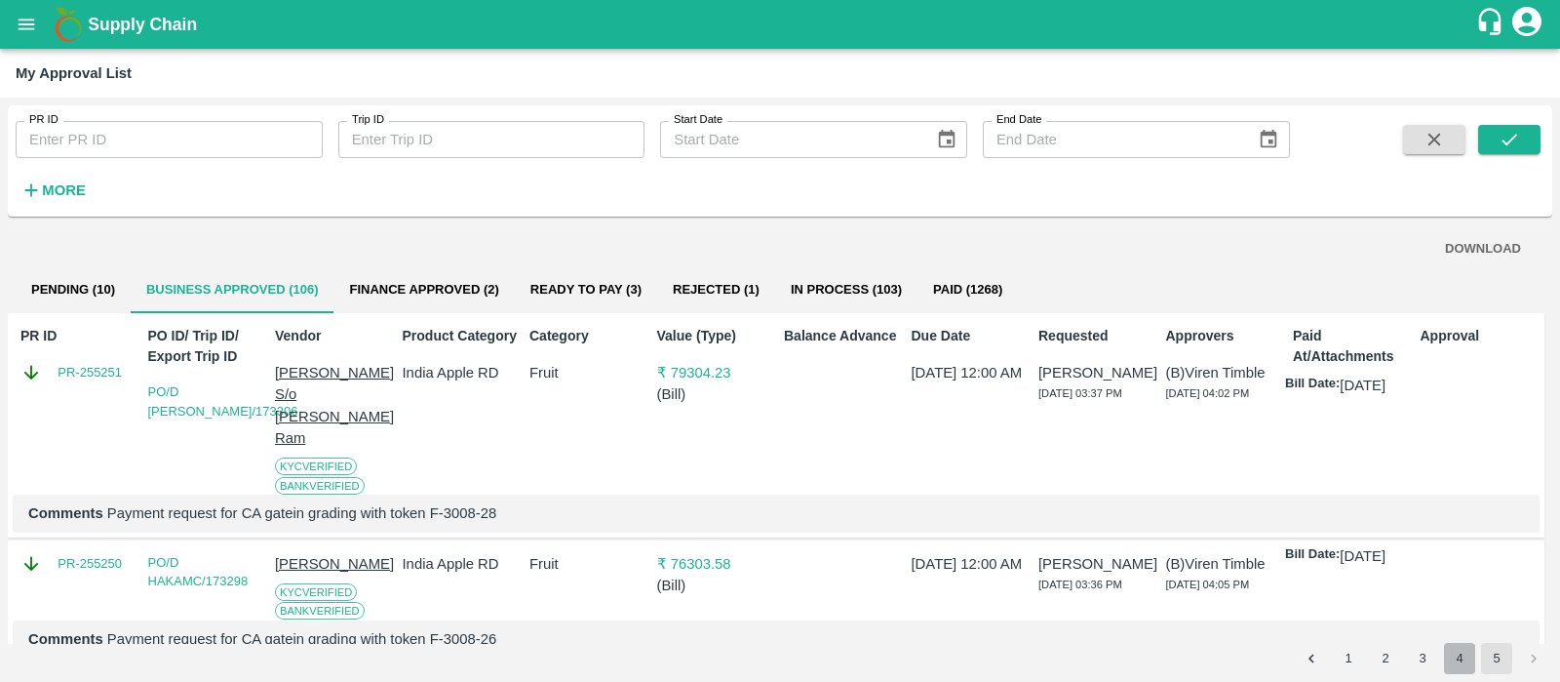
click at [1458, 660] on button "4" at bounding box center [1459, 658] width 31 height 31
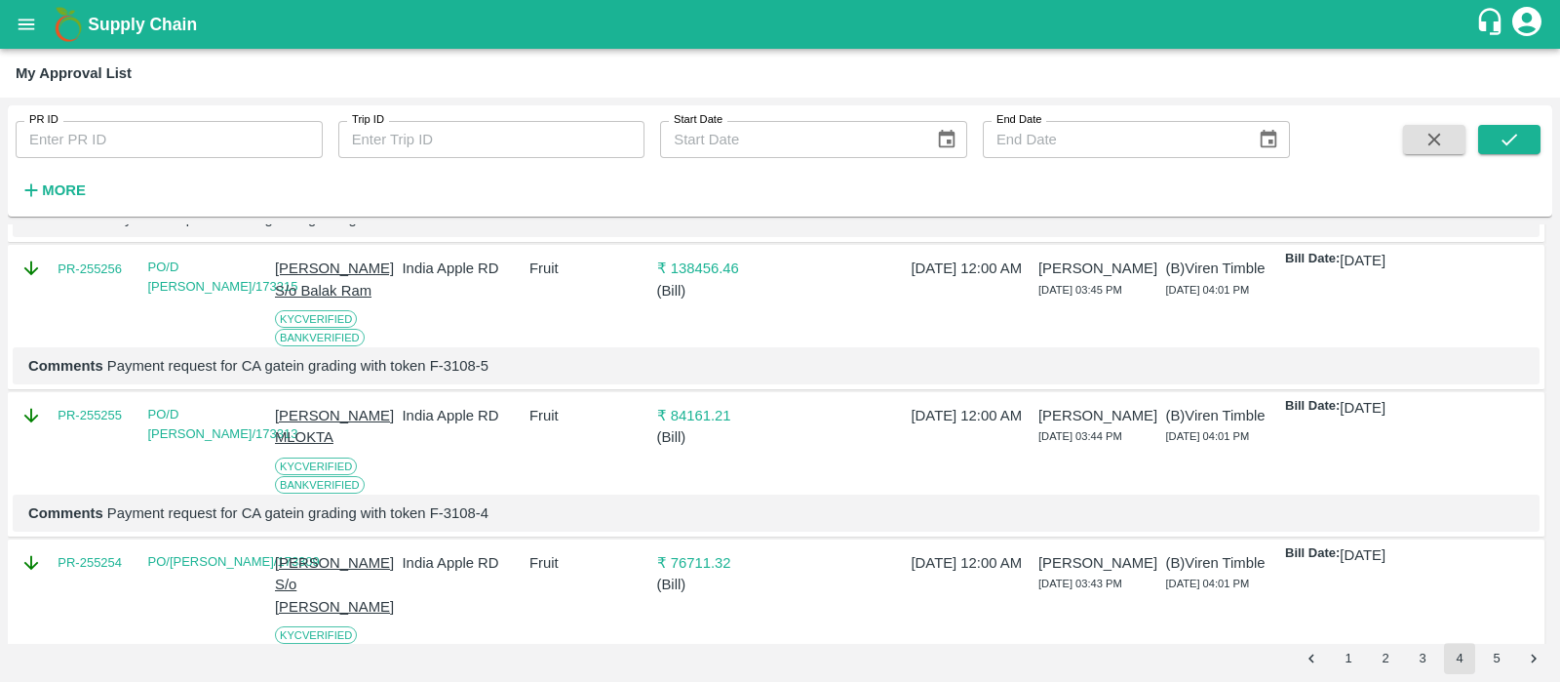
scroll to position [3165, 0]
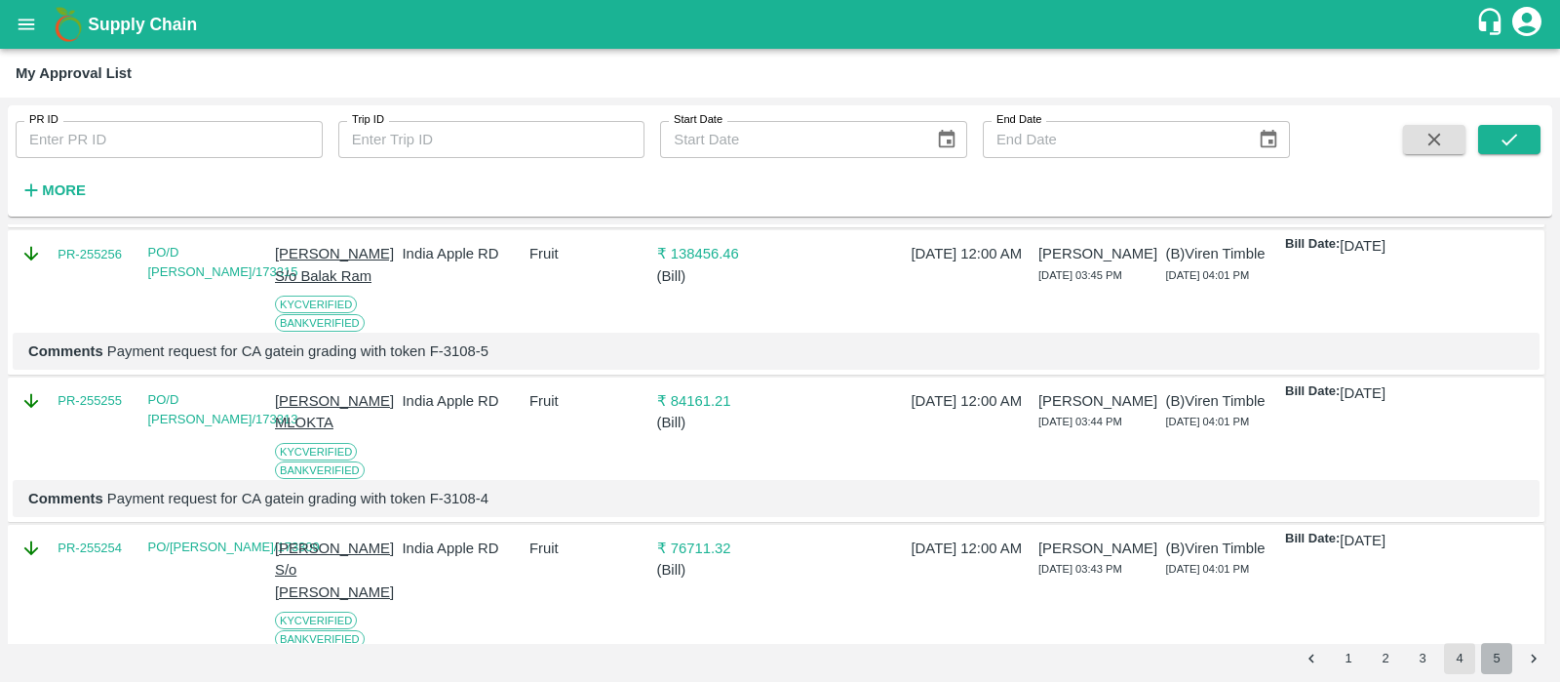
click at [1493, 661] on button "5" at bounding box center [1496, 658] width 31 height 31
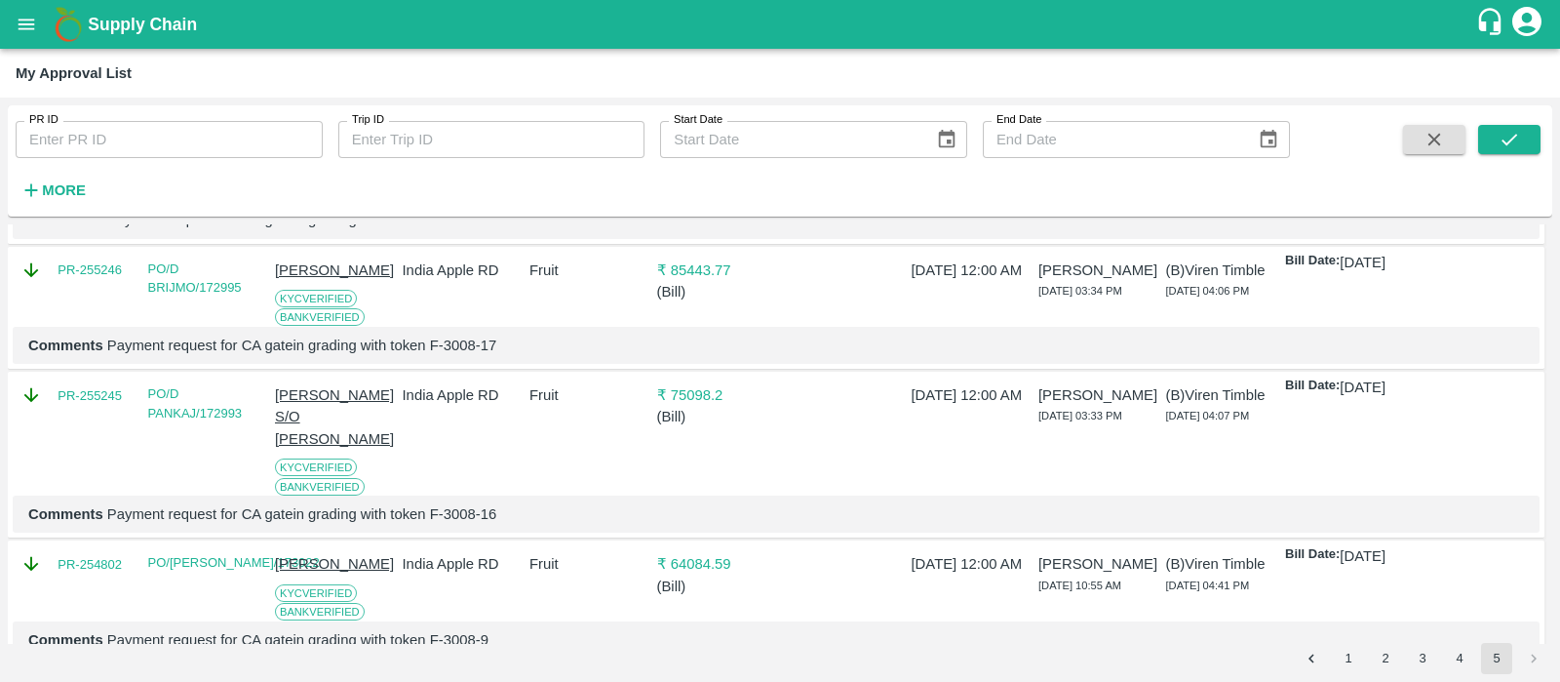
scroll to position [0, 0]
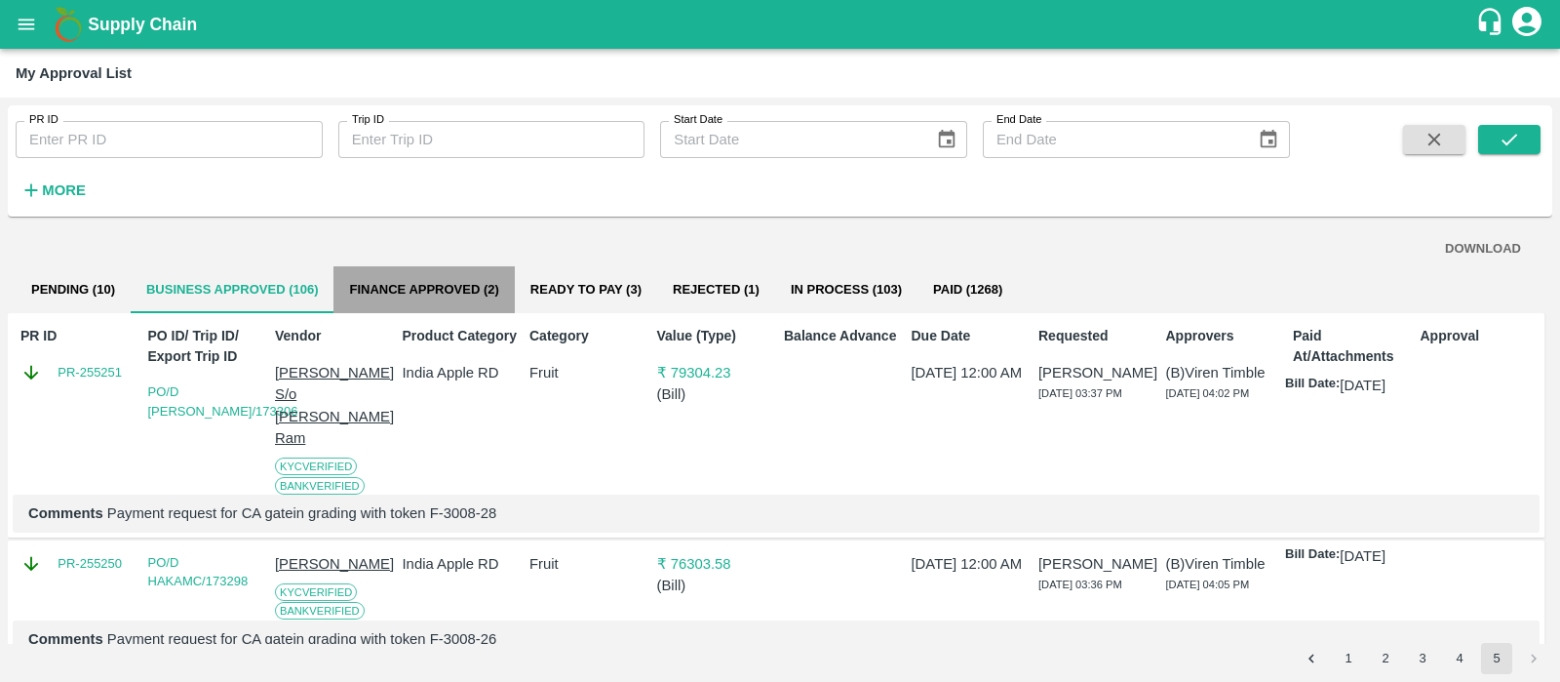
click at [458, 297] on button "Finance Approved (2)" at bounding box center [424, 289] width 180 height 47
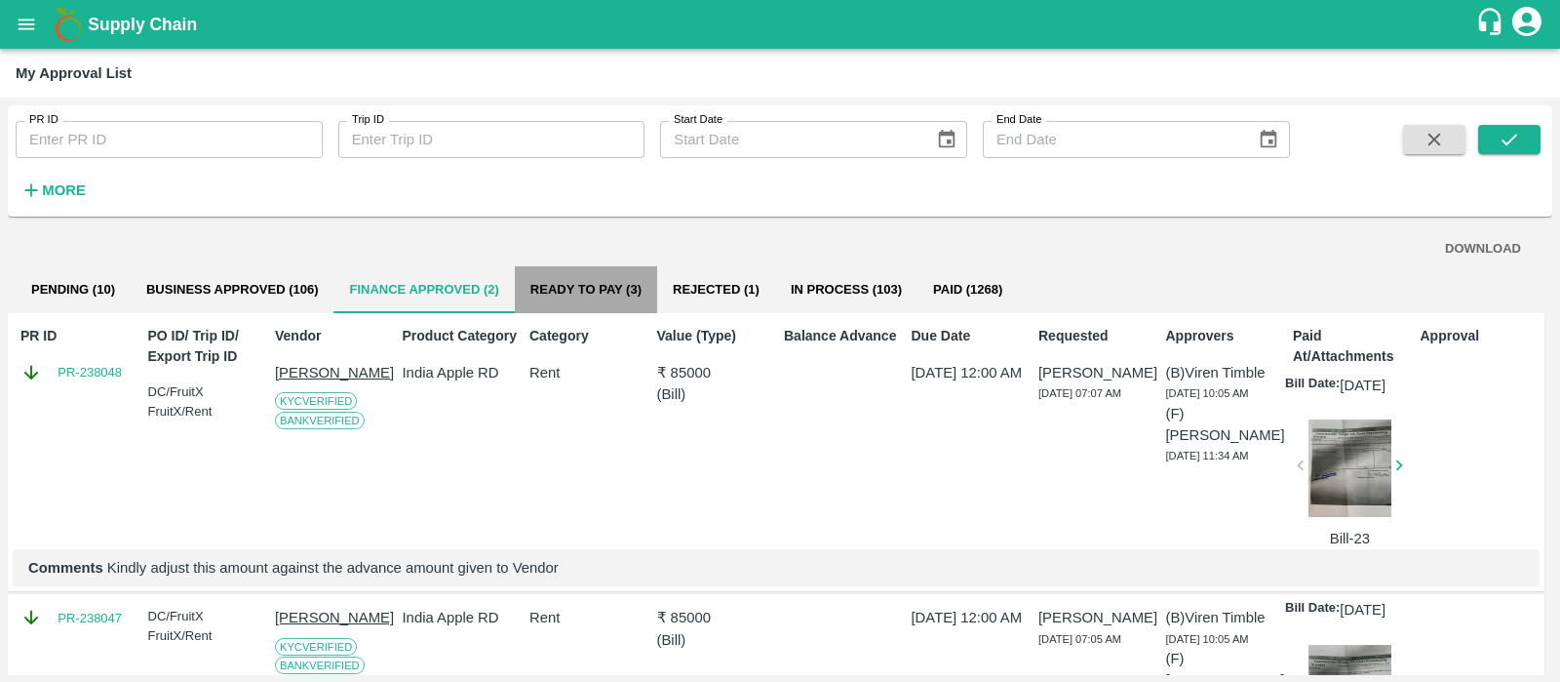
click at [570, 286] on button "Ready To Pay (3)" at bounding box center [586, 289] width 142 height 47
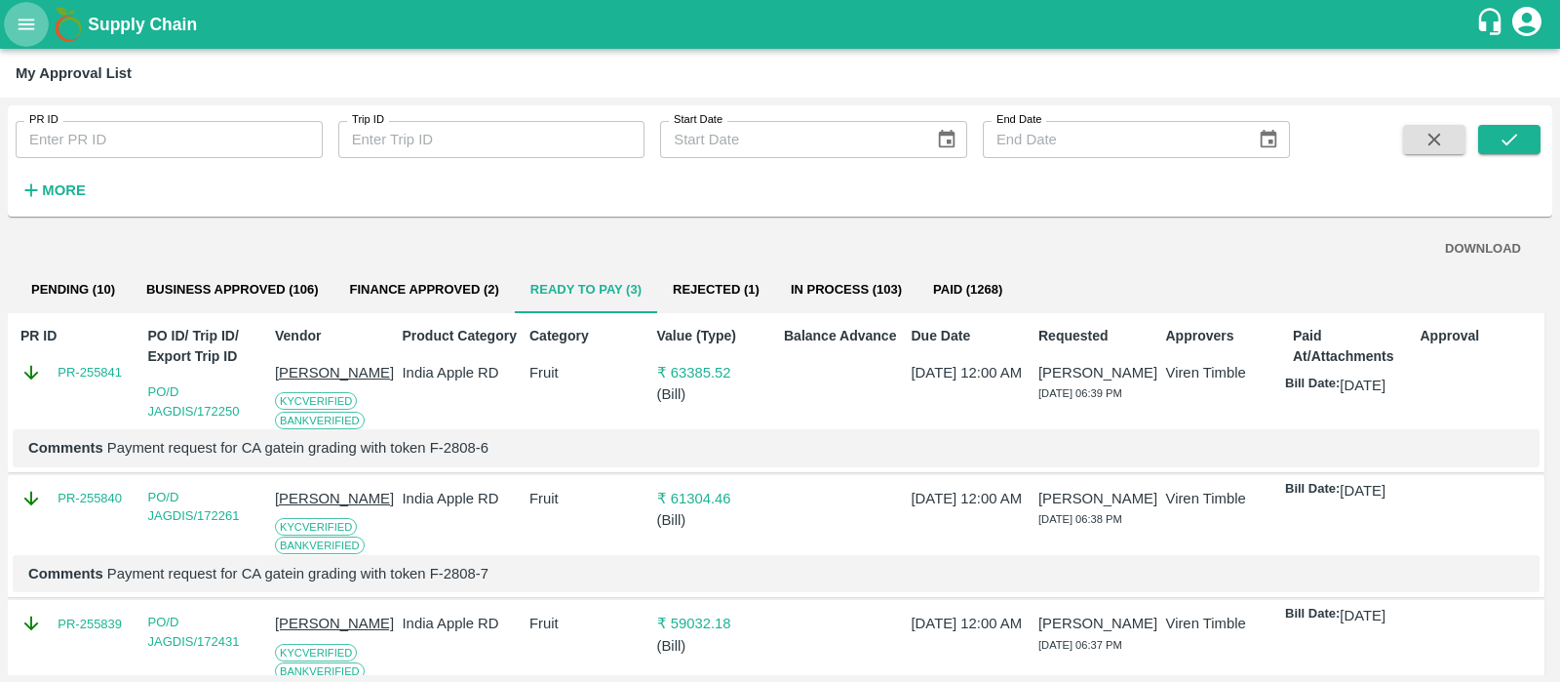
click at [25, 39] on button "open drawer" at bounding box center [26, 24] width 45 height 45
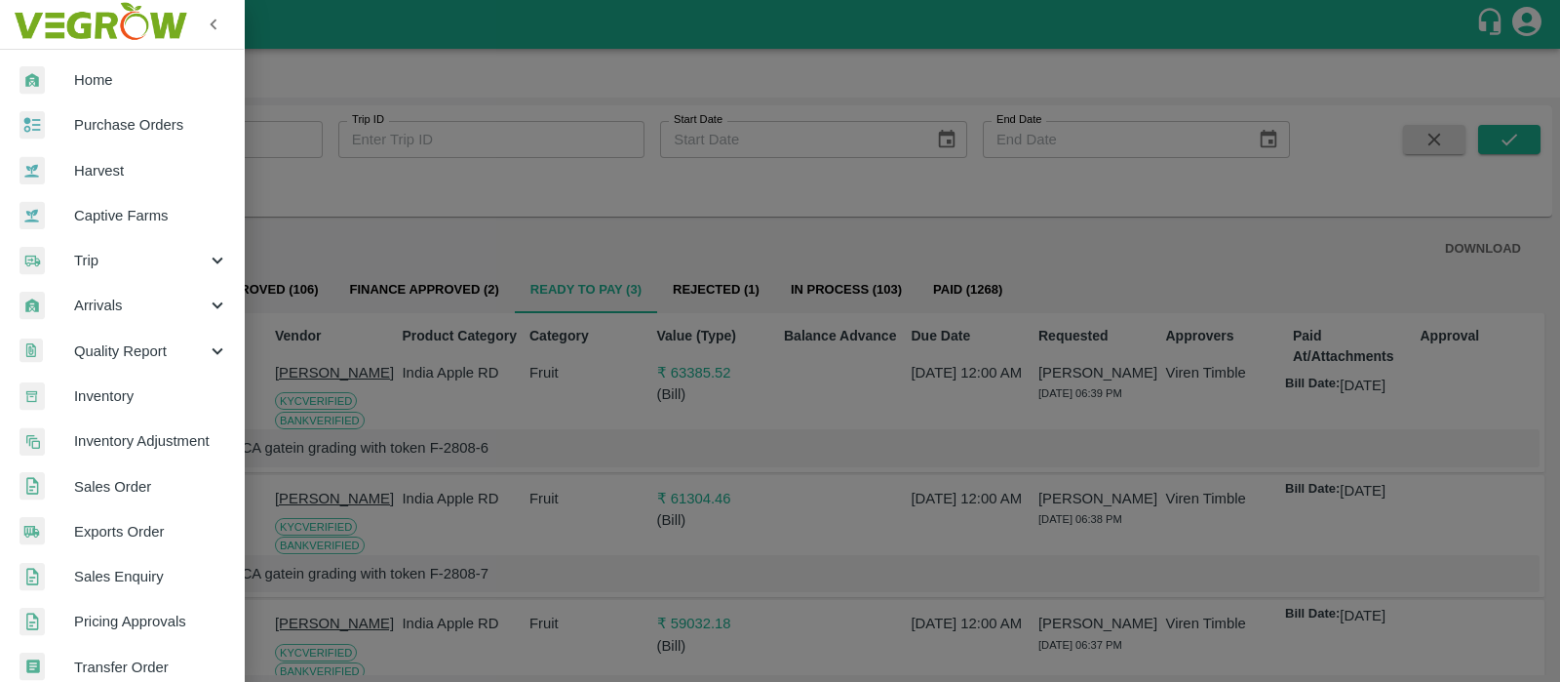
scroll to position [428, 0]
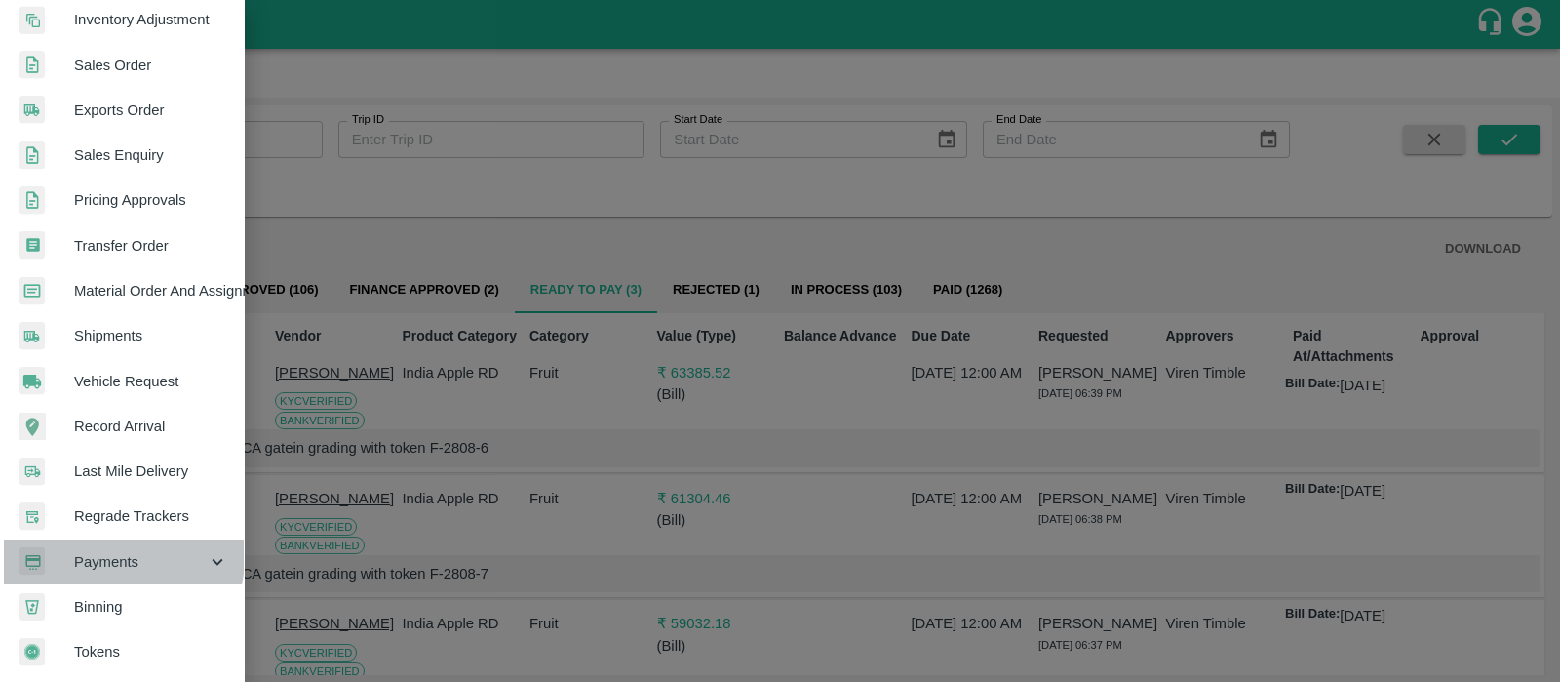
click at [110, 551] on span "Payments" at bounding box center [140, 561] width 133 height 21
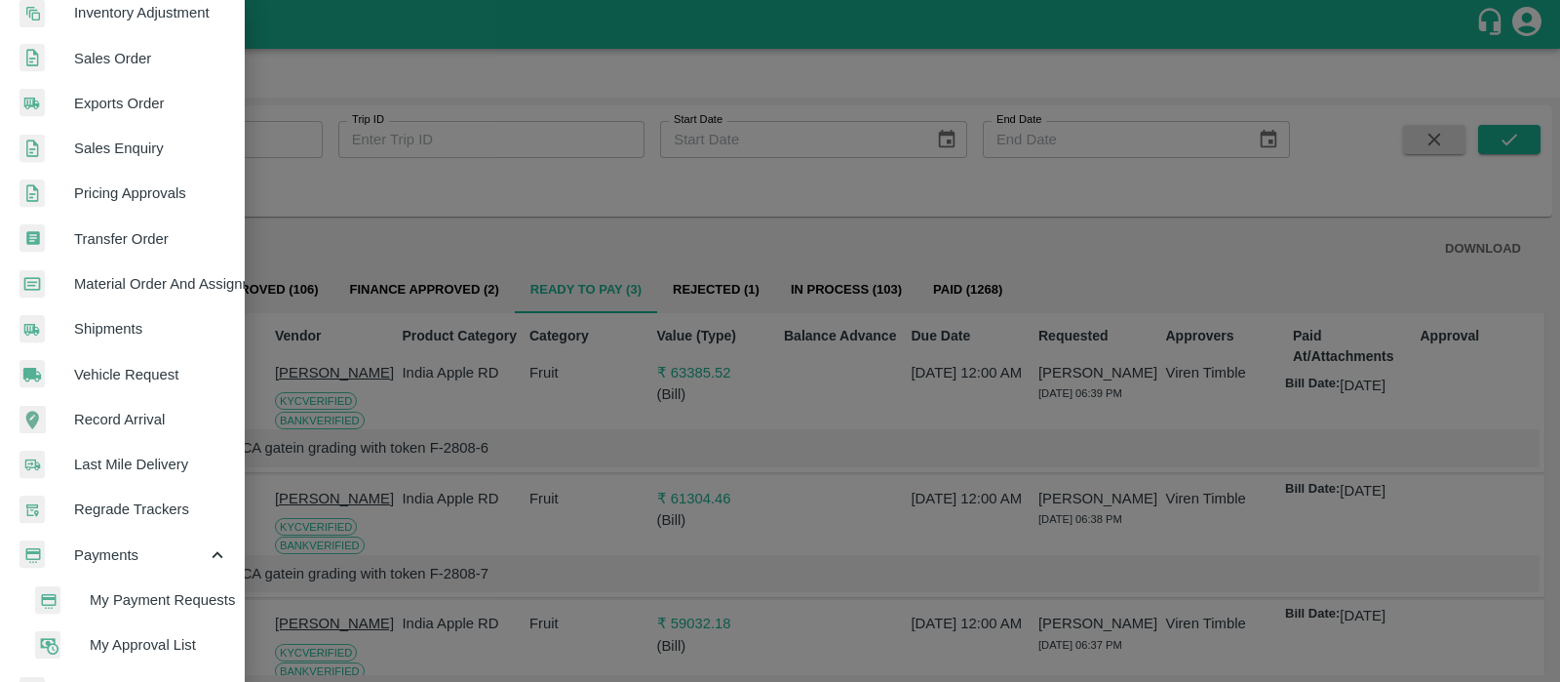
click at [130, 634] on span "My Approval List" at bounding box center [159, 644] width 138 height 21
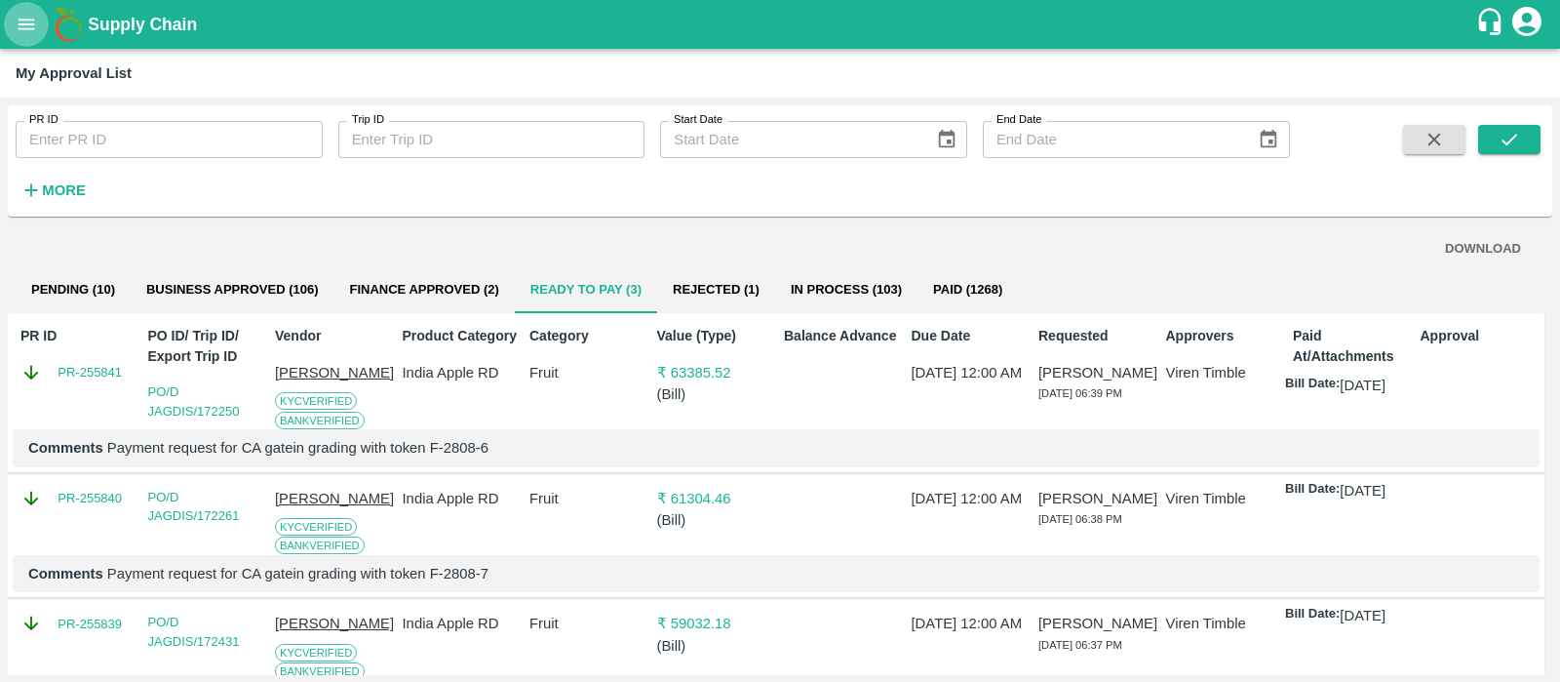
click at [22, 26] on icon "open drawer" at bounding box center [26, 24] width 21 height 21
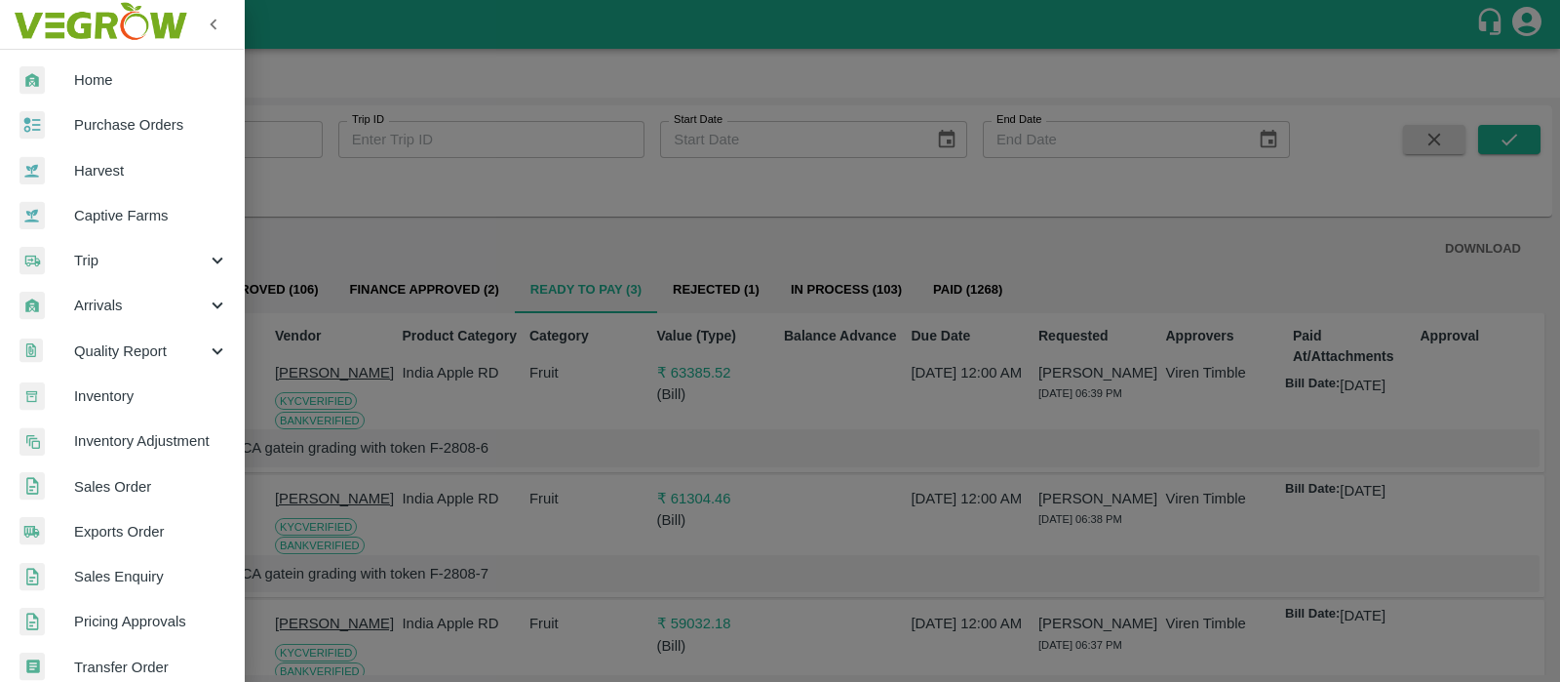
scroll to position [518, 0]
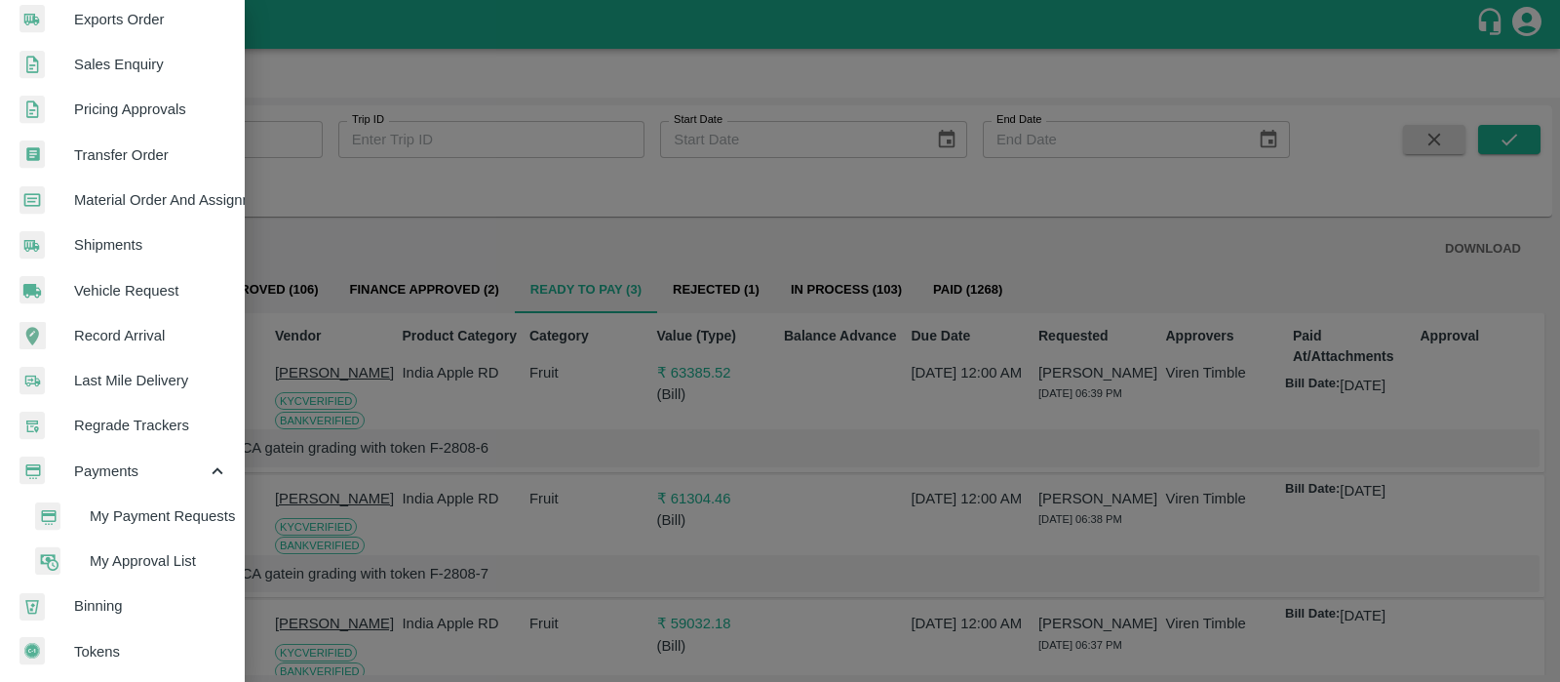
click at [145, 521] on li "My Payment Requests" at bounding box center [130, 515] width 228 height 45
